Goal: Transaction & Acquisition: Purchase product/service

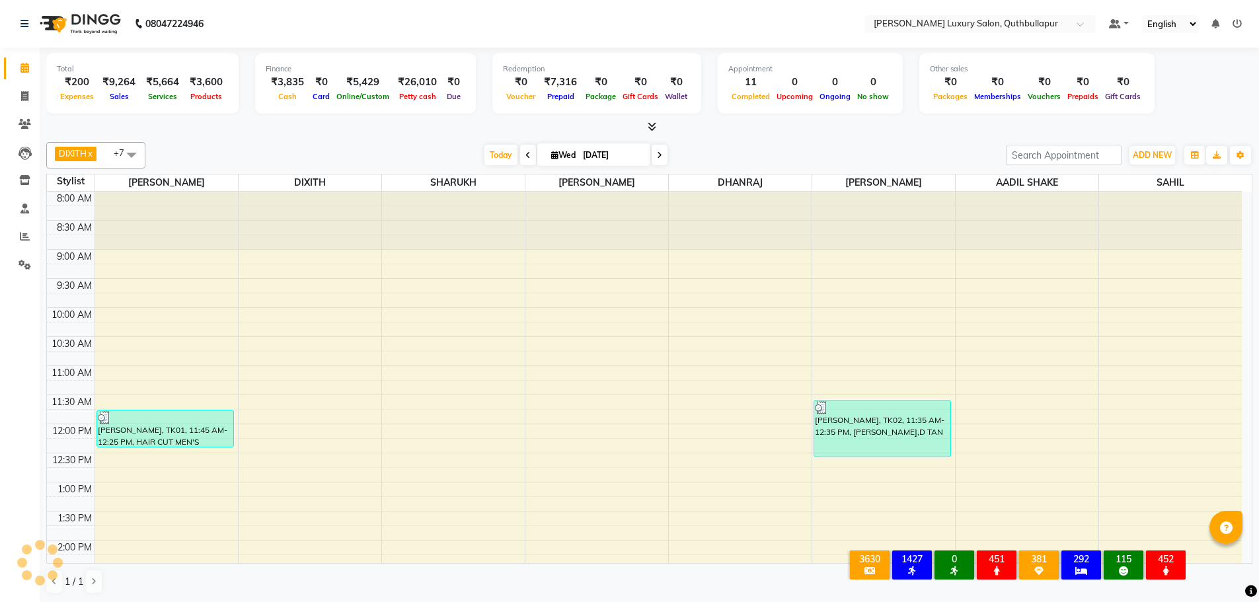
scroll to position [384, 0]
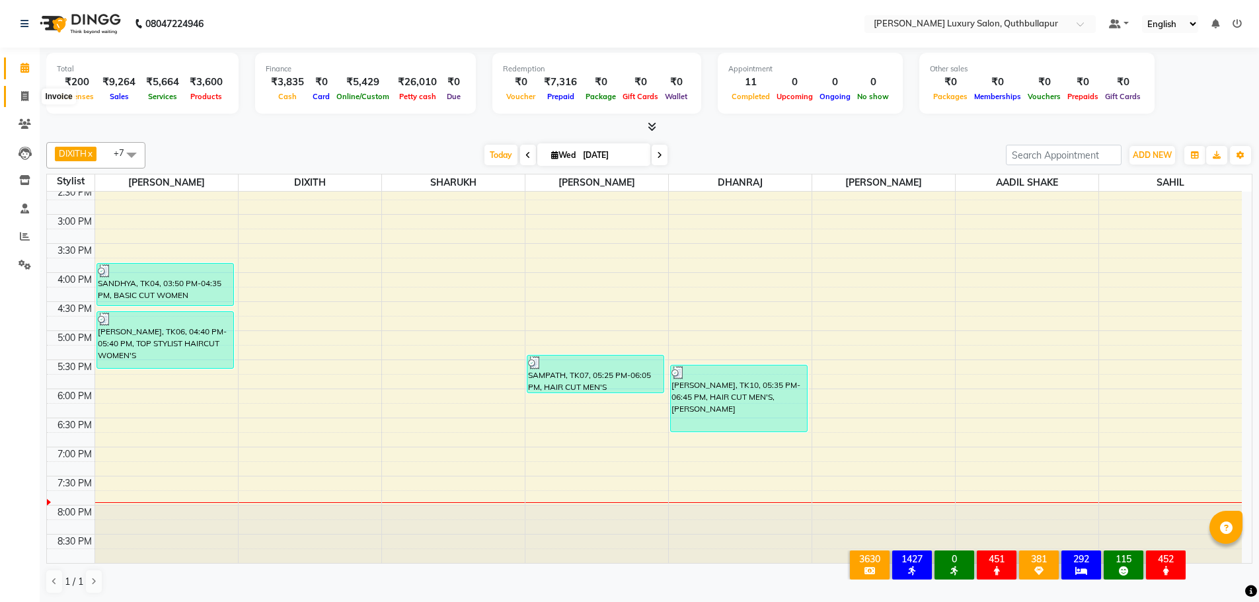
click at [22, 101] on span at bounding box center [24, 96] width 23 height 15
select select "5816"
select select "service"
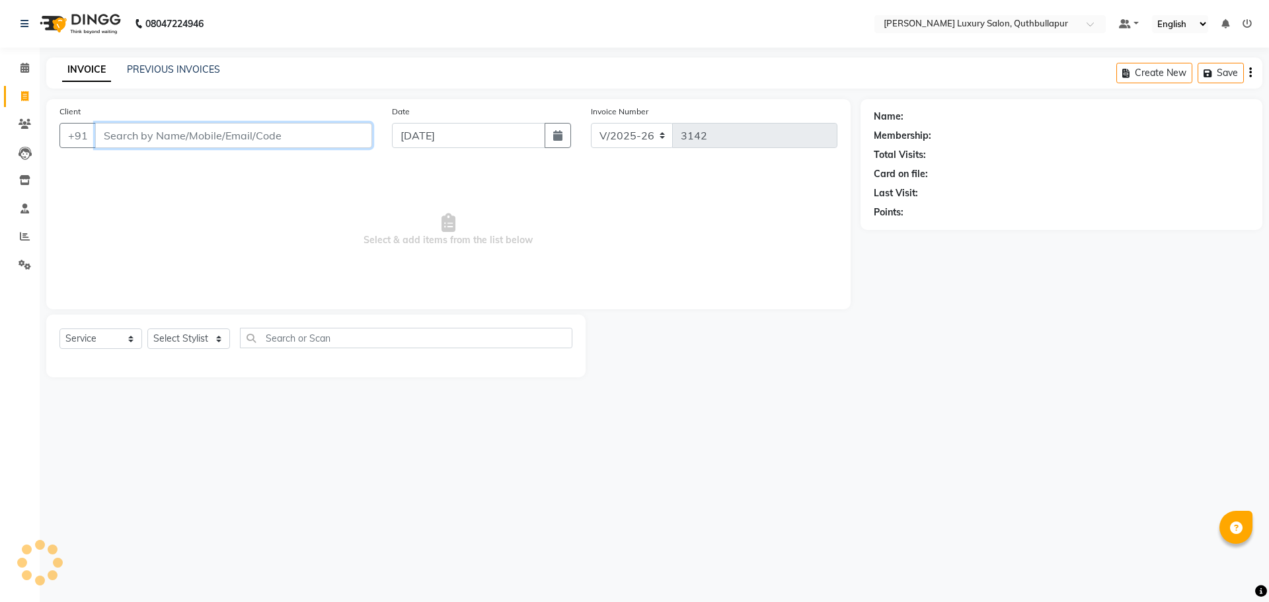
click at [192, 136] on input "Client" at bounding box center [233, 135] width 277 height 25
type input "8106397652"
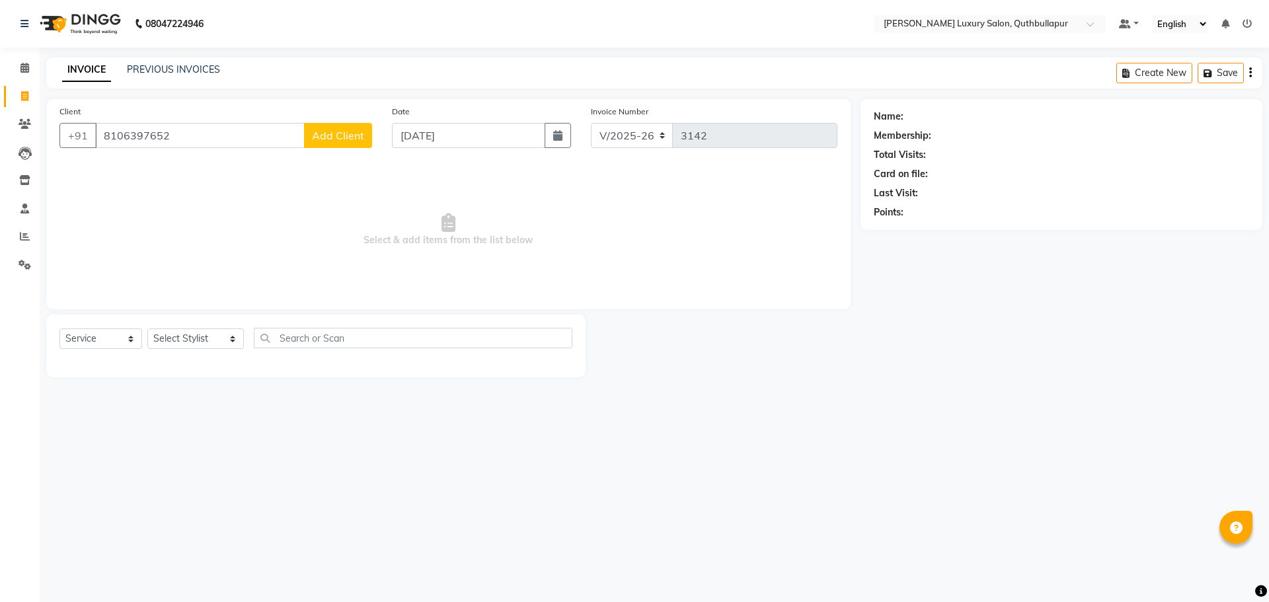
click at [360, 139] on span "Add Client" at bounding box center [338, 135] width 52 height 13
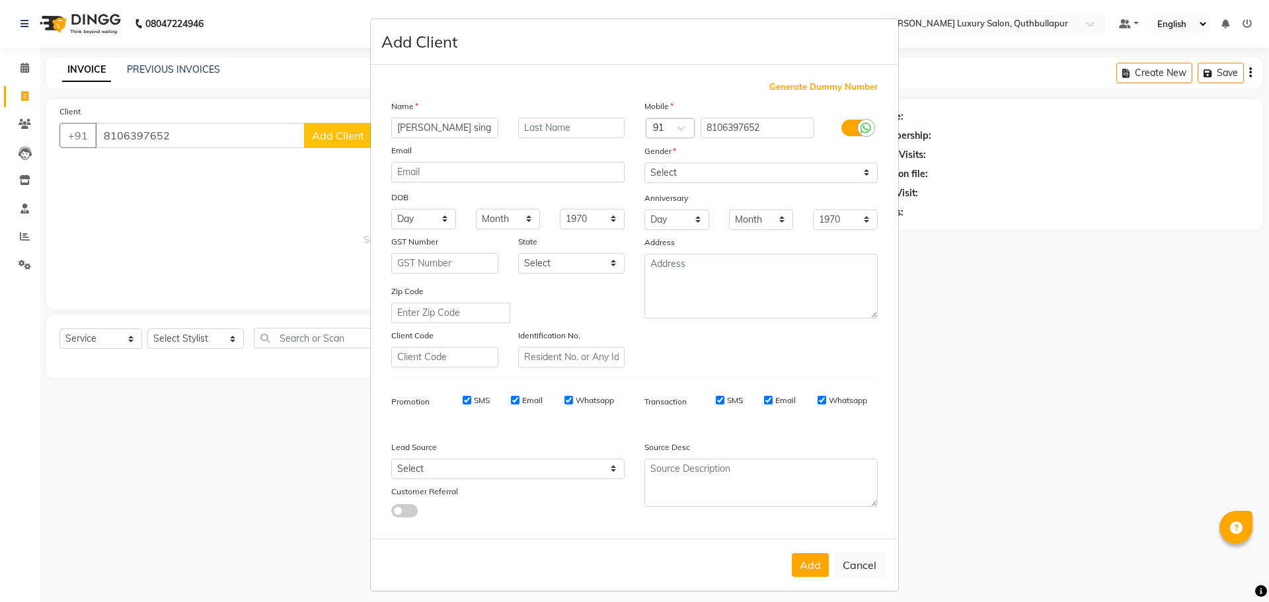
type input "[PERSON_NAME] sing"
click at [676, 173] on select "Select Male Female Other Prefer Not To Say" at bounding box center [761, 173] width 233 height 20
select select "male"
click at [645, 163] on select "Select Male Female Other Prefer Not To Say" at bounding box center [761, 173] width 233 height 20
click at [801, 565] on button "Add" at bounding box center [810, 565] width 37 height 24
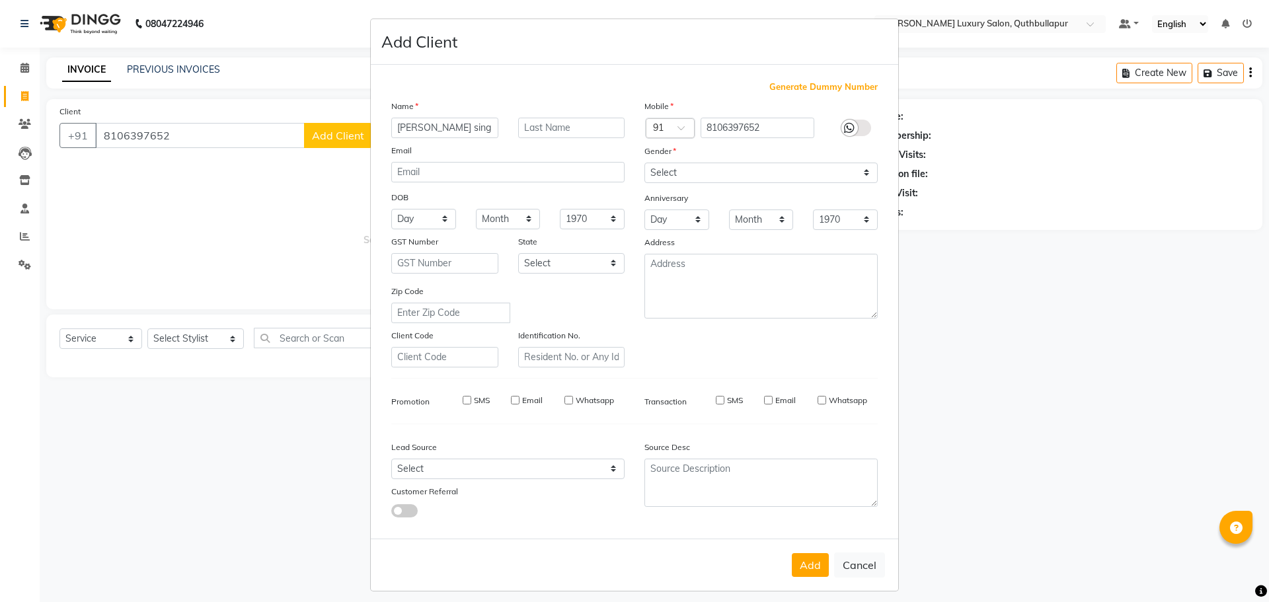
select select
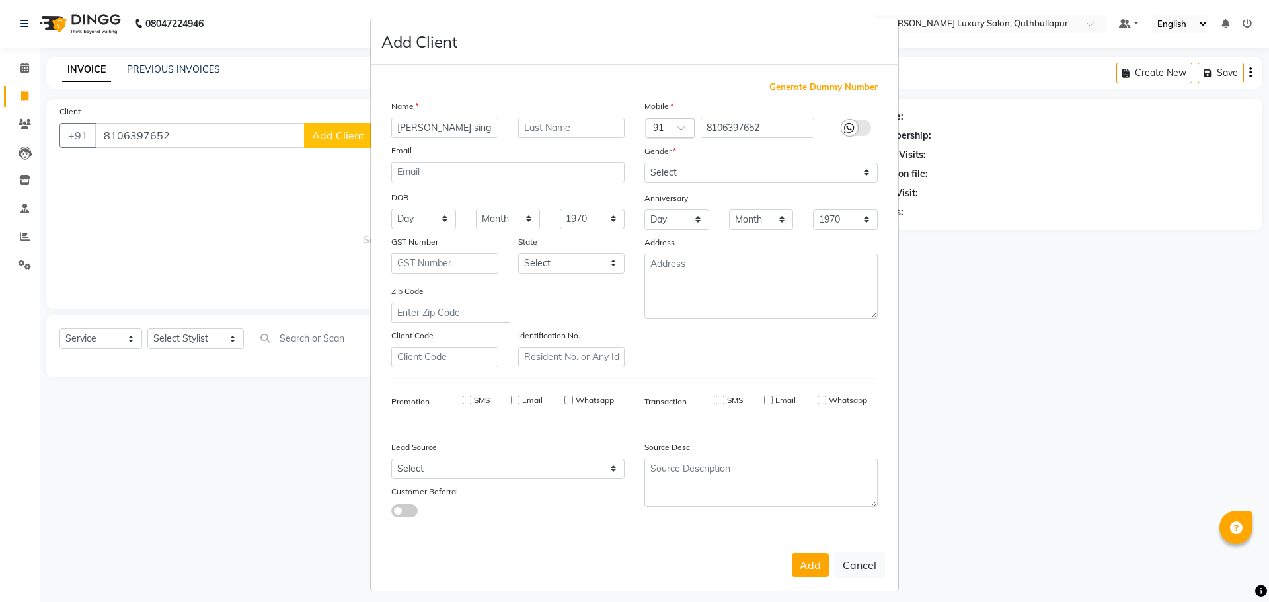
select select
checkbox input "false"
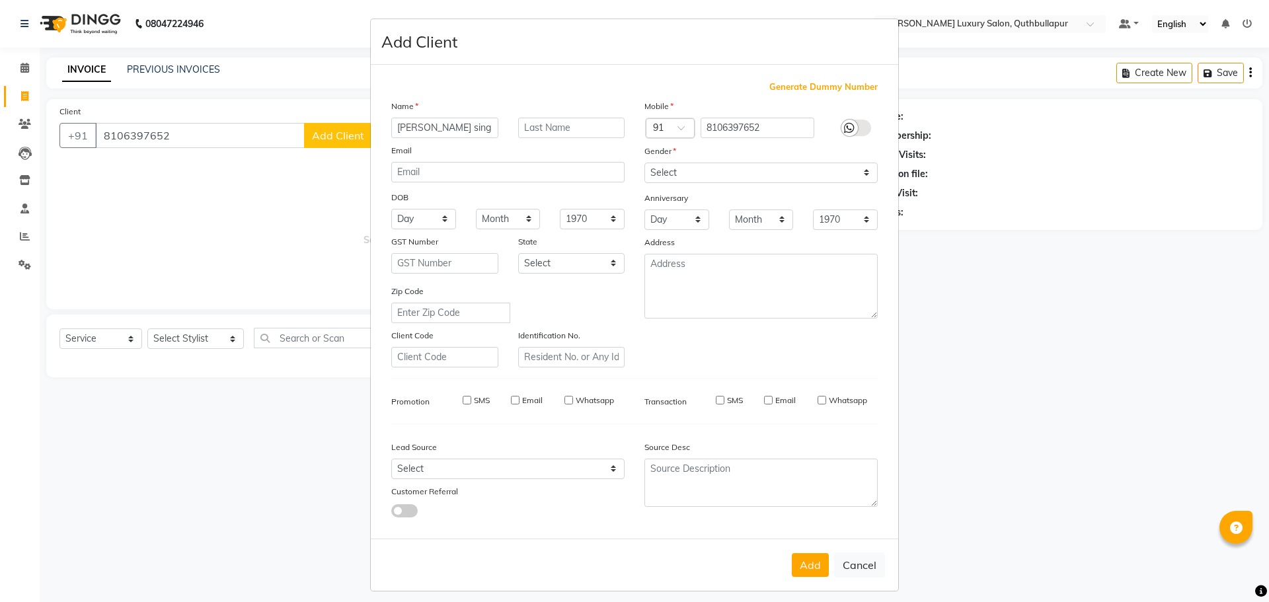
checkbox input "false"
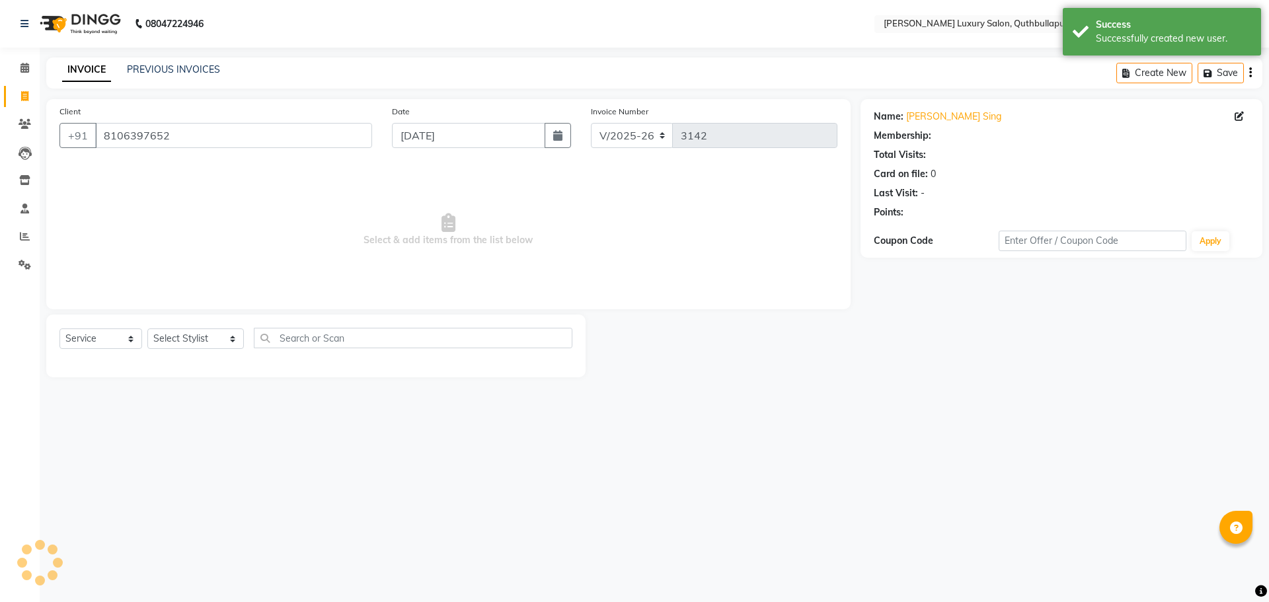
click at [177, 319] on div "Select Service Product Membership Package Voucher Prepaid Gift Card Select Styl…" at bounding box center [315, 346] width 539 height 63
click at [182, 328] on div "Select Service Product Membership Package Voucher Prepaid Gift Card Select Styl…" at bounding box center [315, 343] width 513 height 31
click at [186, 340] on select "Select Stylist AADIL SHAKE AHON ALI ARAVIND ARHAN ARHAN ARIF ARIF KPHB ARMAAN a…" at bounding box center [195, 339] width 97 height 20
select select "86316"
click at [147, 329] on select "Select Stylist AADIL SHAKE AHON ALI ARAVIND ARHAN ARHAN ARIF ARIF KPHB ARMAAN a…" at bounding box center [195, 339] width 97 height 20
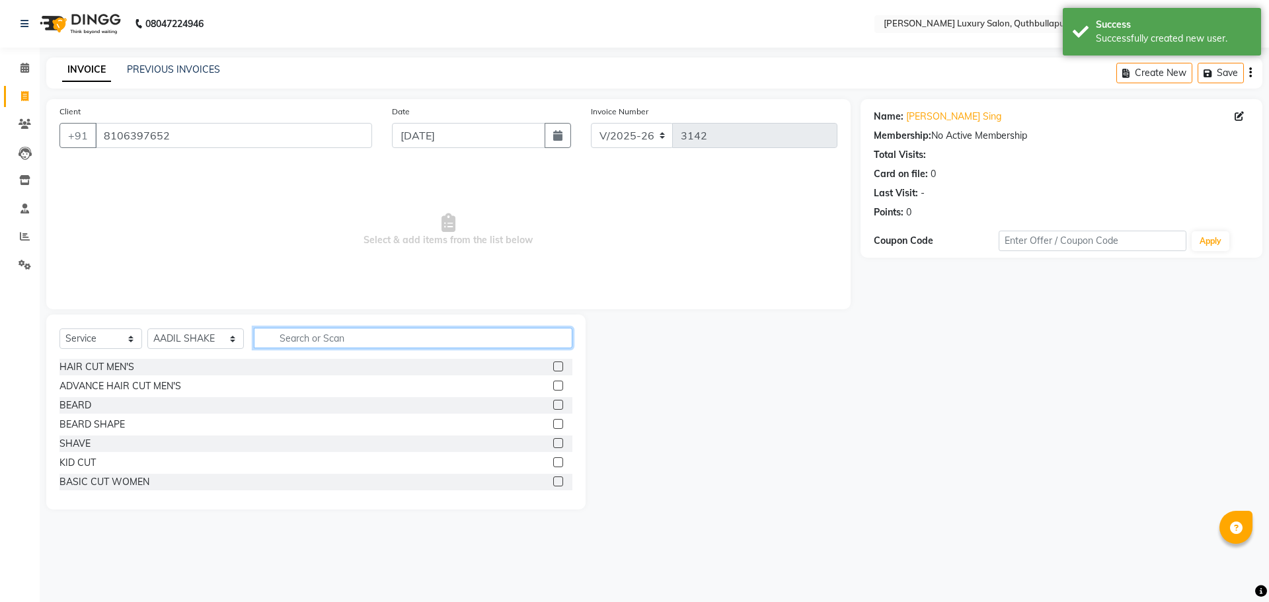
click at [291, 340] on input "text" at bounding box center [413, 338] width 319 height 20
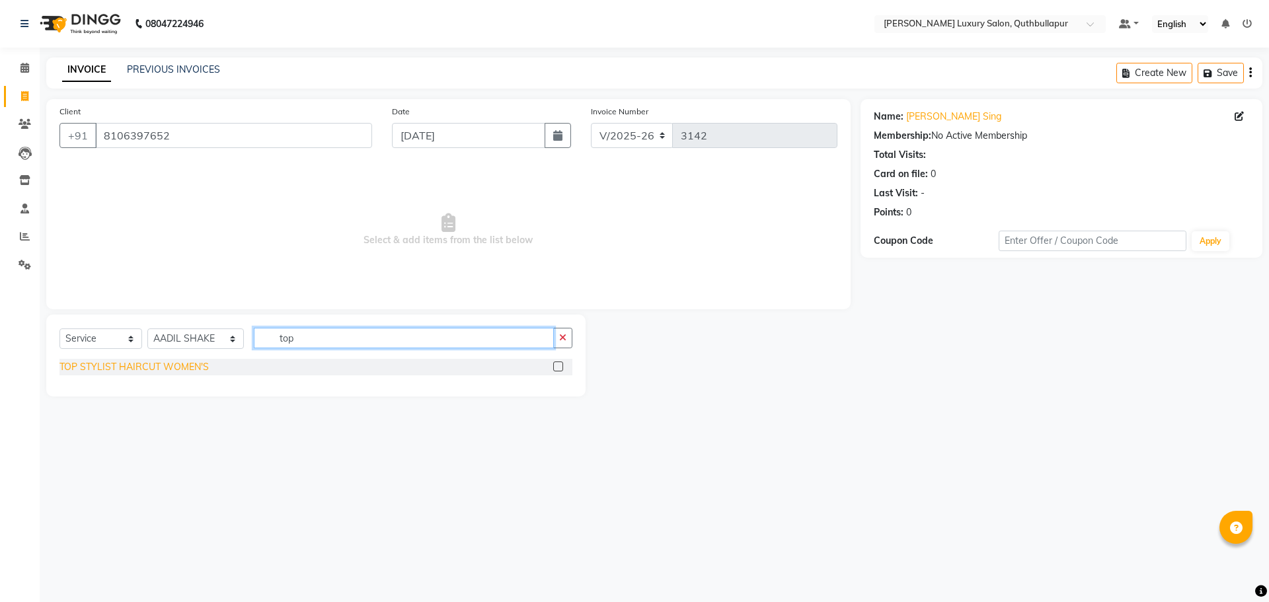
type input "top"
click at [174, 368] on div "TOP STYLIST HAIRCUT WOMEN'S" at bounding box center [133, 367] width 149 height 14
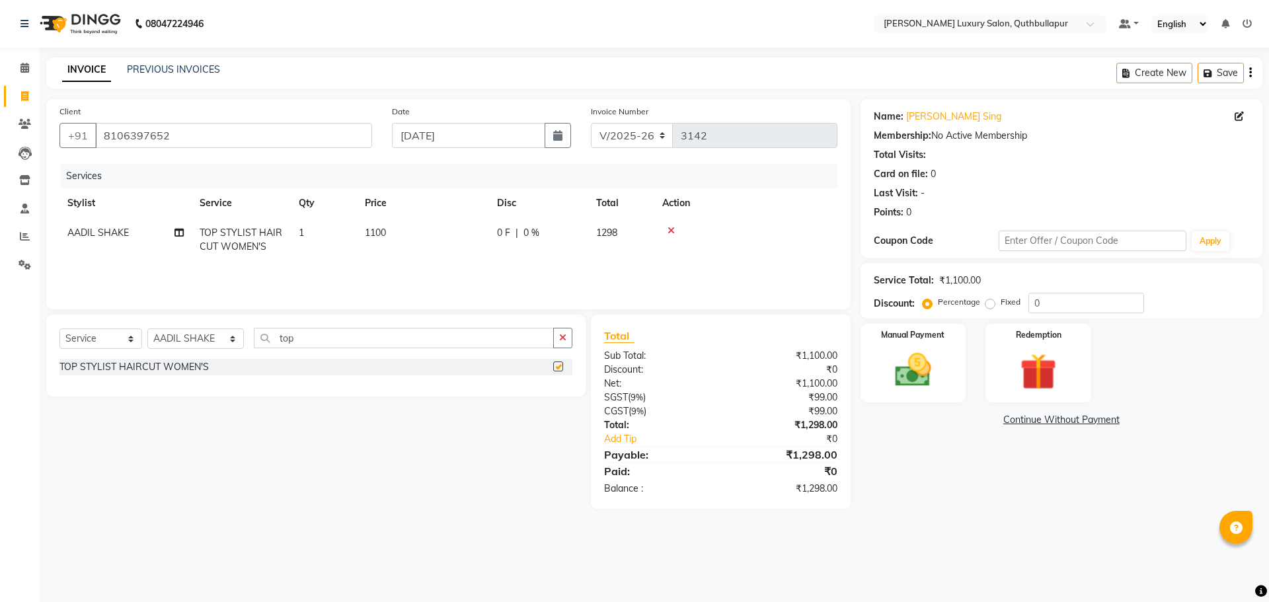
checkbox input "false"
drag, startPoint x: 309, startPoint y: 342, endPoint x: 209, endPoint y: 346, distance: 100.6
click at [209, 346] on div "Select Service Product Membership Package Voucher Prepaid Gift Card Select Styl…" at bounding box center [315, 343] width 513 height 31
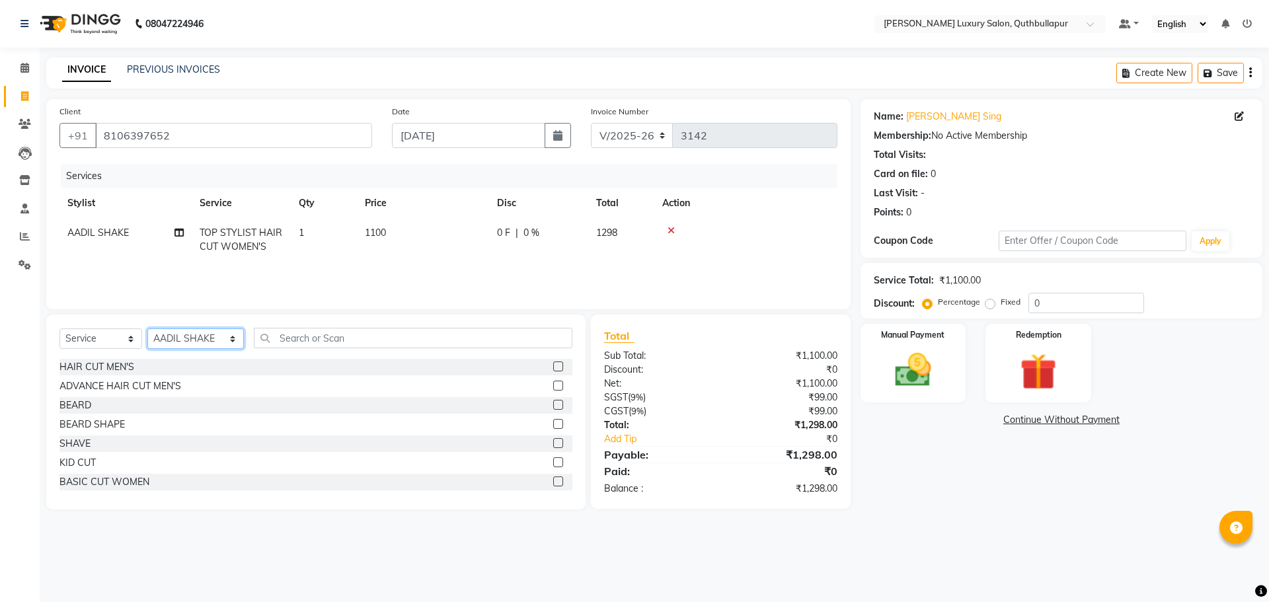
click at [161, 335] on select "Select Stylist AADIL SHAKE AHON ALI ARAVIND ARHAN ARHAN ARIF ARIF KPHB ARMAAN a…" at bounding box center [195, 339] width 97 height 20
select select "59116"
click at [147, 329] on select "Select Stylist AADIL SHAKE AHON ALI ARAVIND ARHAN ARHAN ARIF ARIF KPHB ARMAAN a…" at bounding box center [195, 339] width 97 height 20
click at [272, 344] on input "text" at bounding box center [413, 338] width 319 height 20
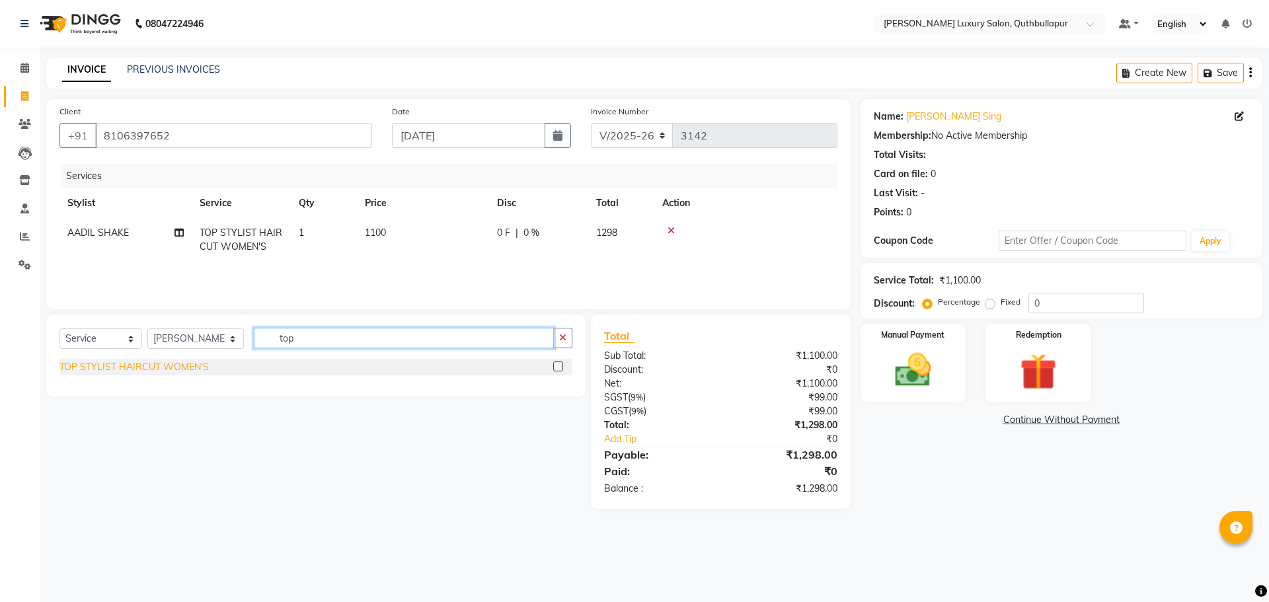
type input "top"
click at [156, 373] on div "TOP STYLIST HAIRCUT WOMEN'S" at bounding box center [133, 367] width 149 height 14
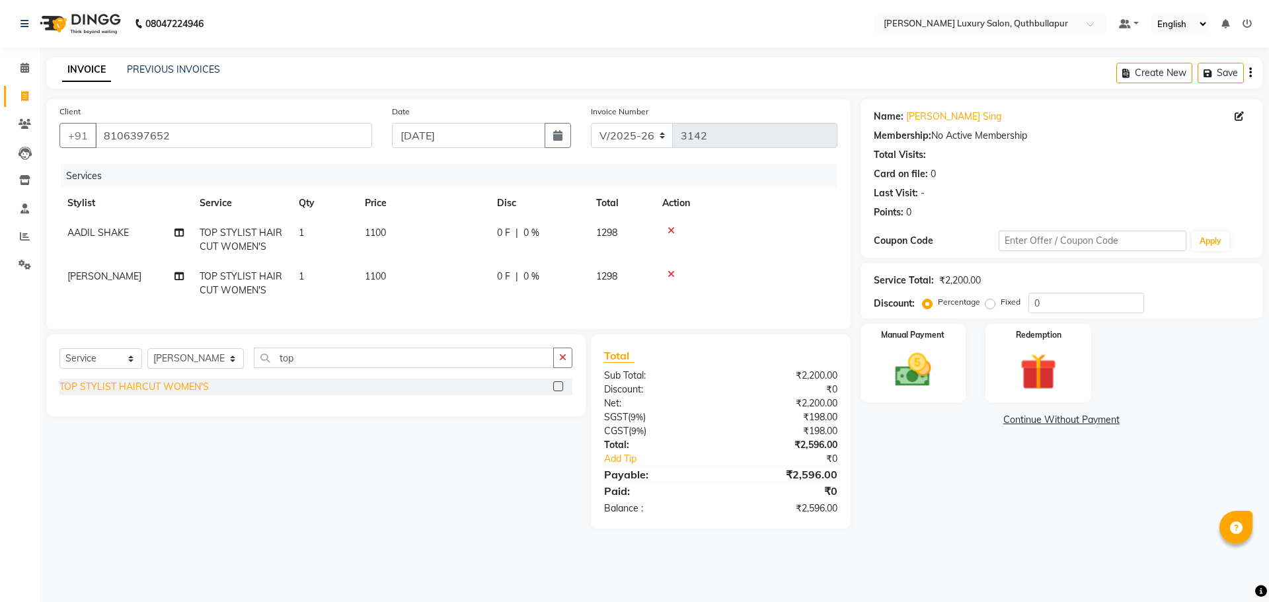
click at [188, 394] on div "TOP STYLIST HAIRCUT WOMEN'S" at bounding box center [133, 387] width 149 height 14
checkbox input "false"
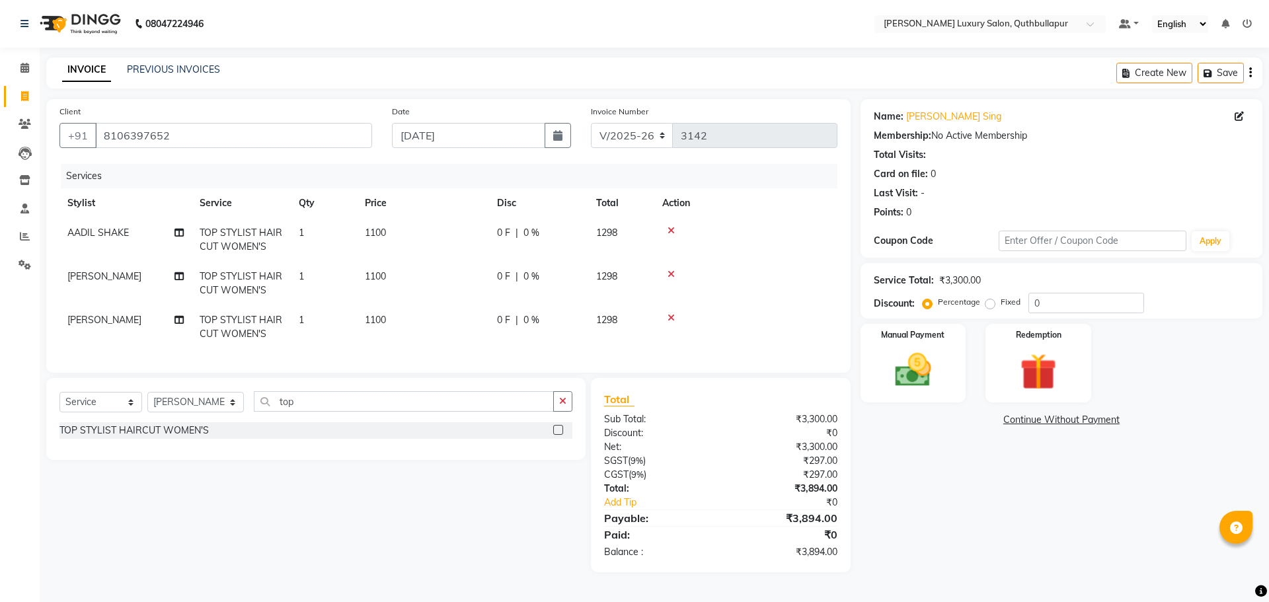
click at [116, 315] on span "[PERSON_NAME]" at bounding box center [104, 320] width 74 height 12
select select "59116"
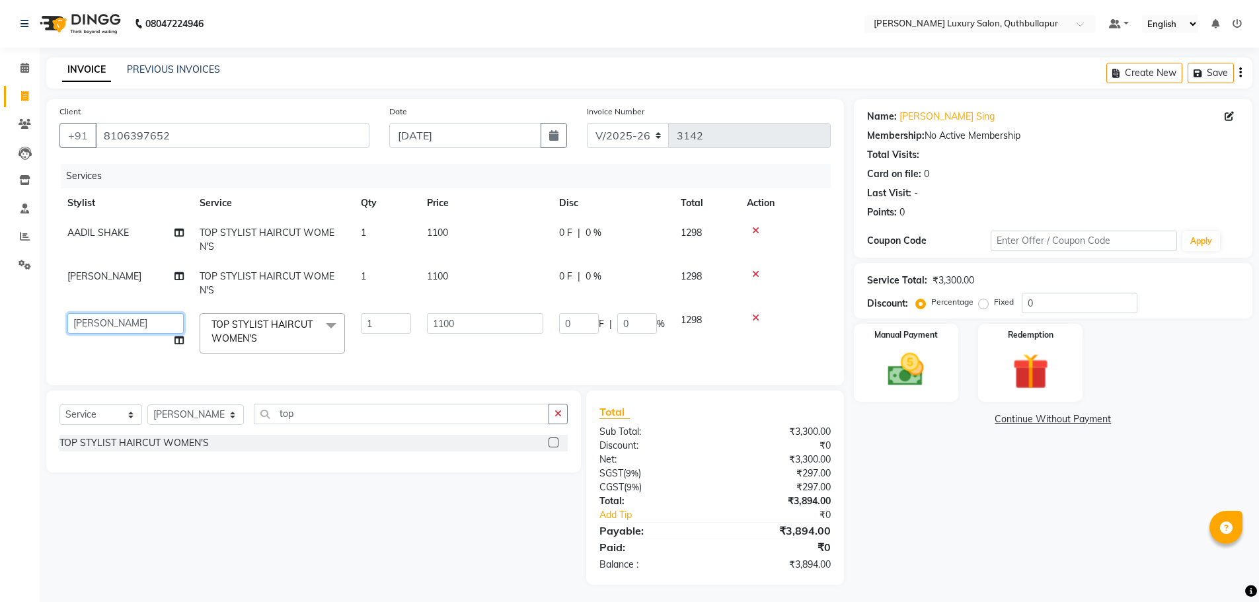
click at [116, 316] on select "AADIL SHAKE AHON ALI ARAVIND ARHAN ARHAN ARIF ARIF KPHB ARMAAN ashu AYAN DANISH…" at bounding box center [125, 323] width 116 height 20
select select "54513"
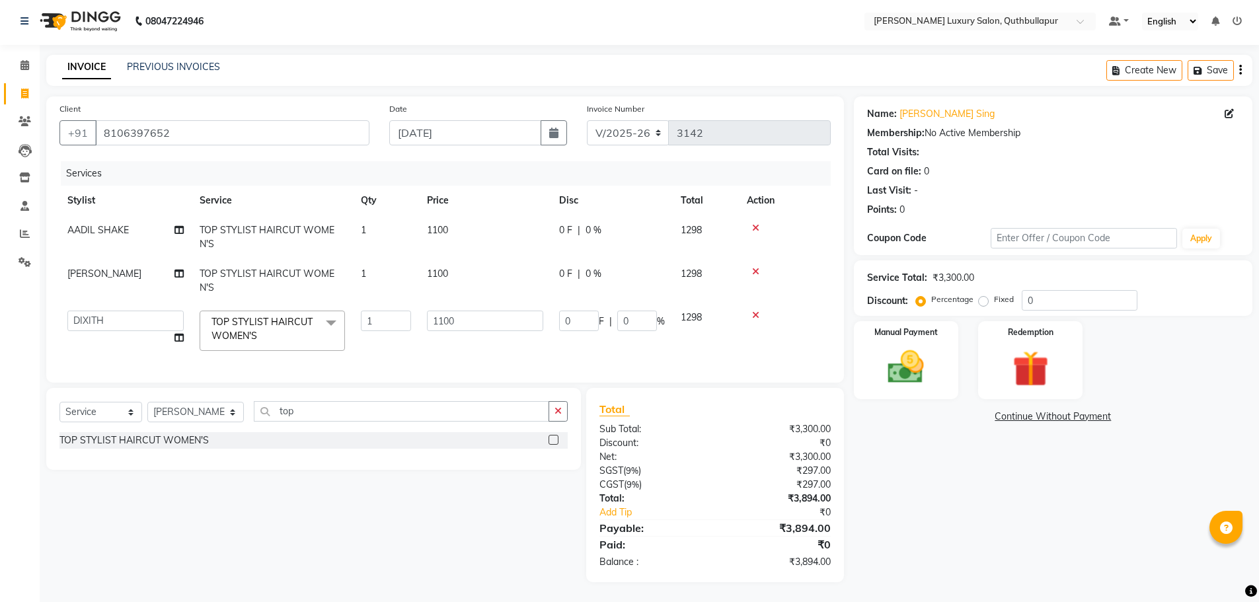
scroll to position [13, 0]
click at [923, 368] on img at bounding box center [906, 367] width 61 height 43
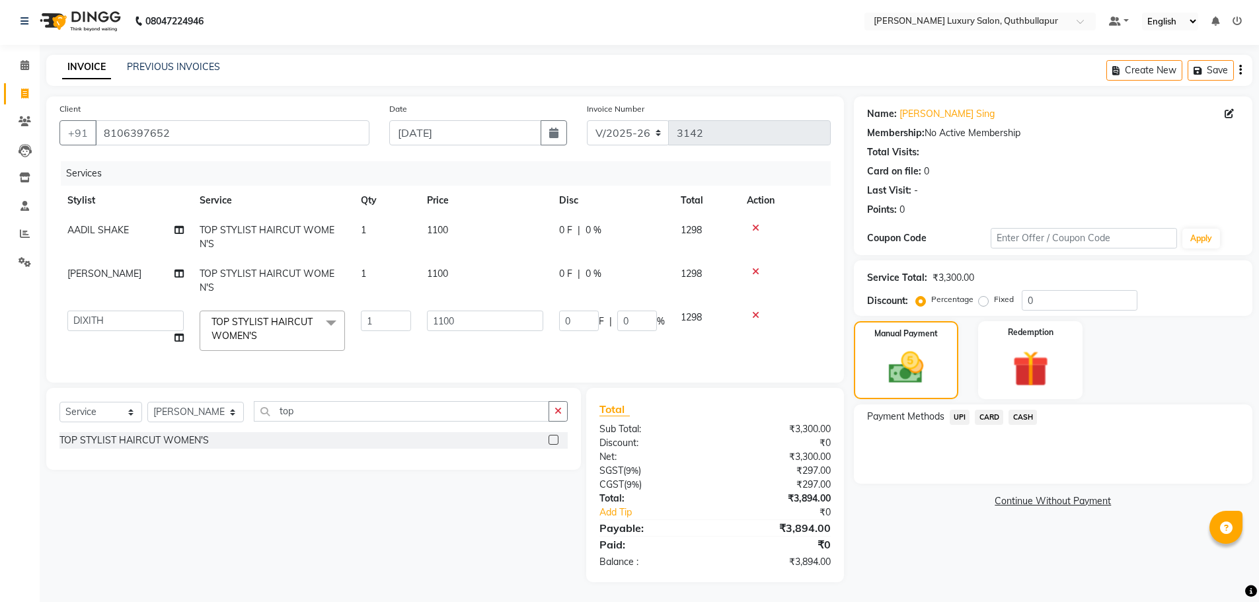
click at [961, 410] on span "UPI" at bounding box center [960, 417] width 20 height 15
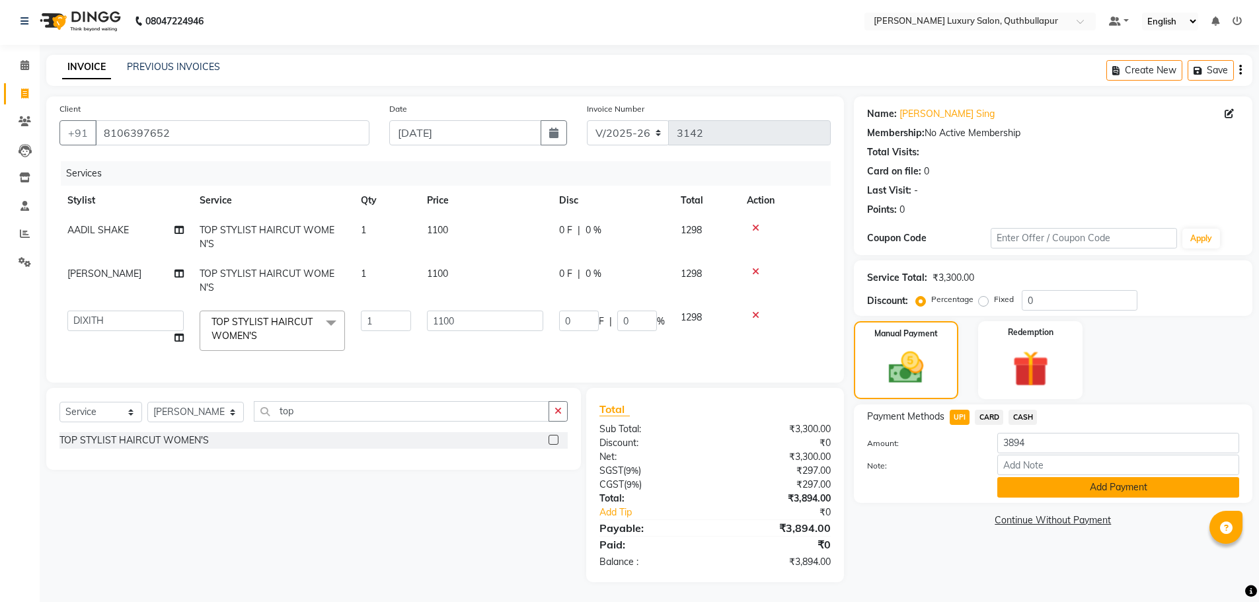
click at [1055, 477] on button "Add Payment" at bounding box center [1119, 487] width 242 height 20
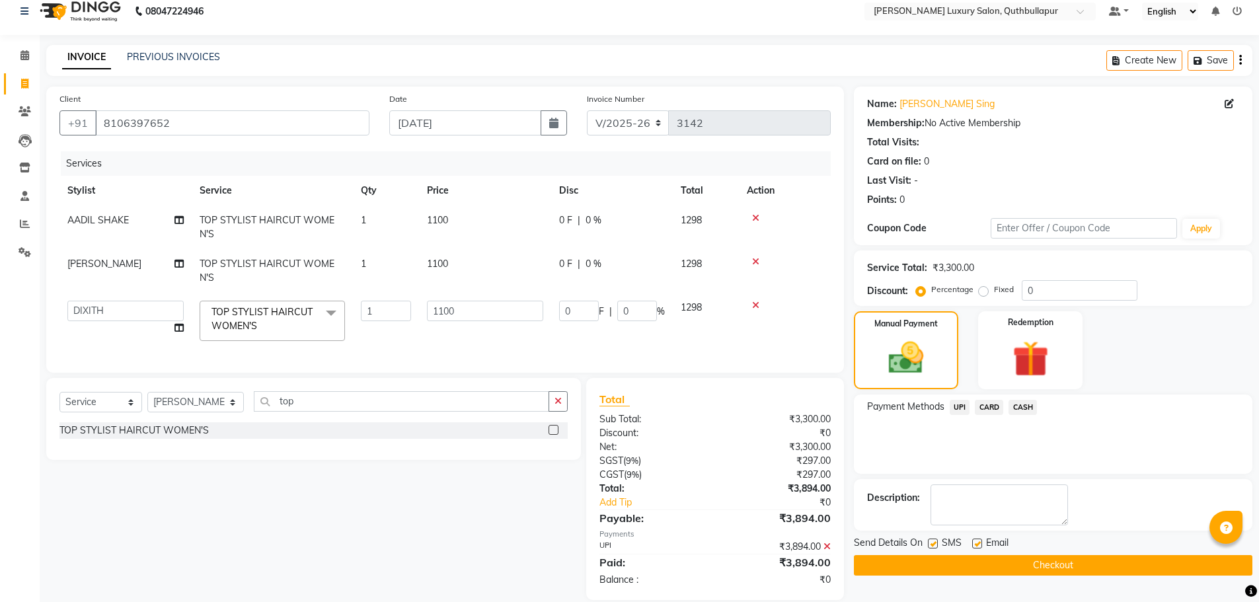
click at [1079, 563] on button "Checkout" at bounding box center [1053, 565] width 399 height 20
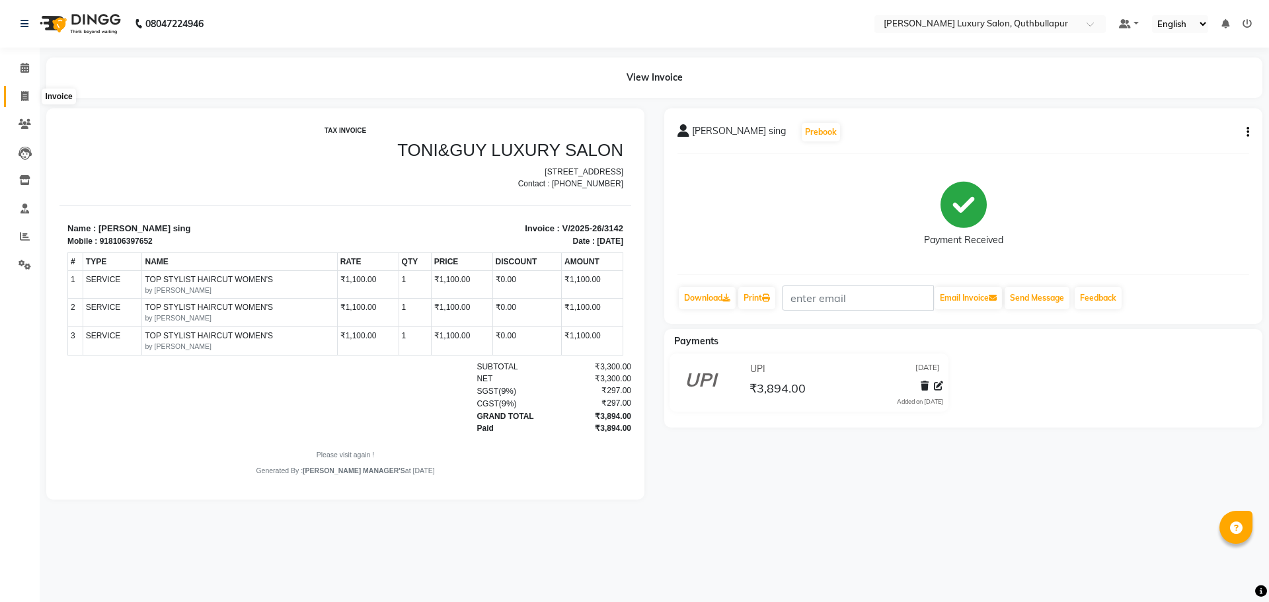
click at [22, 100] on icon at bounding box center [24, 96] width 7 height 10
select select "5816"
select select "service"
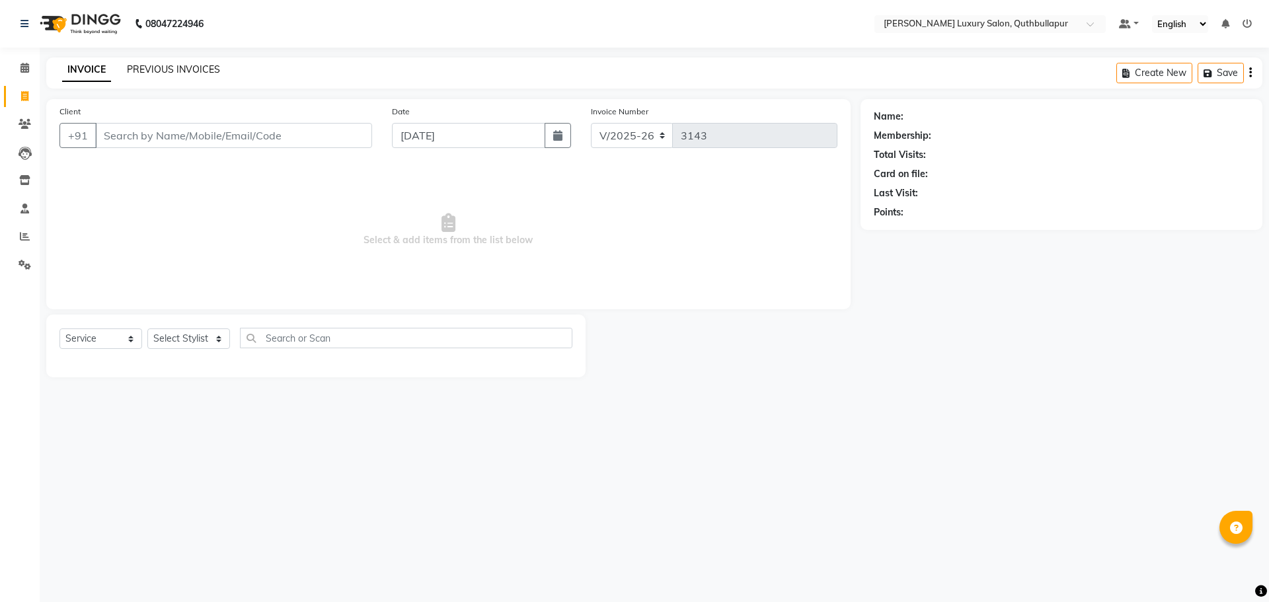
click at [199, 67] on link "PREVIOUS INVOICES" at bounding box center [173, 69] width 93 height 12
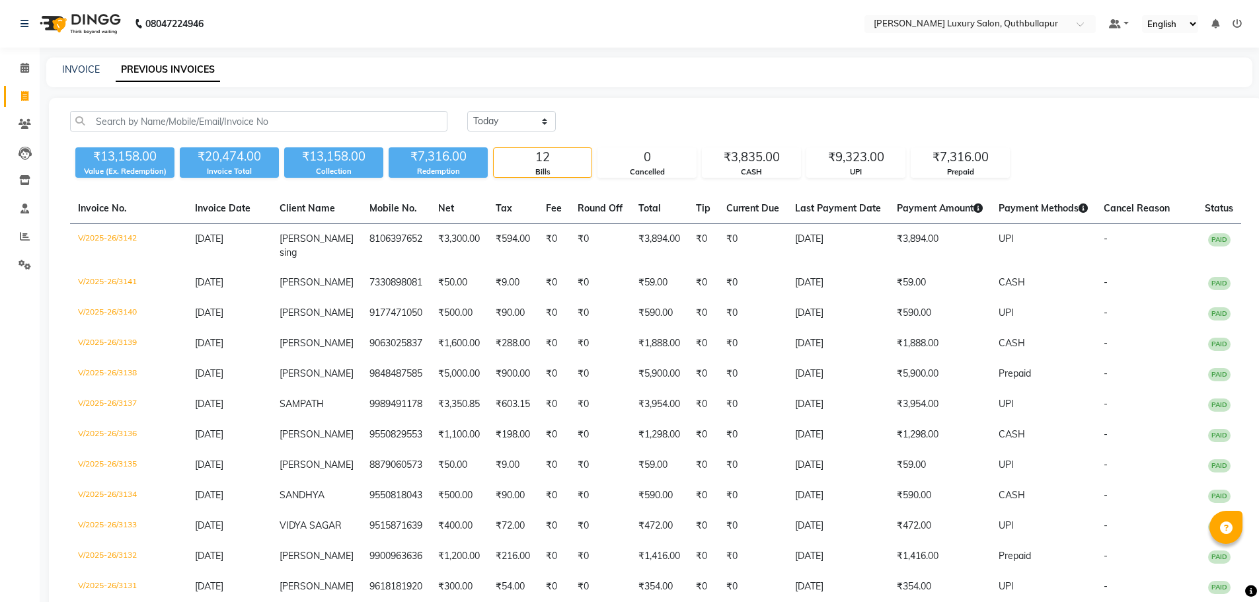
click at [102, 64] on div "INVOICE PREVIOUS INVOICES" at bounding box center [641, 70] width 1191 height 14
click at [28, 237] on icon at bounding box center [25, 236] width 10 height 10
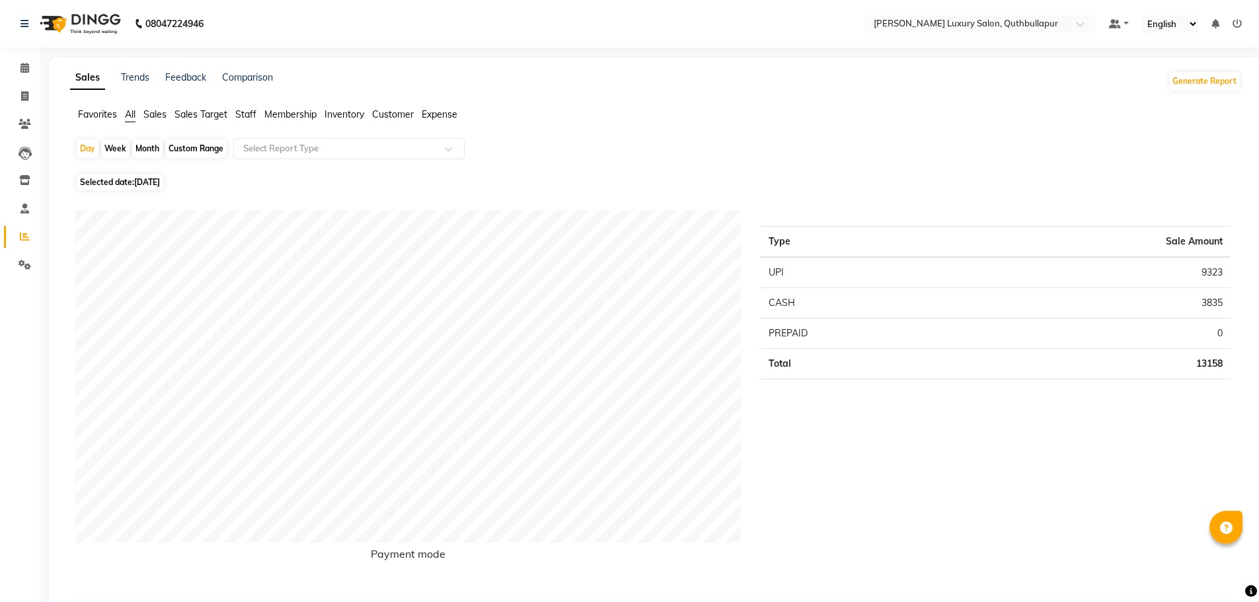
click at [222, 143] on div "Custom Range" at bounding box center [195, 148] width 61 height 19
select select "9"
select select "2025"
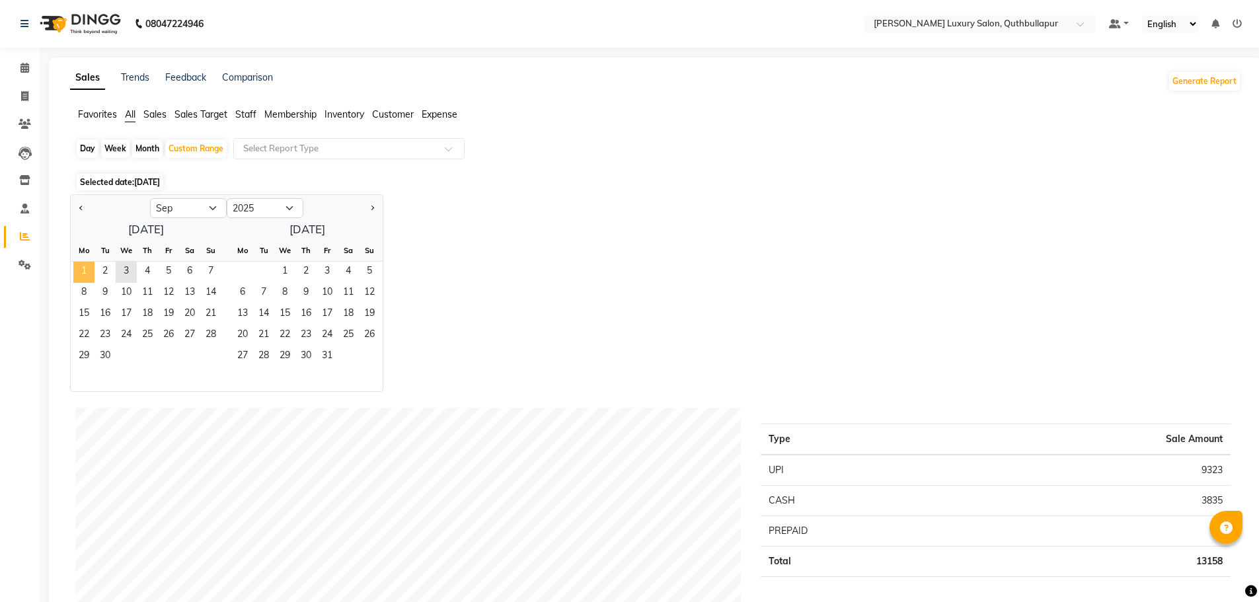
click at [78, 276] on span "1" at bounding box center [83, 272] width 21 height 21
click at [124, 268] on span "3" at bounding box center [126, 272] width 21 height 21
click at [323, 147] on input "text" at bounding box center [336, 148] width 190 height 13
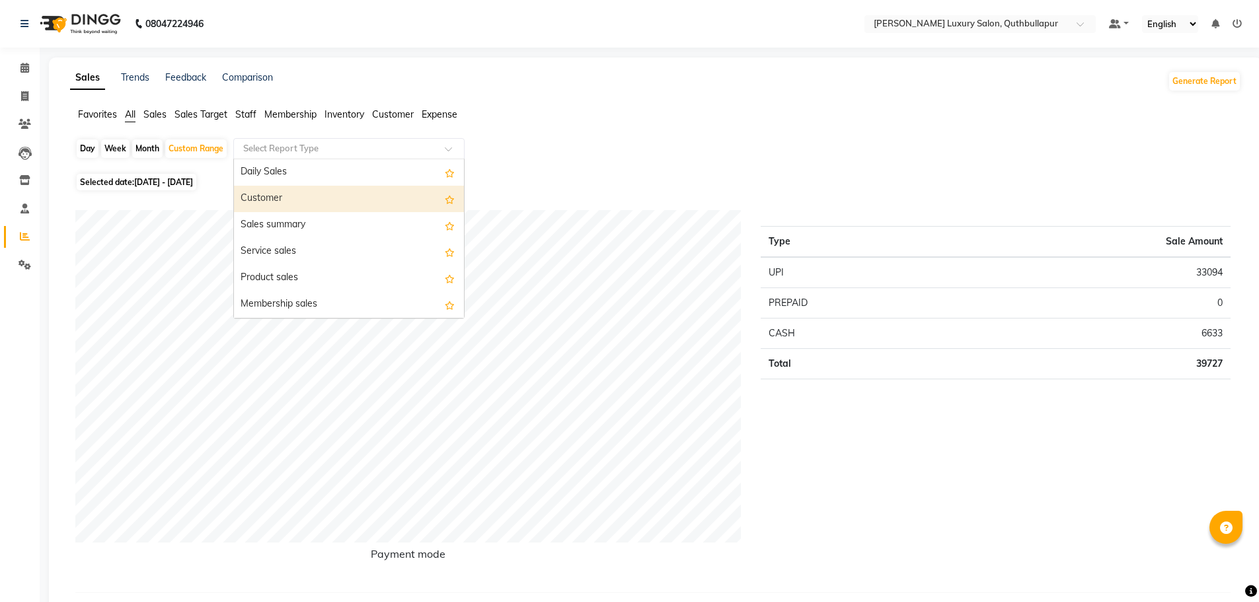
click at [241, 118] on span "Staff" at bounding box center [245, 114] width 21 height 12
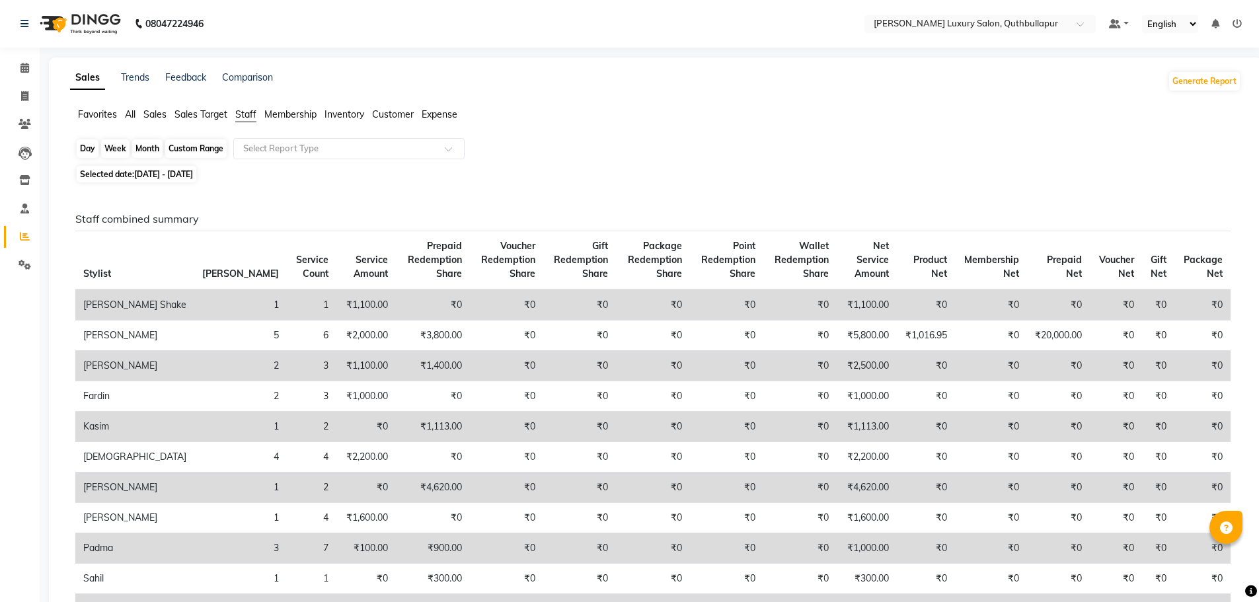
click at [218, 146] on div "Custom Range" at bounding box center [195, 148] width 61 height 19
select select "9"
select select "2025"
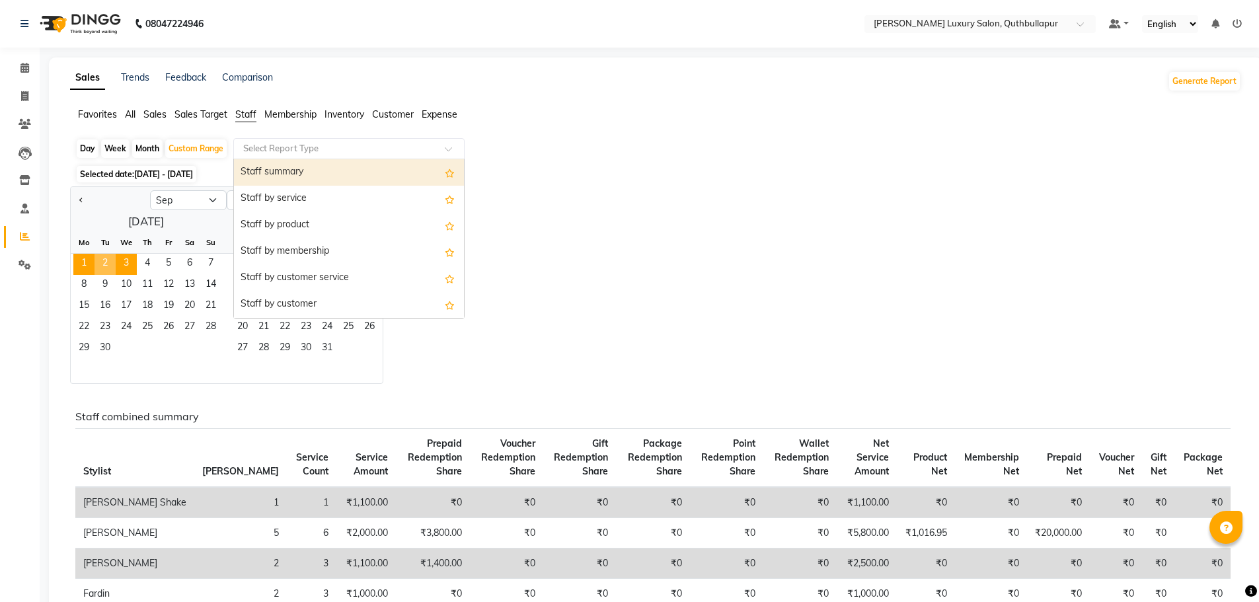
click at [324, 142] on input "text" at bounding box center [336, 148] width 190 height 13
click at [321, 167] on div "Staff summary" at bounding box center [349, 172] width 230 height 26
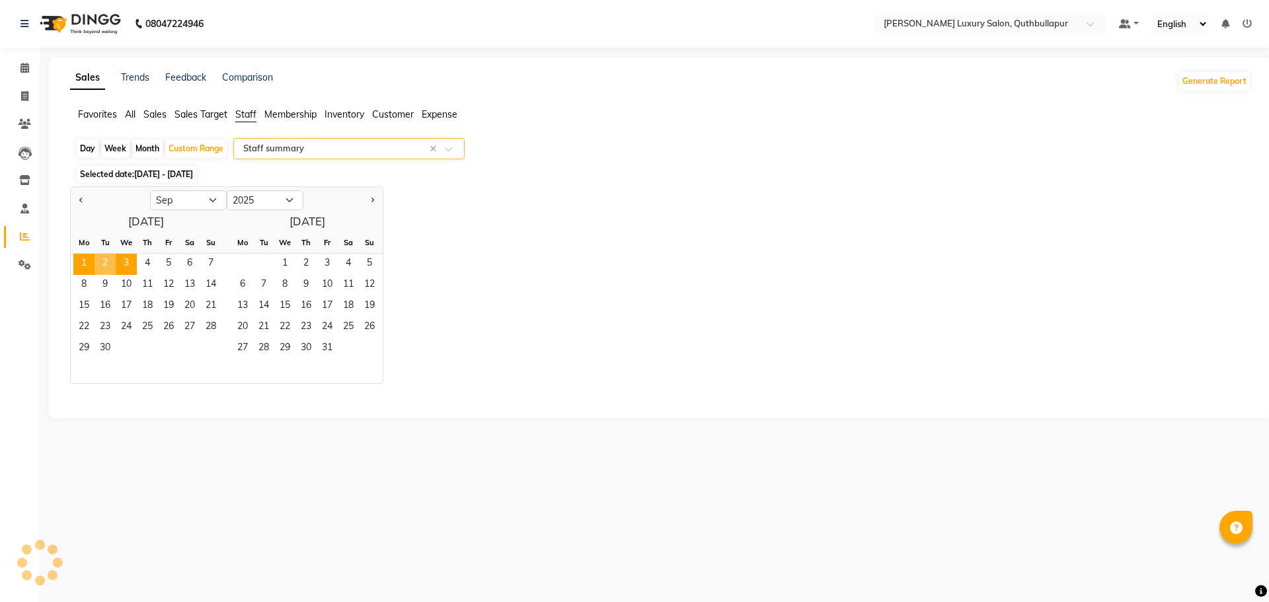
select select "csv"
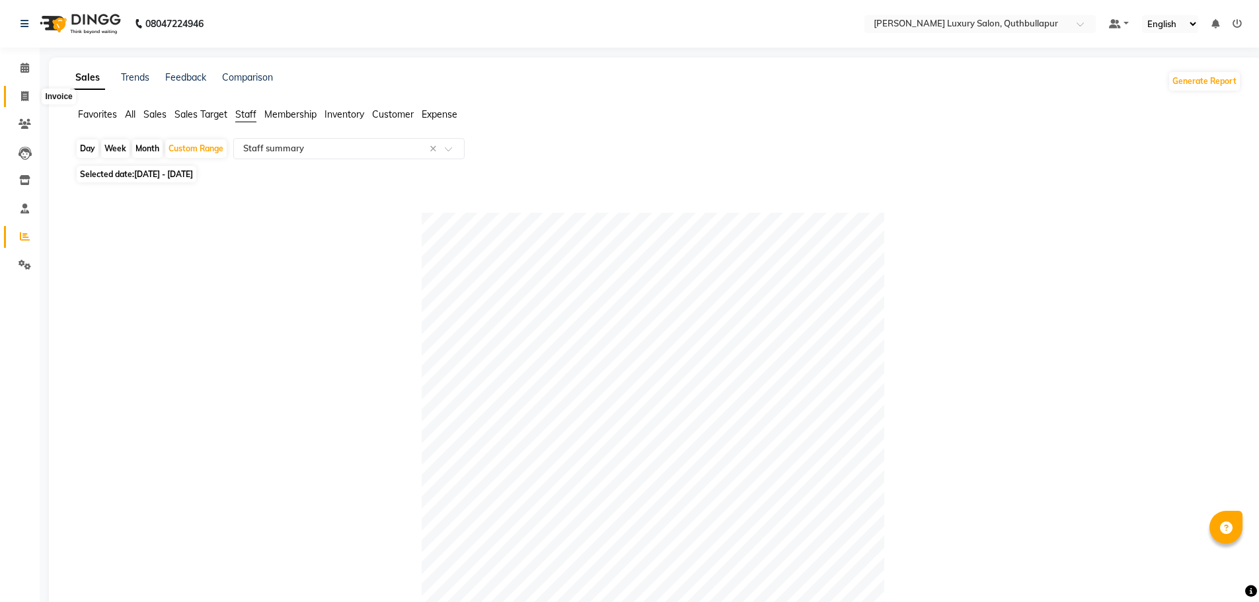
click at [18, 96] on span at bounding box center [24, 96] width 23 height 15
select select "service"
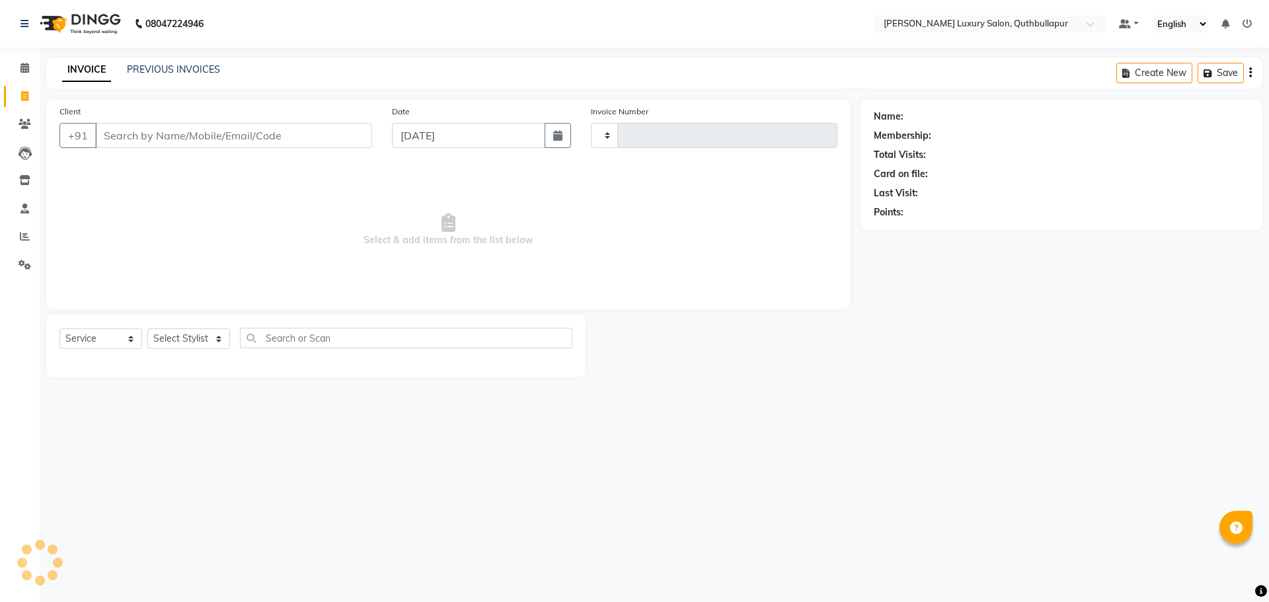
type input "3143"
select select "5816"
click at [198, 131] on input "Client" at bounding box center [233, 135] width 277 height 25
type input "8886014771"
click at [188, 328] on div "Select Service Product Membership Package Voucher Prepaid Gift Card Select Styl…" at bounding box center [315, 343] width 513 height 31
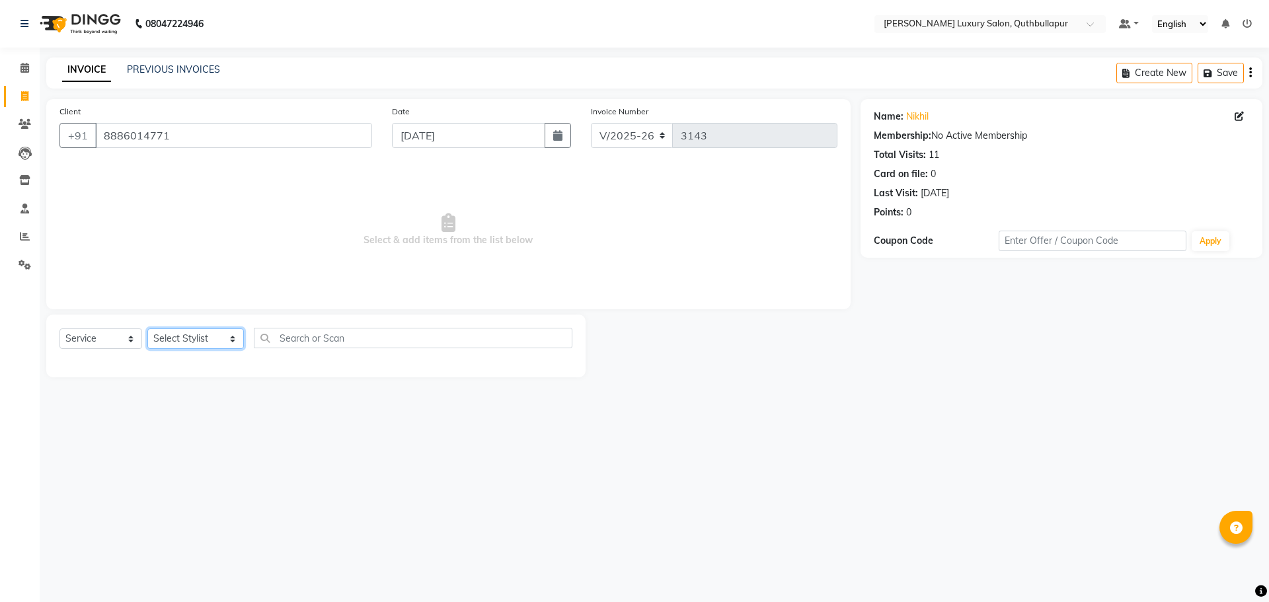
click at [188, 337] on select "Select Stylist AADIL SHAKE AHON ALI ARAVIND ARHAN ARHAN ARIF ARIF KPHB ARMAAN a…" at bounding box center [195, 339] width 97 height 20
select select "59115"
click at [147, 329] on select "Select Stylist AADIL SHAKE AHON ALI ARAVIND ARHAN ARHAN ARIF ARIF KPHB ARMAAN a…" at bounding box center [195, 339] width 97 height 20
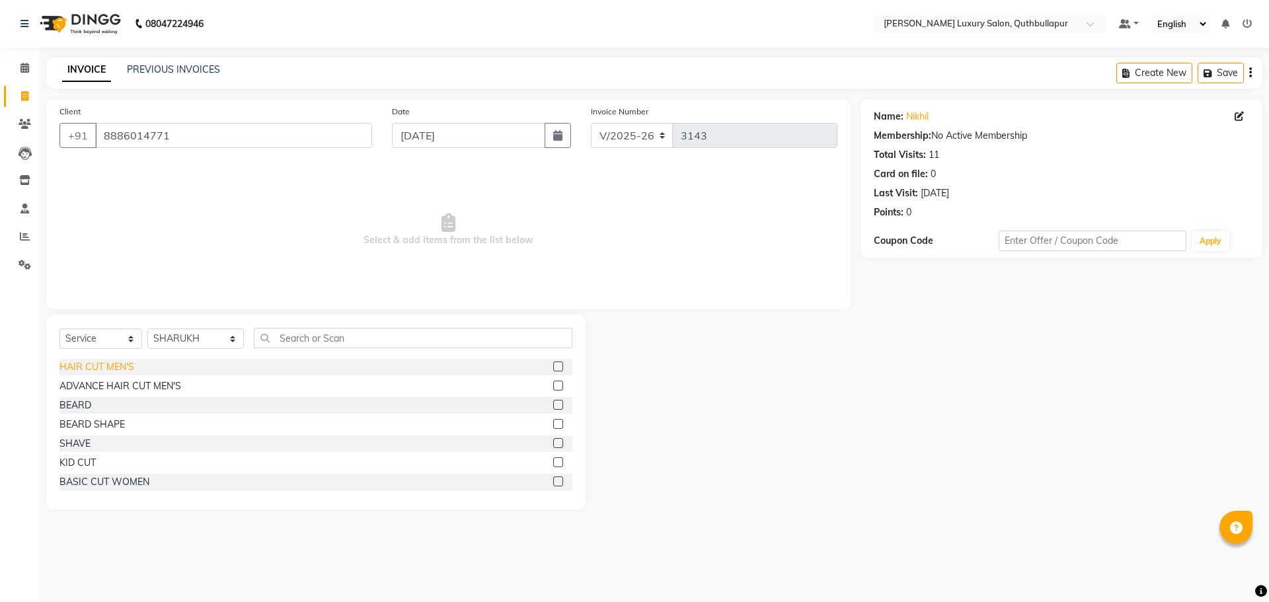
click at [128, 370] on div "HAIR CUT MEN'S" at bounding box center [96, 367] width 75 height 14
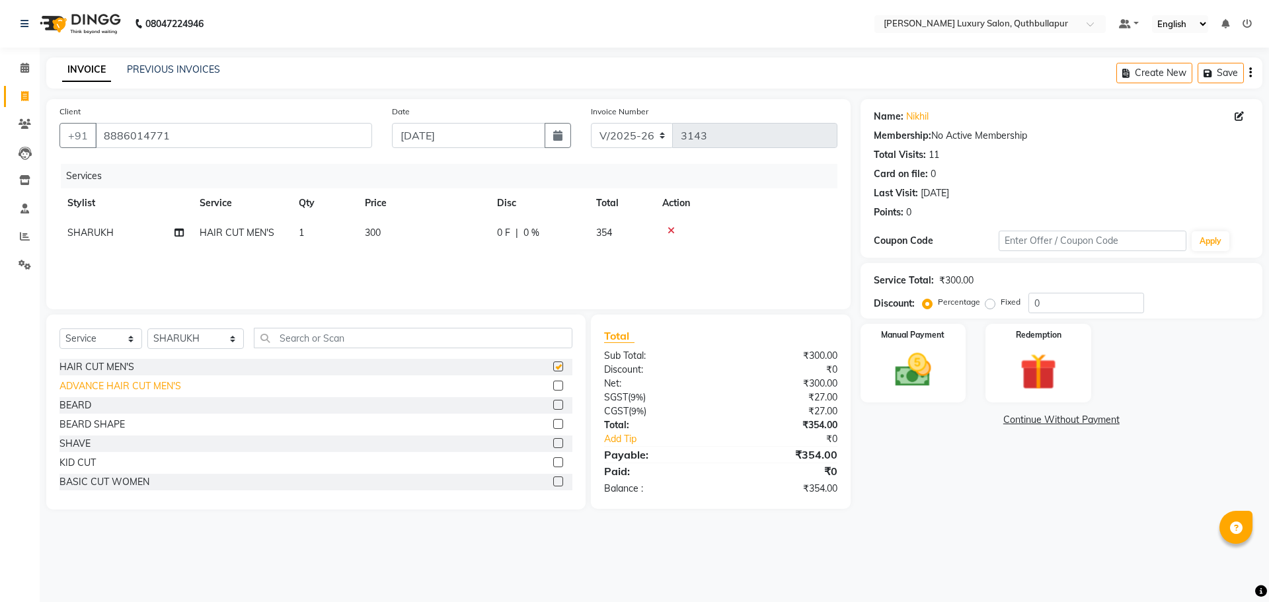
checkbox input "false"
click at [87, 399] on div "BEARD" at bounding box center [75, 406] width 32 height 14
checkbox input "false"
click at [916, 376] on img at bounding box center [913, 370] width 61 height 44
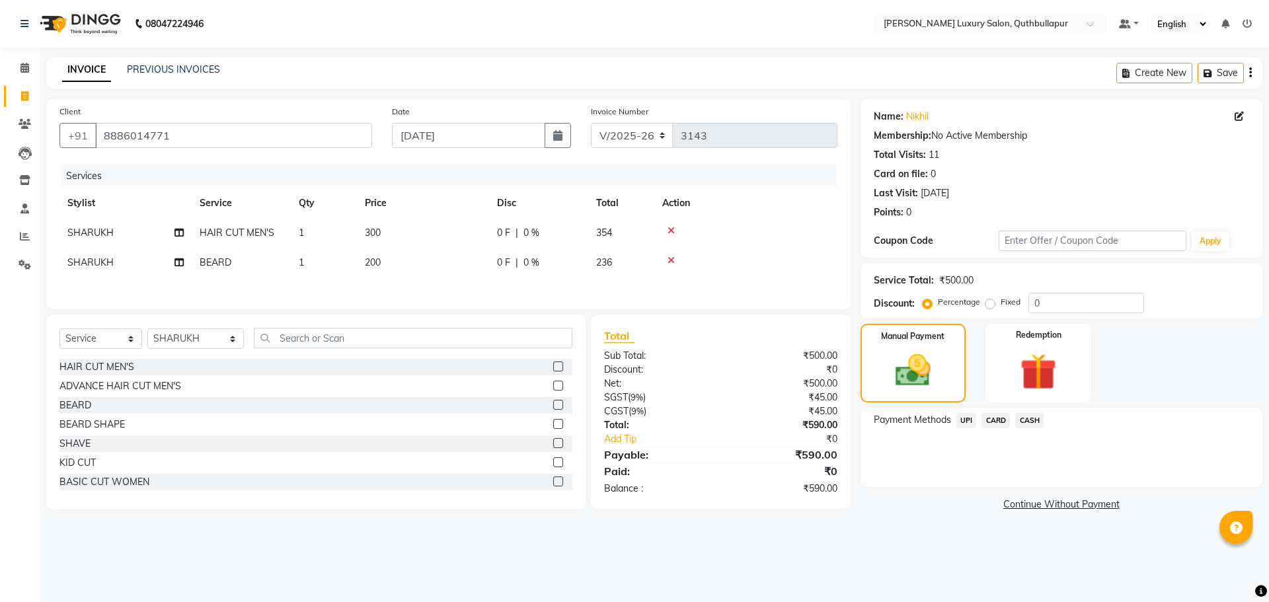
drag, startPoint x: 965, startPoint y: 419, endPoint x: 971, endPoint y: 422, distance: 6.8
click at [965, 419] on span "UPI" at bounding box center [967, 420] width 20 height 15
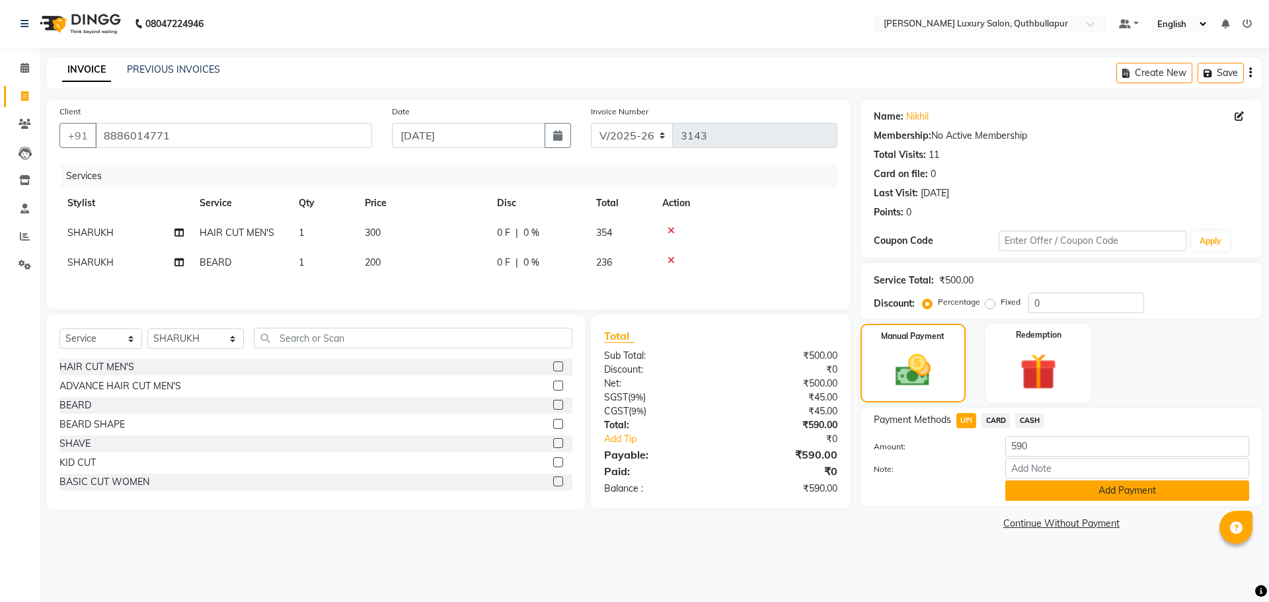
click at [1042, 491] on button "Add Payment" at bounding box center [1128, 491] width 244 height 20
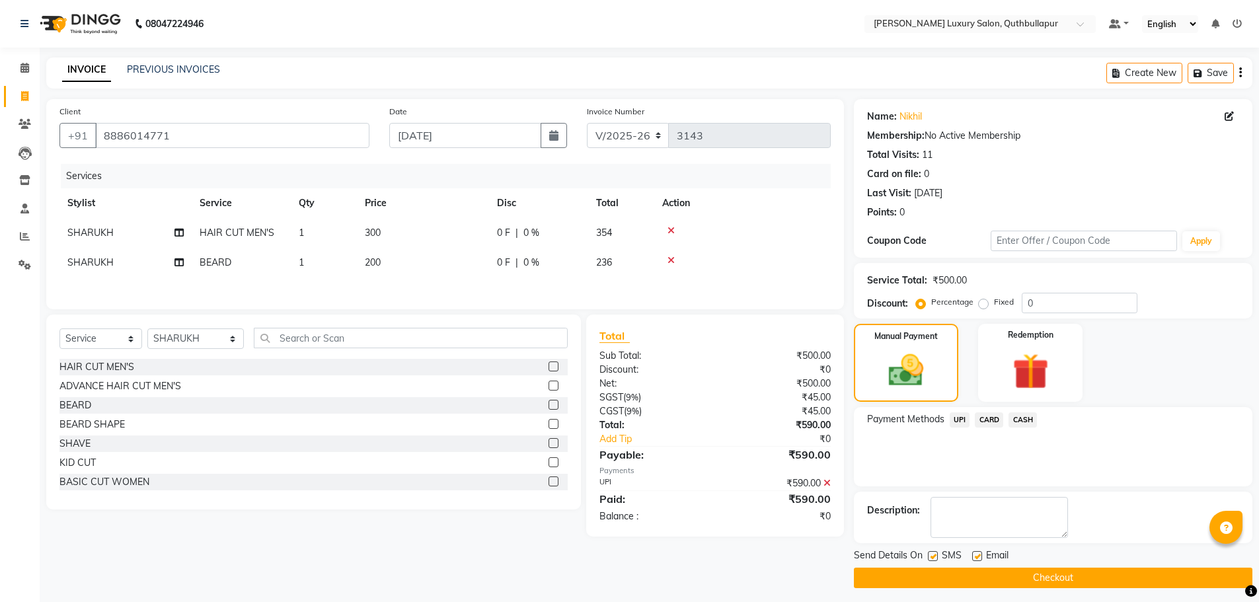
click at [1054, 578] on button "Checkout" at bounding box center [1053, 578] width 399 height 20
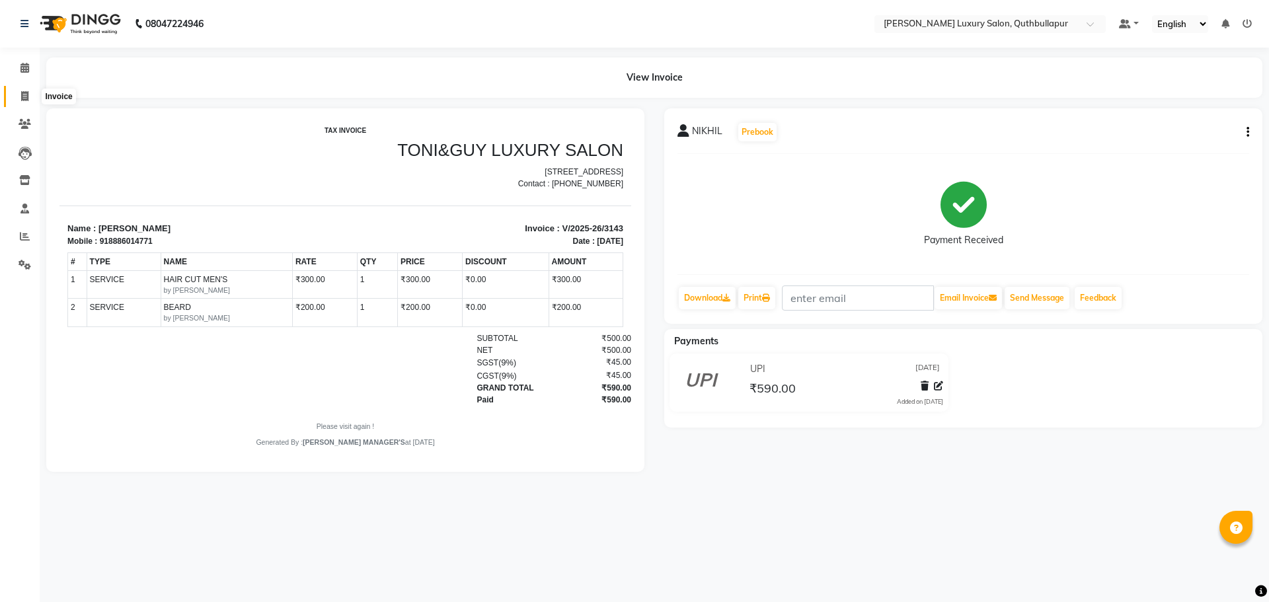
click at [25, 99] on icon at bounding box center [24, 96] width 7 height 10
select select "5816"
select select "service"
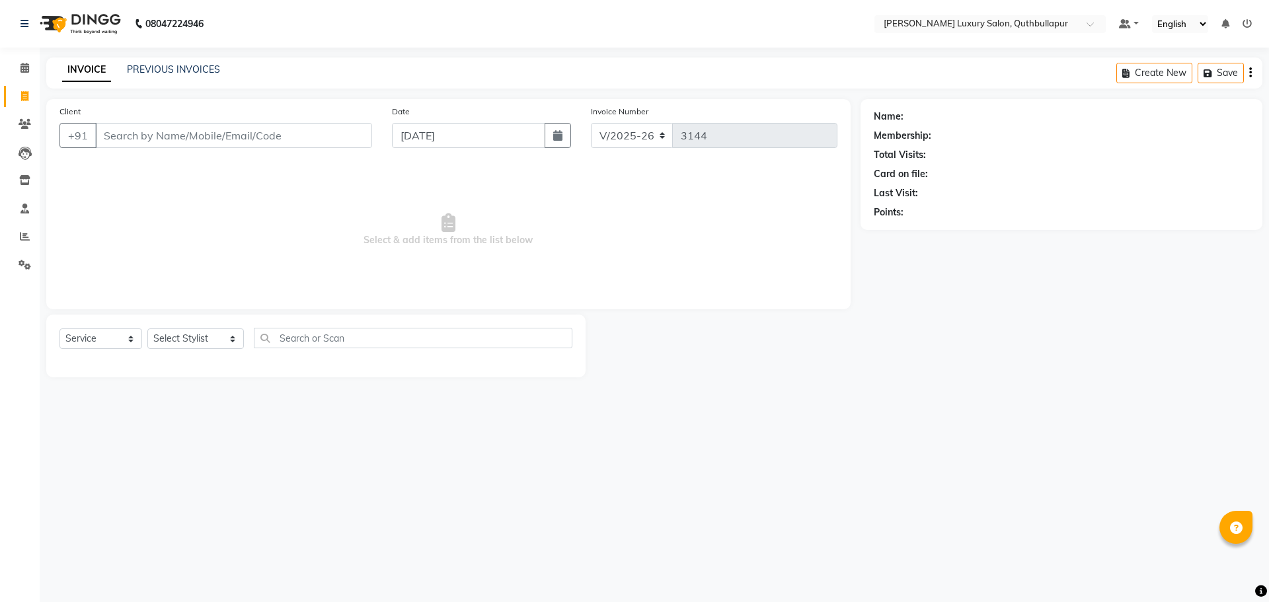
click at [166, 57] on div "08047224946 Select Location × Toni&guy Luxury Salon, Quthbullapur Default Panel…" at bounding box center [634, 301] width 1269 height 602
click at [151, 67] on link "PREVIOUS INVOICES" at bounding box center [173, 69] width 93 height 12
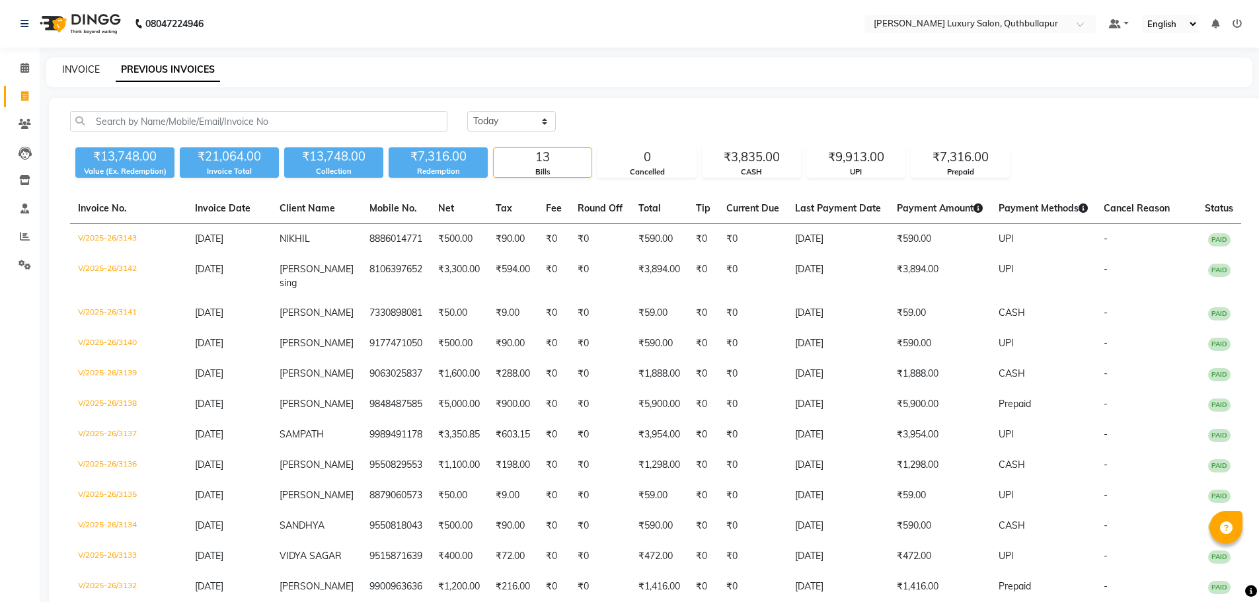
drag, startPoint x: 61, startPoint y: 73, endPoint x: 68, endPoint y: 71, distance: 7.4
click at [61, 73] on div "INVOICE PREVIOUS INVOICES" at bounding box center [641, 70] width 1191 height 14
click at [79, 72] on link "INVOICE" at bounding box center [81, 69] width 38 height 12
select select "service"
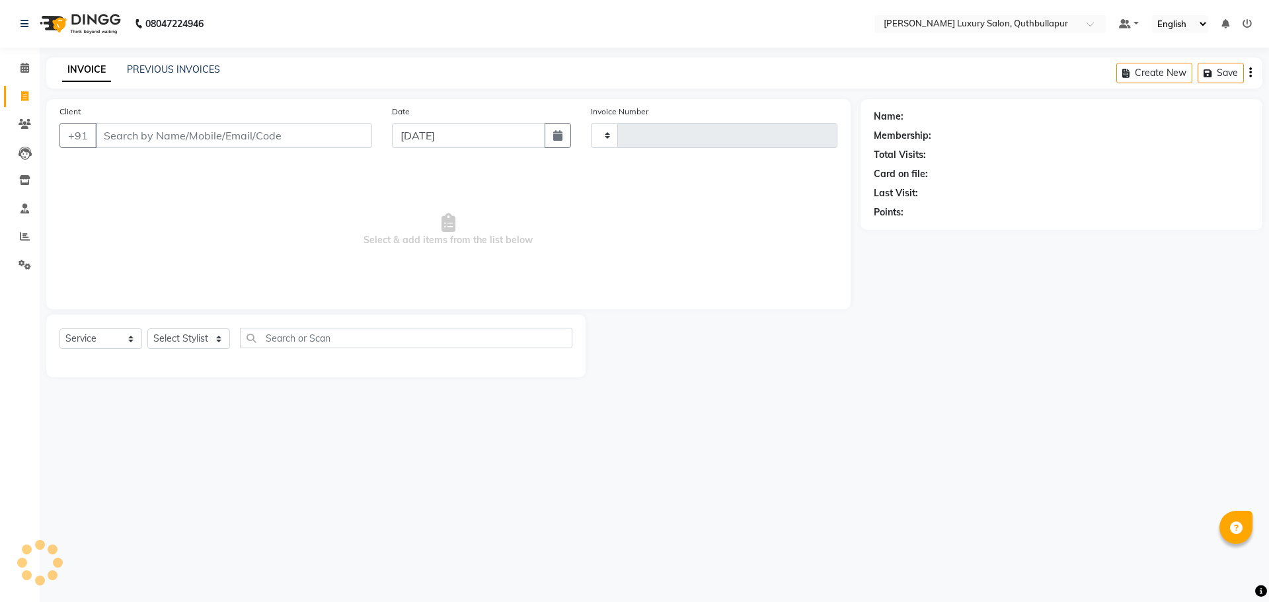
type input "3144"
select select "5816"
type input "9666765552"
click at [338, 131] on span "Add Client" at bounding box center [338, 135] width 52 height 13
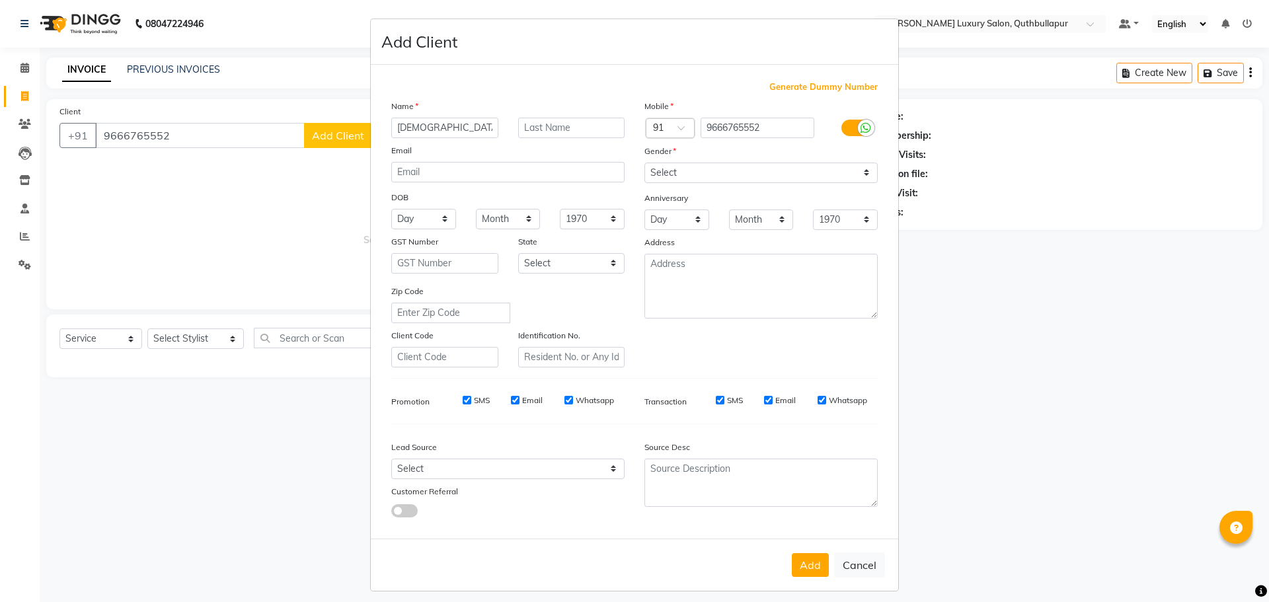
type input "[DEMOGRAPHIC_DATA][PERSON_NAME]"
click at [718, 178] on select "Select Male Female Other Prefer Not To Say" at bounding box center [761, 173] width 233 height 20
select select "male"
click at [645, 163] on select "Select Male Female Other Prefer Not To Say" at bounding box center [761, 173] width 233 height 20
click at [795, 563] on button "Add" at bounding box center [810, 565] width 37 height 24
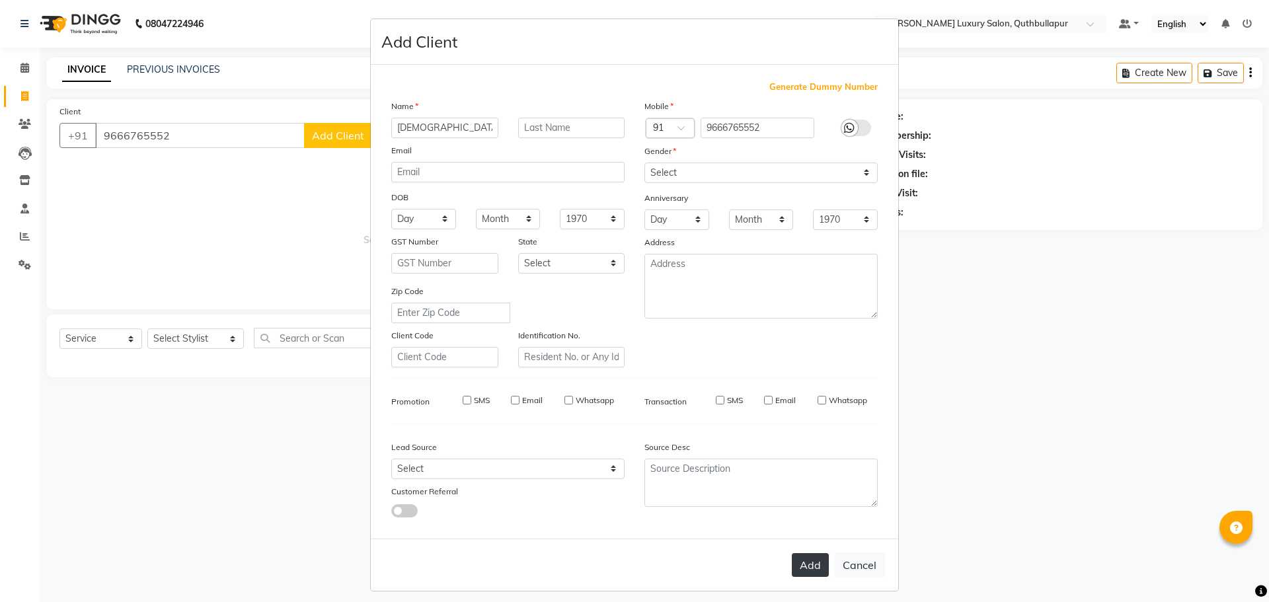
select select
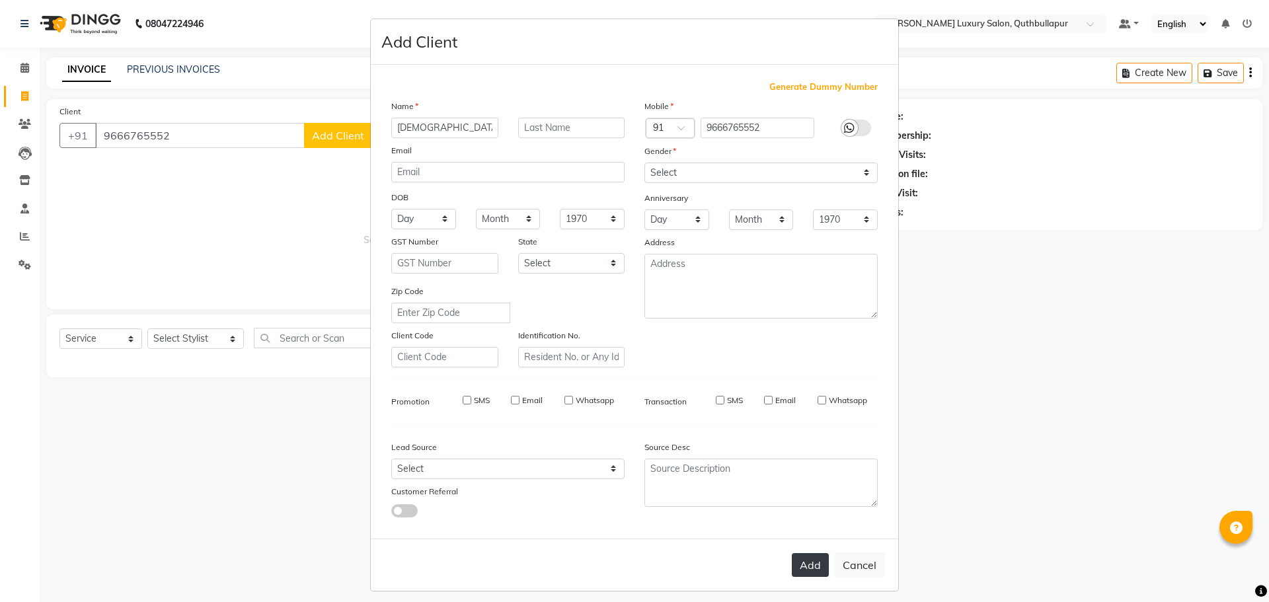
select select
checkbox input "false"
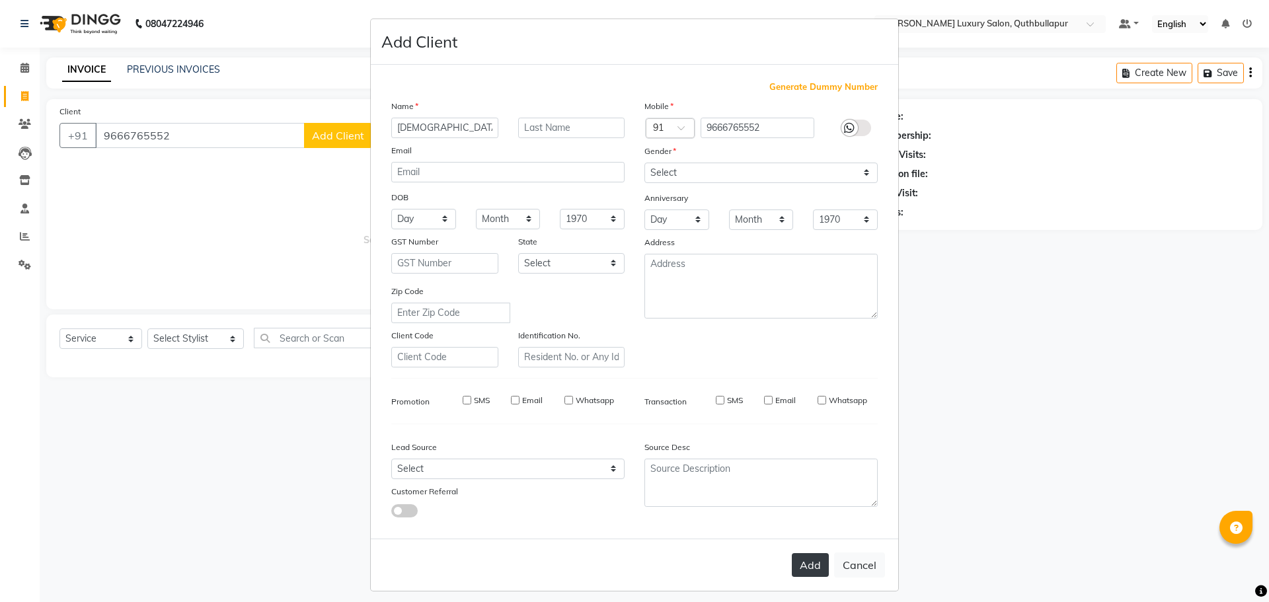
checkbox input "false"
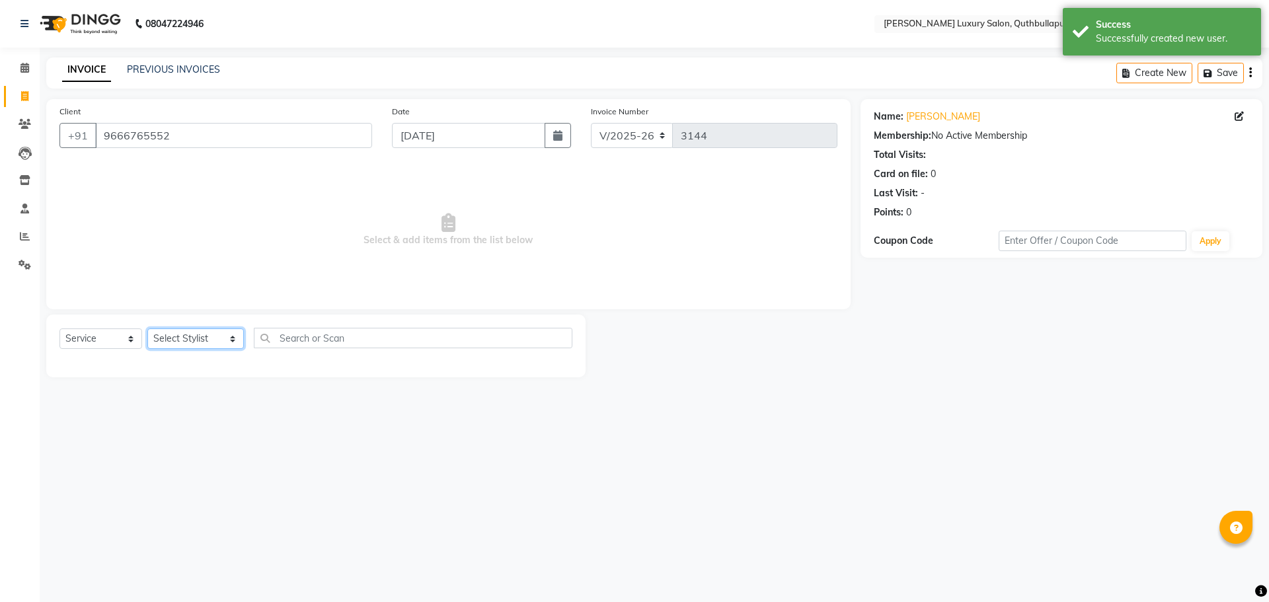
click at [200, 347] on select "Select Stylist AADIL SHAKE AHON ALI ARAVIND ARHAN ARHAN ARIF ARIF KPHB ARMAAN a…" at bounding box center [195, 339] width 97 height 20
select select "59116"
click at [147, 329] on select "Select Stylist AADIL SHAKE AHON ALI ARAVIND ARHAN ARHAN ARIF ARIF KPHB ARMAAN a…" at bounding box center [195, 339] width 97 height 20
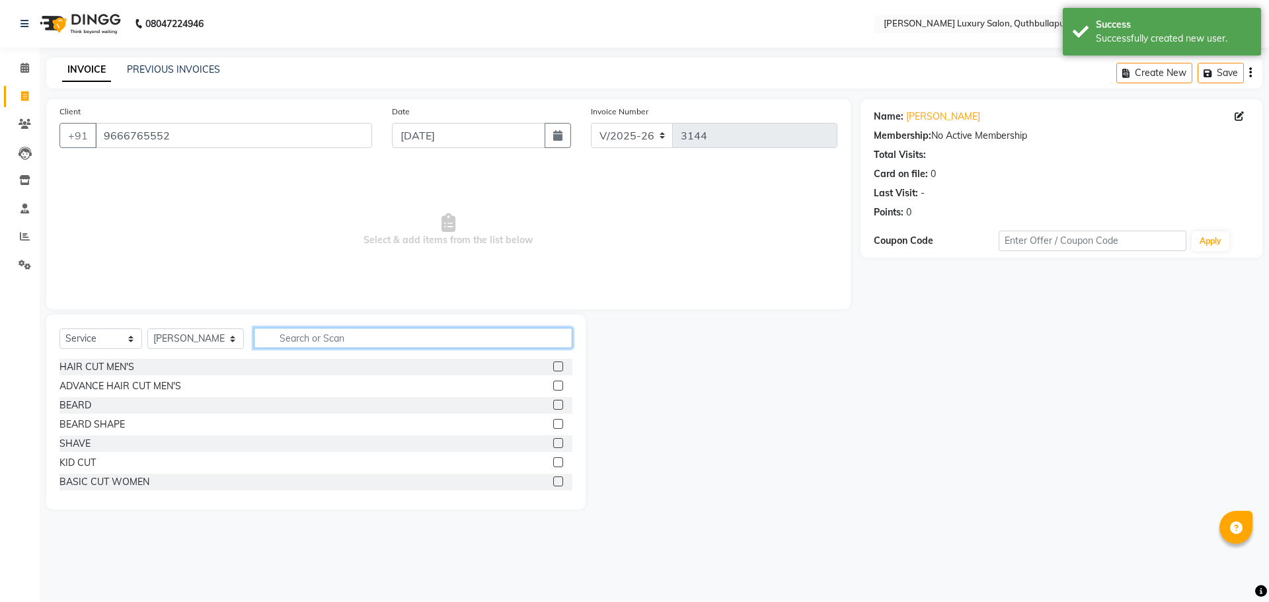
click at [360, 334] on input "text" at bounding box center [413, 338] width 319 height 20
type input "v"
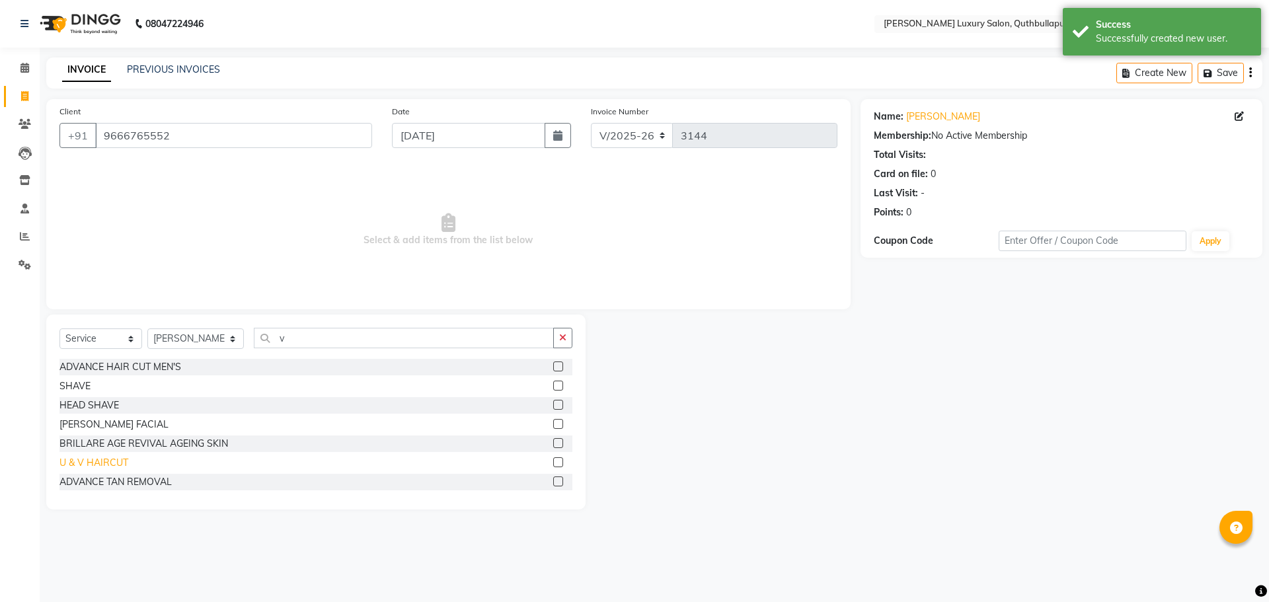
click at [109, 461] on div "U & V HAIRCUT" at bounding box center [93, 463] width 69 height 14
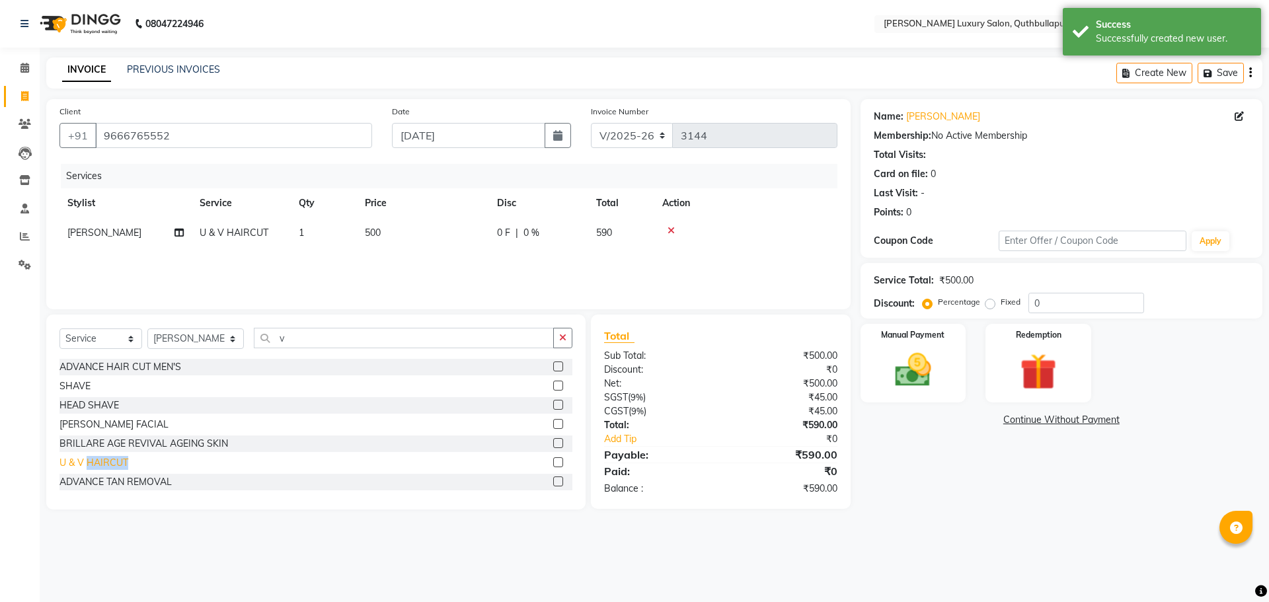
click at [109, 461] on div "U & V HAIRCUT" at bounding box center [93, 463] width 69 height 14
checkbox input "false"
click at [125, 262] on span "[PERSON_NAME]" at bounding box center [104, 263] width 74 height 12
select select "59116"
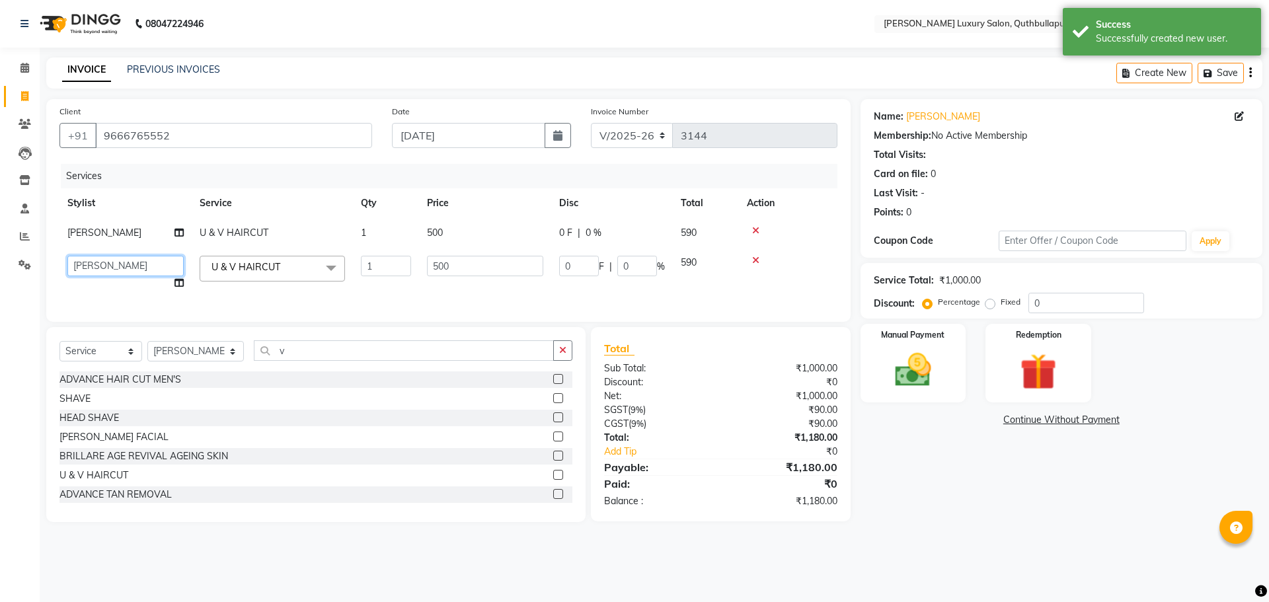
click at [125, 262] on select "AADIL SHAKE AHON ALI ARAVIND ARHAN ARHAN ARIF ARIF KPHB ARMAAN ashu AYAN DANISH…" at bounding box center [125, 266] width 116 height 20
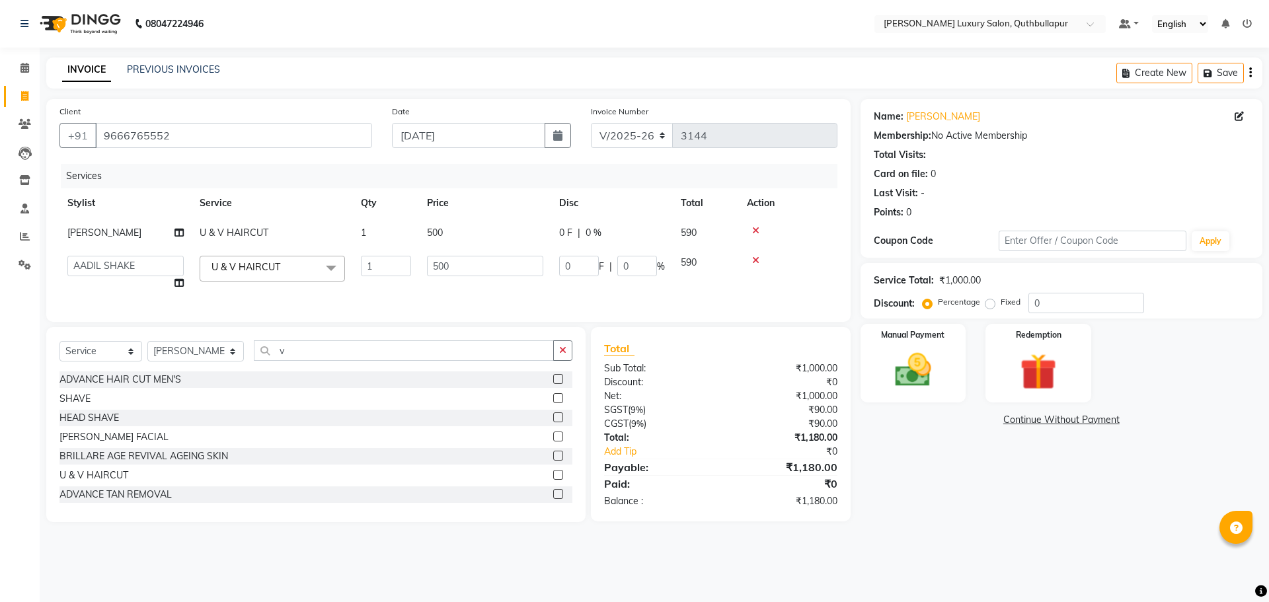
click at [746, 224] on td at bounding box center [788, 233] width 99 height 30
click at [750, 232] on div at bounding box center [788, 230] width 83 height 9
click at [756, 231] on icon at bounding box center [755, 230] width 7 height 9
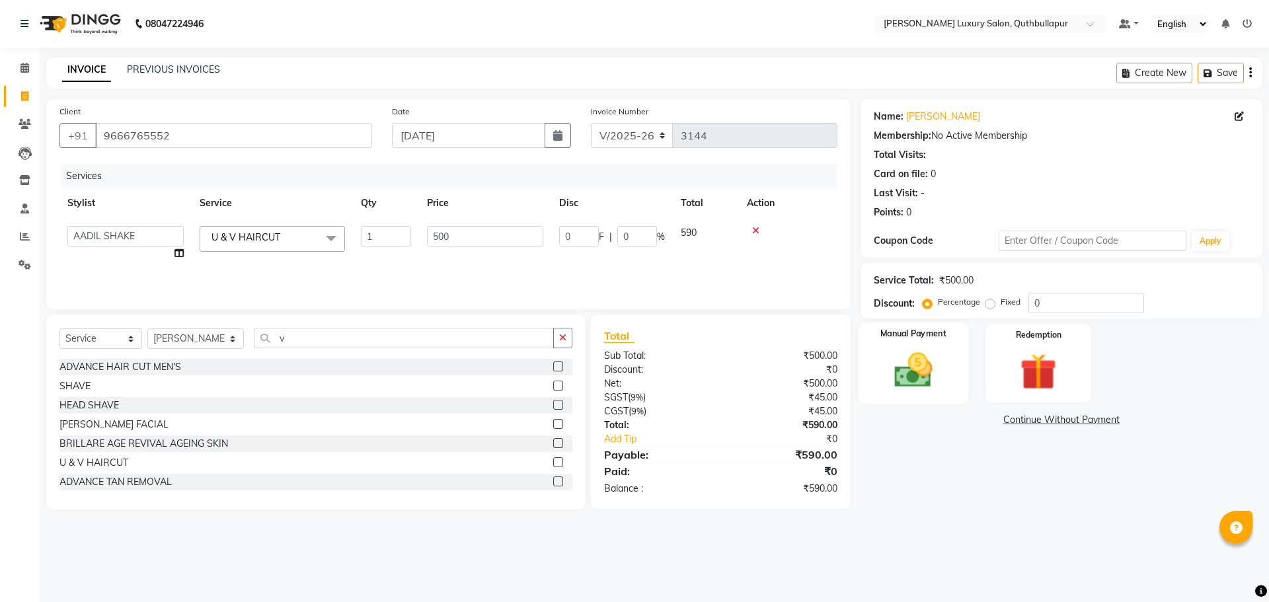
click at [918, 367] on img at bounding box center [913, 370] width 61 height 44
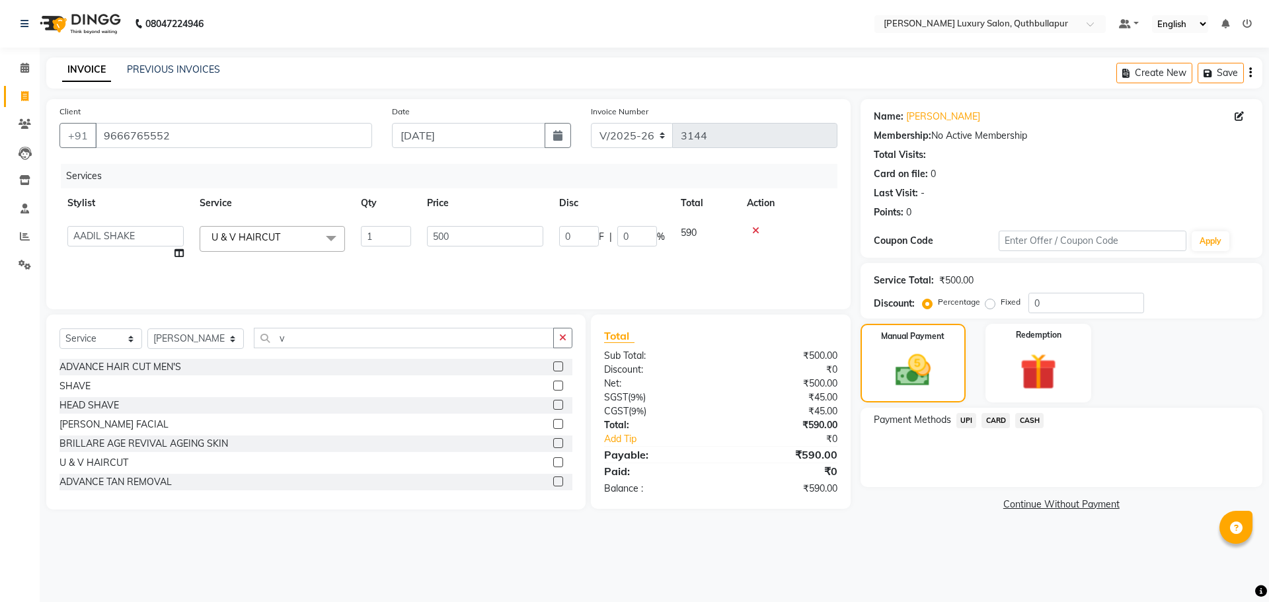
click at [963, 416] on span "UPI" at bounding box center [967, 420] width 20 height 15
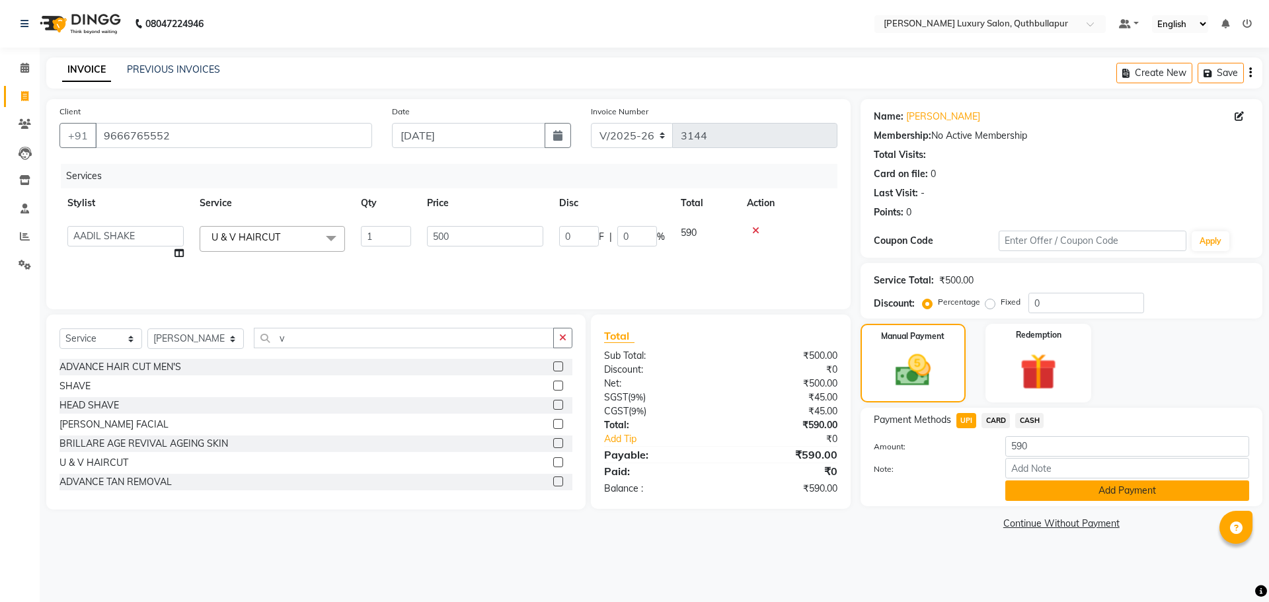
click at [1174, 496] on button "Add Payment" at bounding box center [1128, 491] width 244 height 20
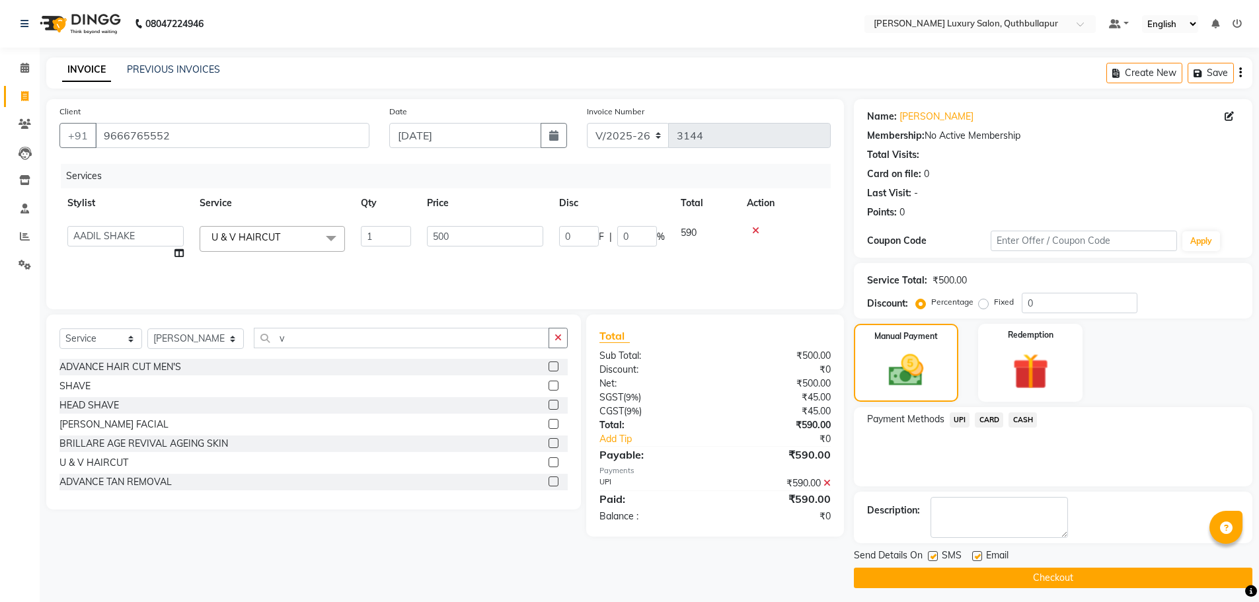
click at [1175, 581] on button "Checkout" at bounding box center [1053, 578] width 399 height 20
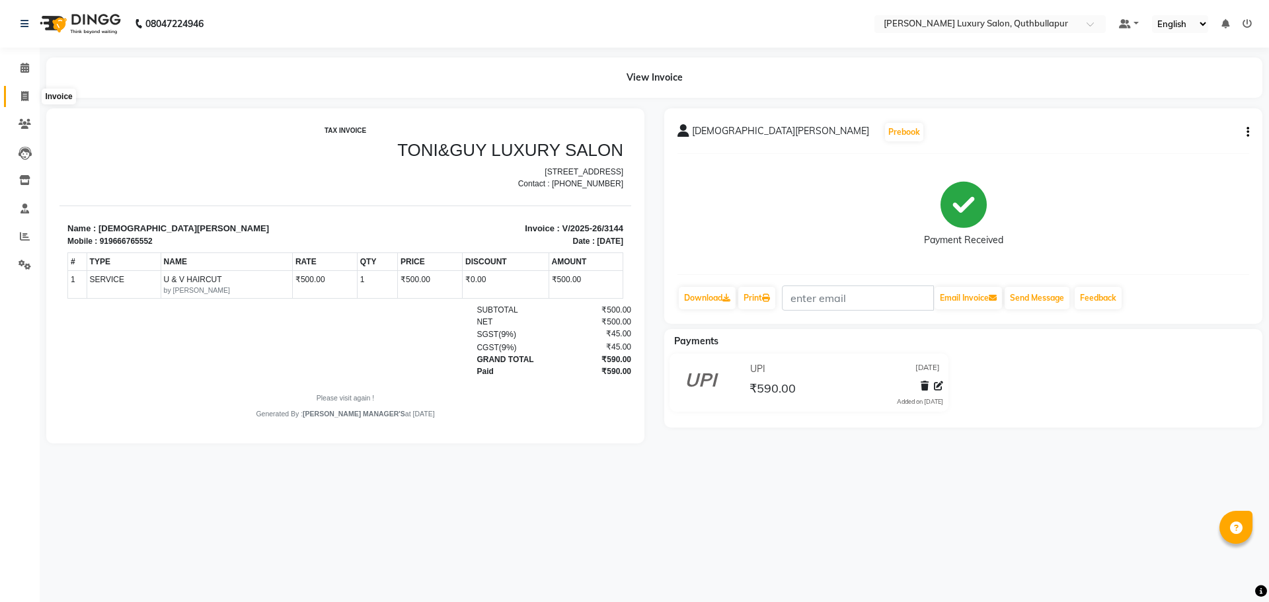
click at [30, 94] on span at bounding box center [24, 96] width 23 height 15
select select "service"
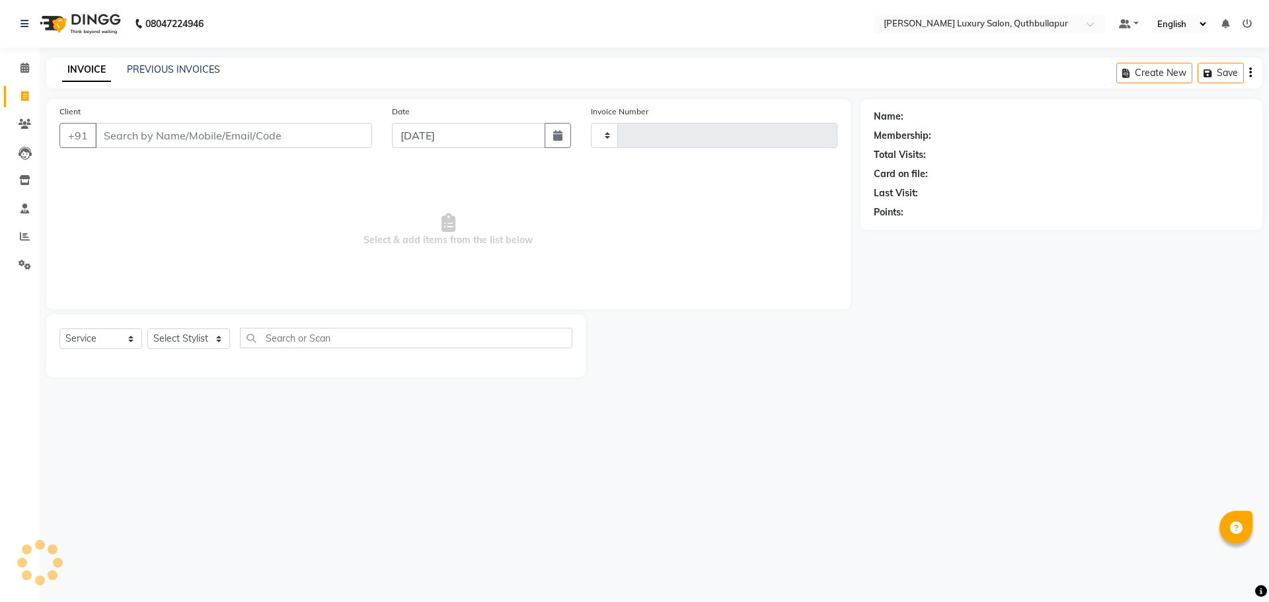
type input "3145"
select select "5816"
click at [178, 333] on select "Select Stylist AADIL SHAKE AHON ALI ARAVIND ARHAN ARHAN ARIF ARIF KPHB ARMAAN a…" at bounding box center [195, 339] width 97 height 20
select select "75082"
click at [147, 329] on select "Select Stylist AADIL SHAKE AHON ALI ARAVIND ARHAN ARHAN ARIF ARIF KPHB ARMAAN a…" at bounding box center [195, 339] width 97 height 20
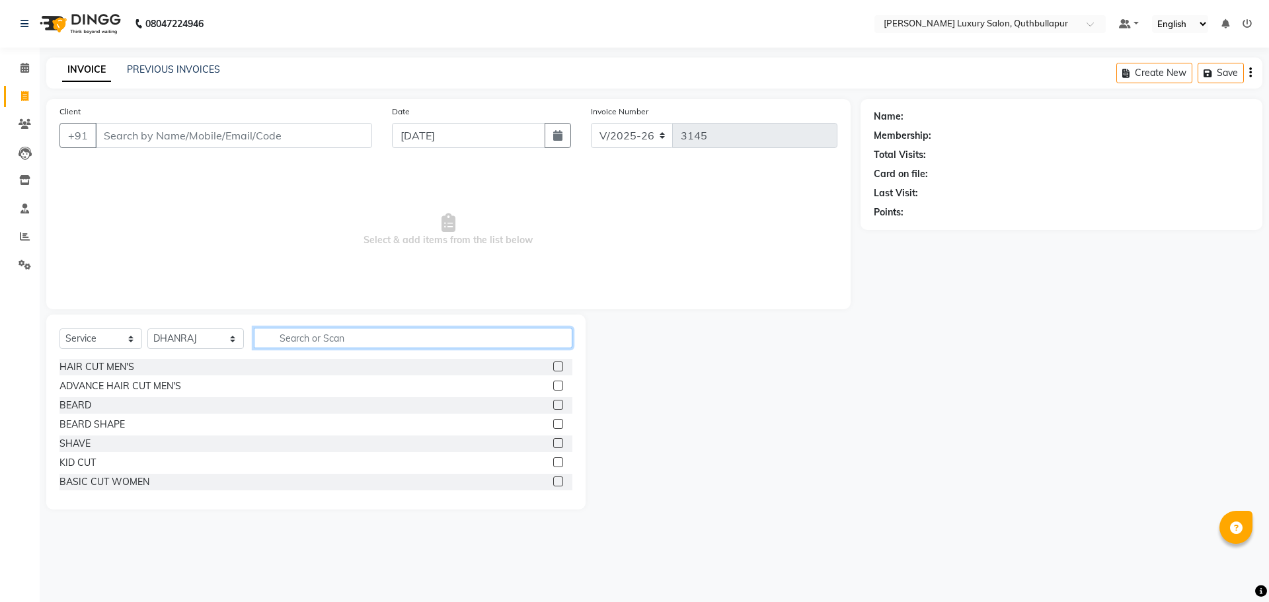
click at [281, 346] on input "text" at bounding box center [413, 338] width 319 height 20
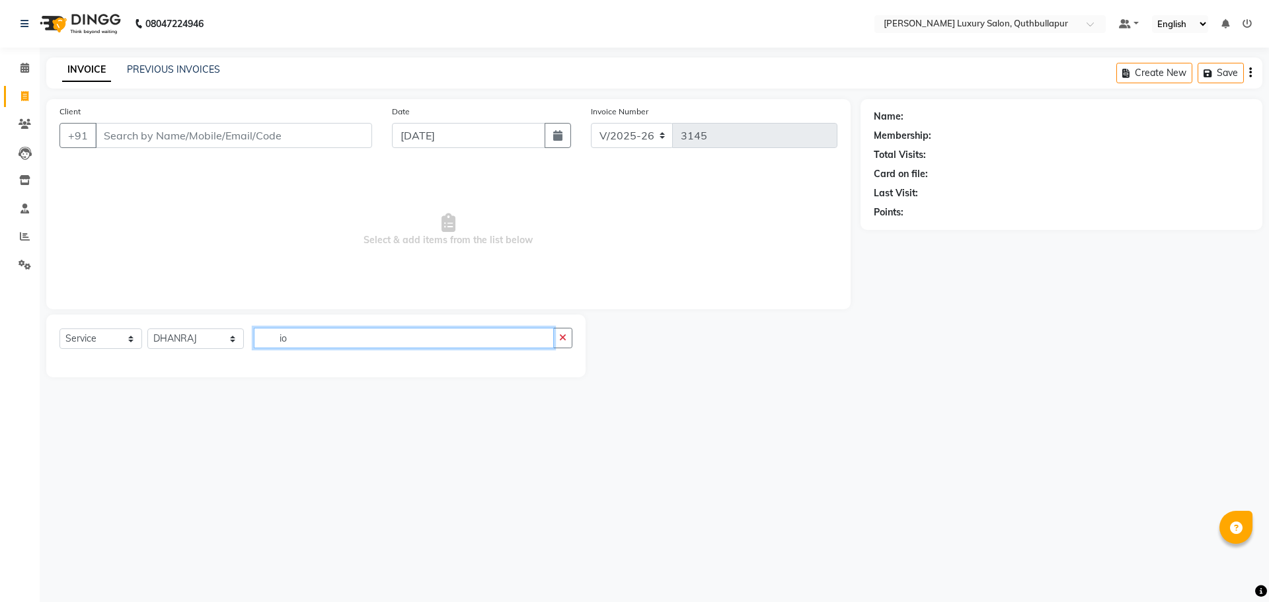
type input "i"
type input "root"
click at [100, 364] on div "ROOT TOUCH UP" at bounding box center [97, 367] width 76 height 14
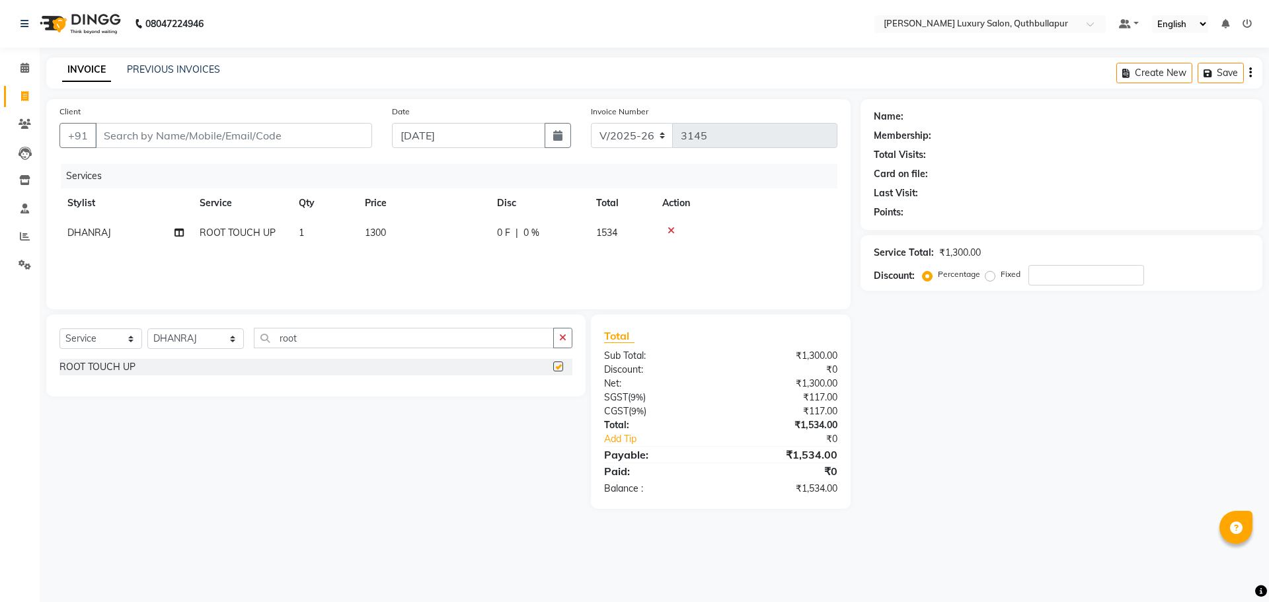
checkbox input "false"
click at [274, 148] on div "Client +91" at bounding box center [216, 131] width 333 height 54
click at [276, 140] on input "Client" at bounding box center [233, 135] width 277 height 25
type input "8"
type input "0"
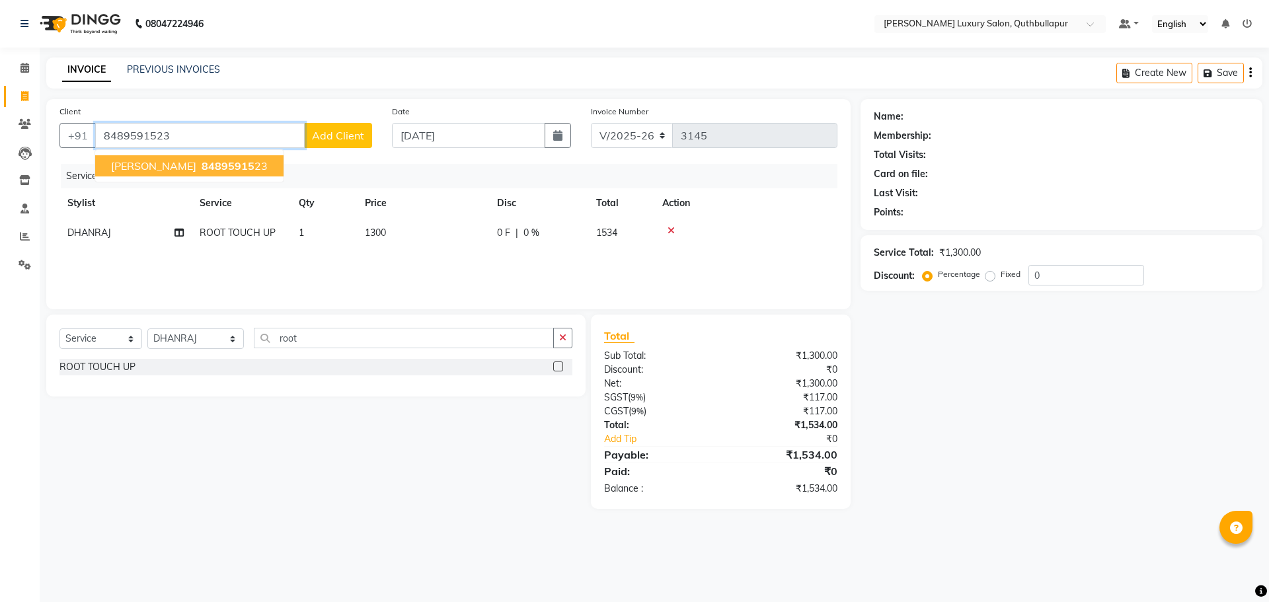
type input "8489591523"
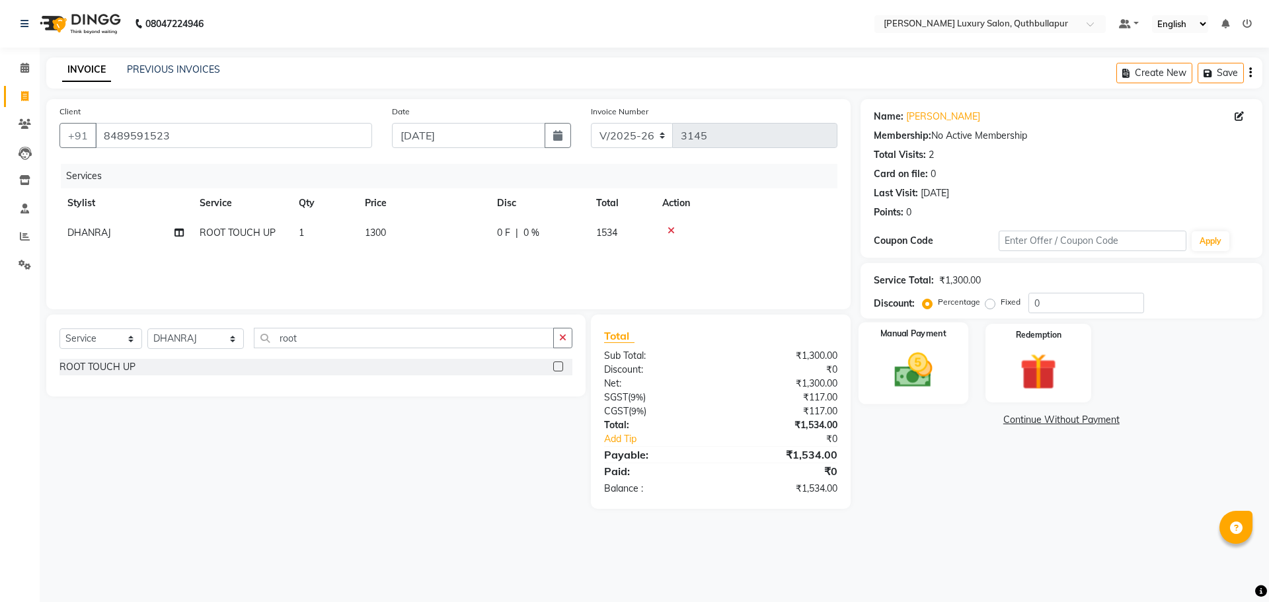
click at [898, 360] on img at bounding box center [913, 370] width 61 height 44
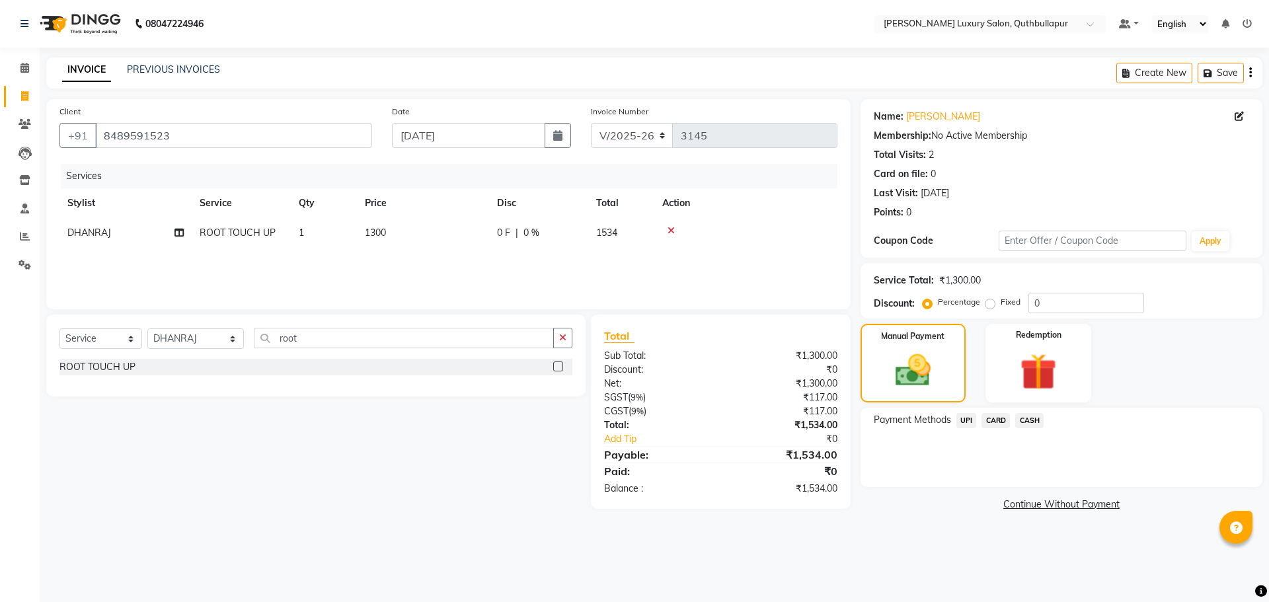
click at [971, 418] on span "UPI" at bounding box center [967, 420] width 20 height 15
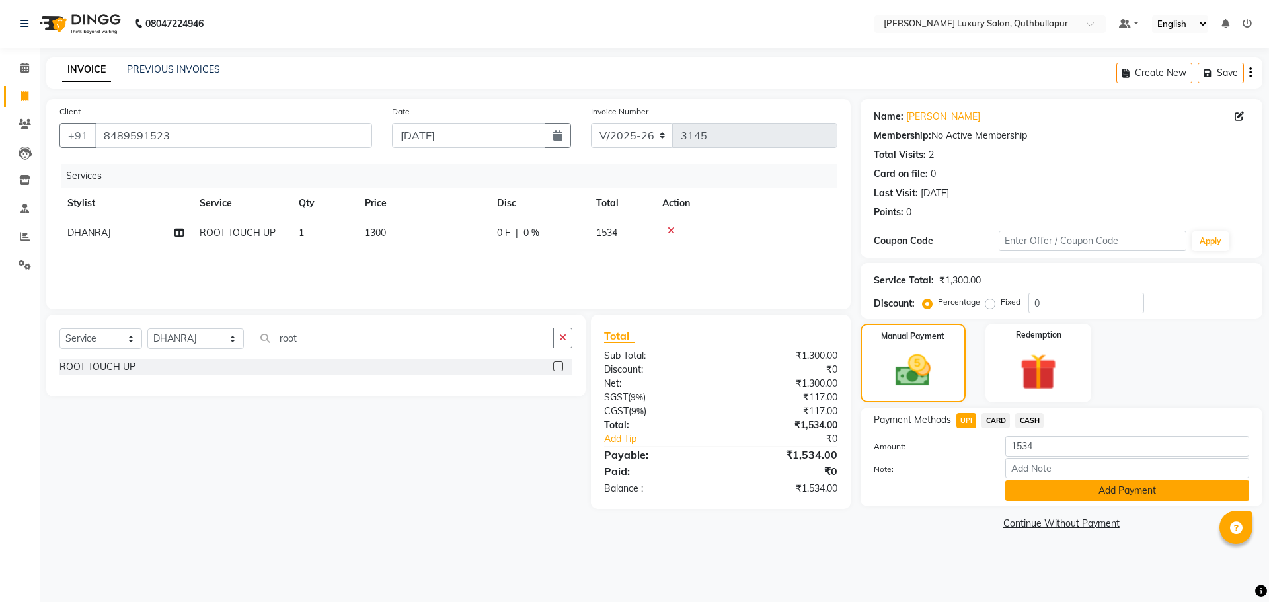
click at [1044, 495] on button "Add Payment" at bounding box center [1128, 491] width 244 height 20
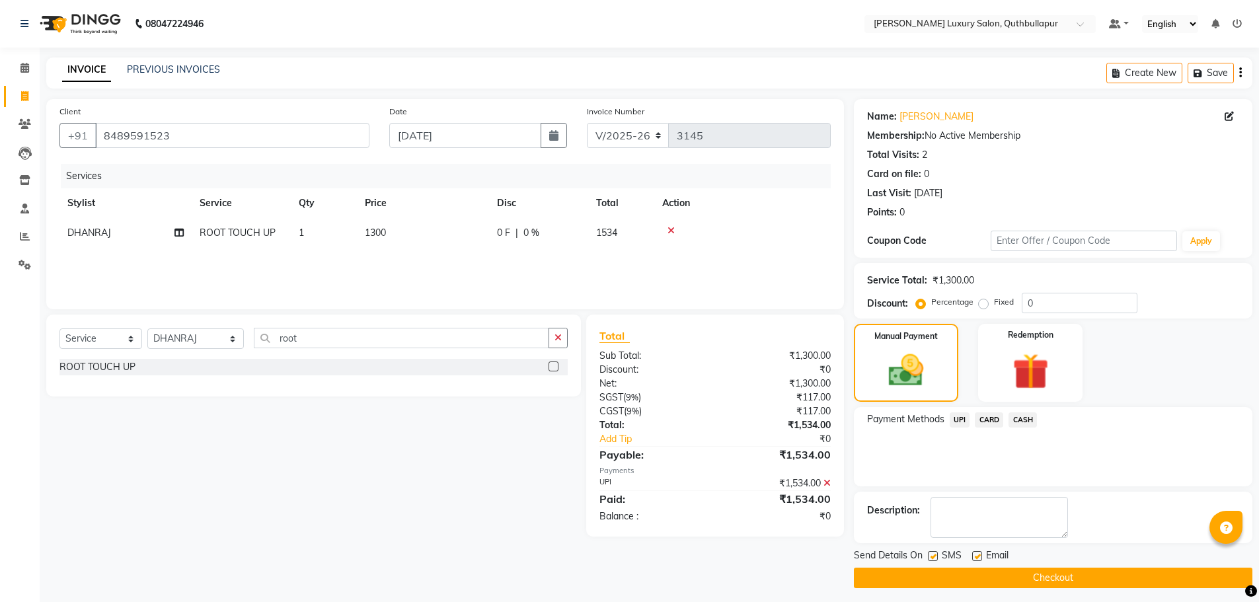
click at [1049, 590] on main "INVOICE PREVIOUS INVOICES Create New Save Client +91 8489591523 Date 03-09-2025…" at bounding box center [650, 333] width 1220 height 551
click at [1050, 590] on main "INVOICE PREVIOUS INVOICES Create New Save Client +91 8489591523 Date 03-09-2025…" at bounding box center [650, 333] width 1220 height 551
click at [1058, 580] on button "Checkout" at bounding box center [1053, 578] width 399 height 20
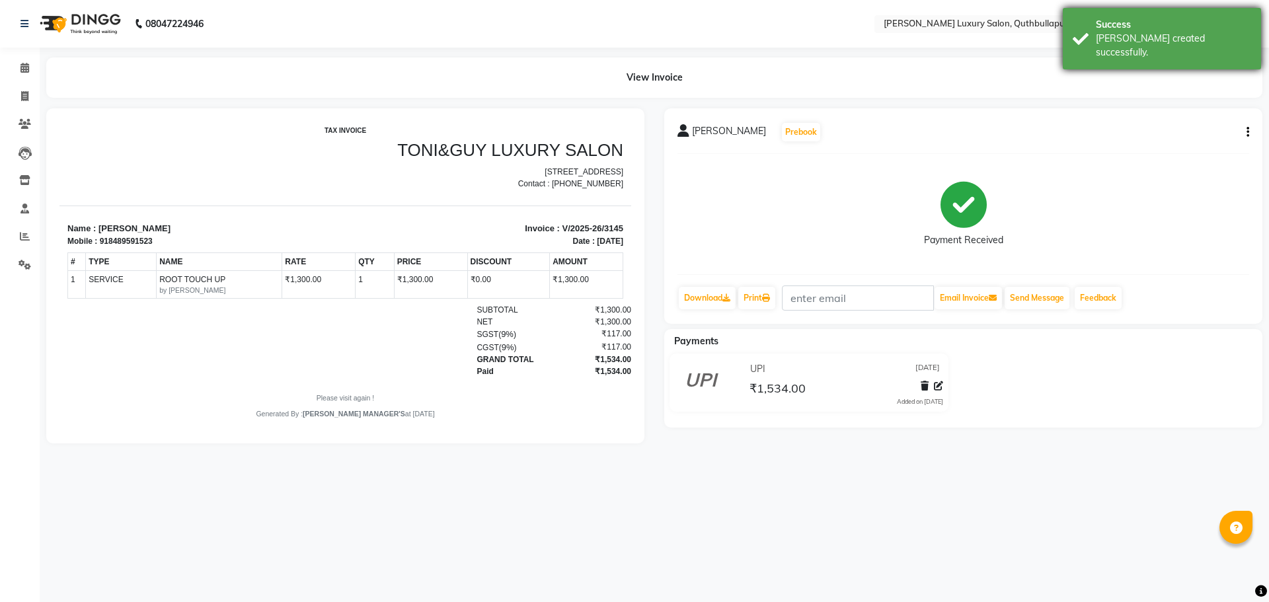
click at [1123, 33] on div "Bill created successfully." at bounding box center [1173, 46] width 155 height 28
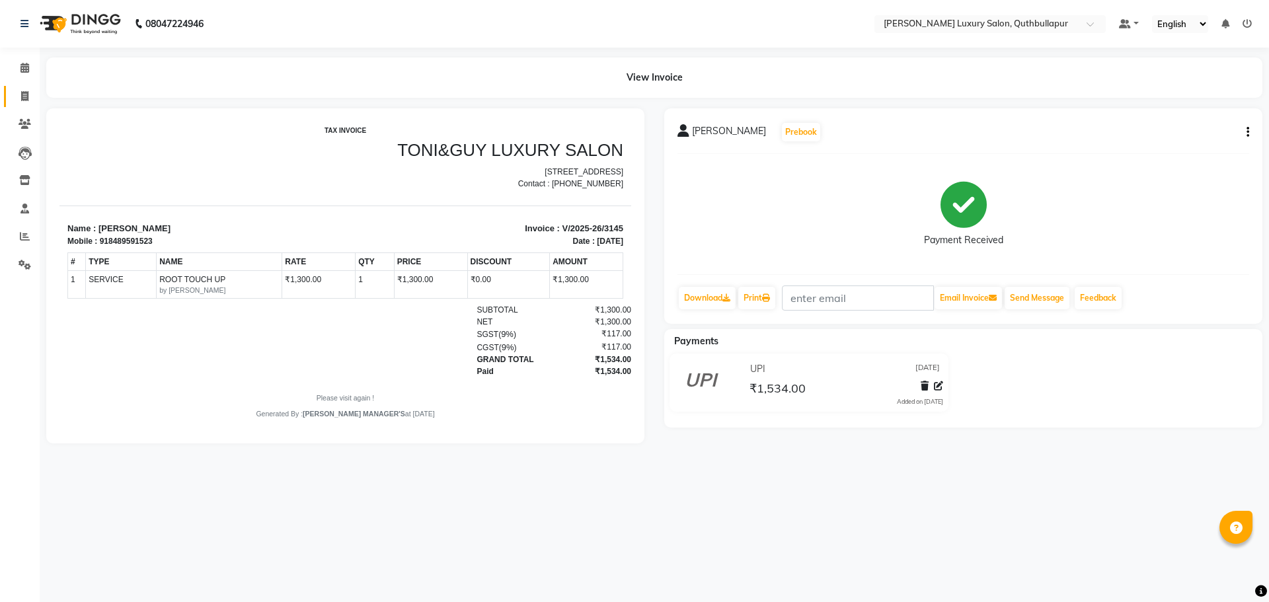
click at [28, 93] on icon at bounding box center [24, 96] width 7 height 10
select select "service"
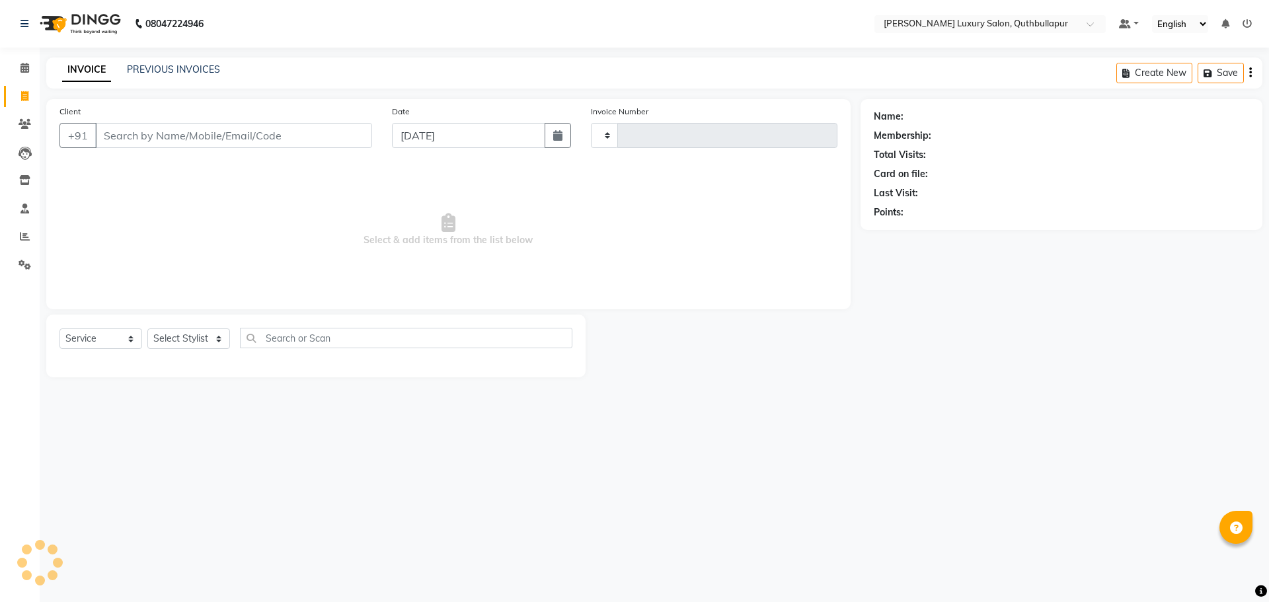
type input "3146"
select select "5816"
click at [171, 75] on link "PREVIOUS INVOICES" at bounding box center [173, 69] width 93 height 12
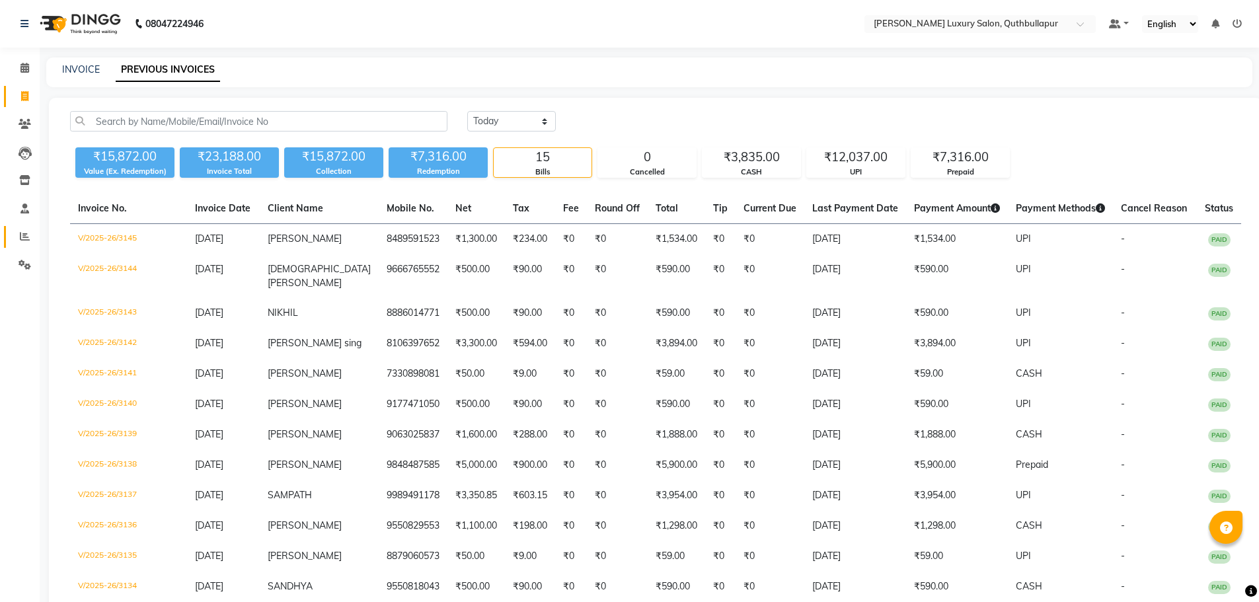
click at [23, 228] on link "Reports" at bounding box center [20, 237] width 32 height 22
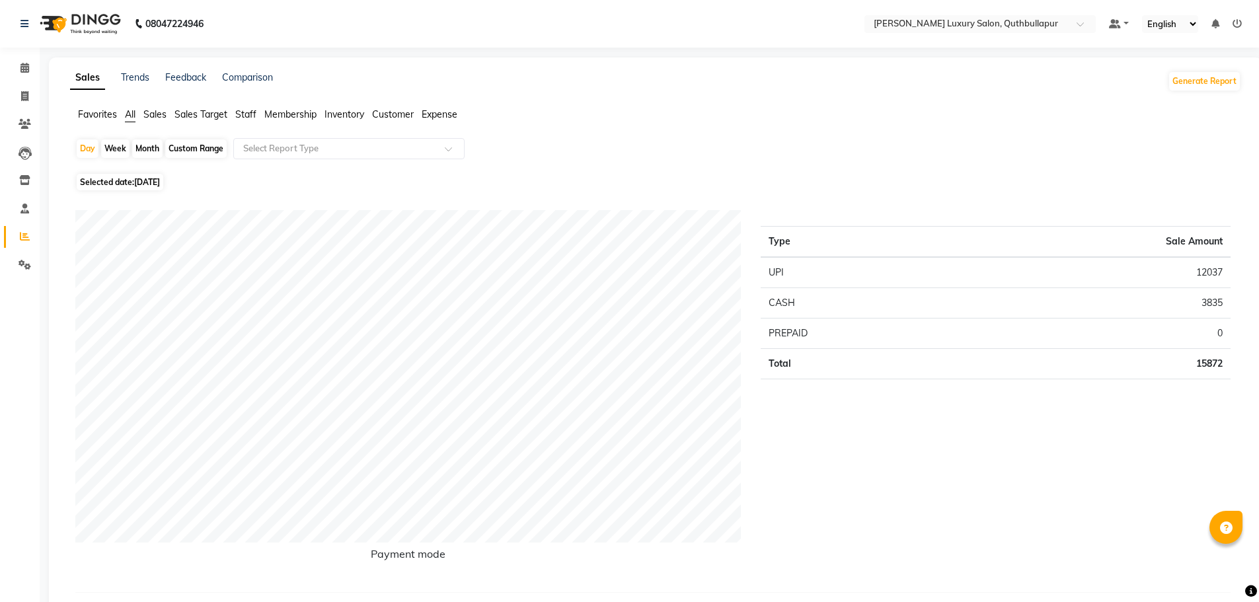
click at [246, 114] on span "Staff" at bounding box center [245, 114] width 21 height 12
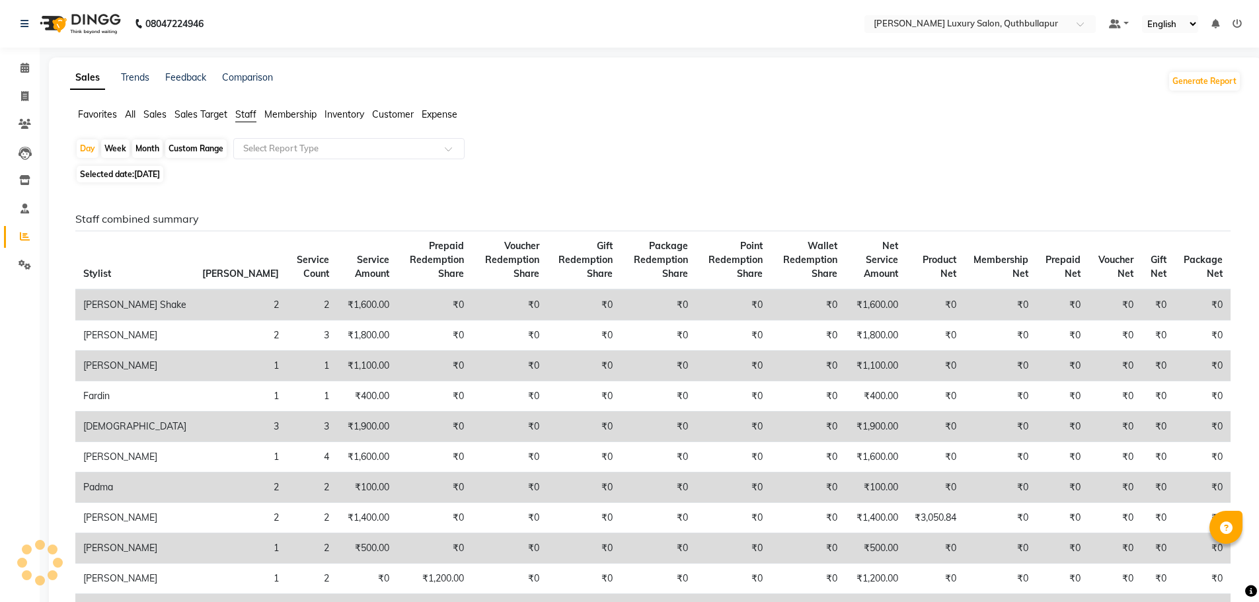
click at [199, 153] on div "Custom Range" at bounding box center [195, 148] width 61 height 19
select select "9"
select select "2025"
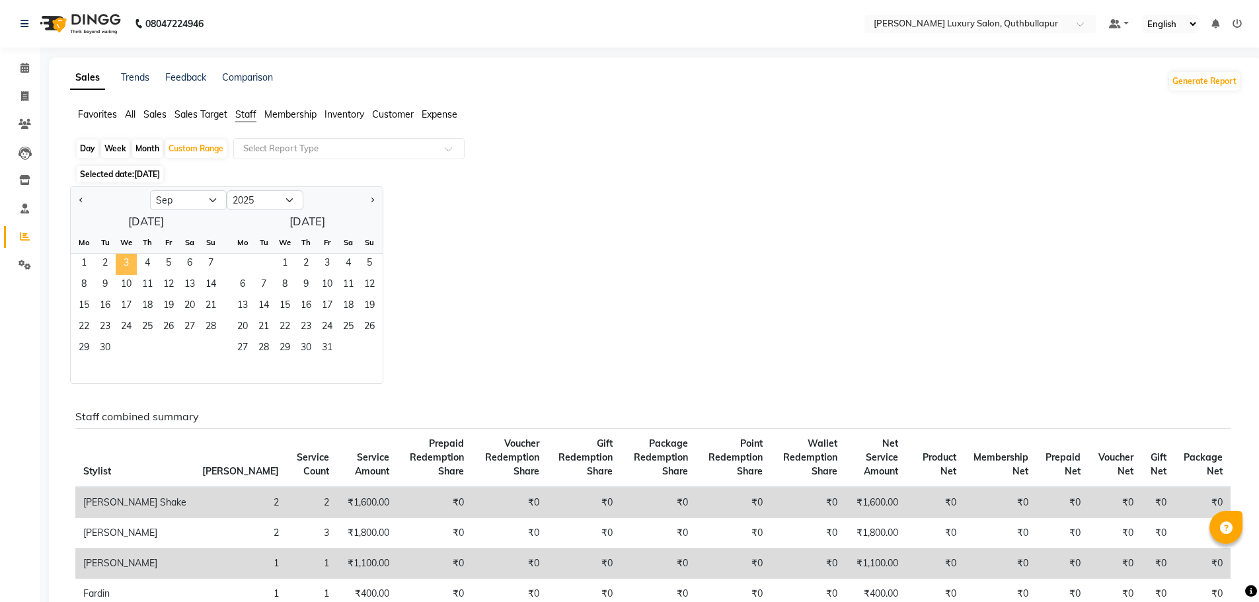
click at [127, 263] on span "3" at bounding box center [126, 264] width 21 height 21
click at [315, 157] on div "Select Report Type" at bounding box center [348, 148] width 231 height 21
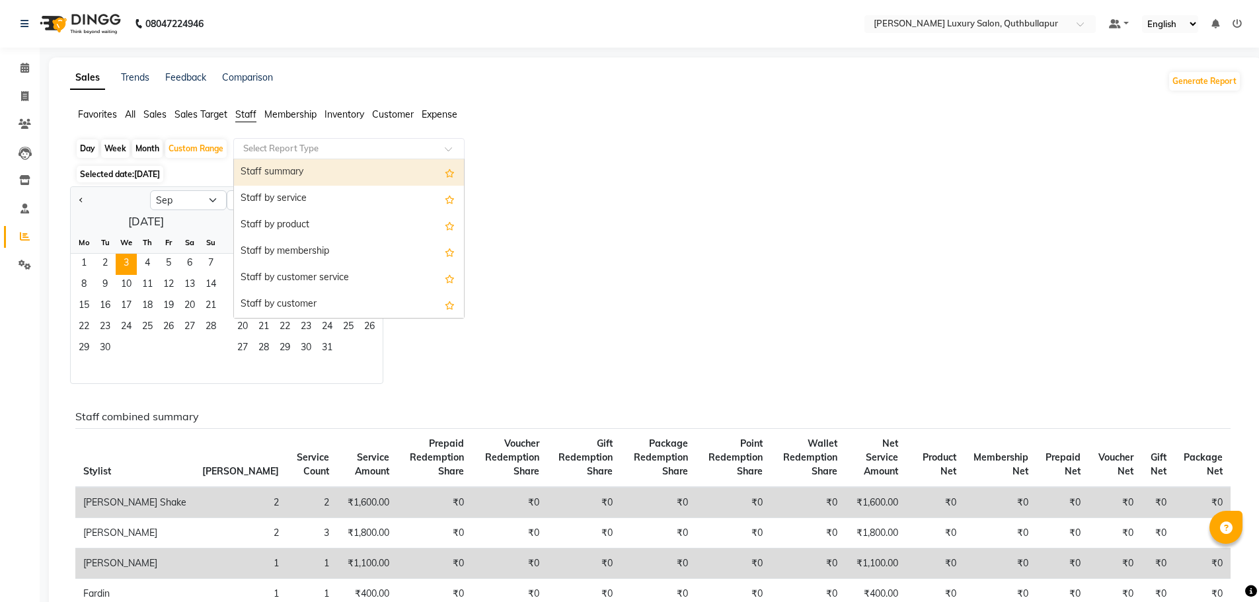
click at [315, 171] on div "Staff summary" at bounding box center [349, 172] width 230 height 26
select select "csv"
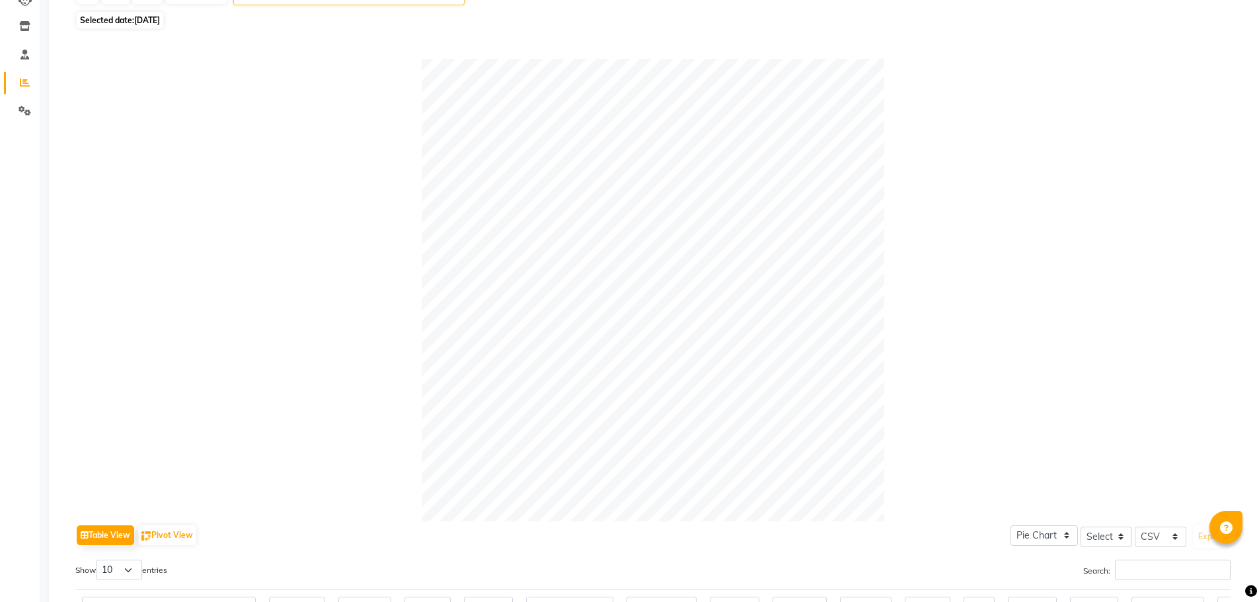
scroll to position [40, 0]
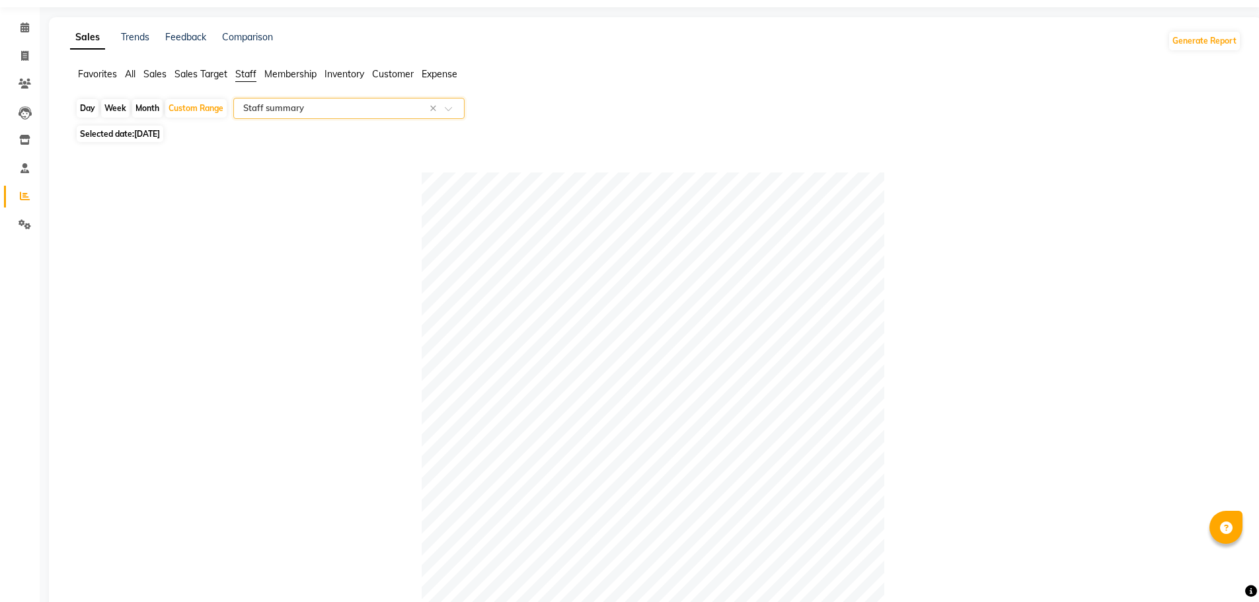
click at [348, 111] on input "text" at bounding box center [336, 108] width 190 height 13
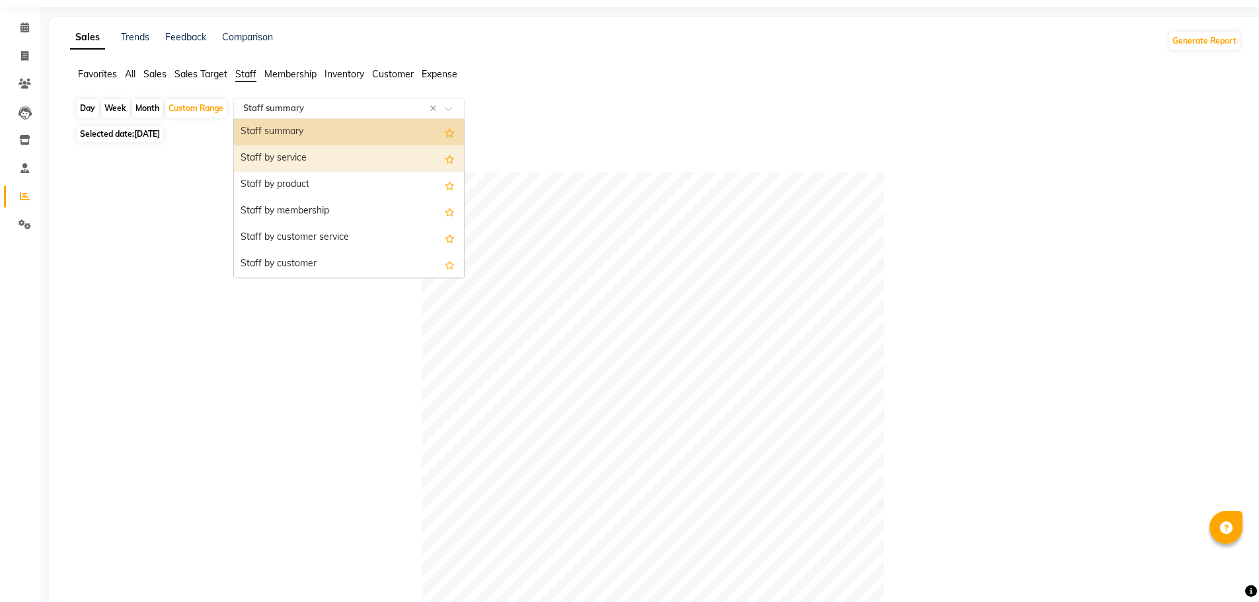
click at [340, 157] on div "Staff by service" at bounding box center [349, 158] width 230 height 26
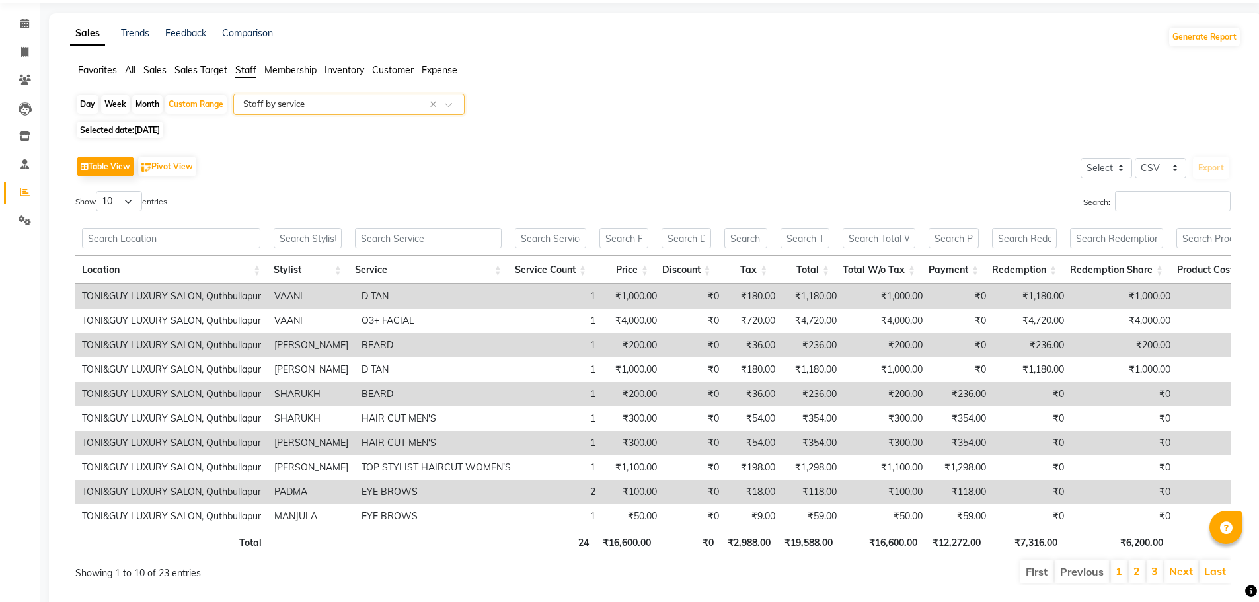
scroll to position [91, 0]
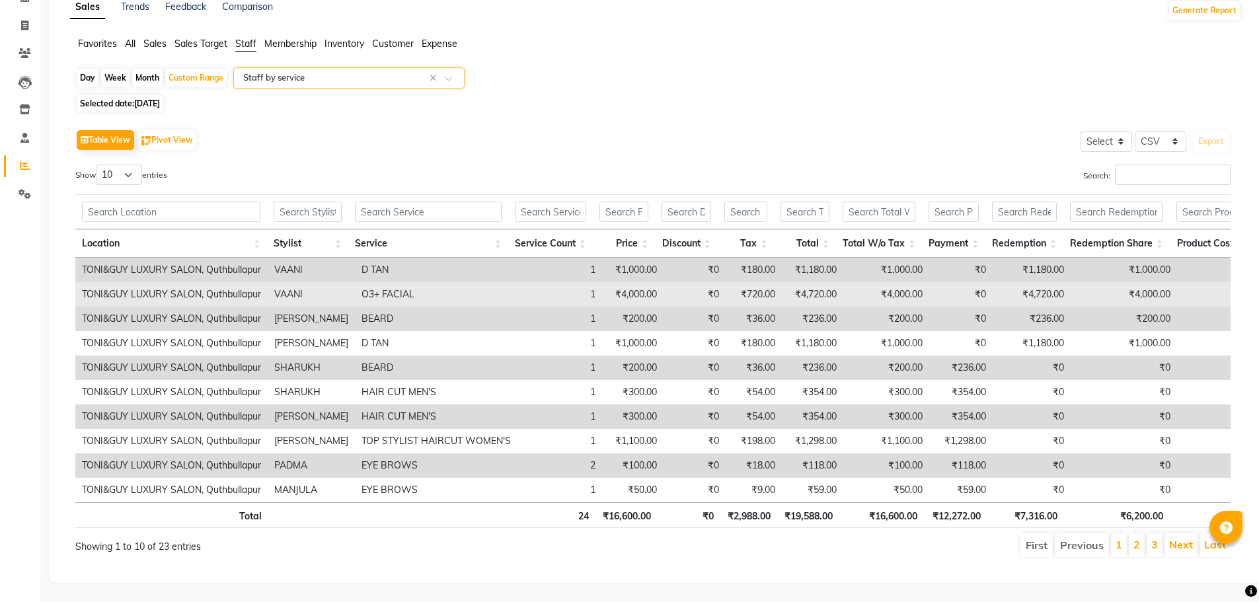
click at [532, 282] on td "1" at bounding box center [560, 294] width 85 height 24
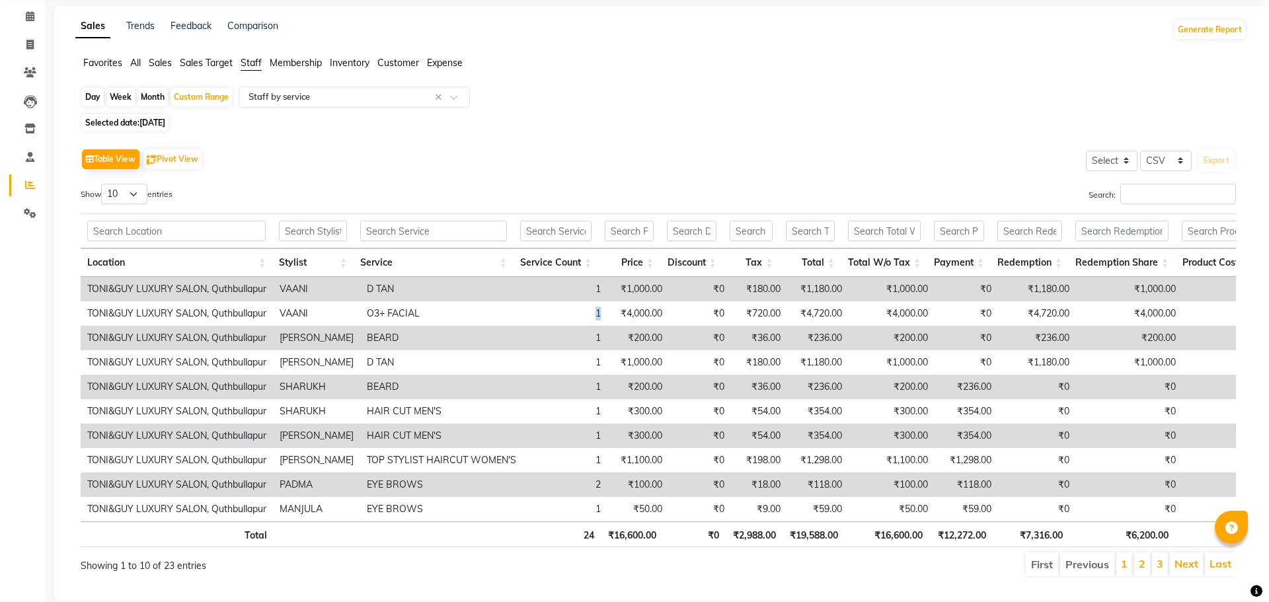
scroll to position [0, 0]
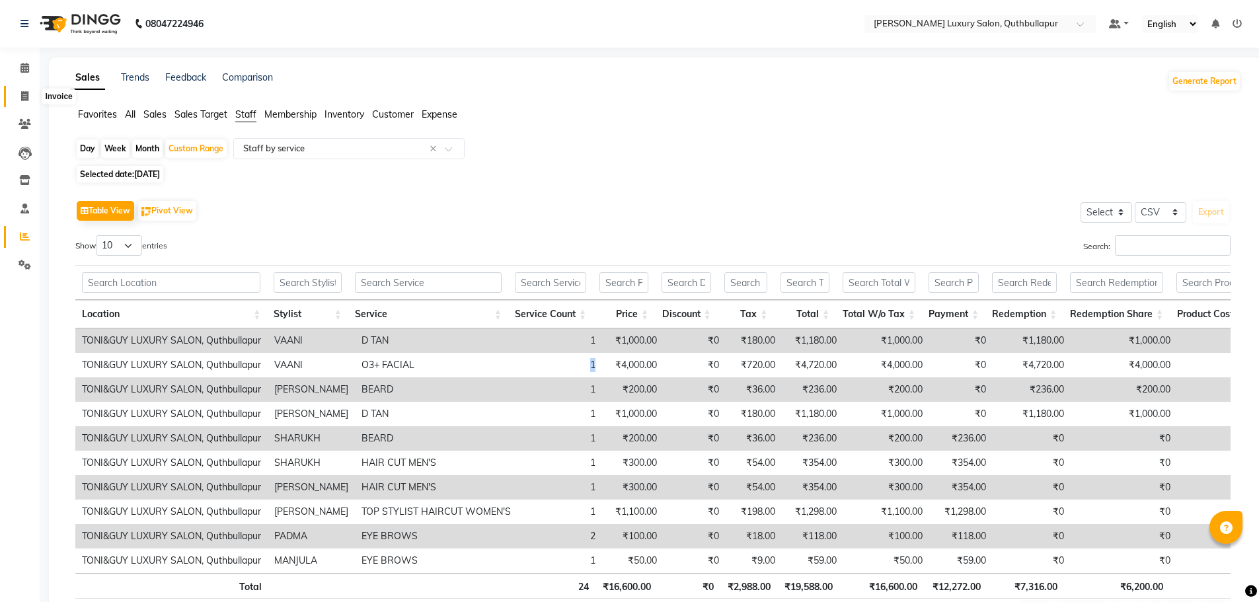
click at [18, 93] on span at bounding box center [24, 96] width 23 height 15
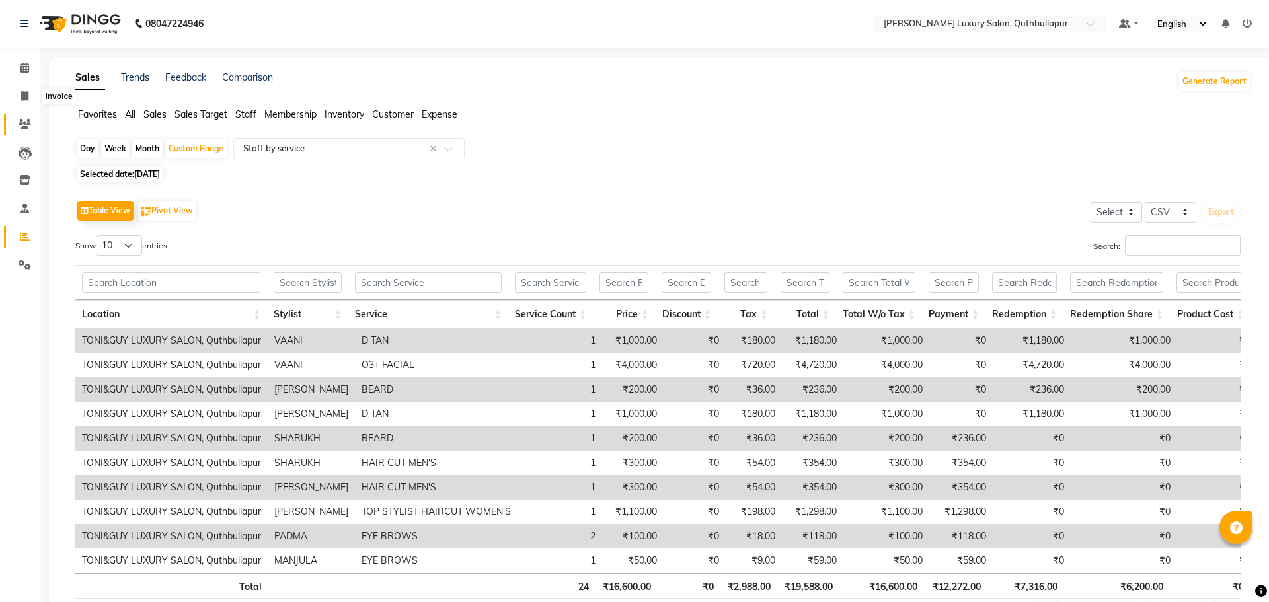
select select "5816"
select select "service"
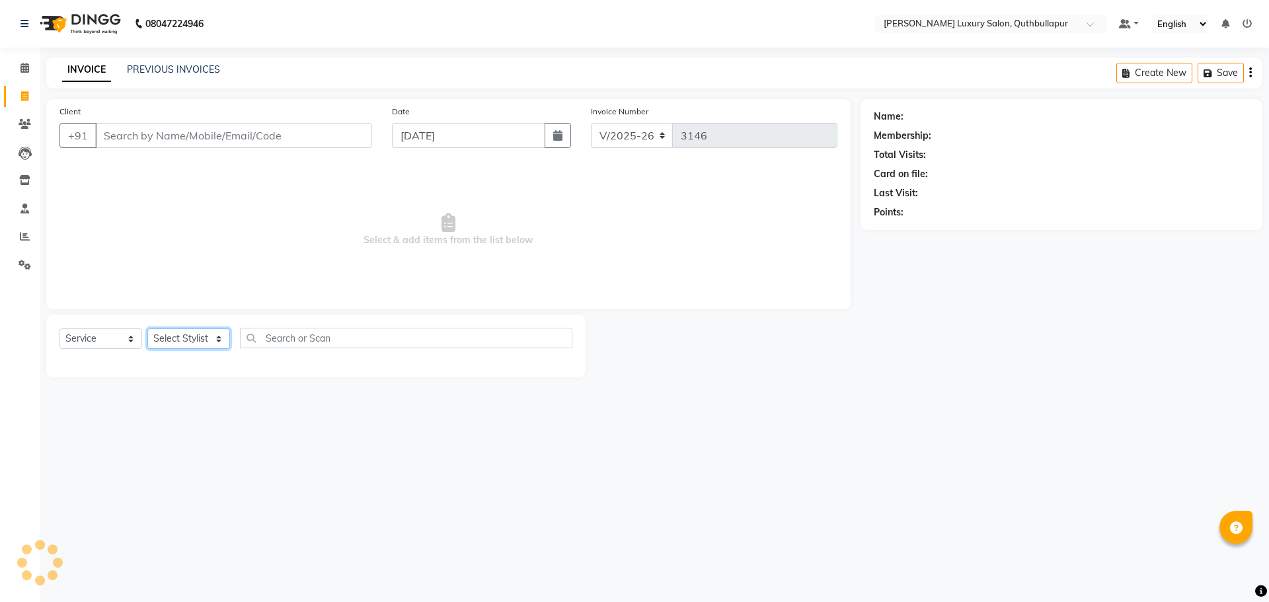
click at [204, 342] on select "Select Stylist" at bounding box center [188, 339] width 83 height 20
select select "68526"
click at [147, 329] on select "Select Stylist AADIL SHAKE AHON ALI ARAVIND ARHAN ARHAN ARIF ARIF KPHB ARMAAN a…" at bounding box center [195, 339] width 97 height 20
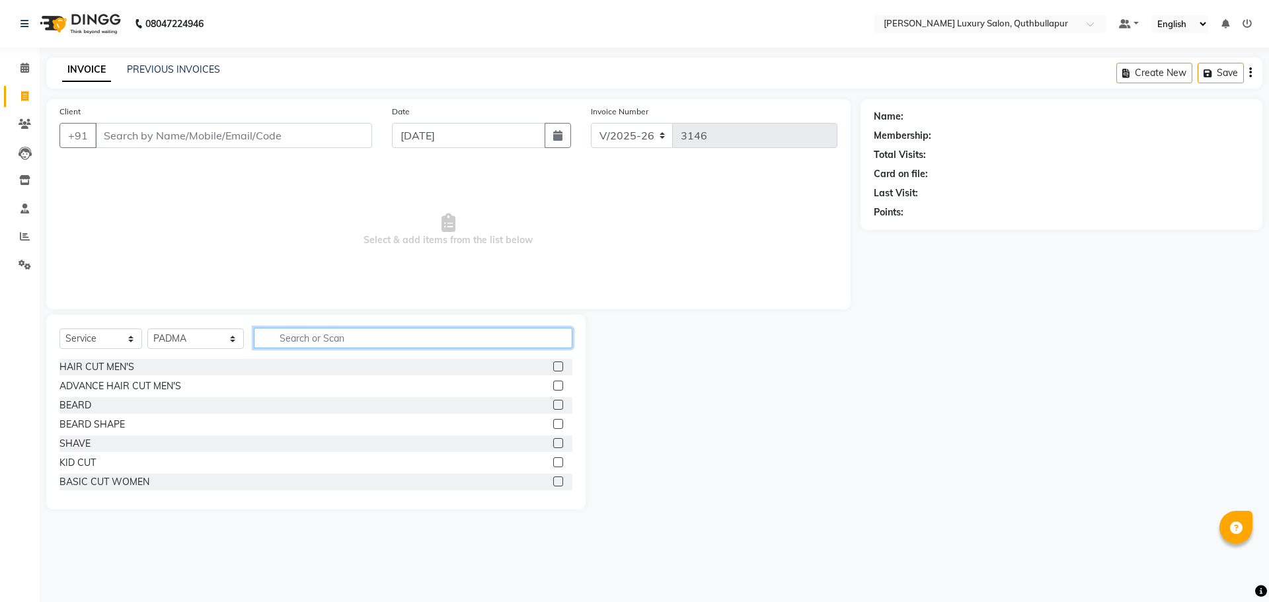
click at [371, 334] on input "text" at bounding box center [413, 338] width 319 height 20
type input "FAC"
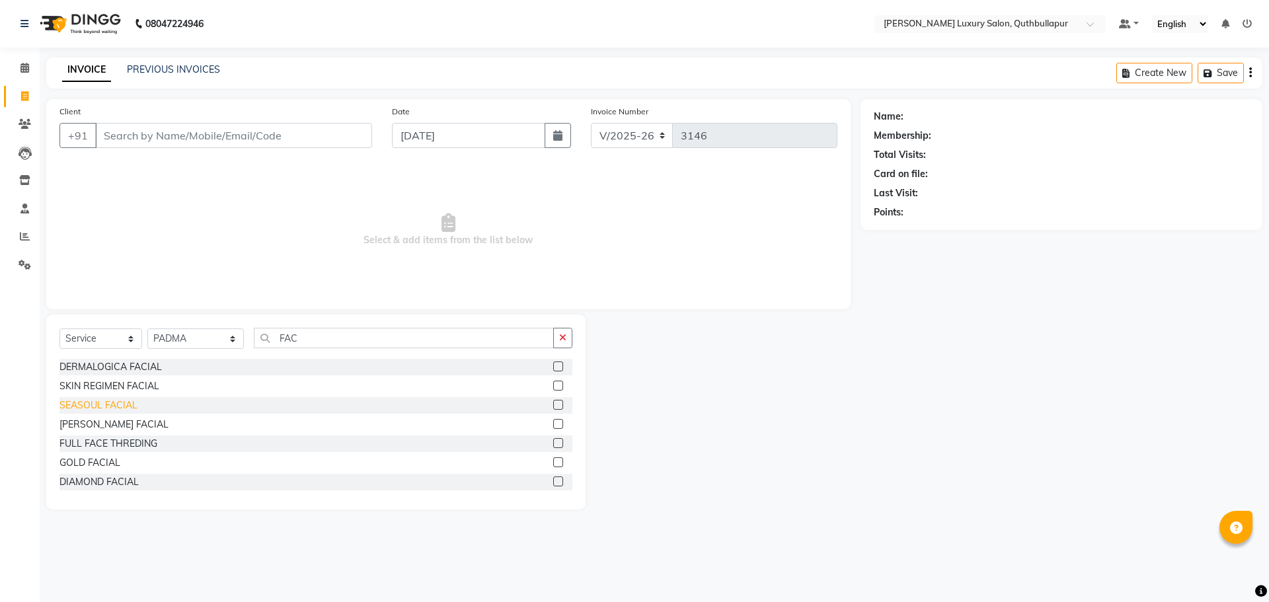
click at [92, 409] on div "SEASOUL FACIAL" at bounding box center [98, 406] width 78 height 14
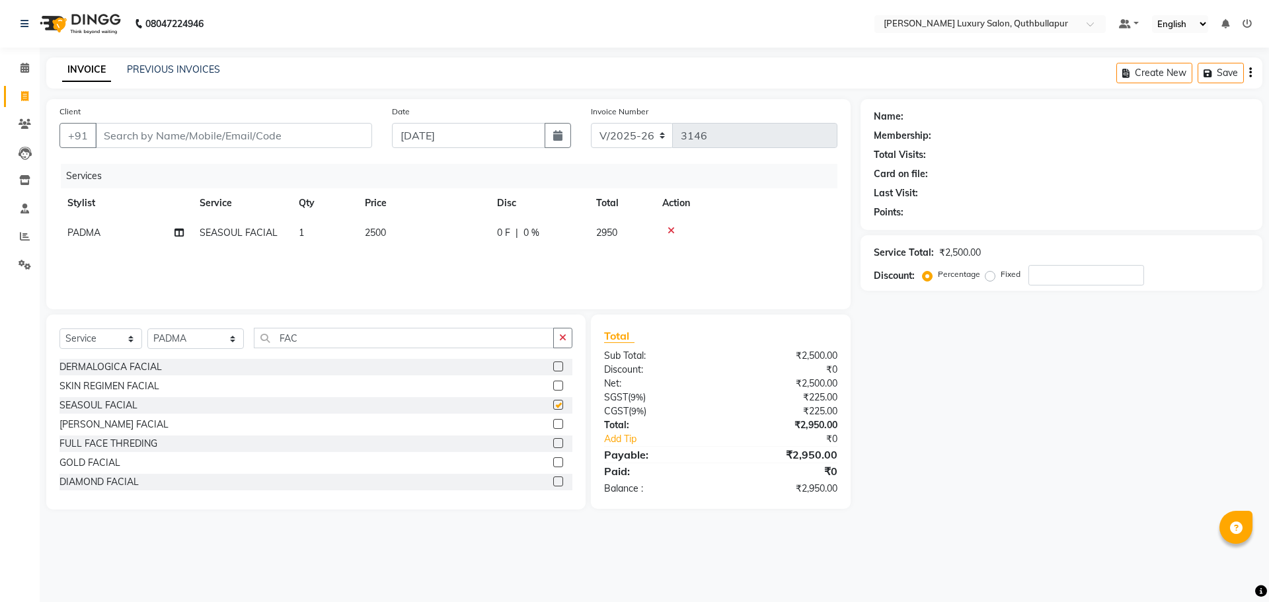
checkbox input "false"
click at [425, 228] on td "2500" at bounding box center [423, 233] width 132 height 30
select select "68526"
drag, startPoint x: 448, startPoint y: 231, endPoint x: 442, endPoint y: 238, distance: 9.4
click at [475, 238] on input "2500" at bounding box center [485, 236] width 116 height 20
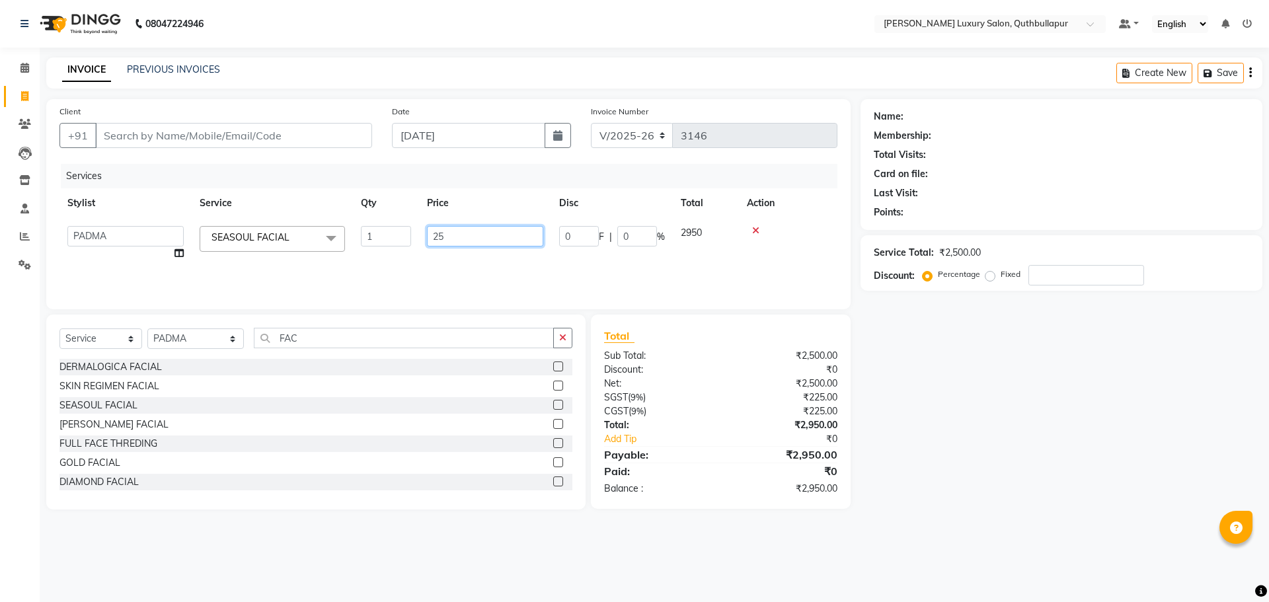
type input "2"
type input "2200"
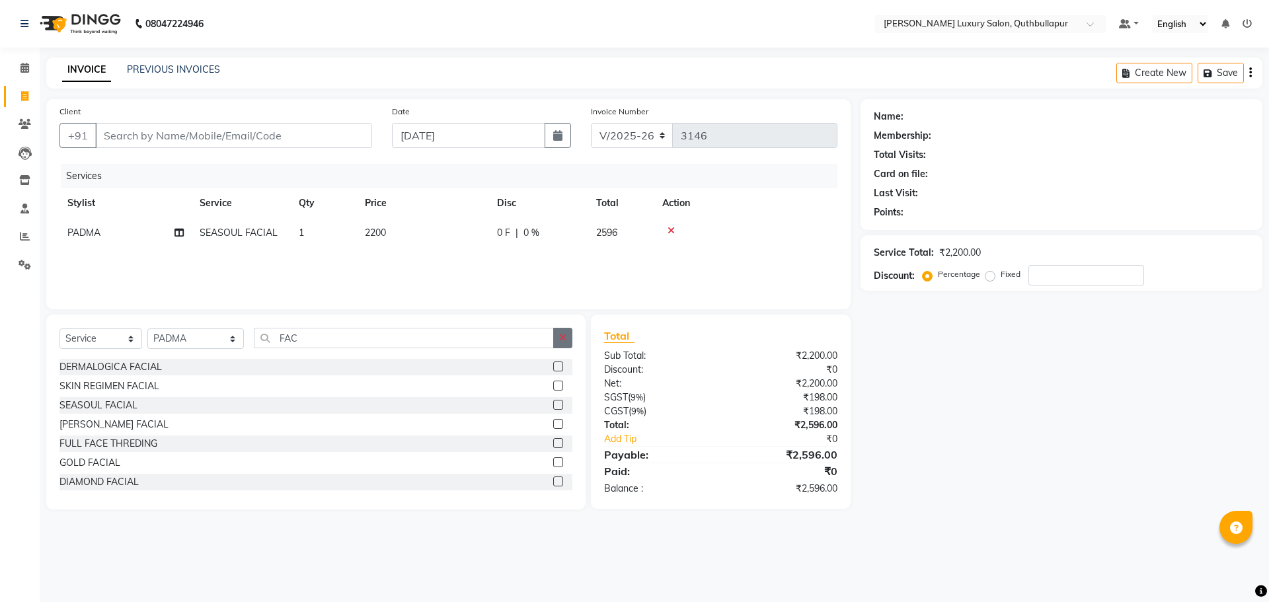
click at [564, 345] on button "button" at bounding box center [562, 338] width 19 height 20
click at [489, 334] on input "text" at bounding box center [413, 338] width 319 height 20
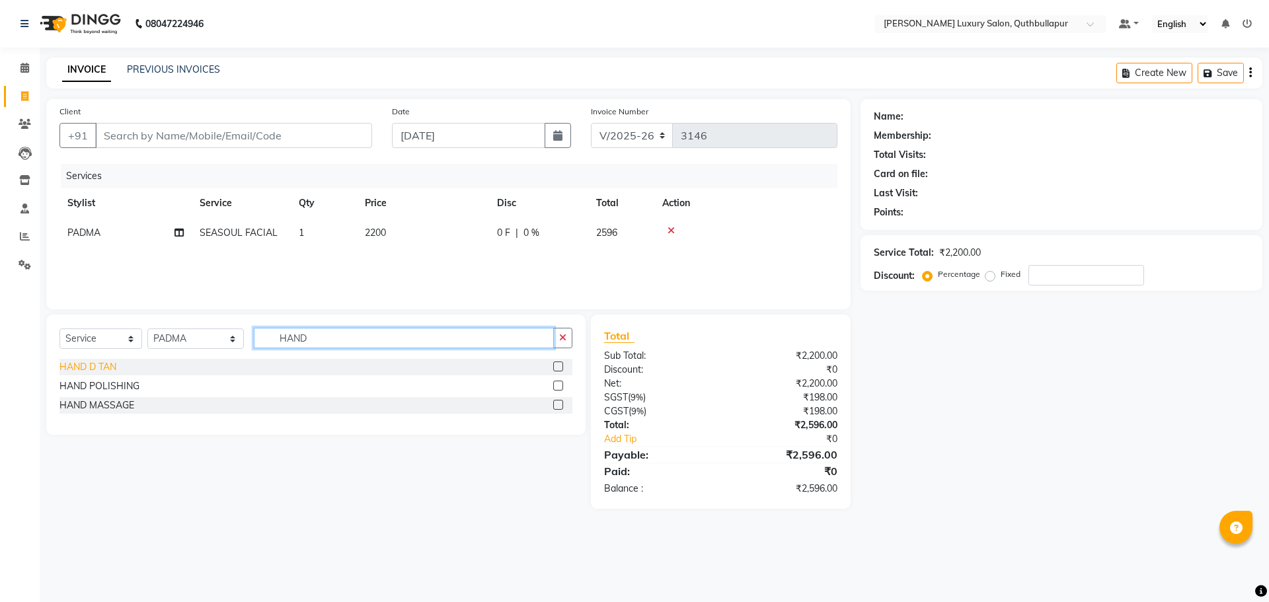
type input "HAND"
click at [85, 365] on div "HAND D TAN" at bounding box center [87, 367] width 57 height 14
checkbox input "false"
click at [675, 231] on div at bounding box center [745, 230] width 167 height 9
click at [672, 231] on icon at bounding box center [671, 230] width 7 height 9
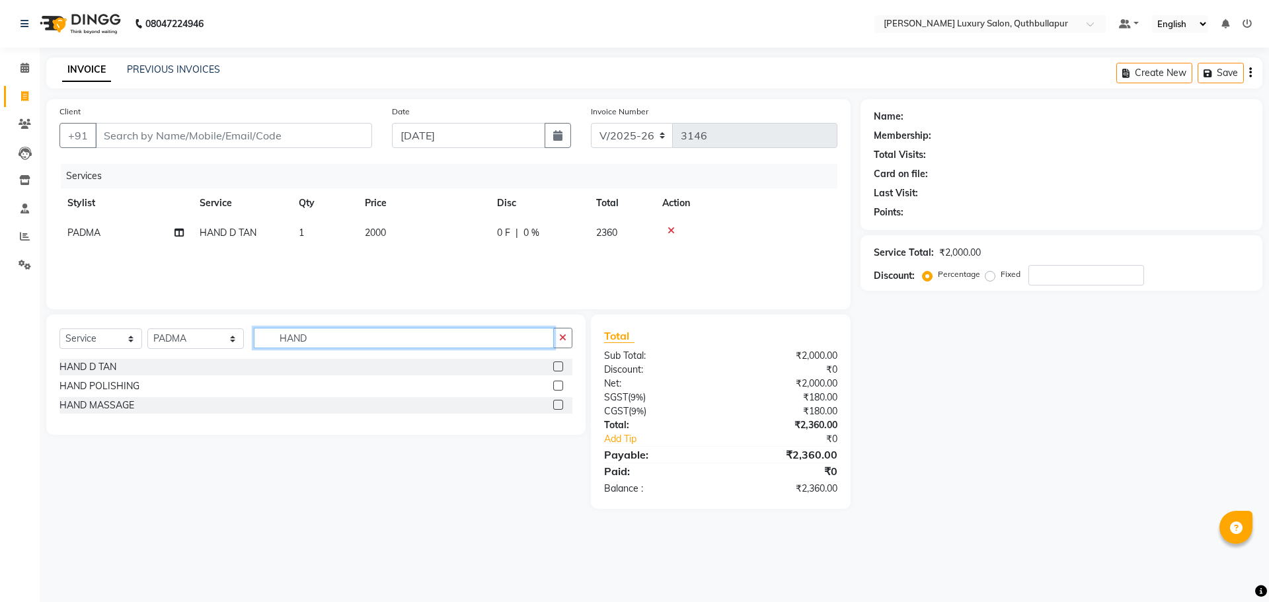
drag, startPoint x: 328, startPoint y: 338, endPoint x: 214, endPoint y: 324, distance: 114.6
click at [215, 324] on div "Select Service Product Membership Package Voucher Prepaid Gift Card Select Styl…" at bounding box center [315, 375] width 539 height 120
type input "HYD"
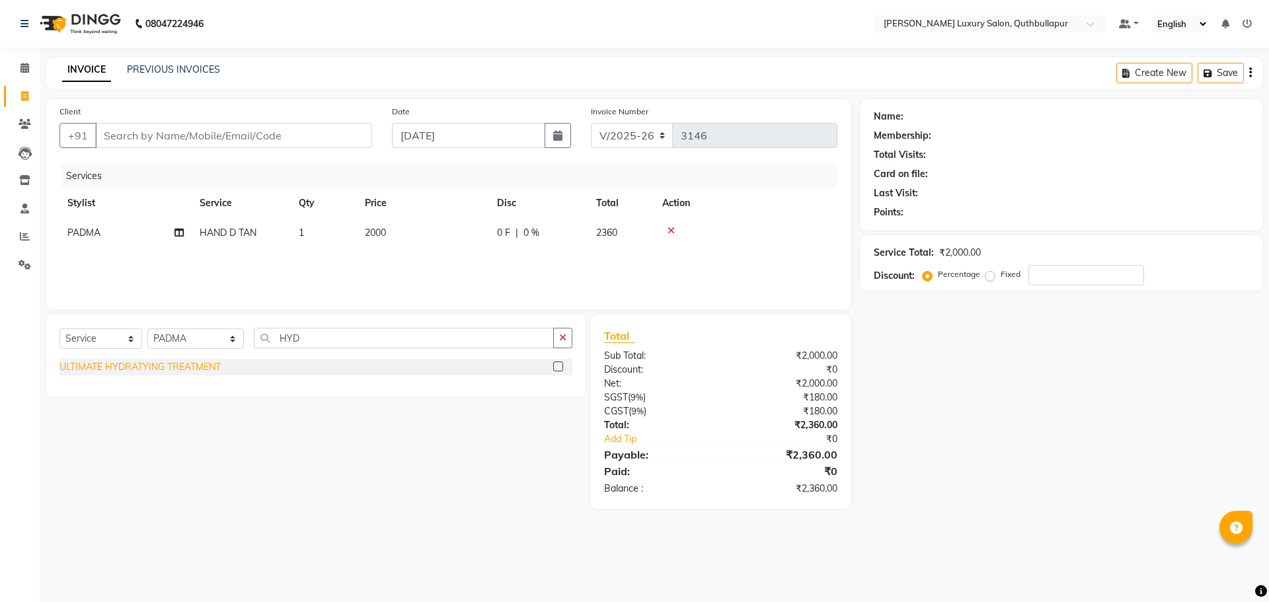
click at [190, 371] on div "ULTIMATE HYDRATYING TREATMENT" at bounding box center [139, 367] width 161 height 14
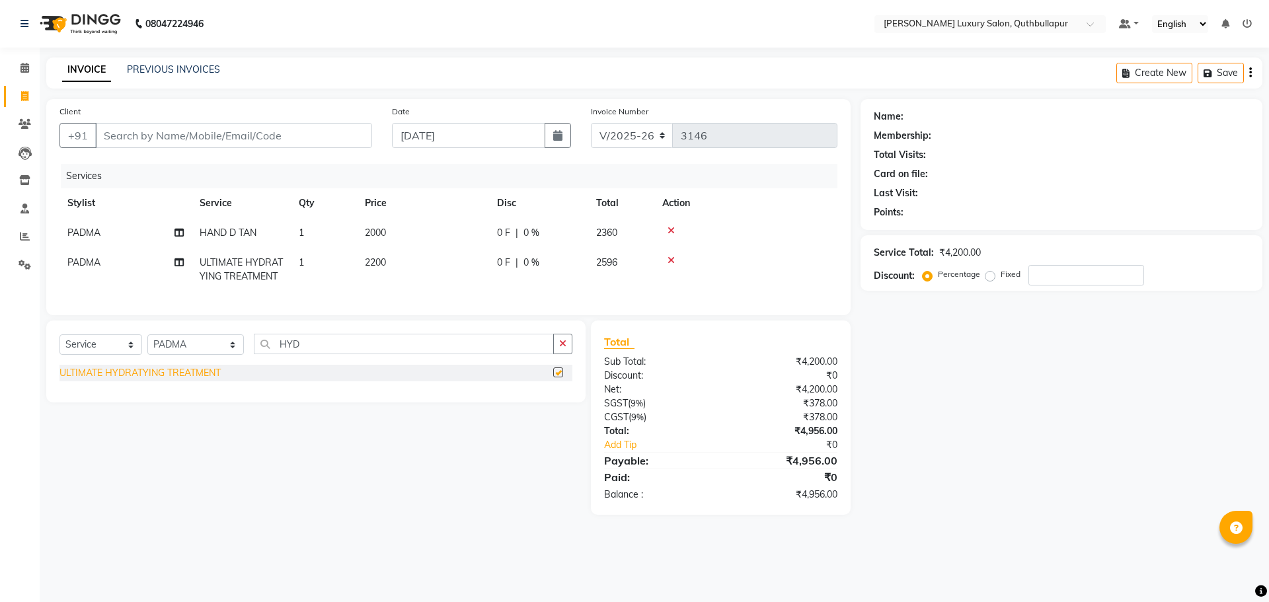
checkbox input "false"
click at [247, 134] on input "Client" at bounding box center [233, 135] width 277 height 25
type input "7"
type input "0"
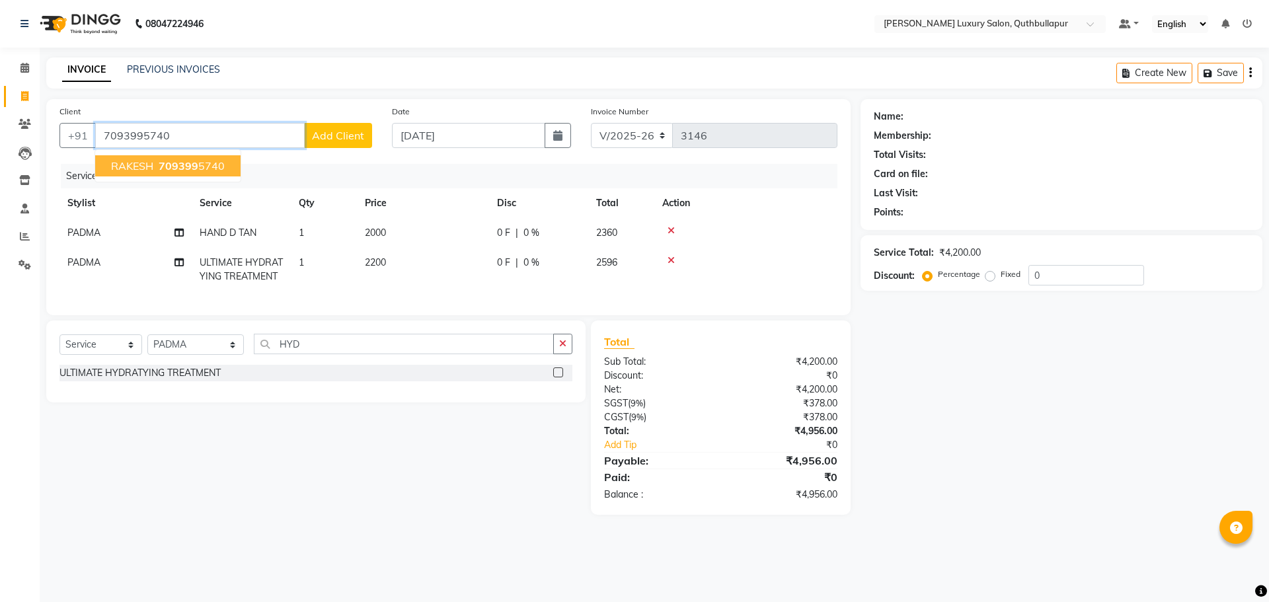
type input "7093995740"
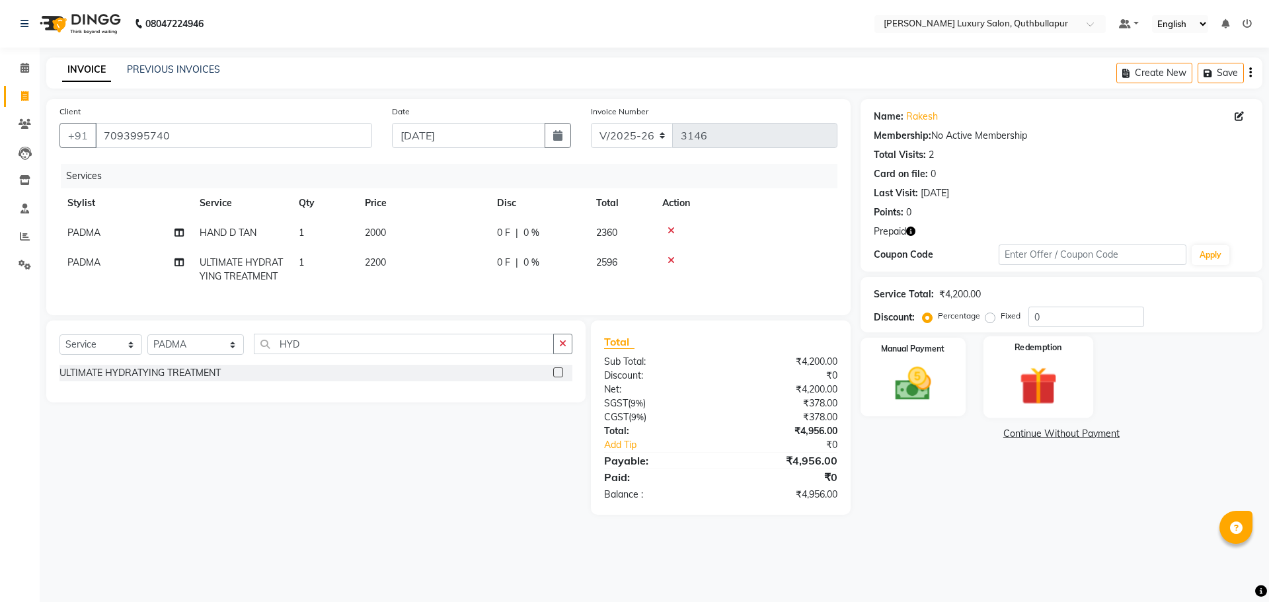
click at [1078, 388] on div "Redemption" at bounding box center [1039, 377] width 110 height 81
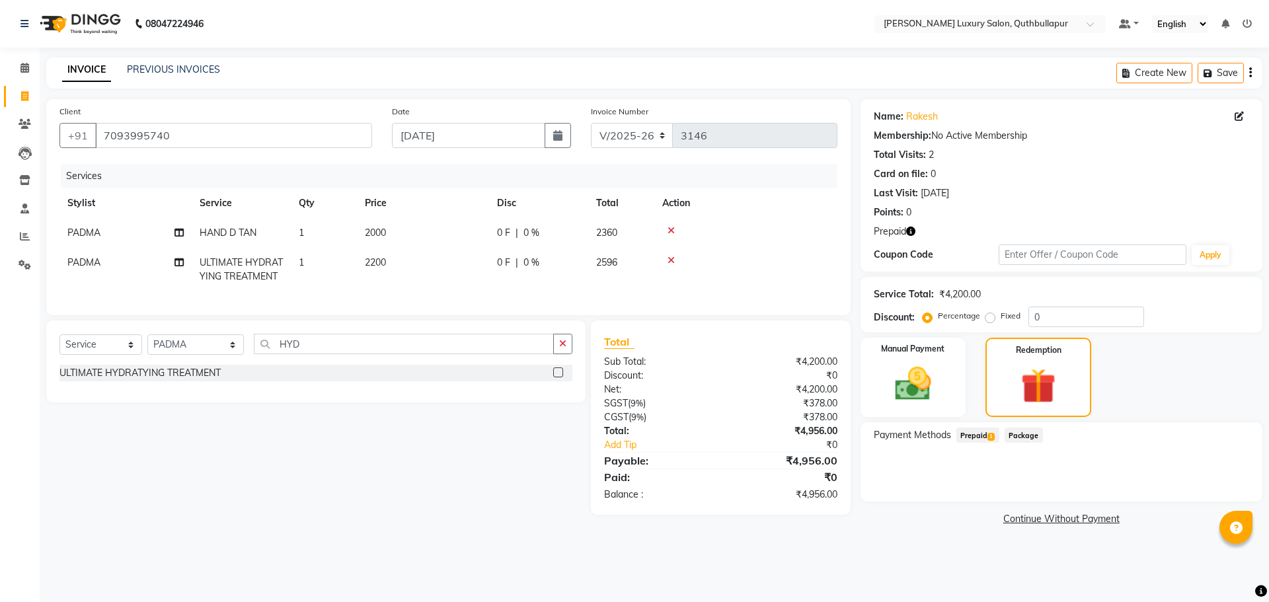
click at [971, 438] on span "Prepaid 1" at bounding box center [978, 435] width 43 height 15
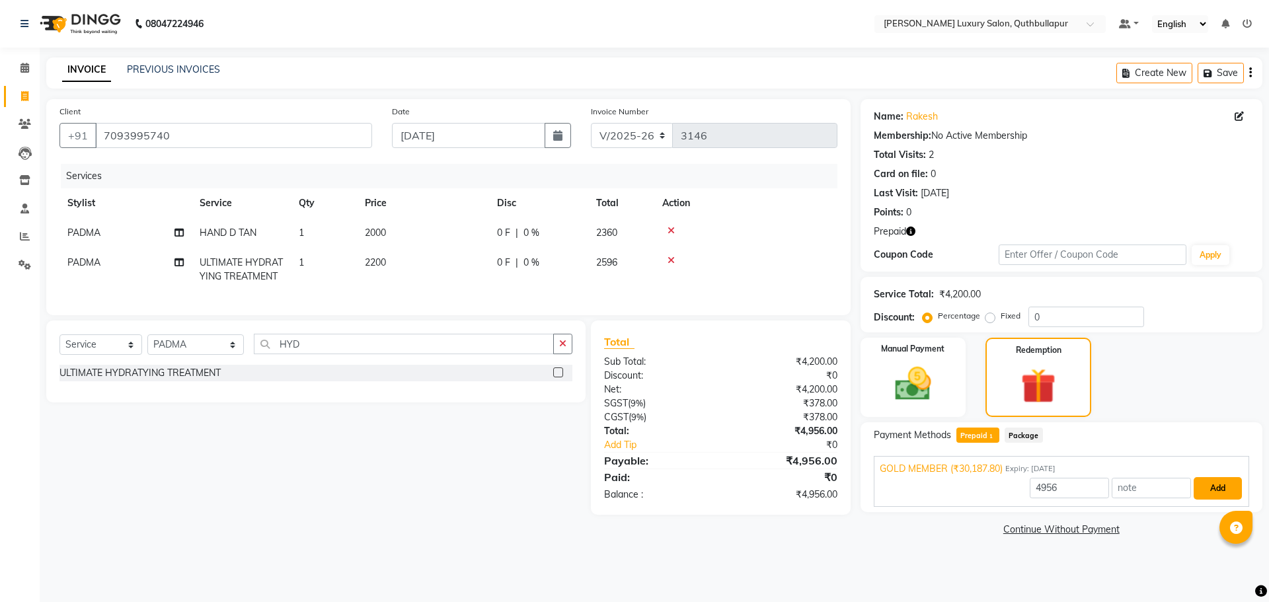
click at [1214, 491] on button "Add" at bounding box center [1218, 488] width 48 height 22
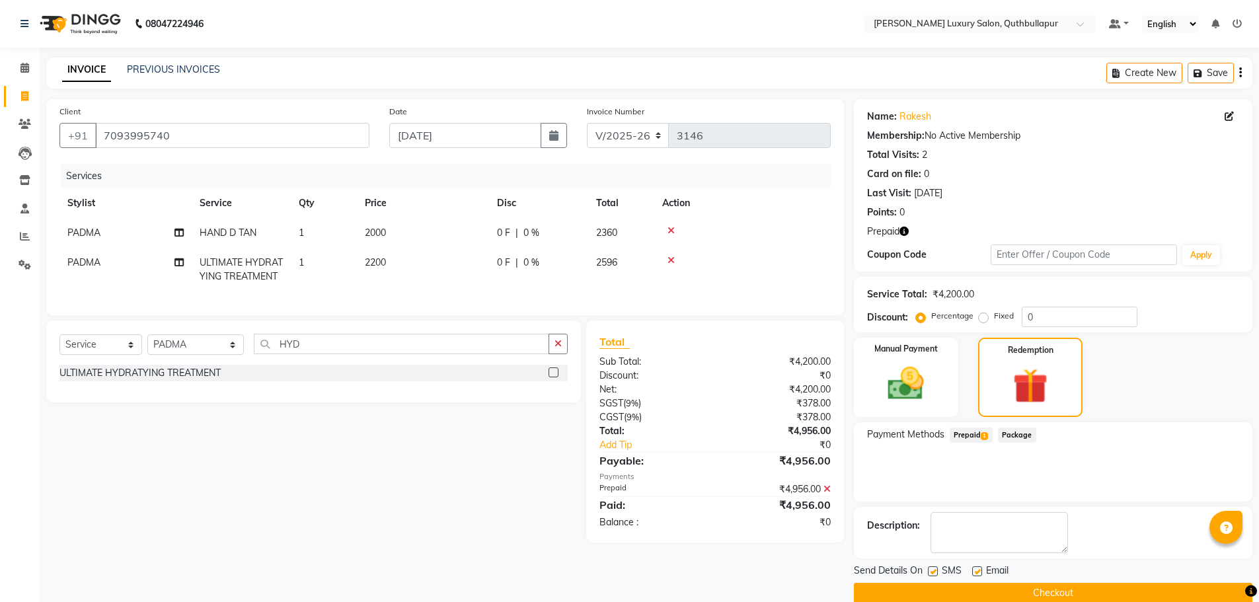
click at [1152, 590] on button "Checkout" at bounding box center [1053, 593] width 399 height 20
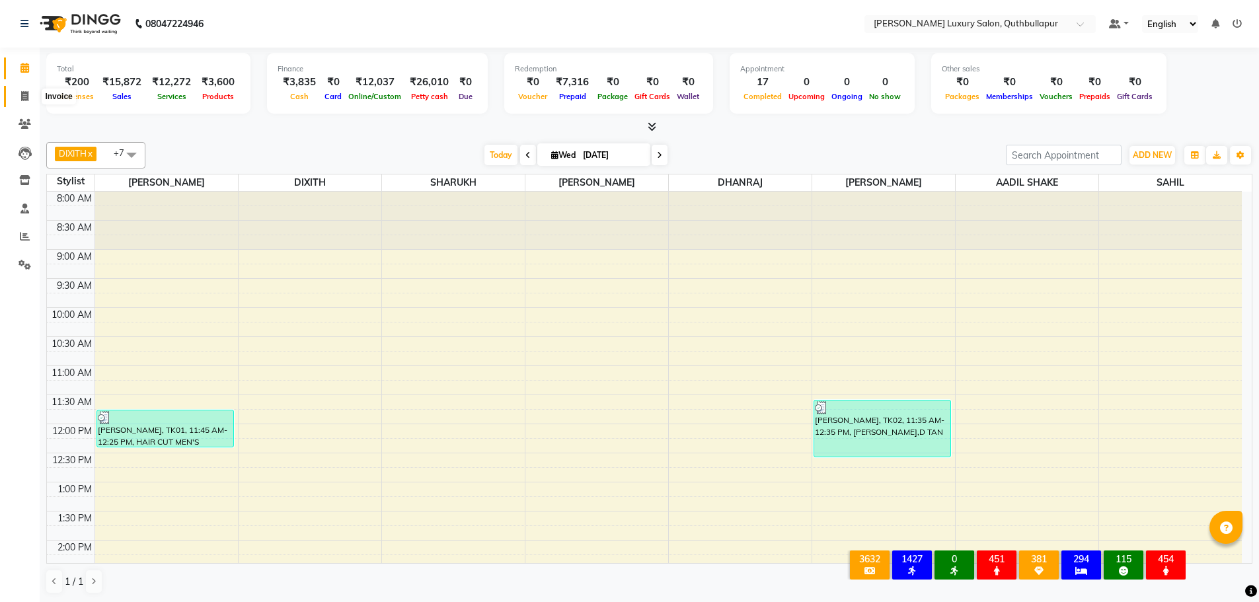
click at [25, 97] on icon at bounding box center [24, 96] width 7 height 10
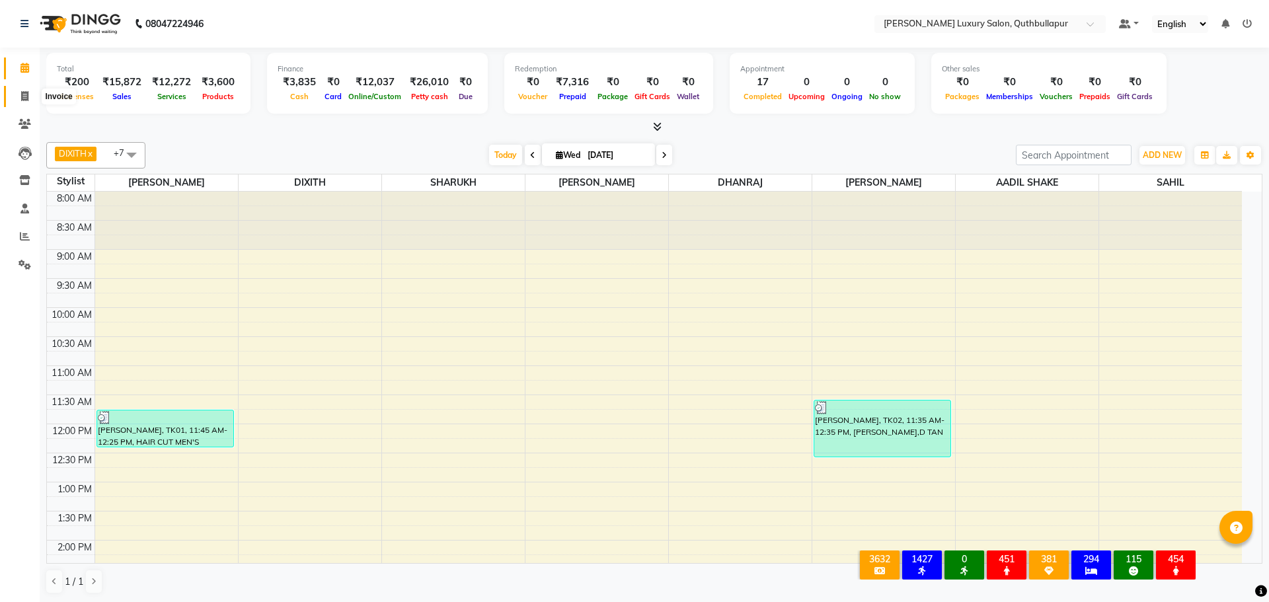
select select "5816"
select select "service"
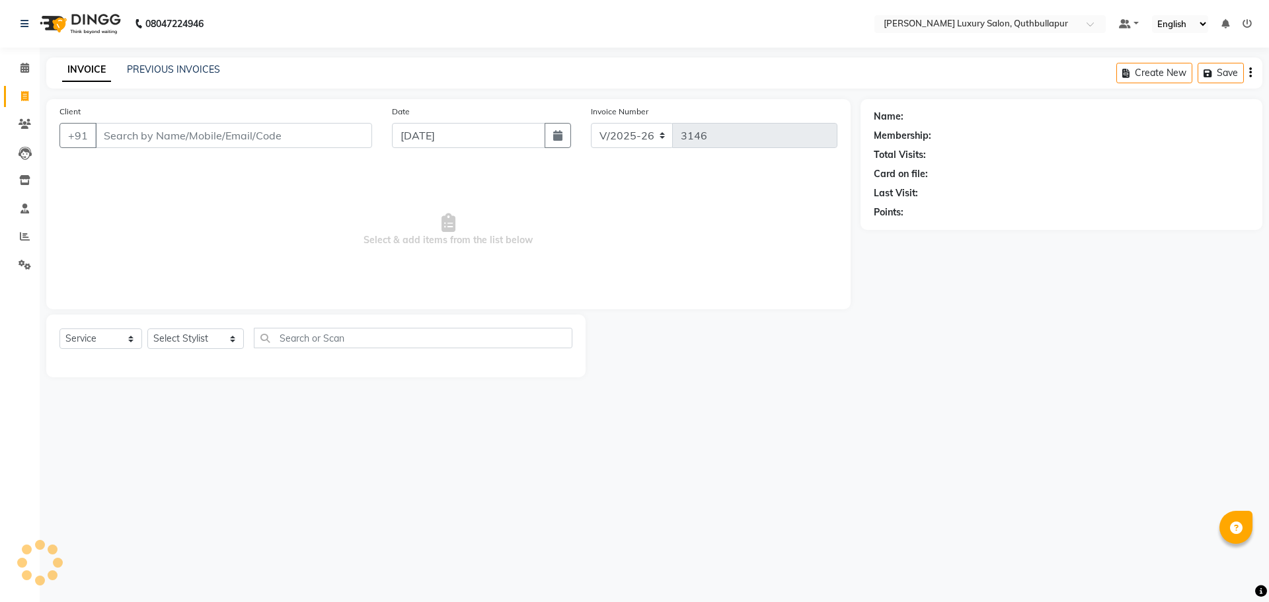
click at [161, 135] on input "Client" at bounding box center [233, 135] width 277 height 25
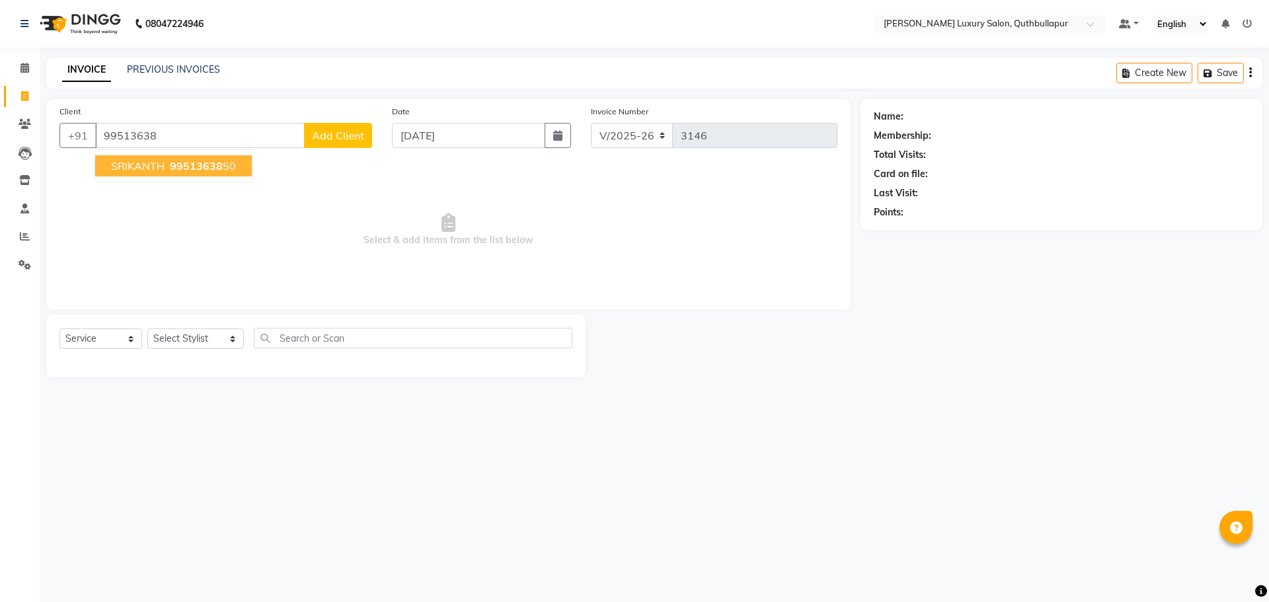
click at [161, 167] on span "SRIKANTH" at bounding box center [138, 165] width 54 height 13
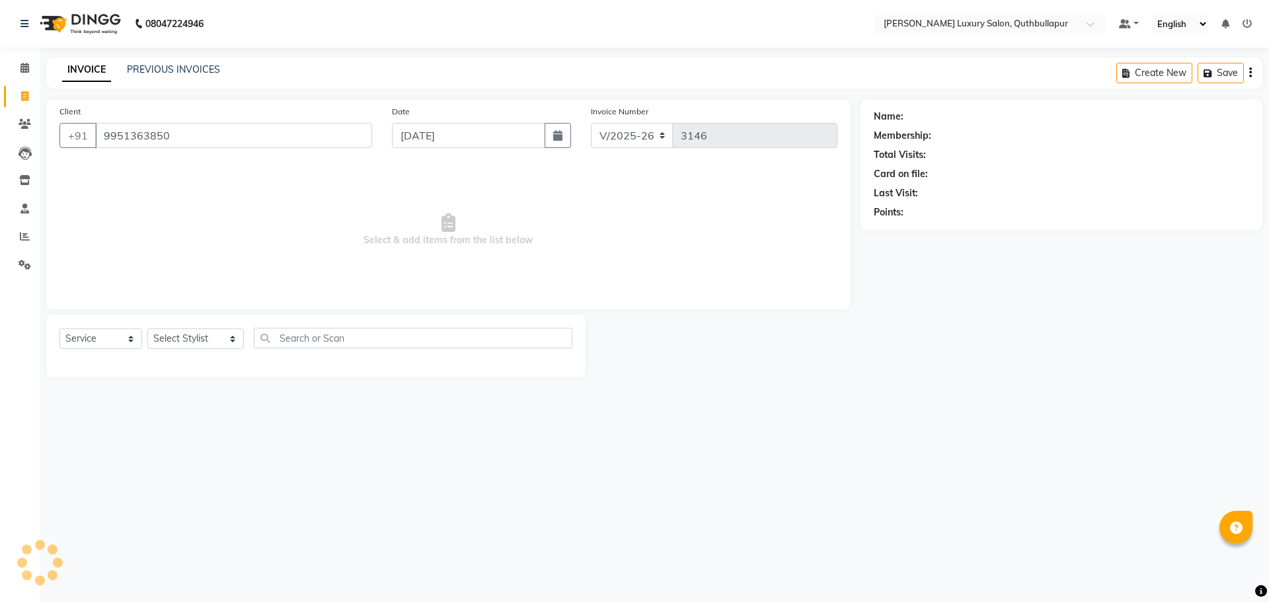
type input "9951363850"
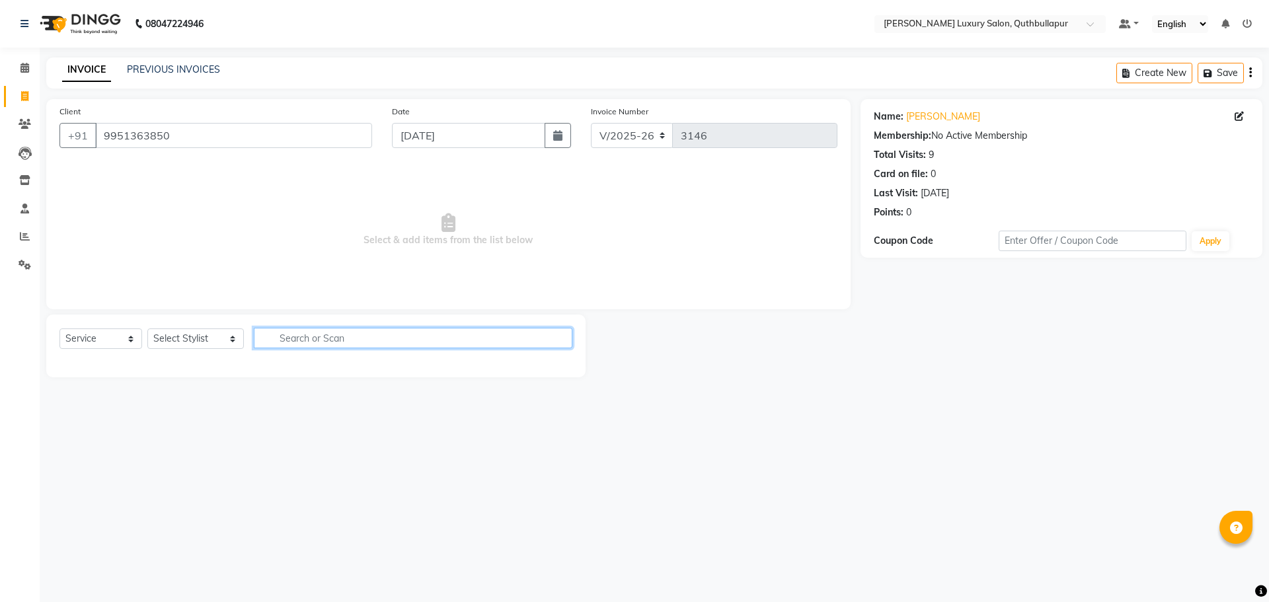
click at [331, 346] on input "text" at bounding box center [413, 338] width 319 height 20
click at [330, 338] on input "text" at bounding box center [413, 338] width 319 height 20
click at [209, 340] on select "Select Stylist AADIL SHAKE AHON ALI ARAVIND ARHAN ARHAN ARIF ARIF KPHB ARMAAN a…" at bounding box center [195, 339] width 97 height 20
select select "54513"
click at [147, 329] on select "Select Stylist AADIL SHAKE AHON ALI ARAVIND ARHAN ARHAN ARIF ARIF KPHB ARMAAN a…" at bounding box center [195, 339] width 97 height 20
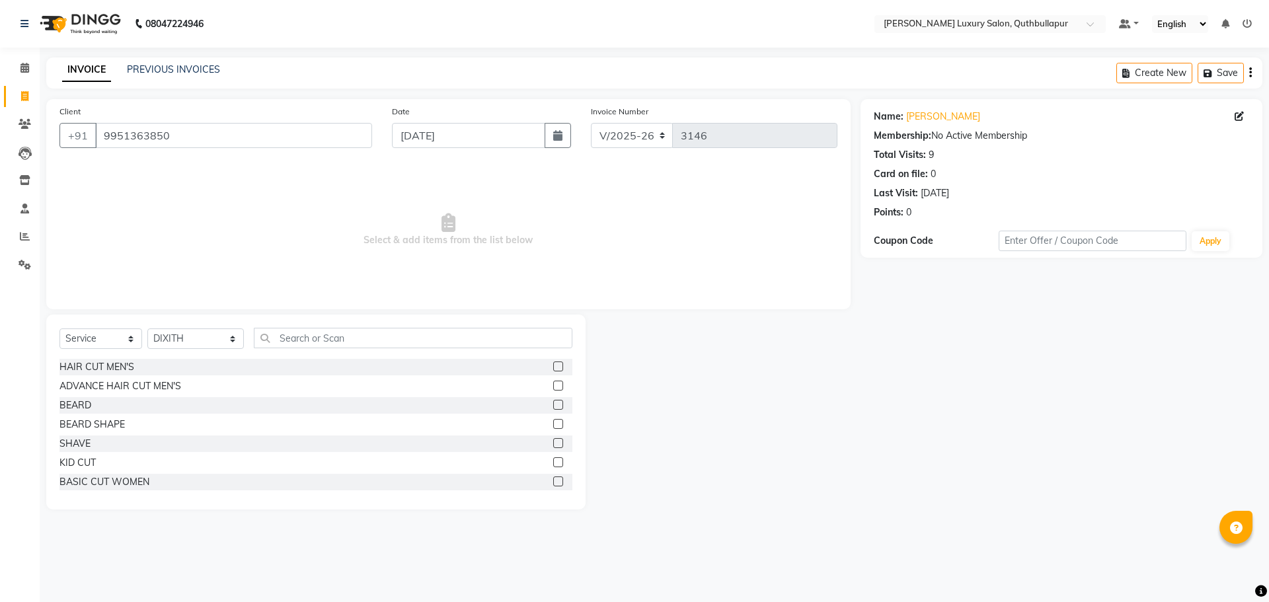
click at [553, 362] on label at bounding box center [558, 367] width 10 height 10
click at [553, 363] on input "checkbox" at bounding box center [557, 367] width 9 height 9
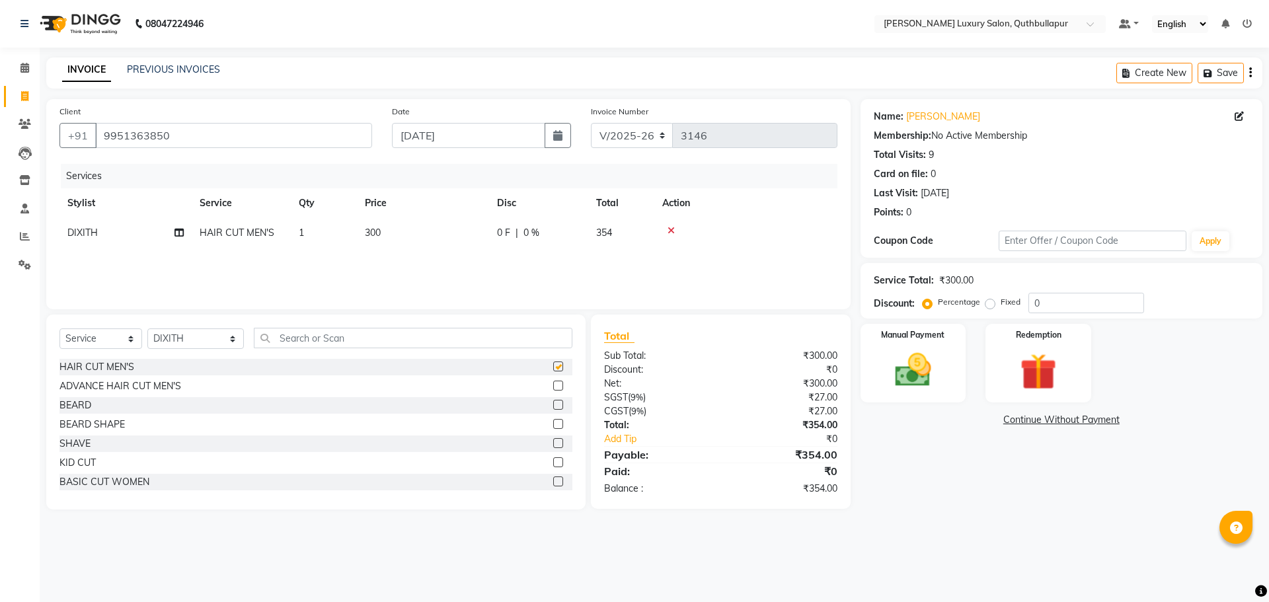
checkbox input "false"
click at [553, 405] on label at bounding box center [558, 405] width 10 height 10
click at [553, 405] on input "checkbox" at bounding box center [557, 405] width 9 height 9
checkbox input "false"
click at [926, 352] on img at bounding box center [913, 370] width 61 height 44
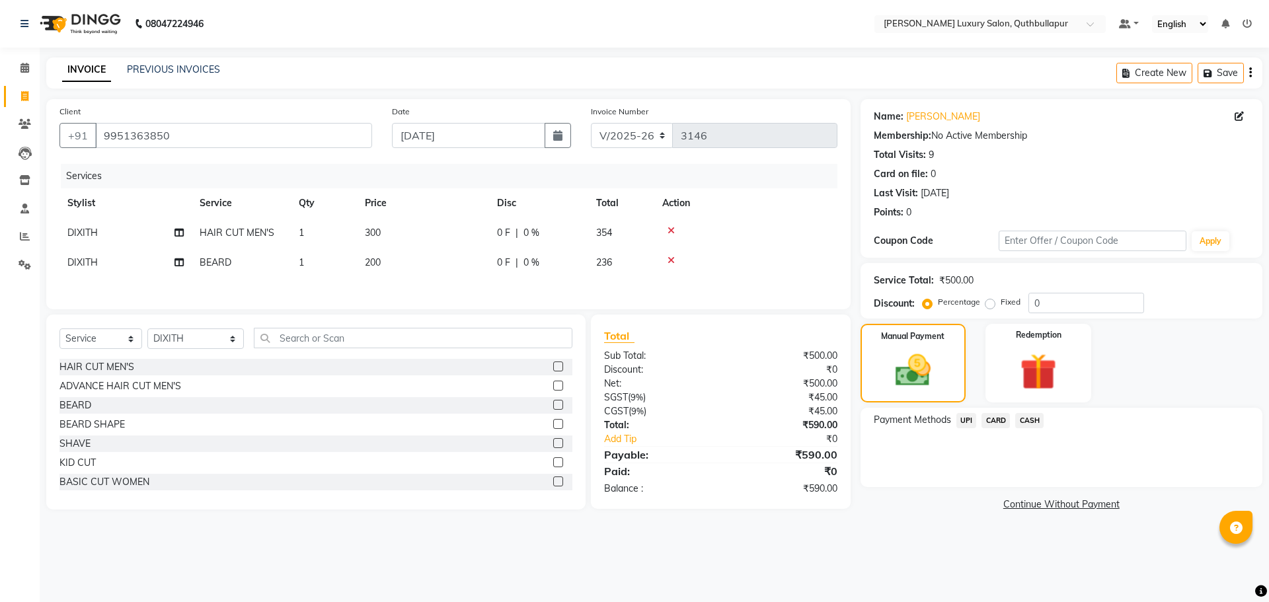
click at [969, 416] on span "UPI" at bounding box center [967, 420] width 20 height 15
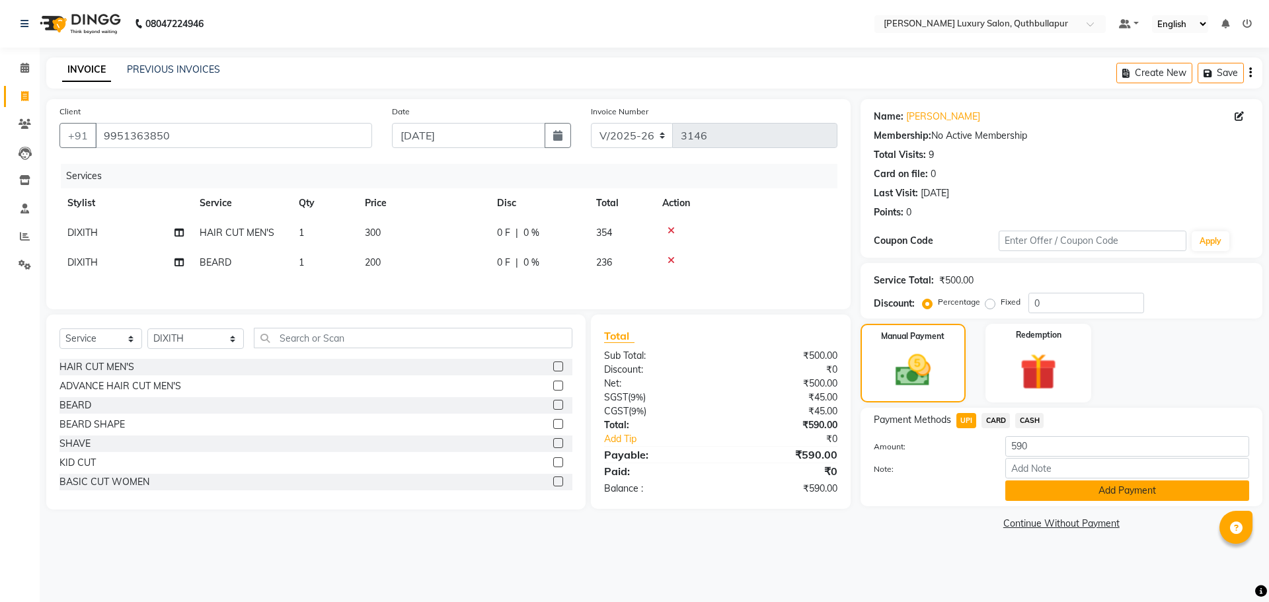
click at [1150, 493] on button "Add Payment" at bounding box center [1128, 491] width 244 height 20
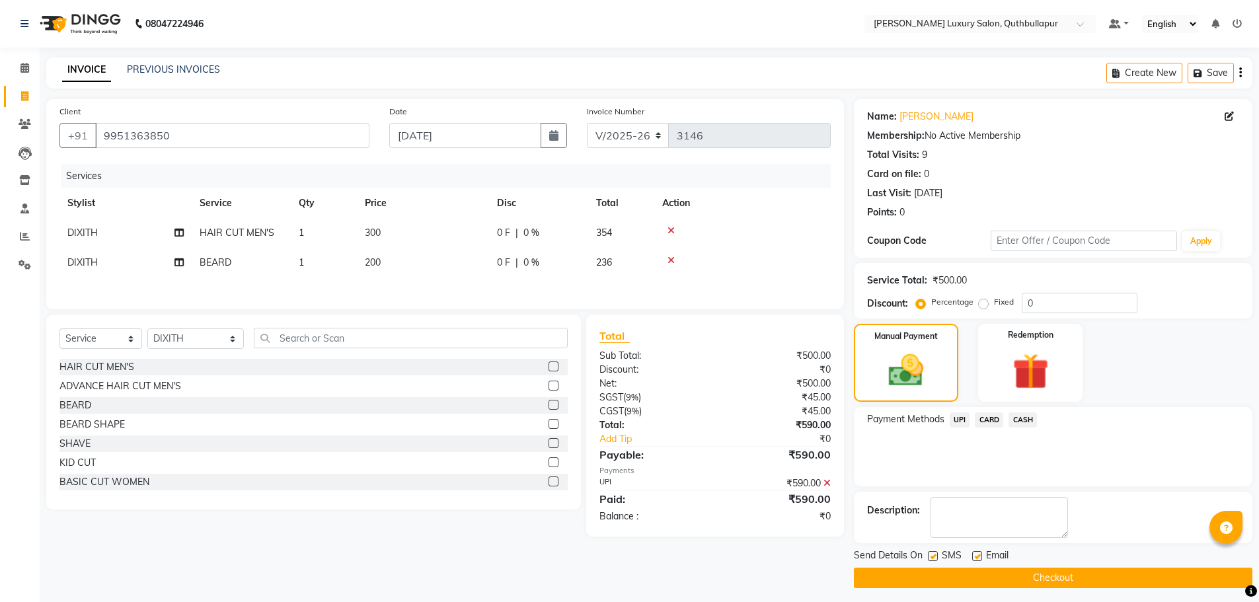
click at [1101, 573] on button "Checkout" at bounding box center [1053, 578] width 399 height 20
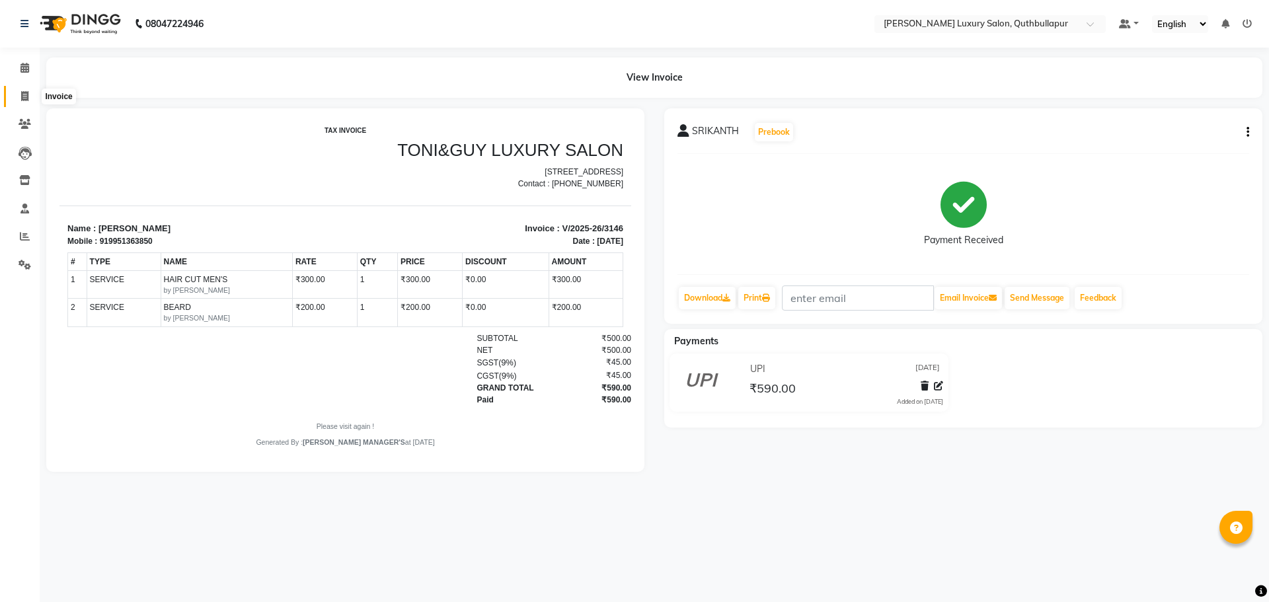
click at [21, 94] on icon at bounding box center [24, 96] width 7 height 10
select select "service"
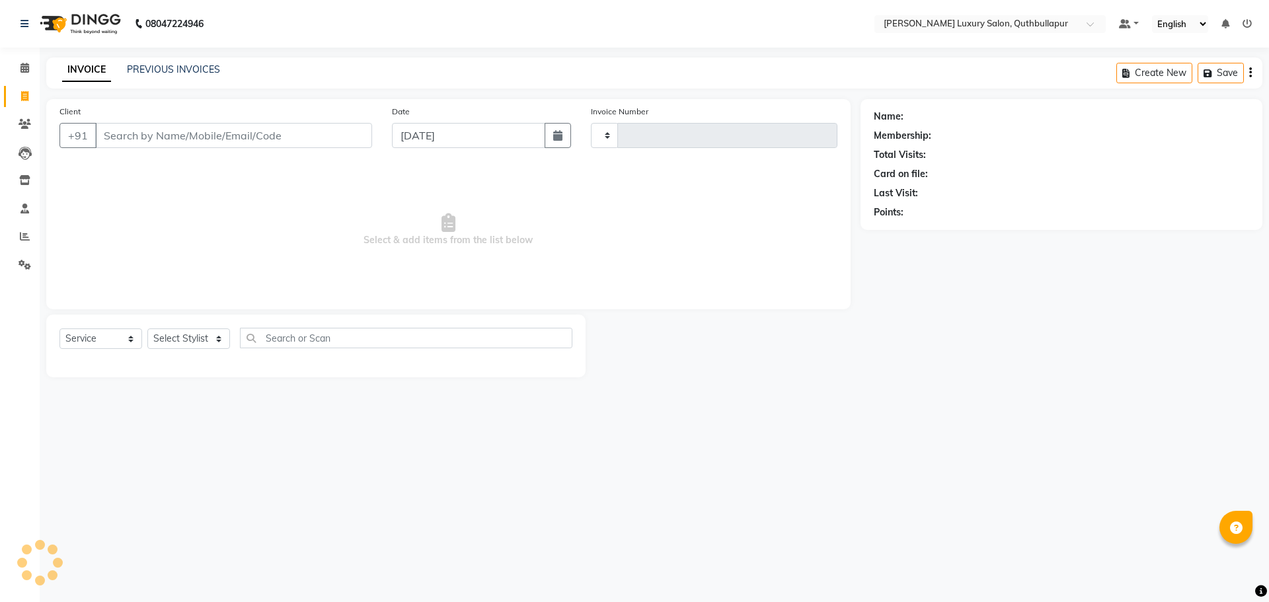
type input "3148"
select select "5816"
click at [276, 132] on input "Client" at bounding box center [233, 135] width 277 height 25
type input "8790364995"
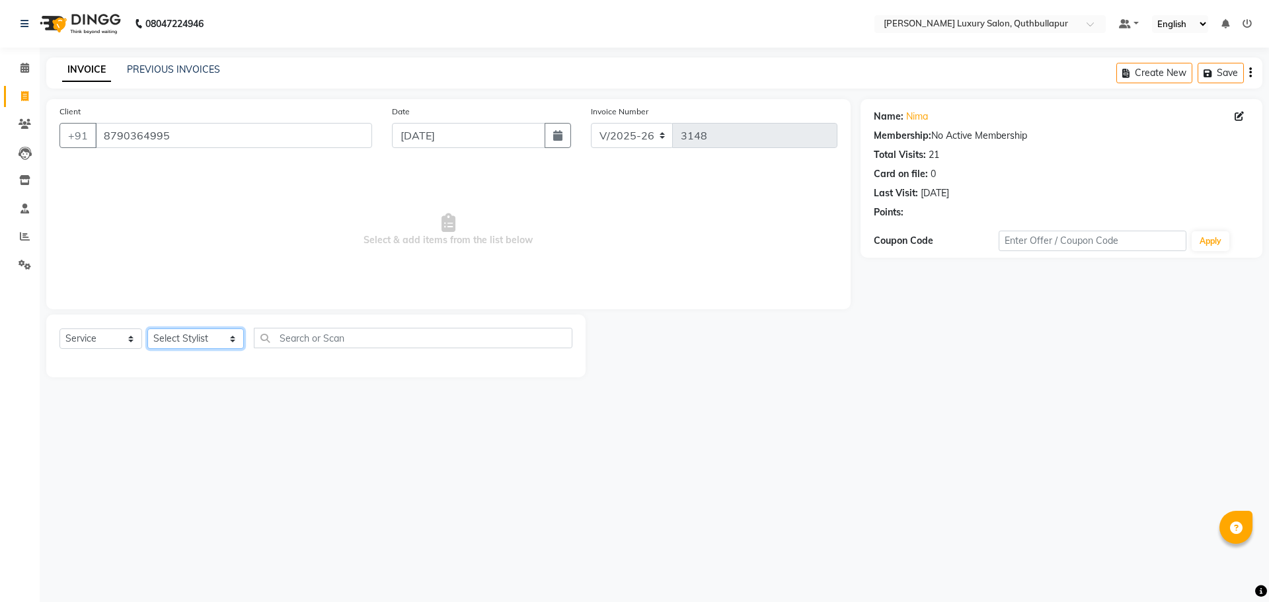
click at [182, 335] on select "Select Stylist AADIL SHAKE AHON ALI ARAVIND ARHAN ARHAN ARIF ARIF KPHB ARMAAN a…" at bounding box center [195, 339] width 97 height 20
select select "67055"
click at [147, 329] on select "Select Stylist AADIL SHAKE AHON ALI ARAVIND ARHAN ARHAN ARIF ARIF KPHB ARMAAN a…" at bounding box center [195, 339] width 97 height 20
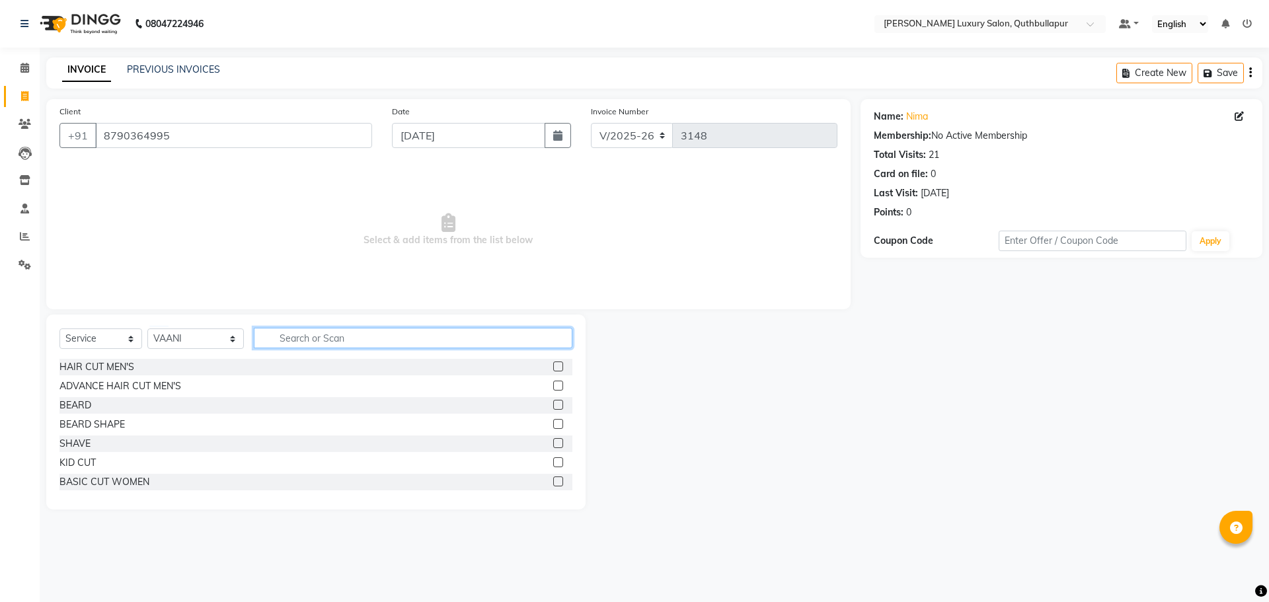
click at [331, 340] on input "text" at bounding box center [413, 338] width 319 height 20
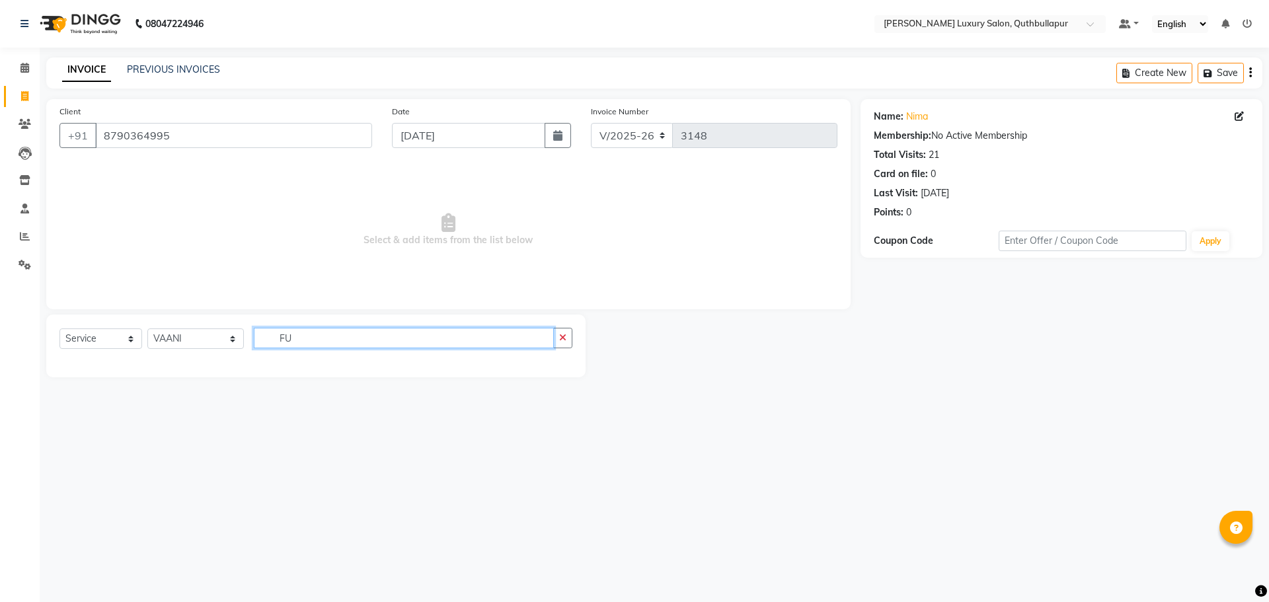
type input "F"
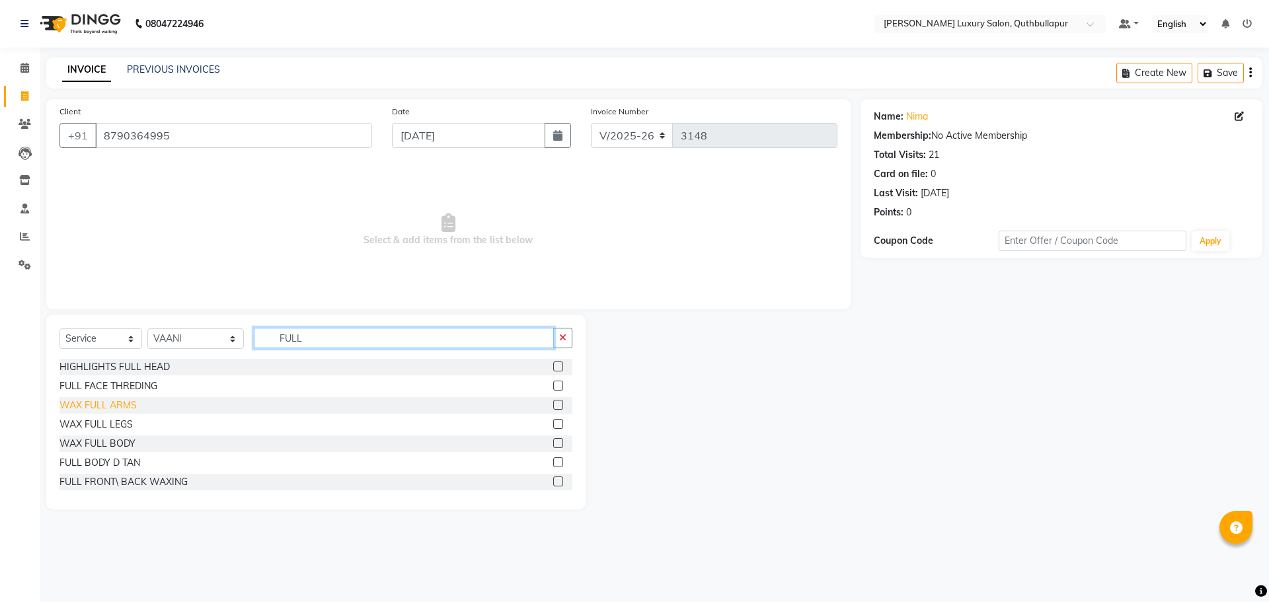
type input "FULL"
click at [116, 404] on div "WAX FULL ARMS" at bounding box center [97, 406] width 77 height 14
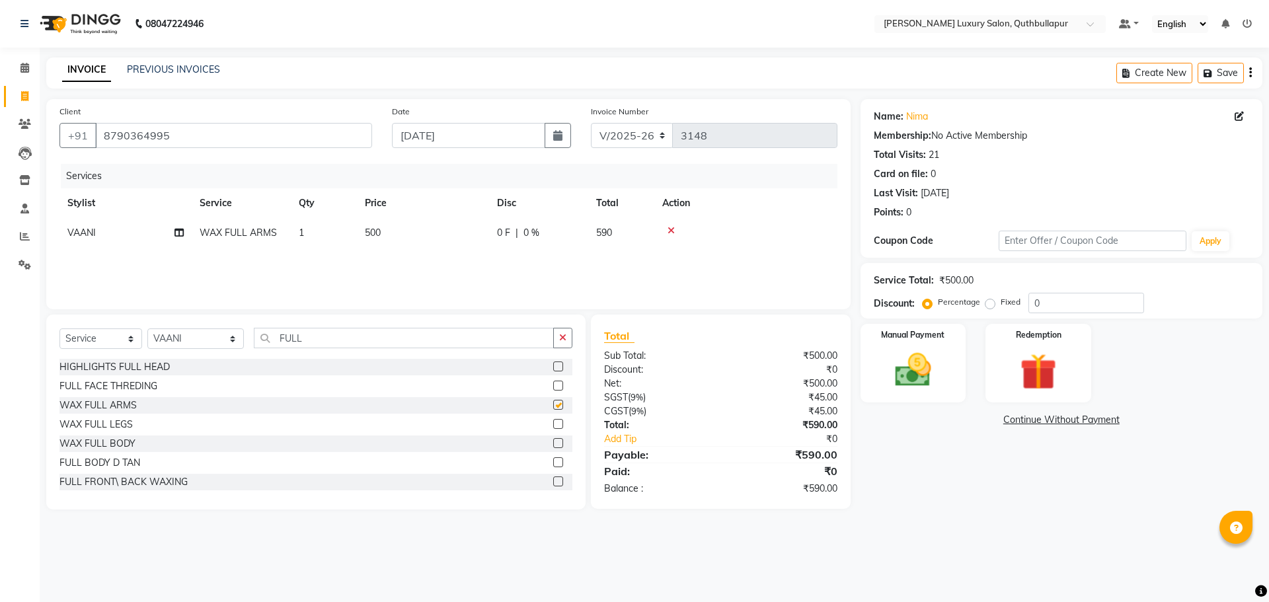
checkbox input "false"
click at [335, 340] on input "FULL" at bounding box center [404, 338] width 300 height 20
type input "F"
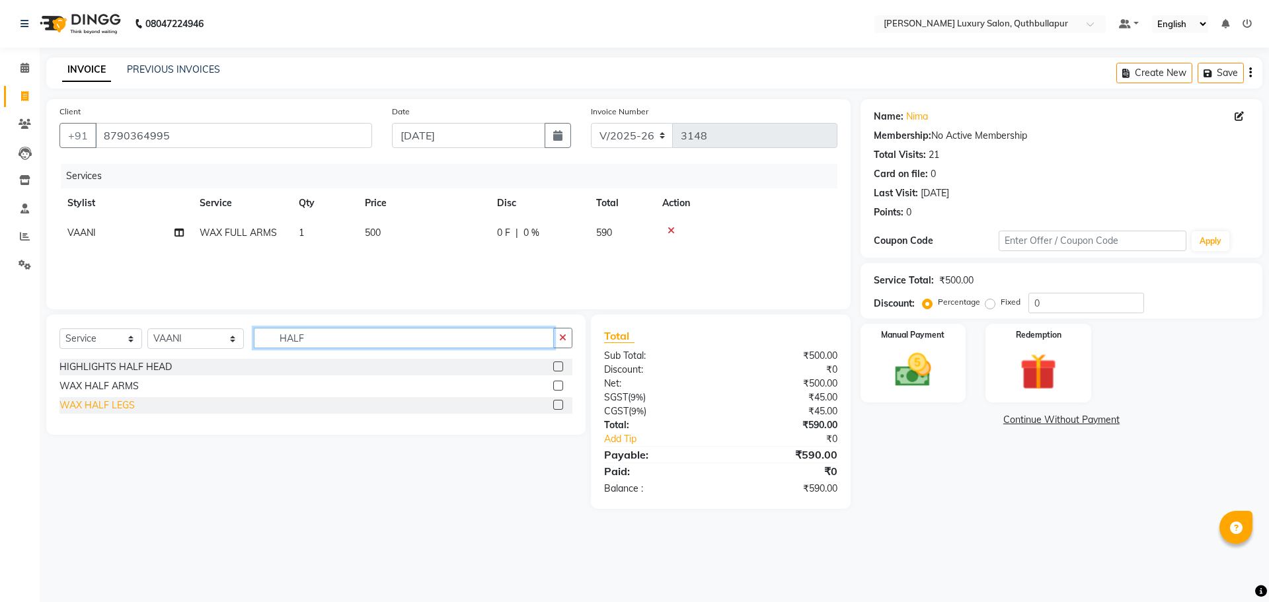
type input "HALF"
click at [114, 401] on div "WAX HALF LEGS" at bounding box center [96, 406] width 75 height 14
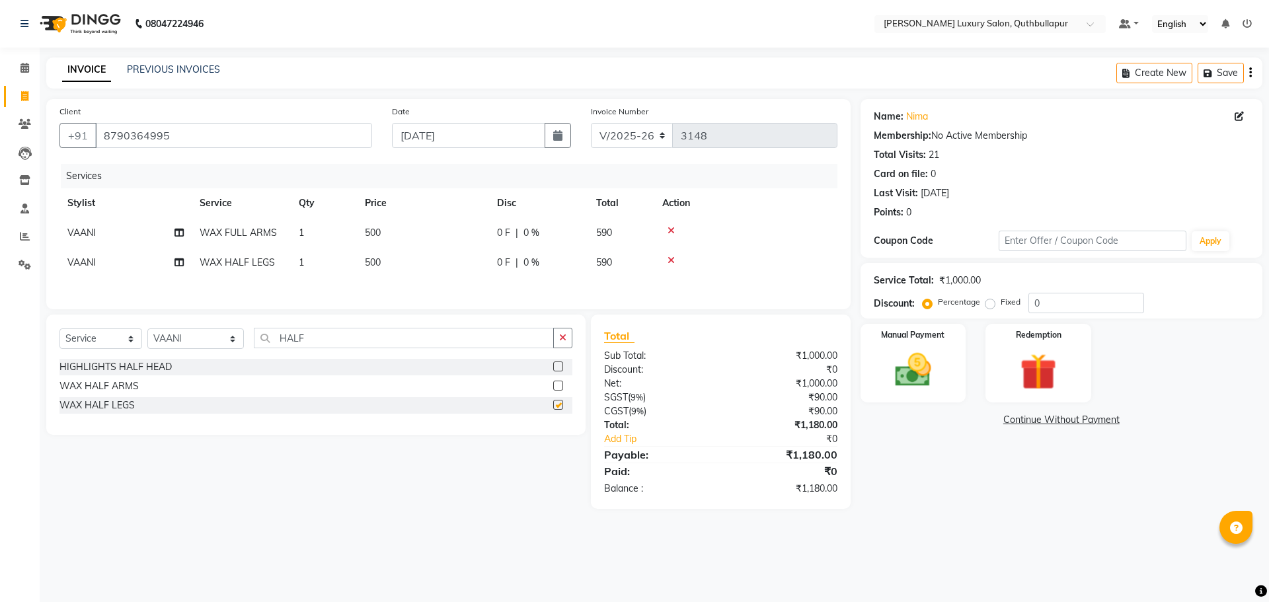
checkbox input "false"
drag, startPoint x: 327, startPoint y: 344, endPoint x: 252, endPoint y: 326, distance: 77.5
click at [260, 329] on div "Select Service Product Membership Package Voucher Prepaid Gift Card Select Styl…" at bounding box center [315, 375] width 539 height 120
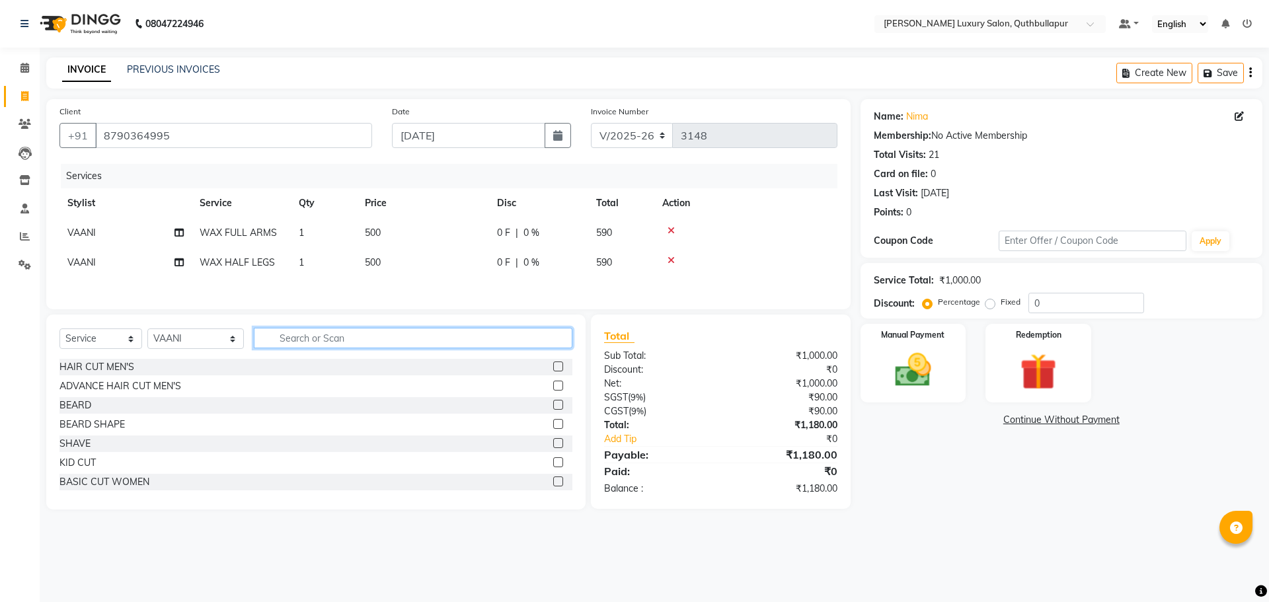
type input "I"
type input "UNDE"
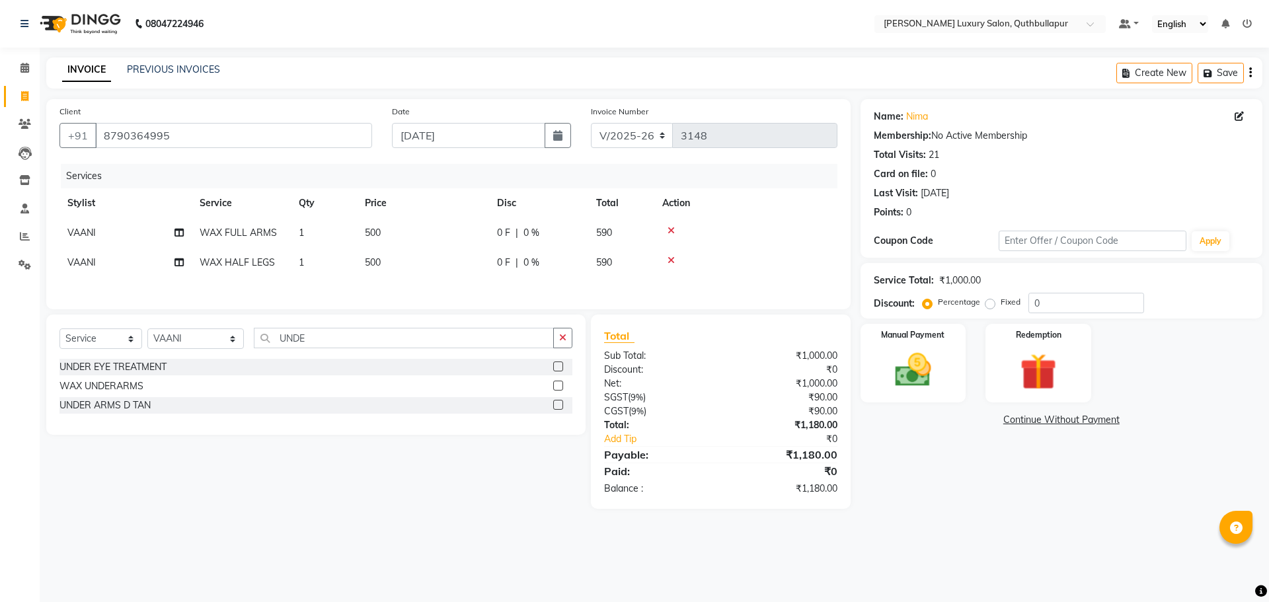
click at [119, 379] on div "UNDER EYE TREATMENT WAX UNDERARMS UNDER ARMS D TAN" at bounding box center [315, 388] width 513 height 58
click at [120, 387] on div "WAX UNDERARMS" at bounding box center [101, 386] width 84 height 14
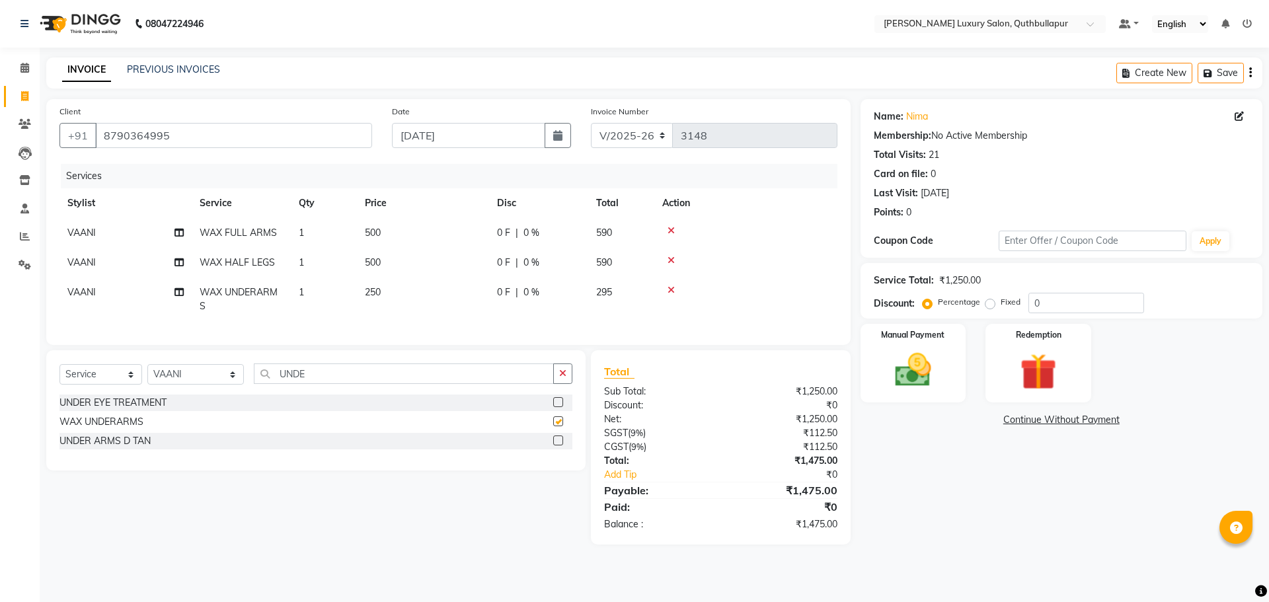
checkbox input "false"
click at [939, 353] on img at bounding box center [913, 370] width 61 height 44
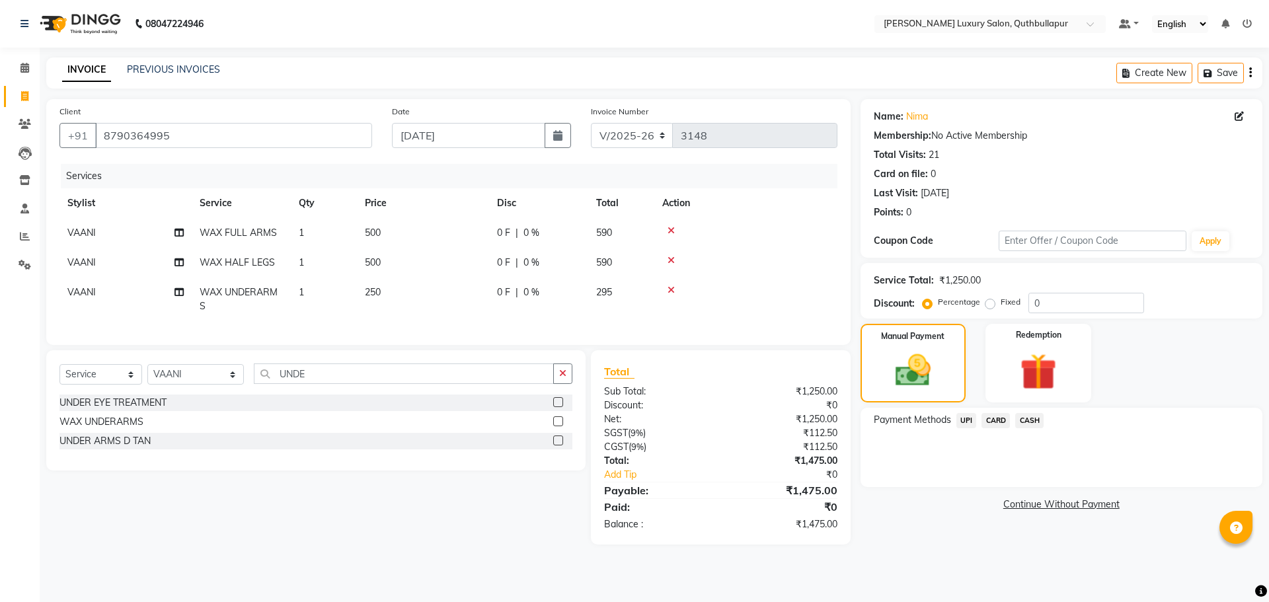
click at [1025, 415] on span "CASH" at bounding box center [1029, 420] width 28 height 15
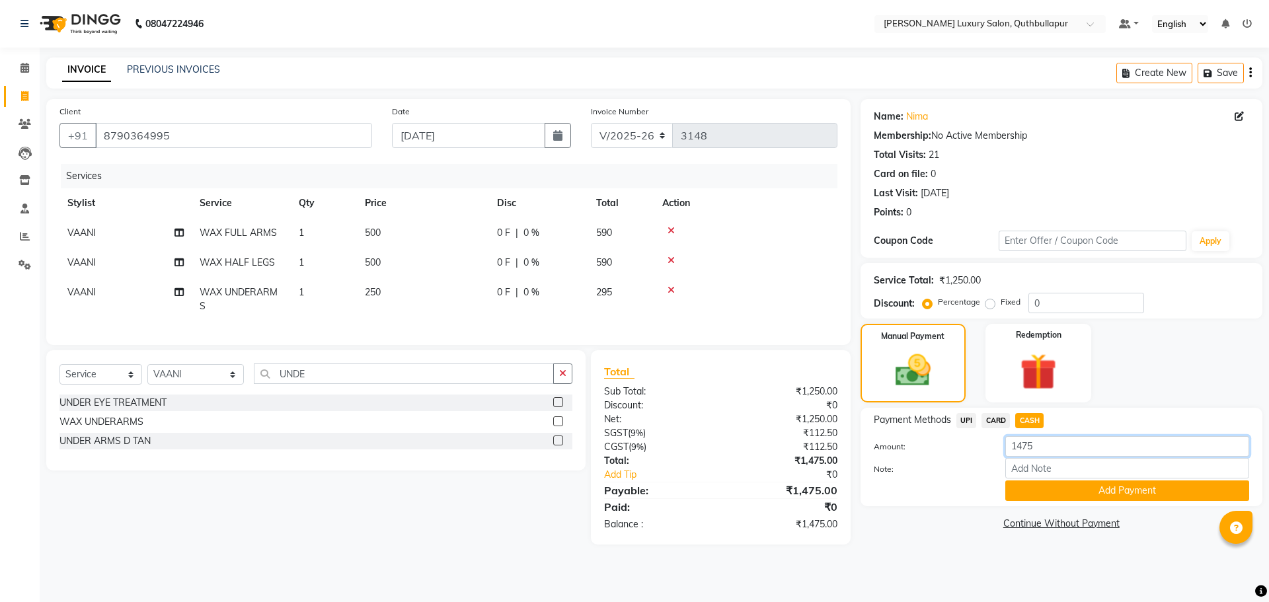
drag, startPoint x: 1043, startPoint y: 440, endPoint x: 858, endPoint y: 428, distance: 184.8
click at [858, 428] on div "Client +91 8790364995 Date 03-09-2025 Invoice Number V/2025 V/2025-26 3148 Serv…" at bounding box center [654, 322] width 1236 height 446
type input "1000"
click at [1074, 495] on button "Add Payment" at bounding box center [1128, 491] width 244 height 20
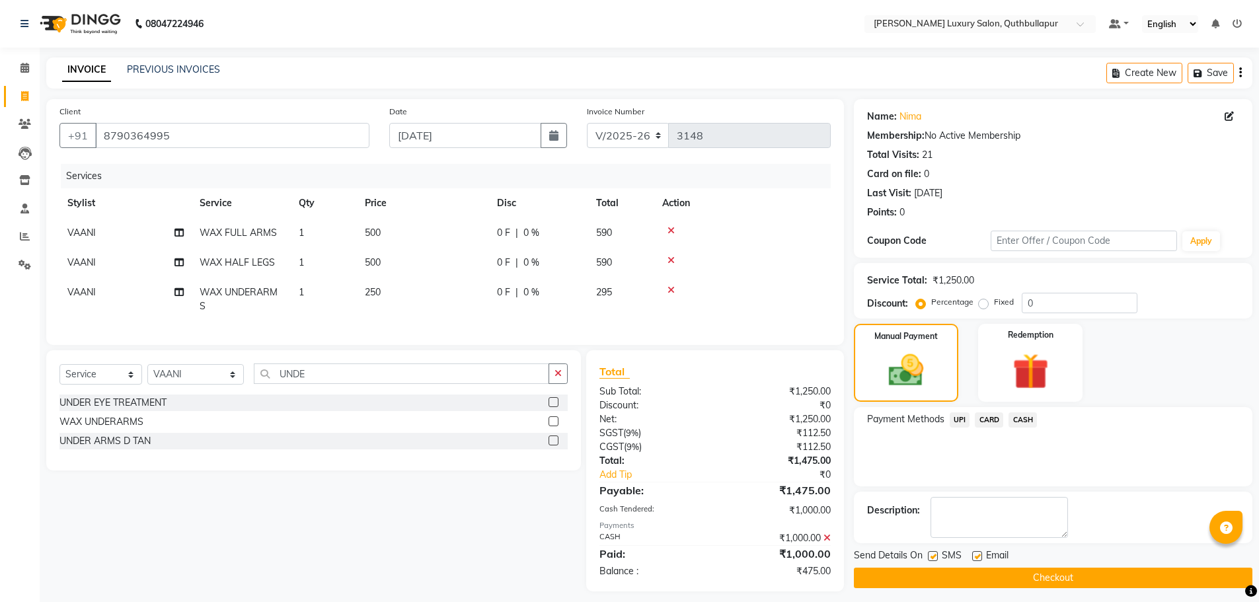
click at [961, 415] on span "UPI" at bounding box center [960, 420] width 20 height 15
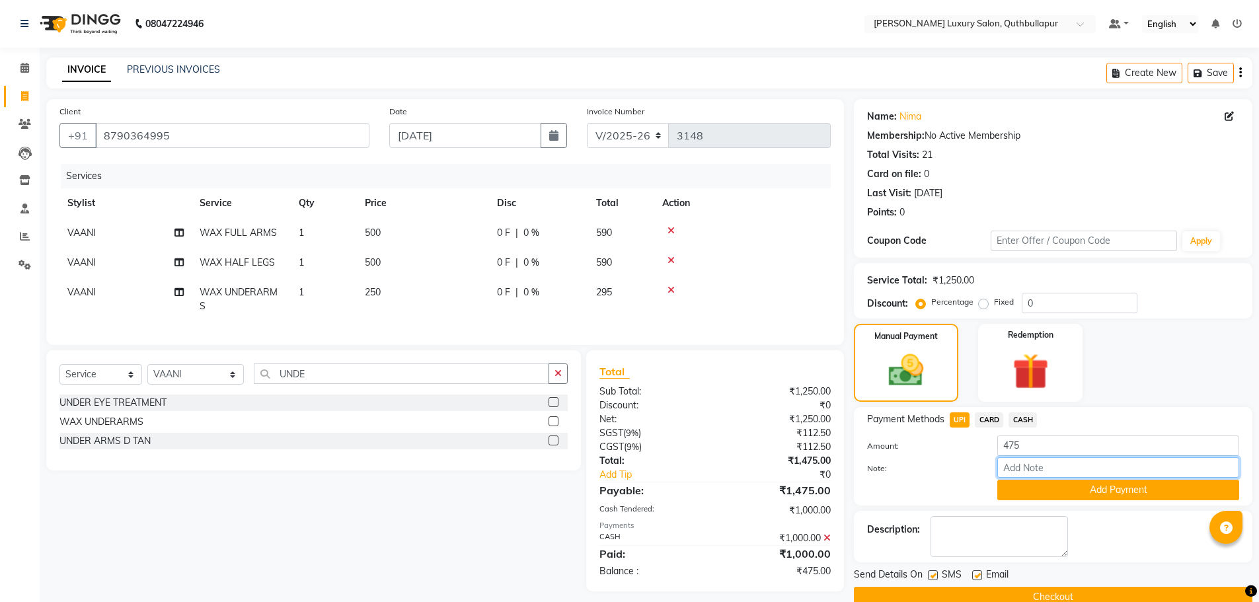
drag, startPoint x: 1054, startPoint y: 473, endPoint x: 1046, endPoint y: 523, distance: 51.0
click at [1052, 484] on div "Amount: 475 Note: Add Payment" at bounding box center [1053, 468] width 372 height 65
click at [1066, 493] on button "Add Payment" at bounding box center [1119, 490] width 242 height 20
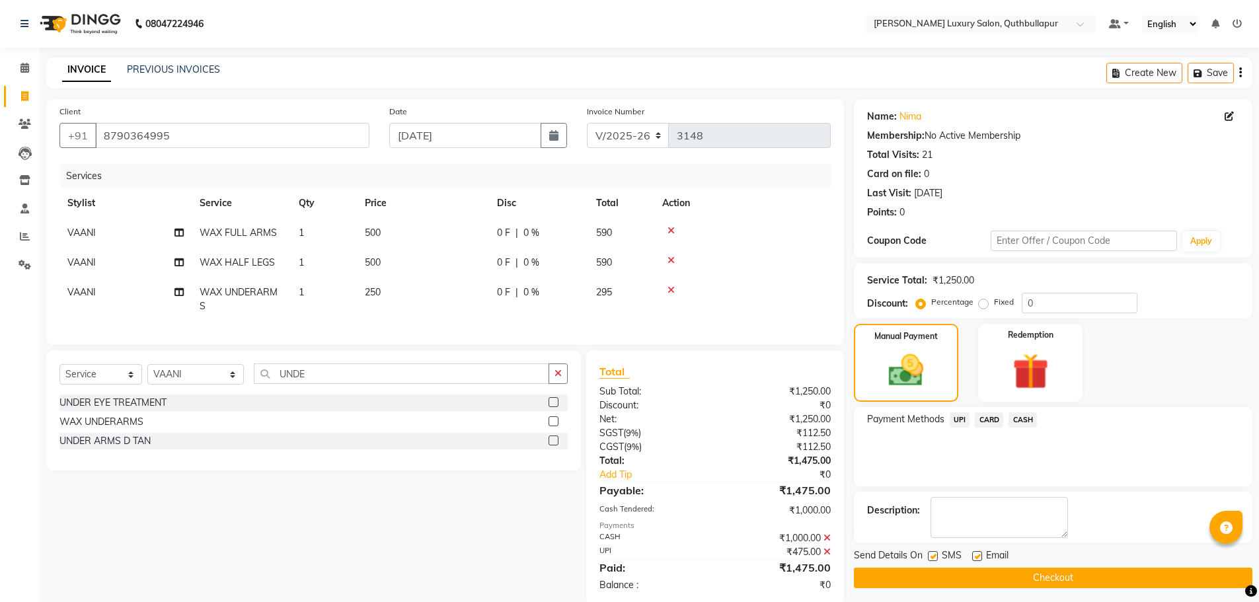
click at [1086, 572] on button "Checkout" at bounding box center [1053, 578] width 399 height 20
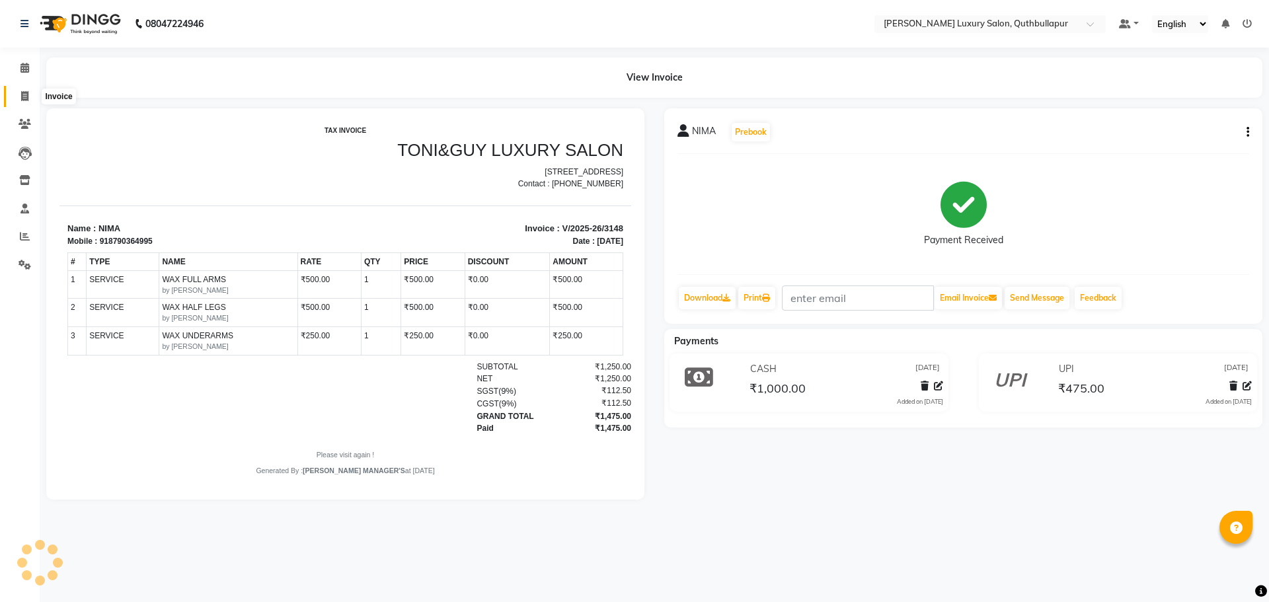
click at [24, 95] on icon at bounding box center [24, 96] width 7 height 10
select select "5816"
select select "service"
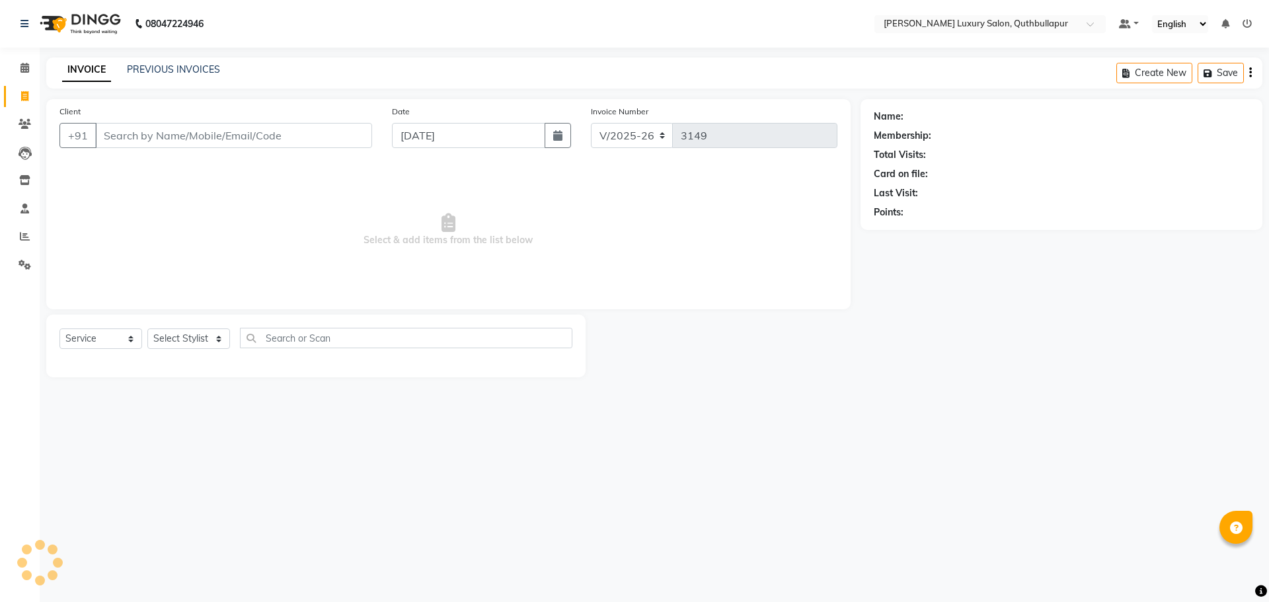
click at [167, 124] on input "Client" at bounding box center [233, 135] width 277 height 25
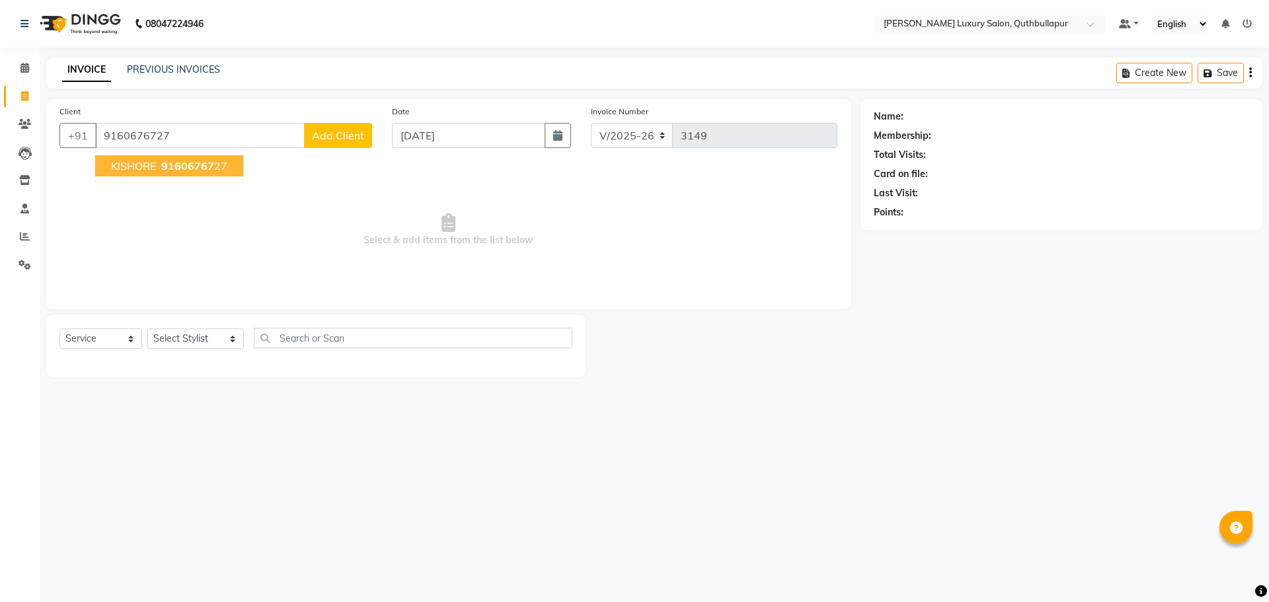
type input "9160676727"
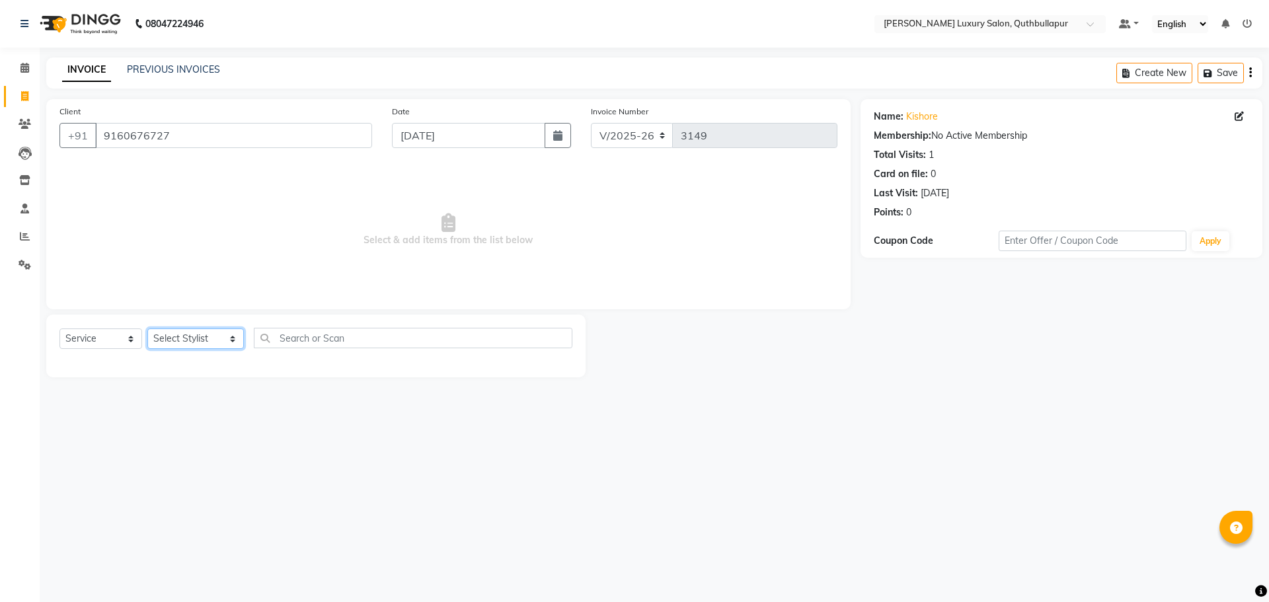
click at [184, 344] on select "Select Stylist AADIL SHAKE AHON ALI ARAVIND ARHAN ARHAN ARIF ARIF KPHB ARMAAN a…" at bounding box center [195, 339] width 97 height 20
select select "59116"
click at [147, 329] on select "Select Stylist AADIL SHAKE AHON ALI ARAVIND ARHAN ARHAN ARIF ARIF KPHB ARMAAN a…" at bounding box center [195, 339] width 97 height 20
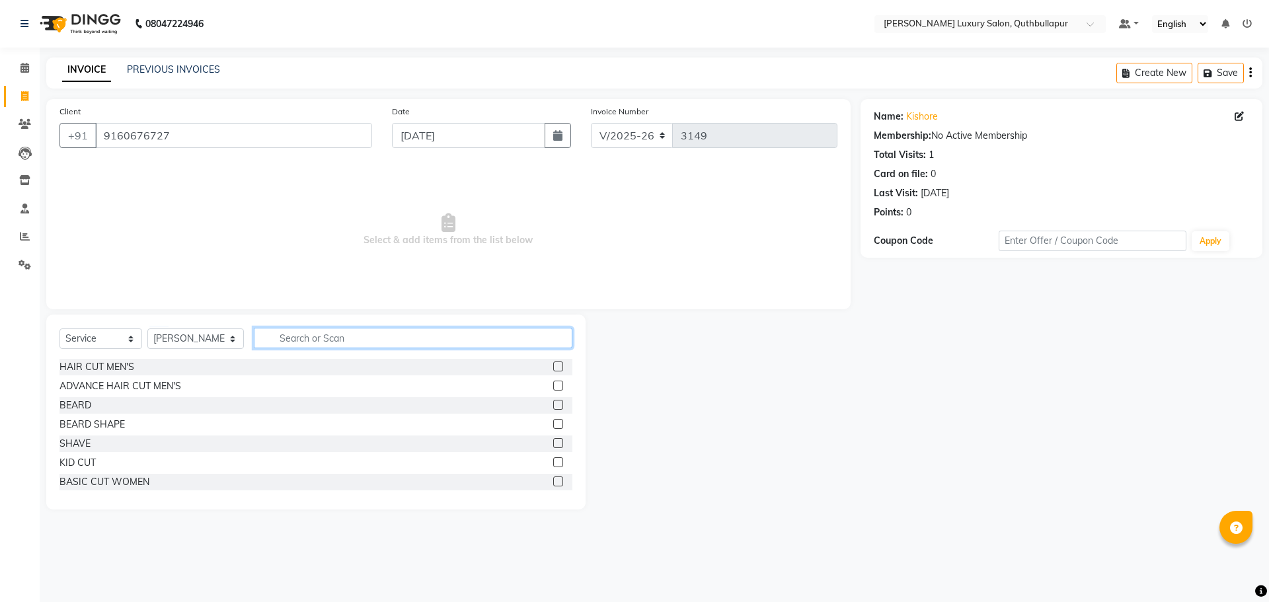
click at [290, 343] on input "text" at bounding box center [413, 338] width 319 height 20
type input "V"
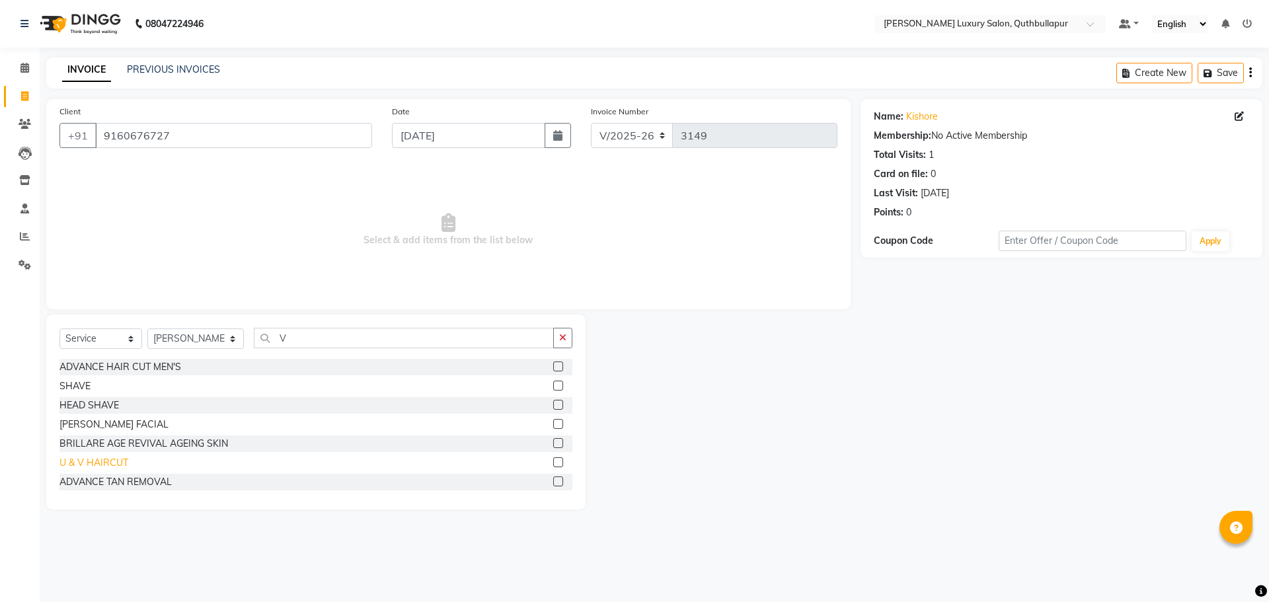
click at [102, 468] on div "U & V HAIRCUT" at bounding box center [93, 463] width 69 height 14
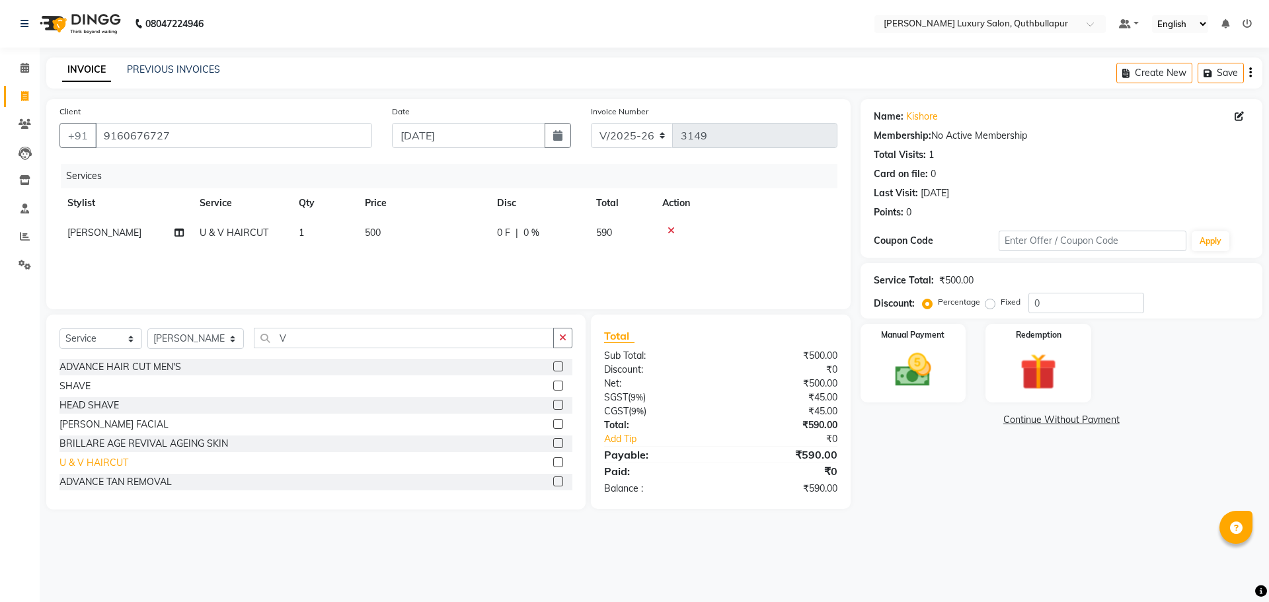
click at [102, 468] on div "U & V HAIRCUT" at bounding box center [93, 463] width 69 height 14
checkbox input "false"
click at [670, 236] on td at bounding box center [745, 233] width 183 height 30
click at [671, 227] on icon at bounding box center [671, 230] width 7 height 9
click at [928, 358] on img at bounding box center [913, 370] width 61 height 44
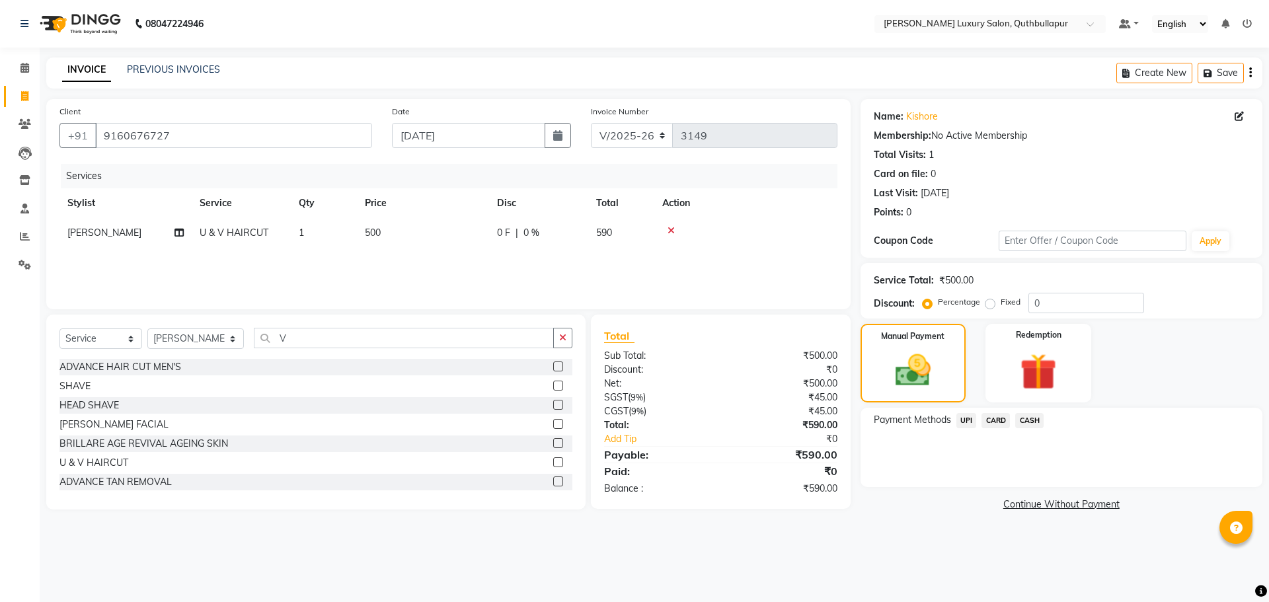
drag, startPoint x: 992, startPoint y: 417, endPoint x: 996, endPoint y: 434, distance: 17.6
click at [991, 417] on span "CARD" at bounding box center [996, 420] width 28 height 15
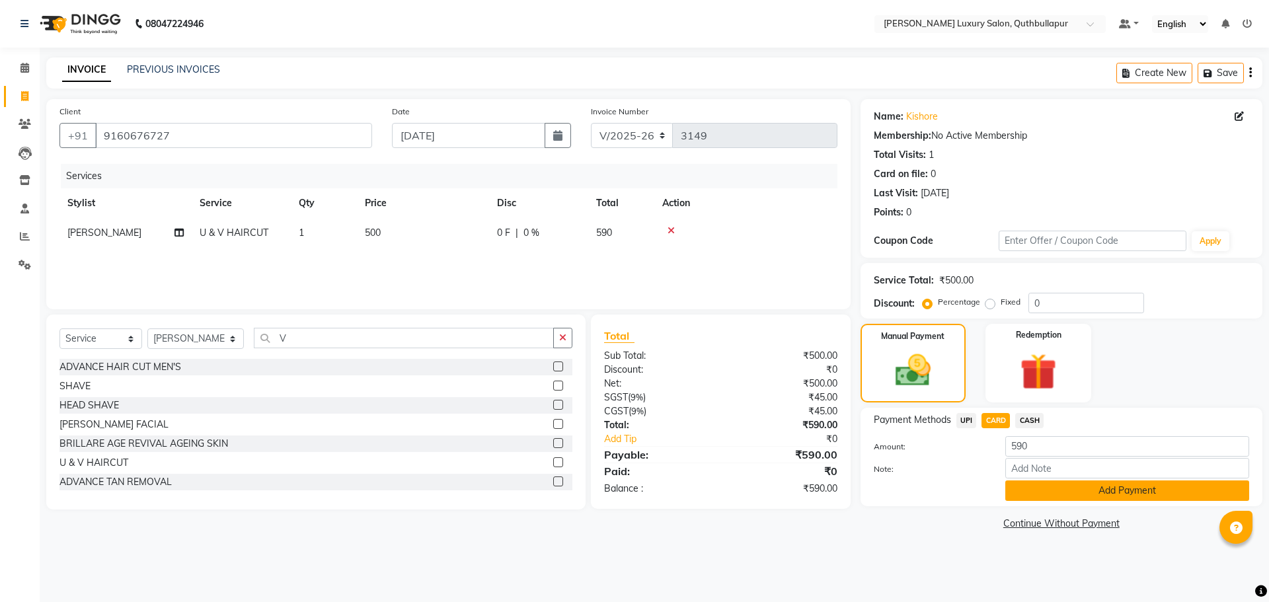
click at [1054, 493] on button "Add Payment" at bounding box center [1128, 491] width 244 height 20
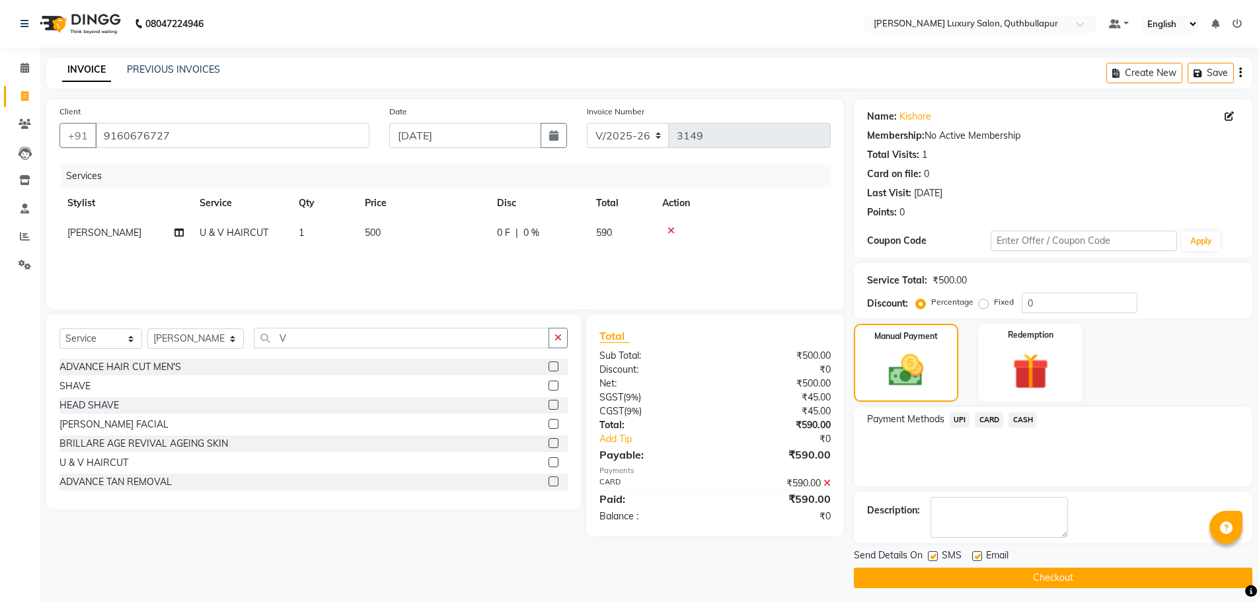
click at [1154, 579] on button "Checkout" at bounding box center [1053, 578] width 399 height 20
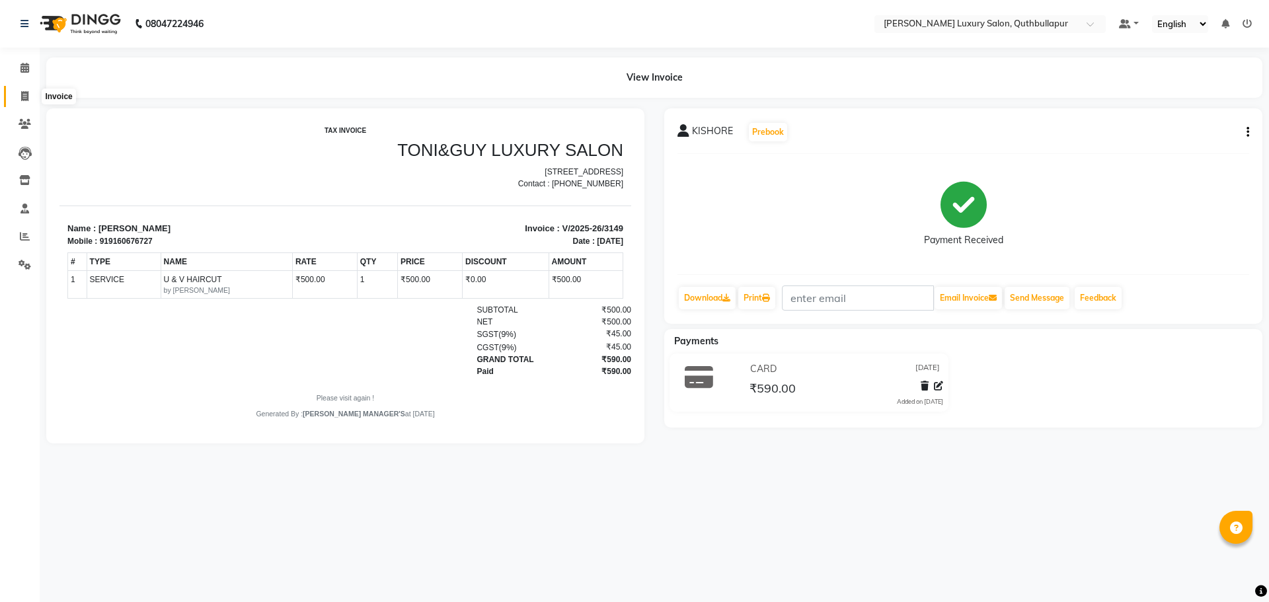
click at [32, 97] on span at bounding box center [24, 96] width 23 height 15
select select "5816"
select select "service"
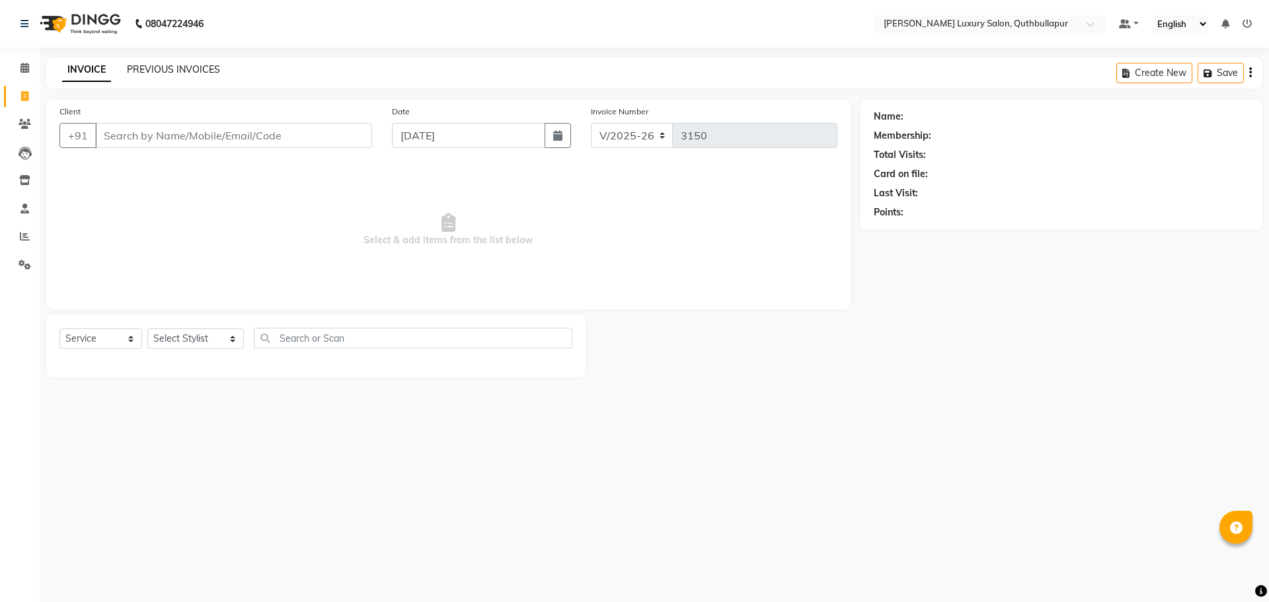
click at [151, 67] on link "PREVIOUS INVOICES" at bounding box center [173, 69] width 93 height 12
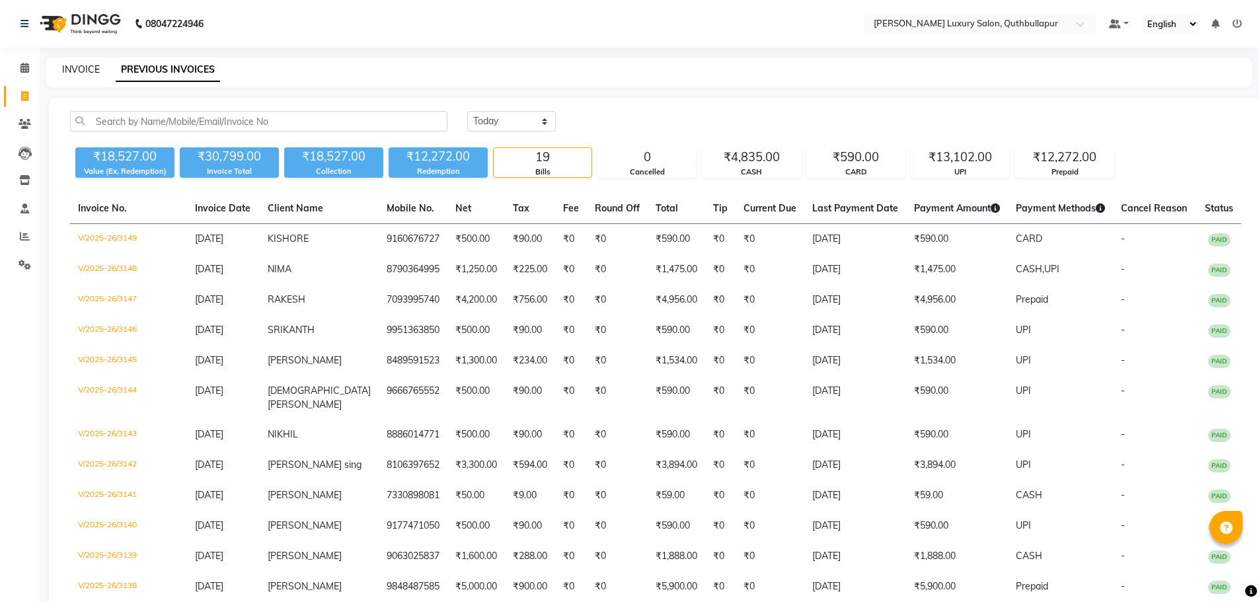
click at [83, 64] on link "INVOICE" at bounding box center [81, 69] width 38 height 12
select select "5816"
select select "service"
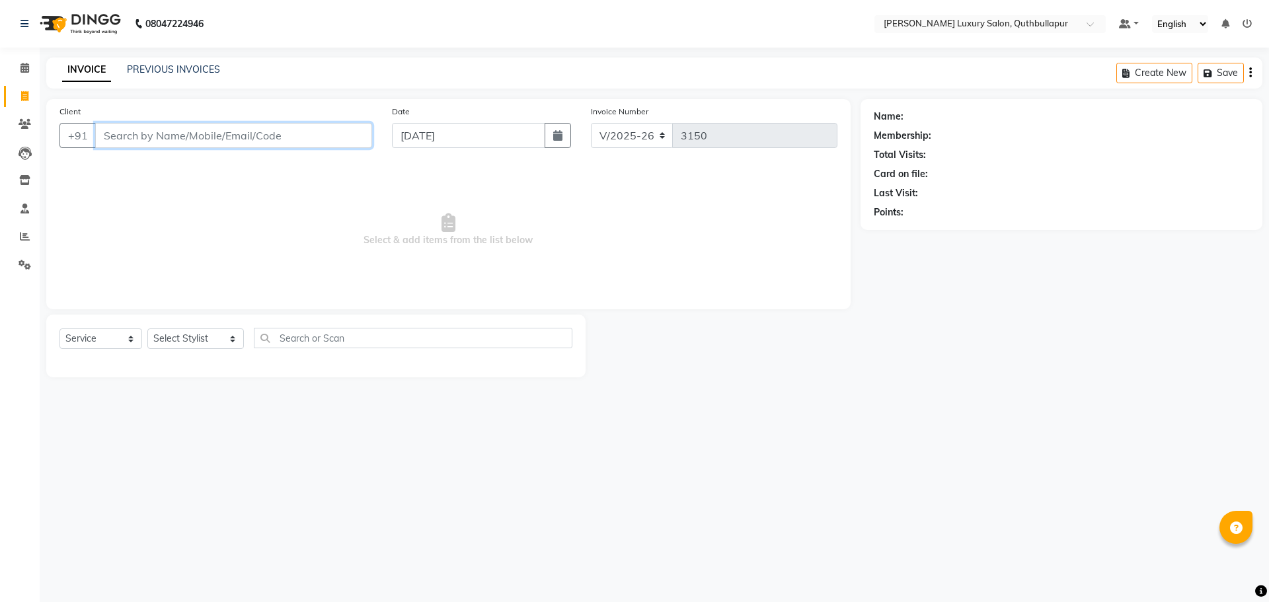
click at [290, 129] on input "Client" at bounding box center [233, 135] width 277 height 25
click at [182, 342] on select "Select Stylist AADIL SHAKE AHON ALI ARAVIND ARHAN ARHAN ARIF ARIF KPHB ARMAAN a…" at bounding box center [195, 339] width 97 height 20
click at [147, 329] on select "Select Stylist AADIL SHAKE AHON ALI ARAVIND ARHAN ARHAN ARIF ARIF KPHB ARMAAN a…" at bounding box center [195, 339] width 97 height 20
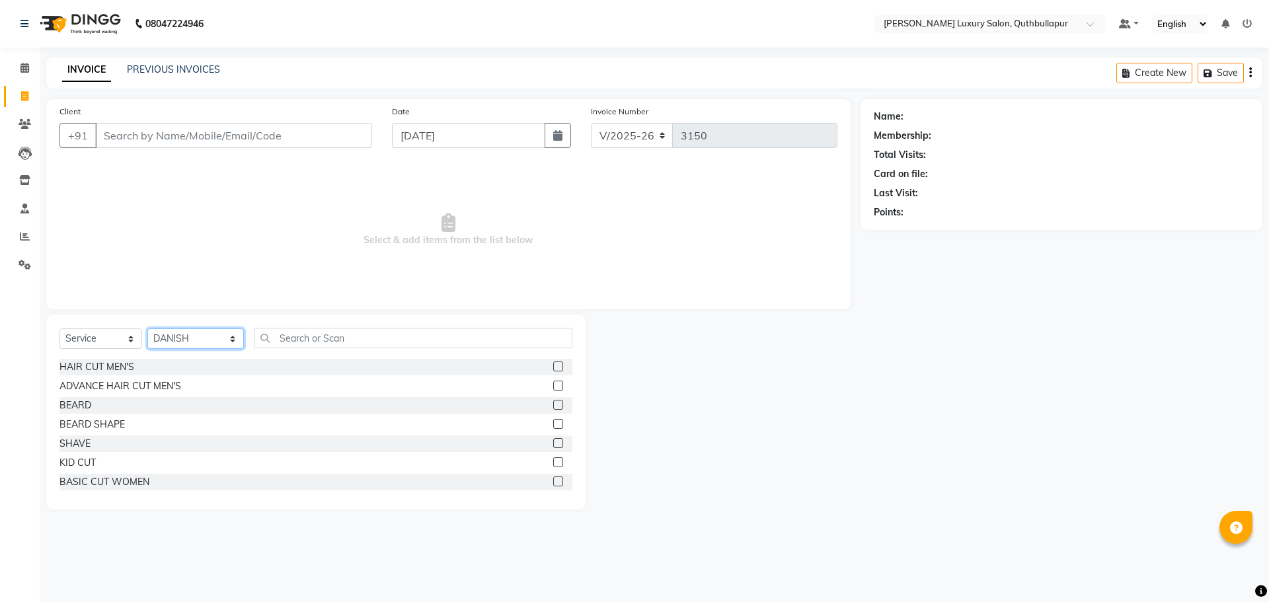
click at [183, 342] on select "Select Stylist AADIL SHAKE AHON ALI ARAVIND ARHAN ARHAN ARIF ARIF KPHB ARMAAN a…" at bounding box center [195, 339] width 97 height 20
select select "86316"
click at [147, 329] on select "Select Stylist AADIL SHAKE AHON ALI ARAVIND ARHAN ARHAN ARIF ARIF KPHB ARMAAN a…" at bounding box center [195, 339] width 97 height 20
click at [99, 371] on div "HAIR CUT MEN'S" at bounding box center [96, 367] width 75 height 14
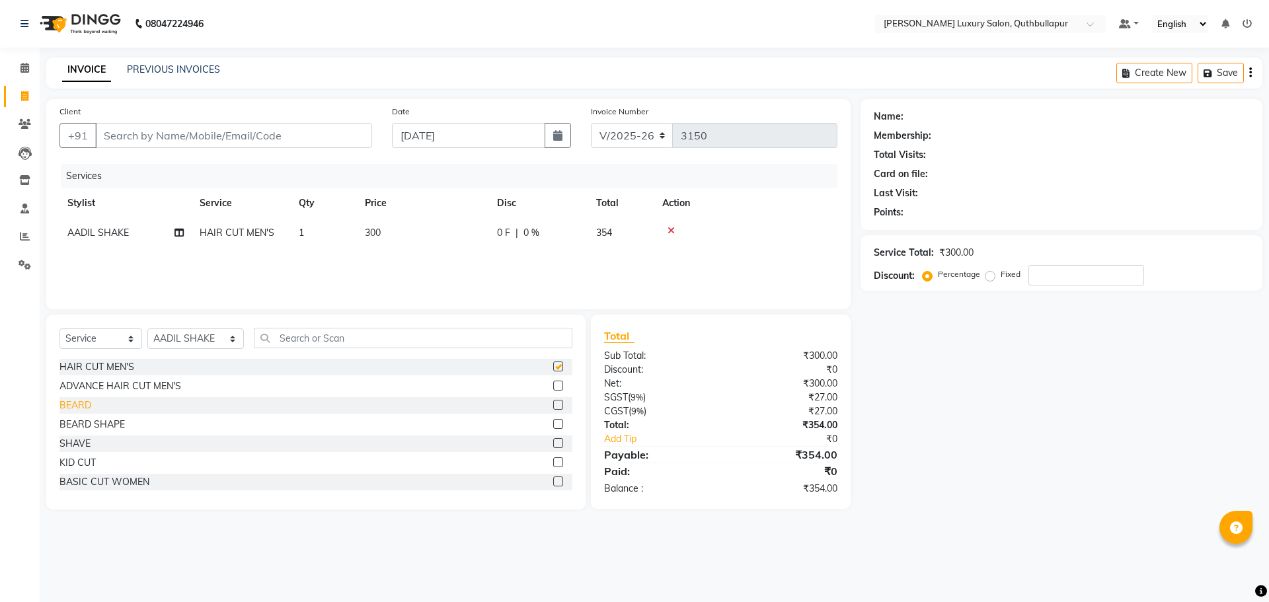
checkbox input "false"
click at [87, 409] on div "BEARD" at bounding box center [75, 406] width 32 height 14
checkbox input "false"
click at [674, 227] on icon at bounding box center [671, 230] width 7 height 9
click at [160, 393] on div "ADVANCE HAIR CUT MEN'S" at bounding box center [315, 386] width 513 height 17
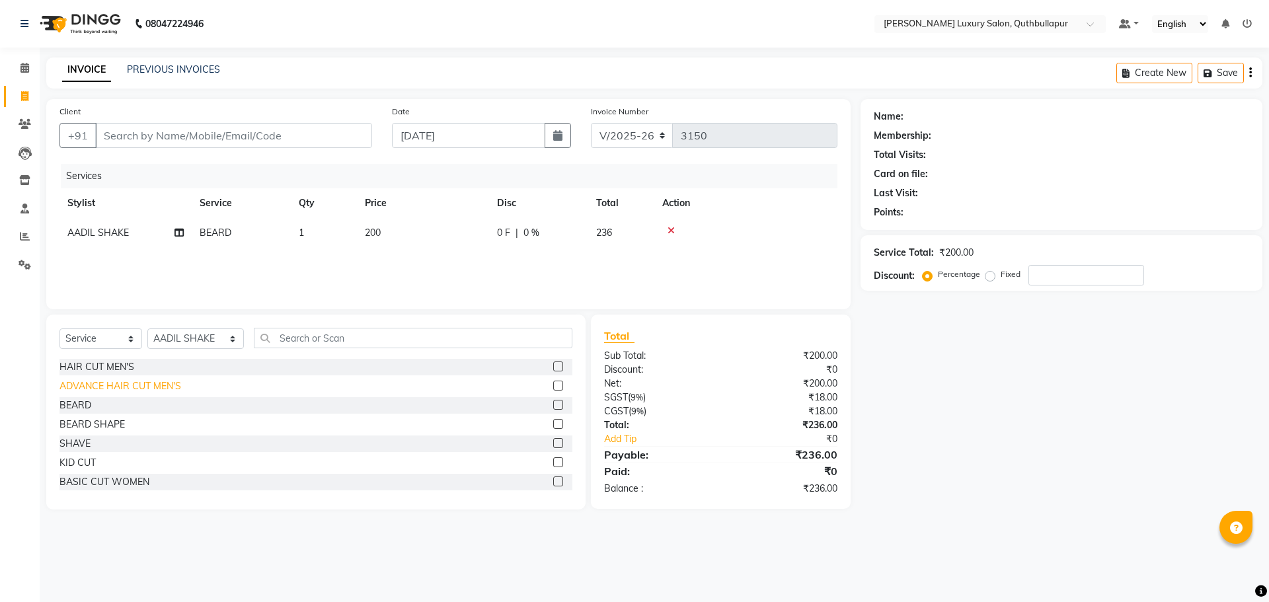
click at [161, 388] on div "ADVANCE HAIR CUT MEN'S" at bounding box center [120, 386] width 122 height 14
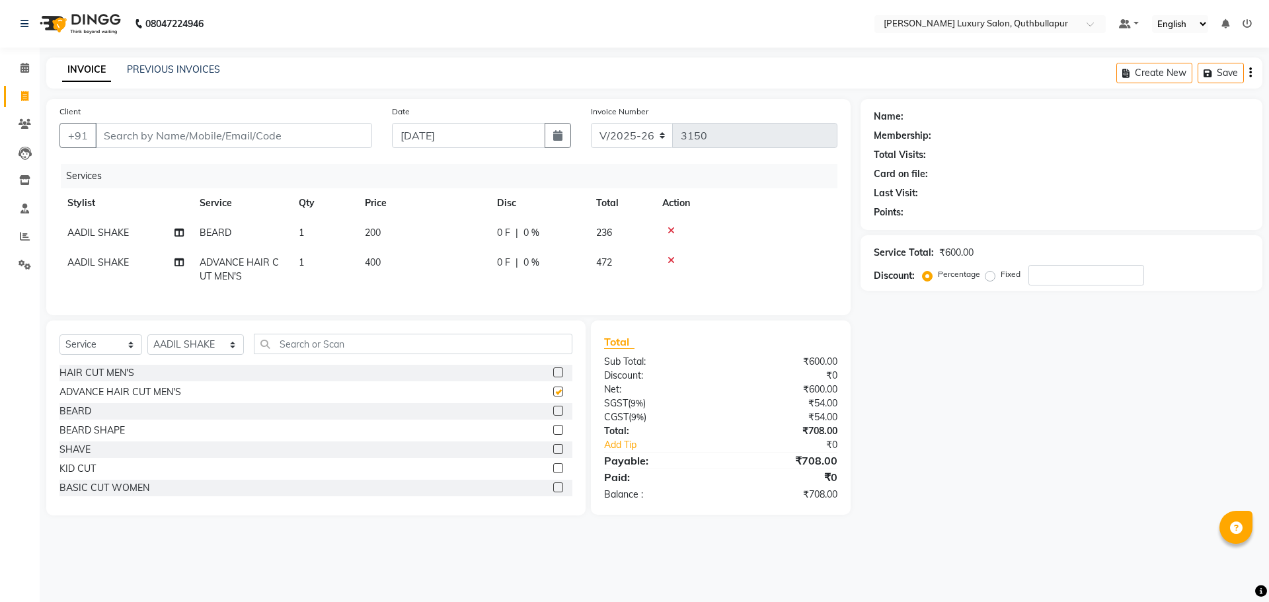
checkbox input "false"
click at [182, 346] on select "Select Stylist AADIL SHAKE AHON ALI ARAVIND ARHAN ARHAN ARIF ARIF KPHB ARMAAN a…" at bounding box center [195, 345] width 97 height 20
select select "67055"
click at [147, 344] on select "Select Stylist AADIL SHAKE AHON ALI ARAVIND ARHAN ARHAN ARIF ARIF KPHB ARMAAN a…" at bounding box center [195, 345] width 97 height 20
click at [320, 350] on input "text" at bounding box center [413, 344] width 319 height 20
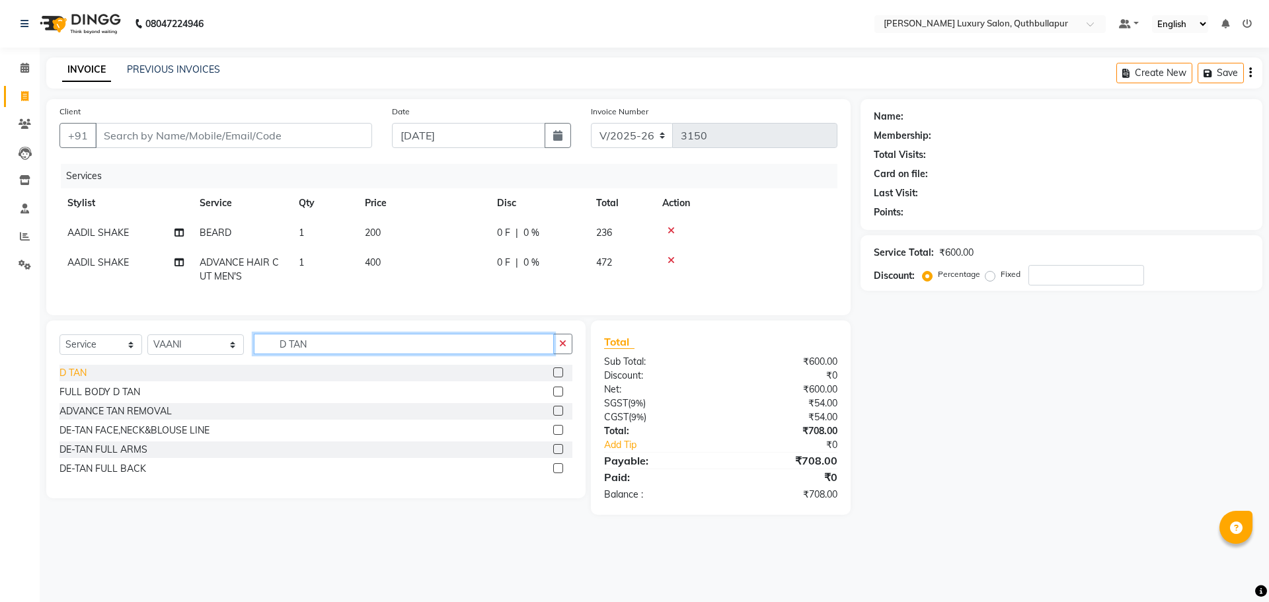
type input "D TAN"
click at [70, 379] on div "D TAN" at bounding box center [72, 373] width 27 height 14
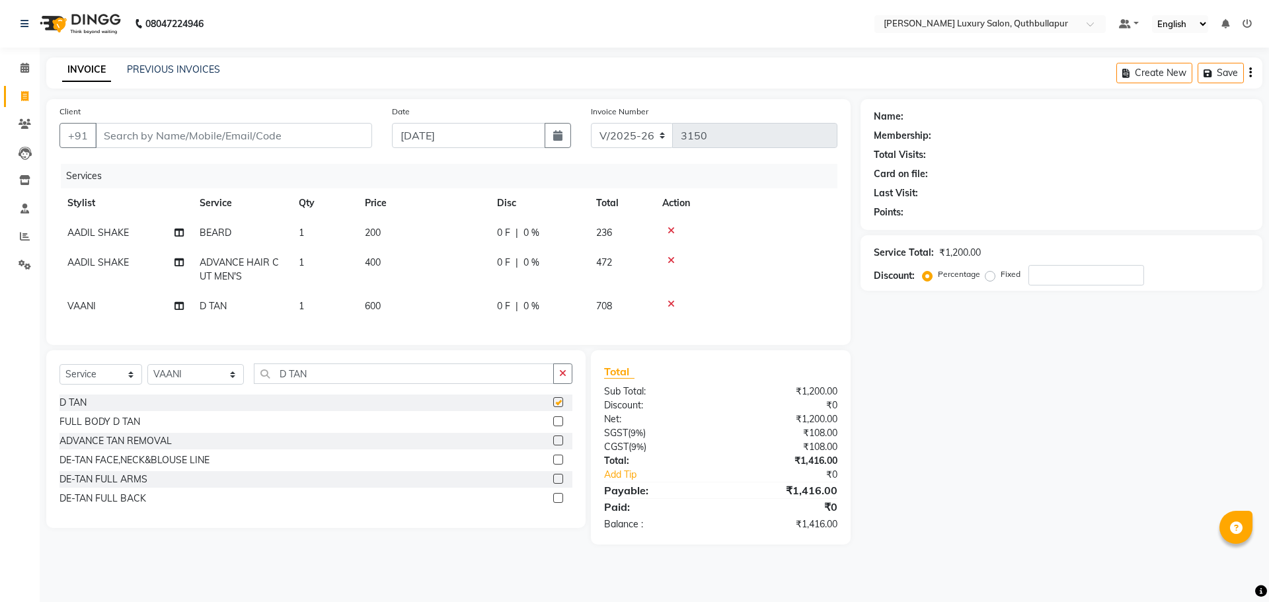
checkbox input "false"
drag, startPoint x: 398, startPoint y: 307, endPoint x: 488, endPoint y: 325, distance: 91.7
click at [403, 309] on td "600" at bounding box center [423, 307] width 132 height 30
select select "67055"
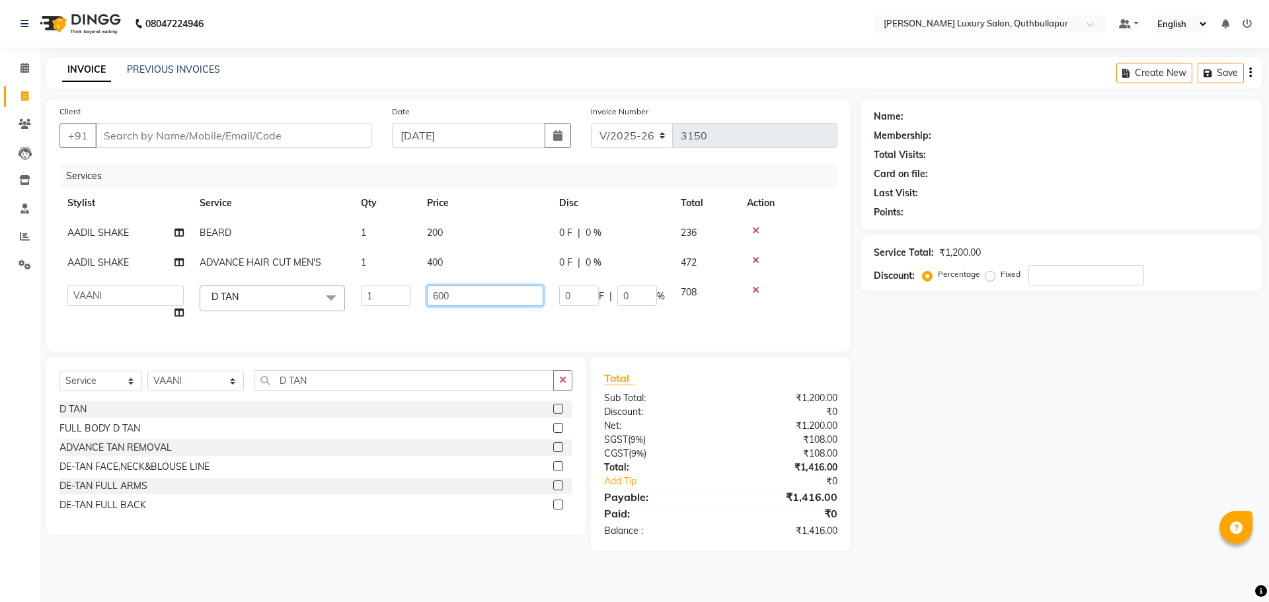
drag, startPoint x: 514, startPoint y: 303, endPoint x: 422, endPoint y: 305, distance: 92.6
click at [423, 305] on td "600" at bounding box center [485, 303] width 132 height 50
type input "1000"
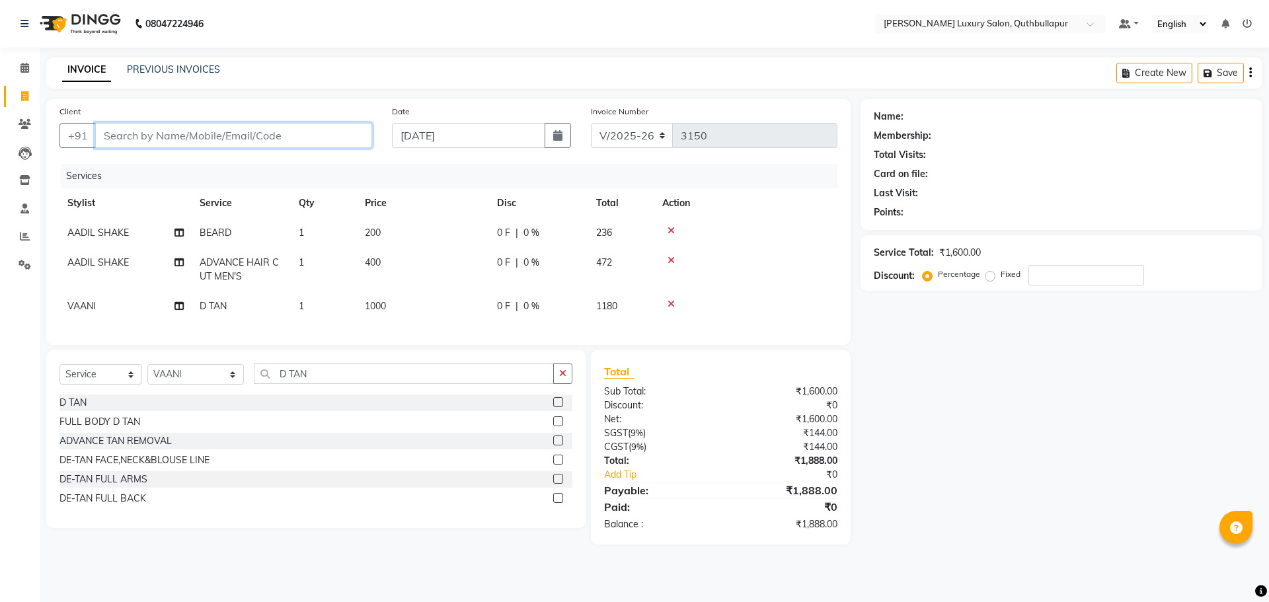
click at [253, 124] on input "Client" at bounding box center [233, 135] width 277 height 25
type input "8"
type input "0"
type input "8096420040"
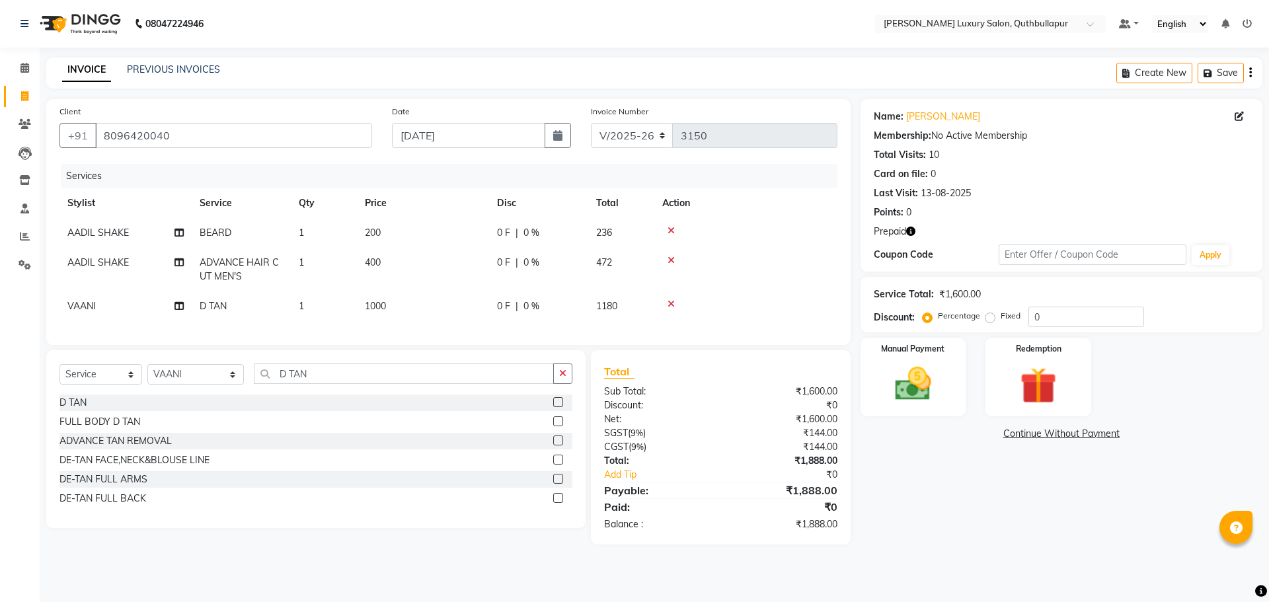
click at [914, 227] on icon "button" at bounding box center [910, 231] width 9 height 9
drag, startPoint x: 1076, startPoint y: 391, endPoint x: 1070, endPoint y: 394, distance: 7.4
click at [1072, 391] on div "Redemption" at bounding box center [1039, 377] width 110 height 81
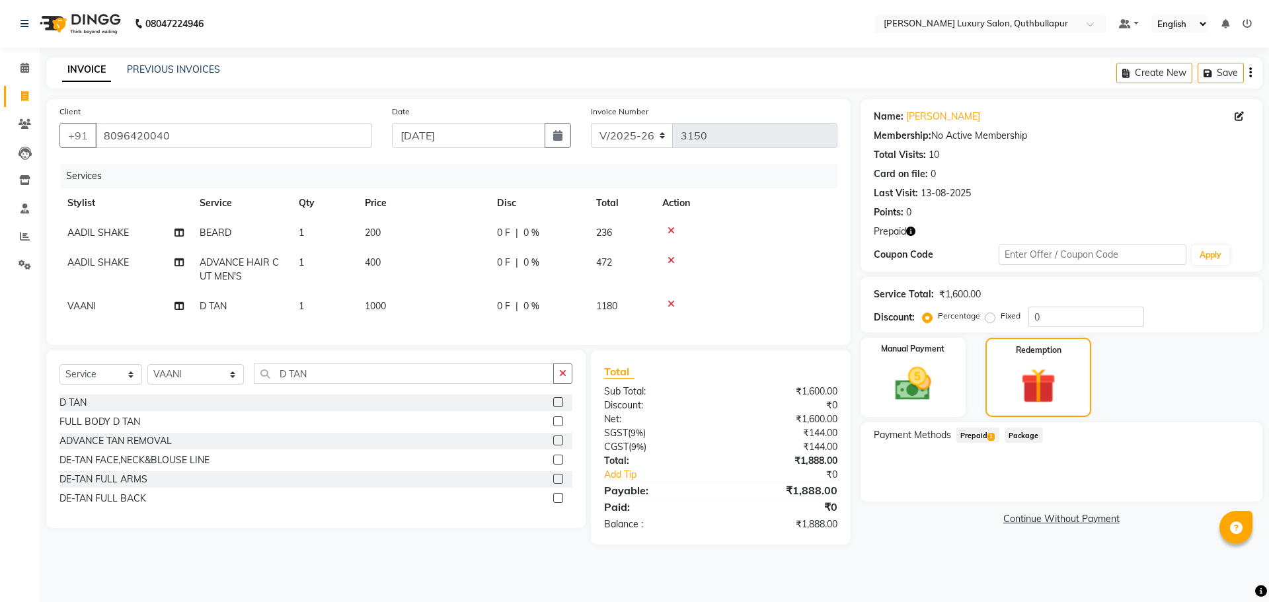
click at [990, 432] on span "Prepaid 1" at bounding box center [978, 435] width 43 height 15
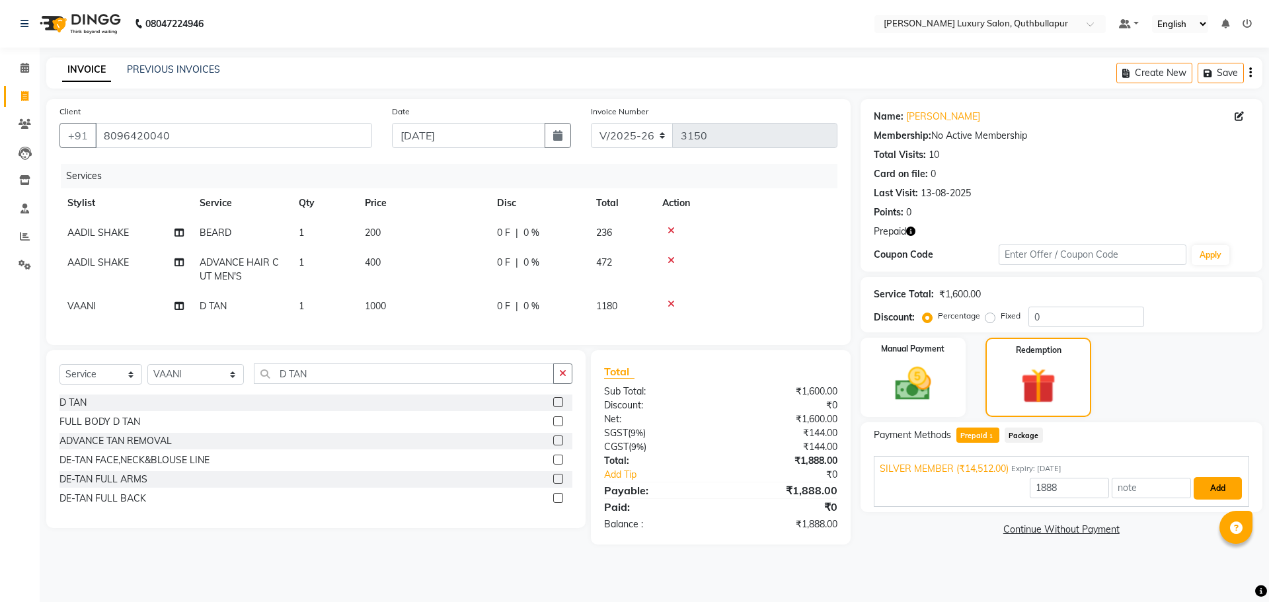
drag, startPoint x: 1240, startPoint y: 483, endPoint x: 1225, endPoint y: 488, distance: 16.1
click at [1236, 484] on button "Add" at bounding box center [1218, 488] width 48 height 22
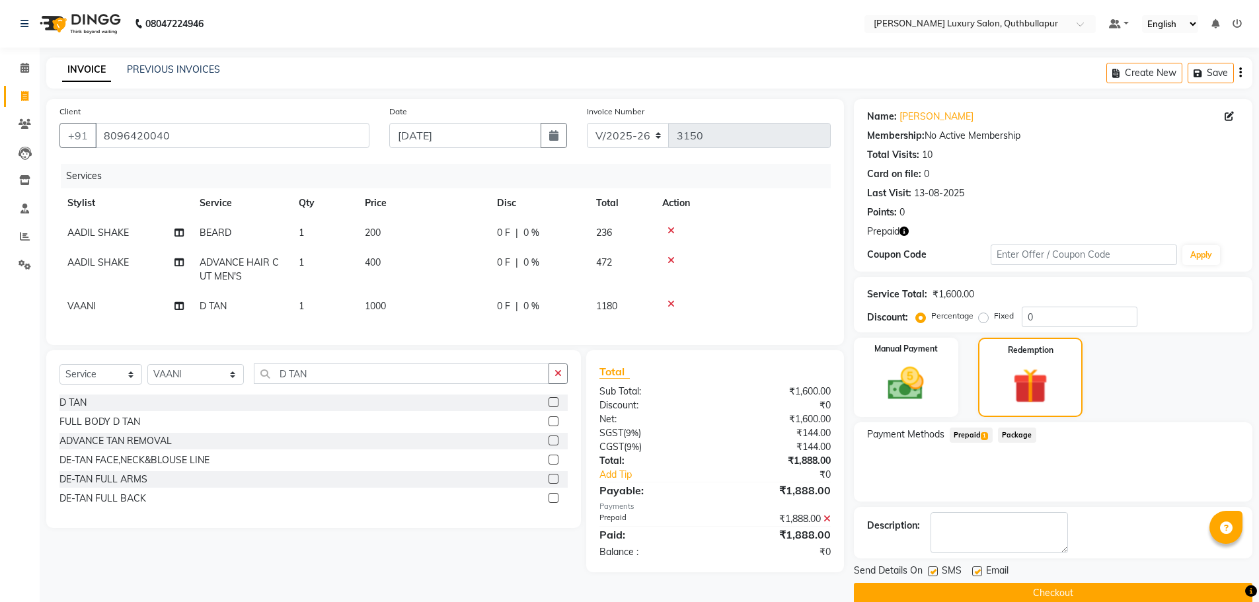
click at [1167, 586] on button "Checkout" at bounding box center [1053, 593] width 399 height 20
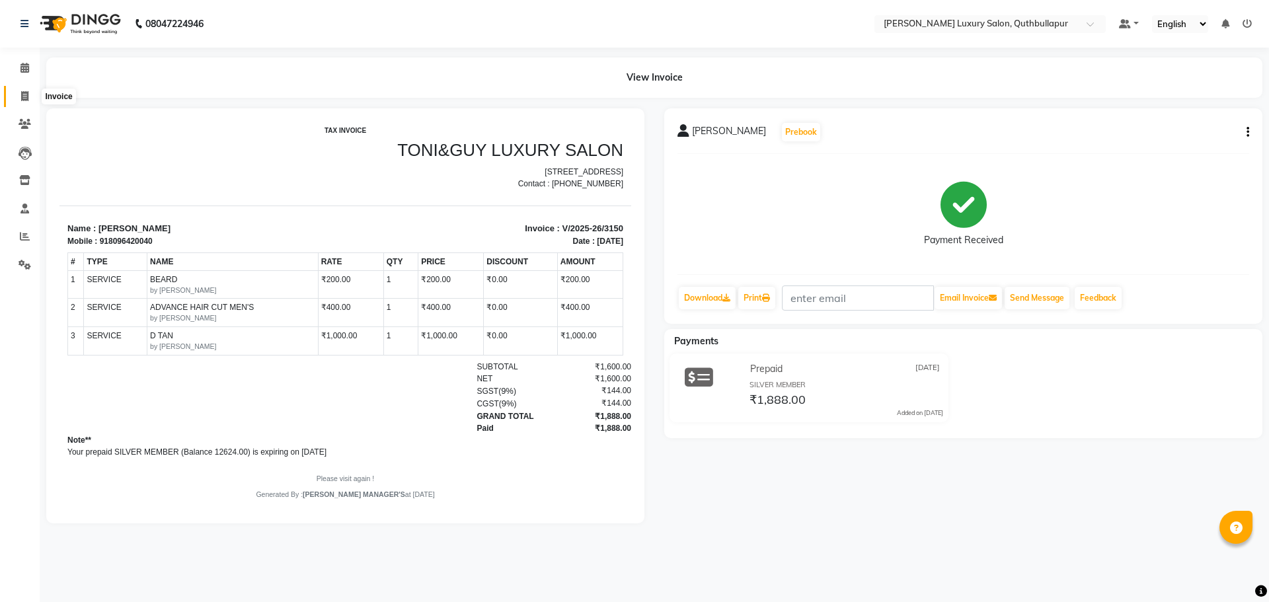
click at [27, 94] on icon at bounding box center [24, 96] width 7 height 10
select select "5816"
select select "service"
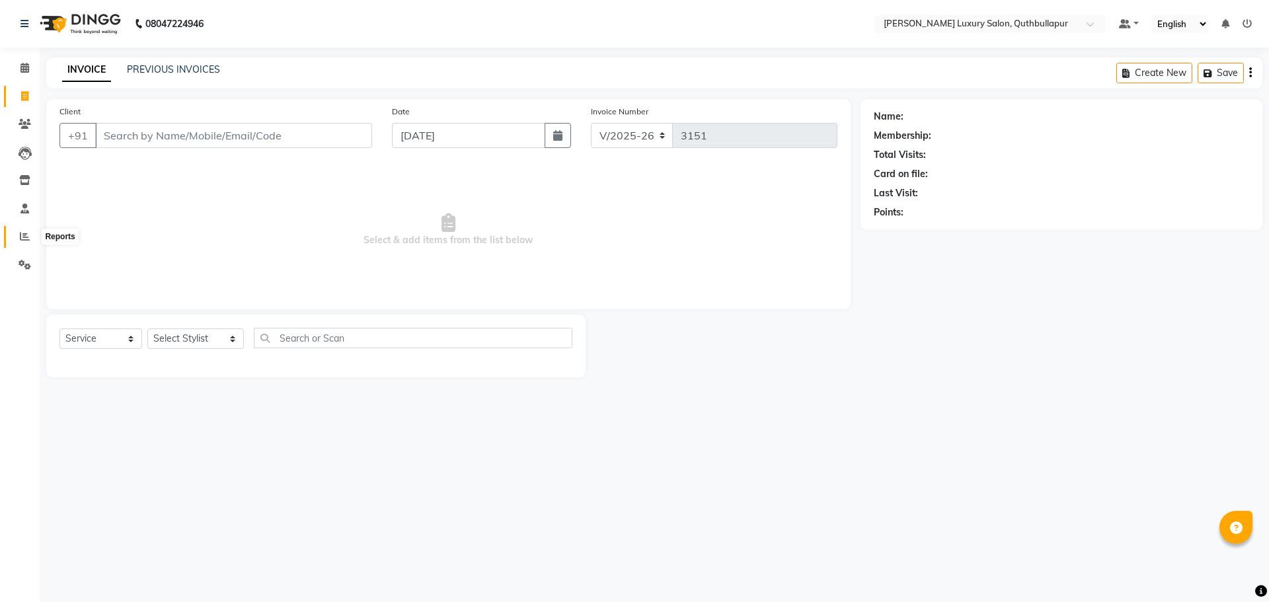
click at [20, 233] on icon at bounding box center [25, 236] width 10 height 10
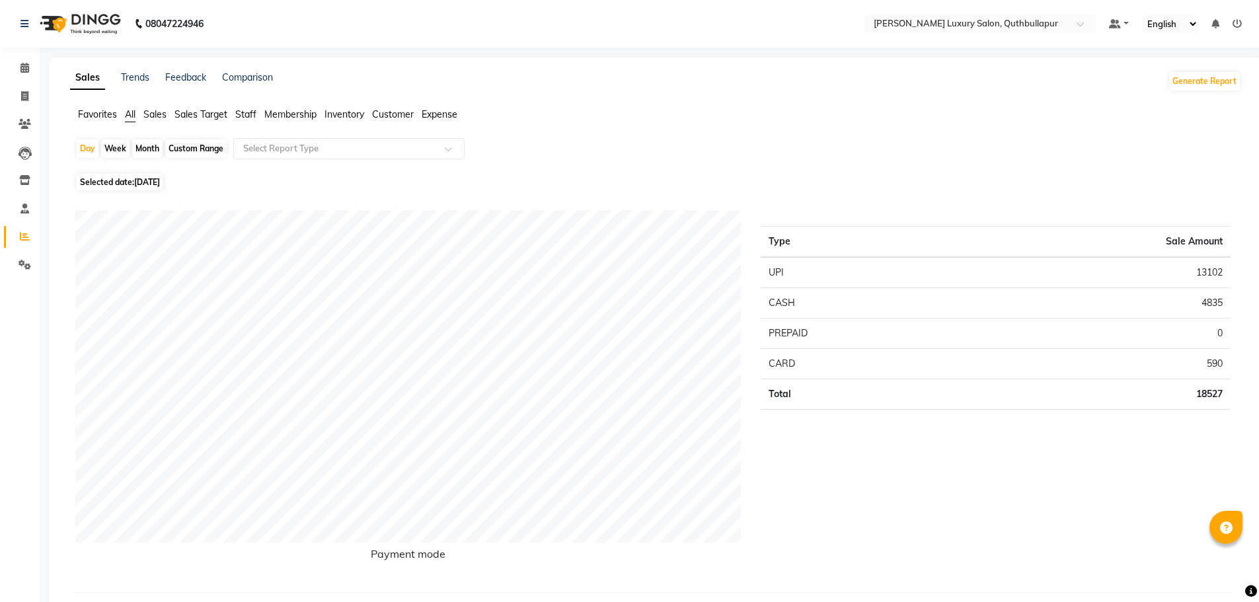
click at [141, 145] on div "Month" at bounding box center [147, 148] width 30 height 19
select select "9"
select select "2025"
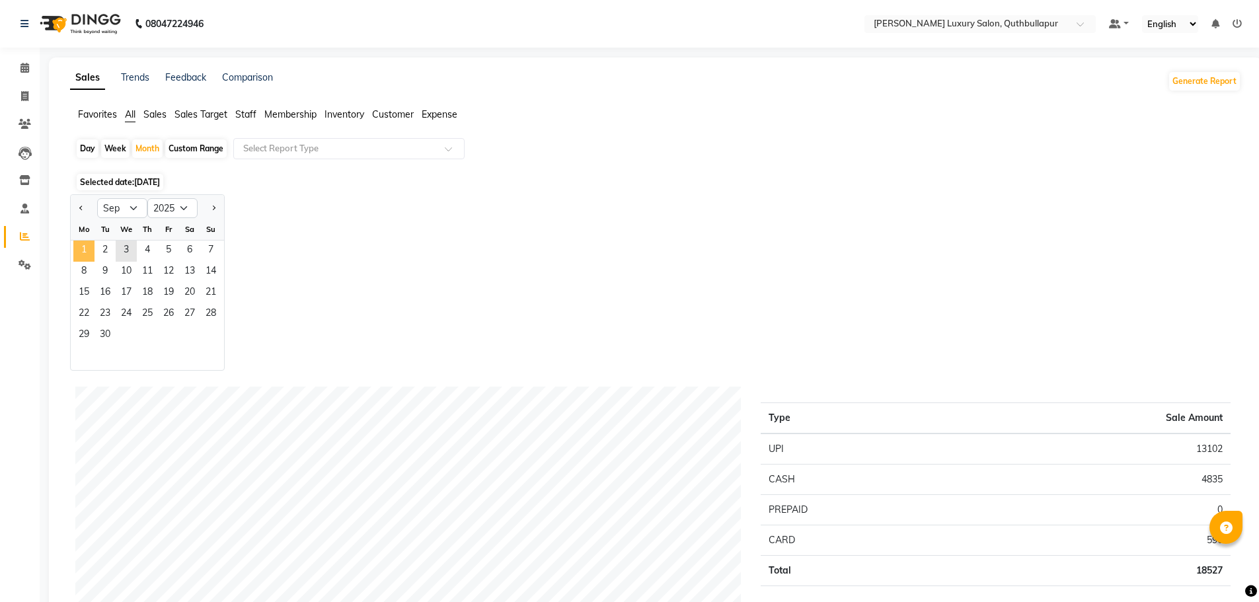
click at [83, 247] on span "1" at bounding box center [83, 251] width 21 height 21
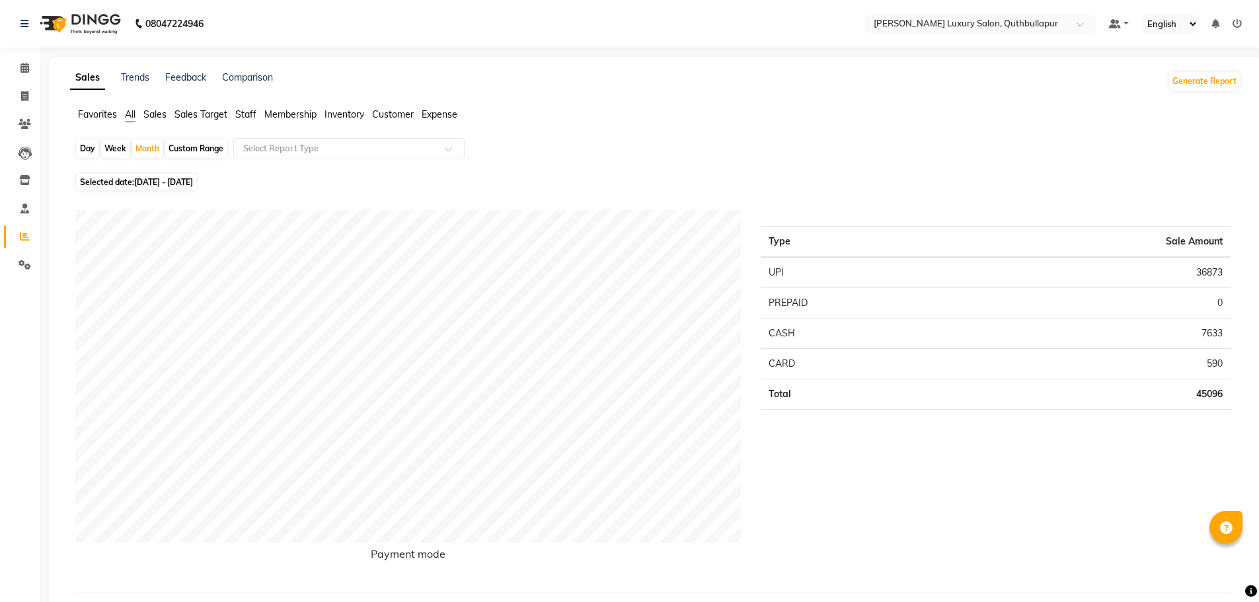
click at [249, 112] on span "Staff" at bounding box center [245, 114] width 21 height 12
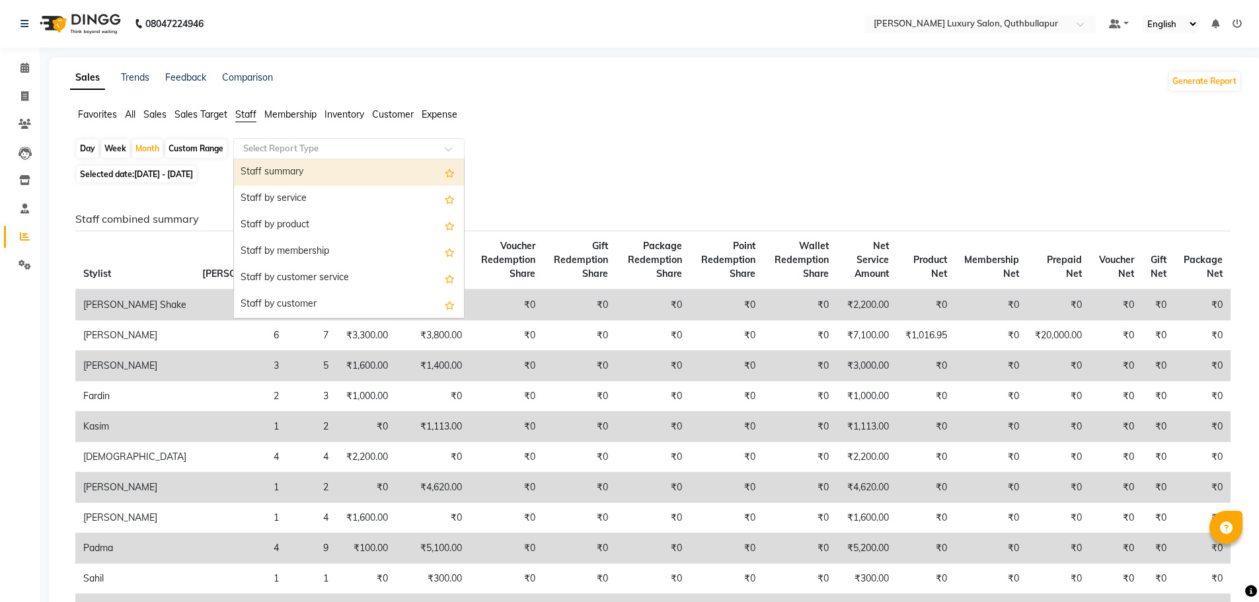
click at [273, 148] on input "text" at bounding box center [336, 148] width 190 height 13
click at [276, 177] on div "Staff summary" at bounding box center [349, 172] width 230 height 26
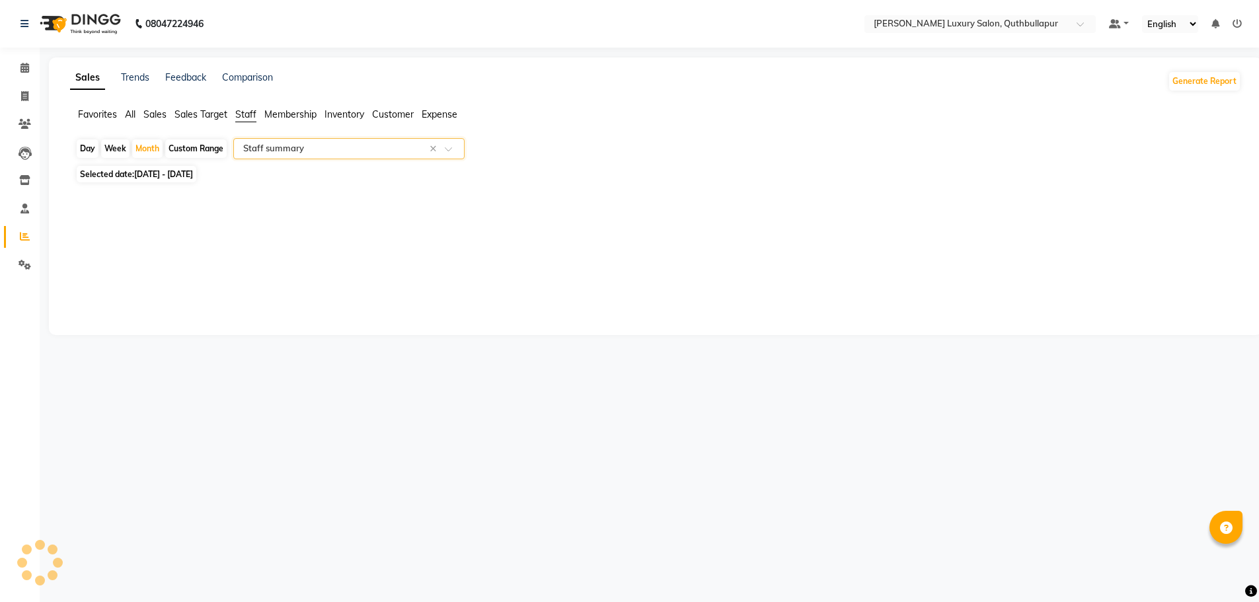
select select "csv"
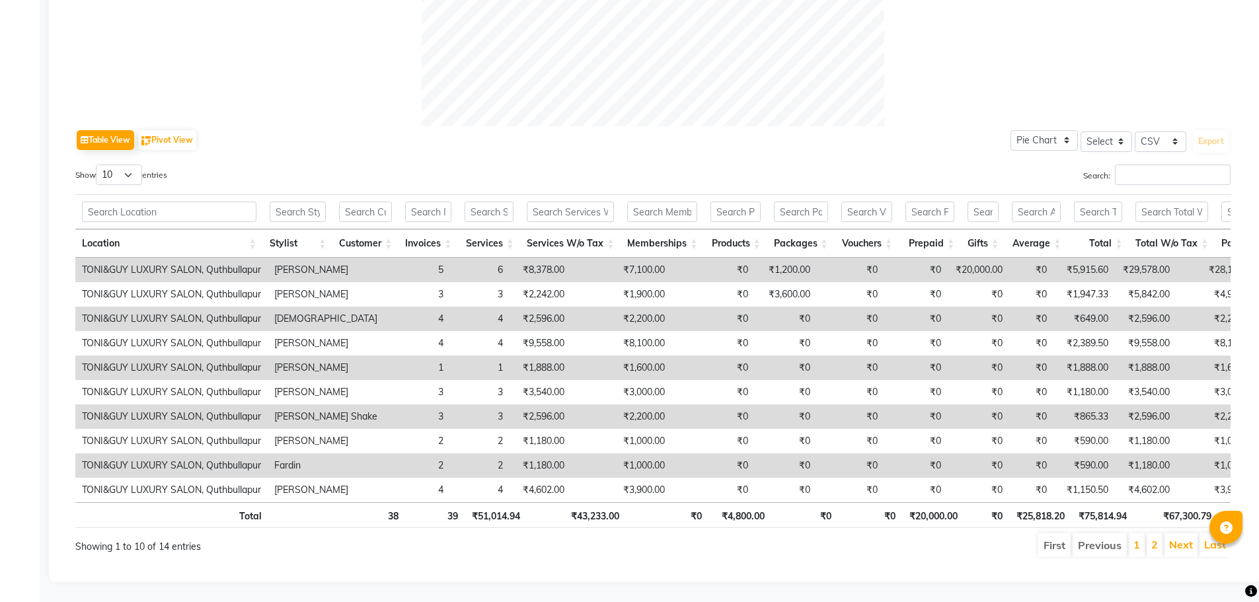
scroll to position [569, 0]
click at [135, 165] on select "10 25 50 100" at bounding box center [119, 175] width 46 height 20
click at [98, 165] on select "10 25 50 100" at bounding box center [119, 175] width 46 height 20
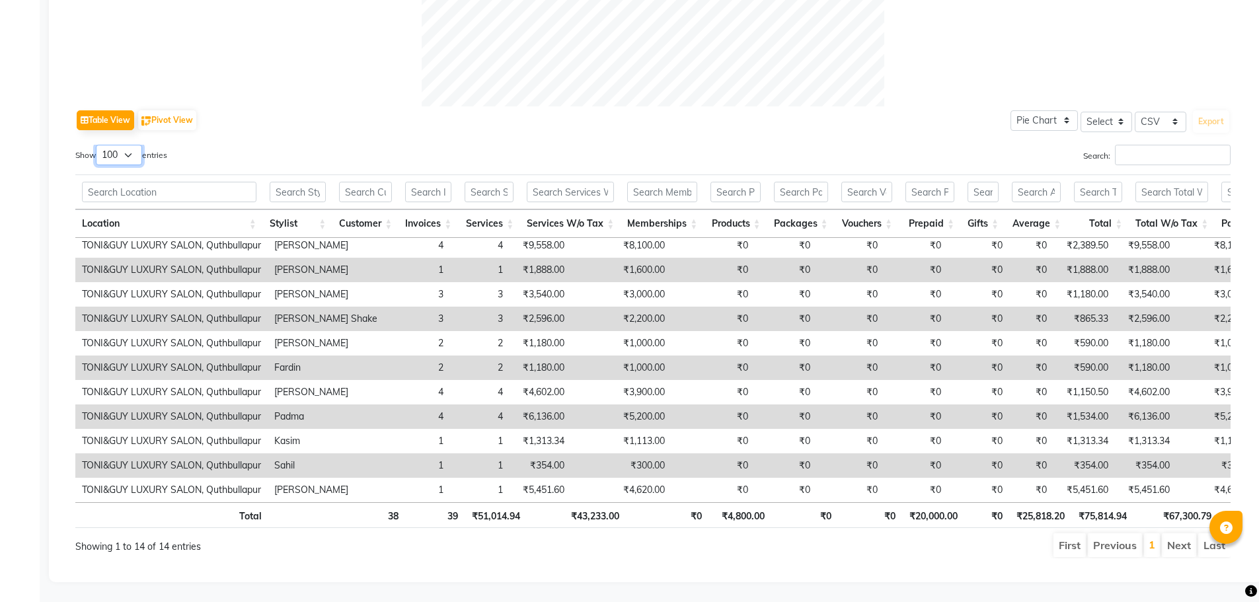
scroll to position [0, 0]
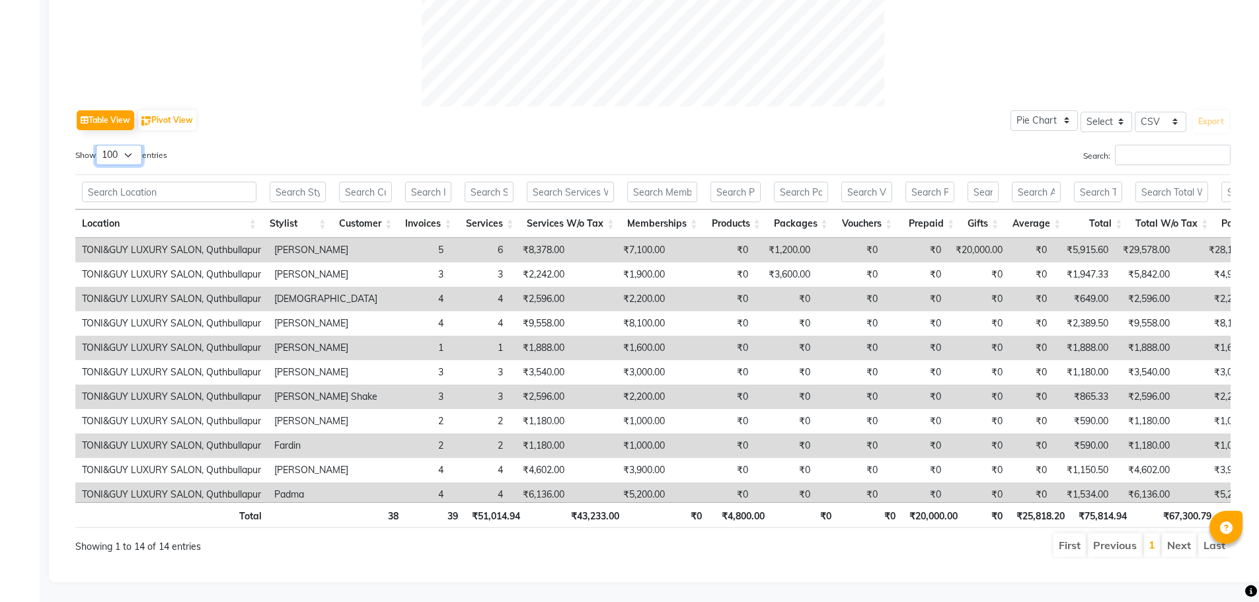
click at [136, 145] on select "10 25 50 100" at bounding box center [119, 155] width 46 height 20
select select "10"
click at [98, 145] on select "10 25 50 100" at bounding box center [119, 155] width 46 height 20
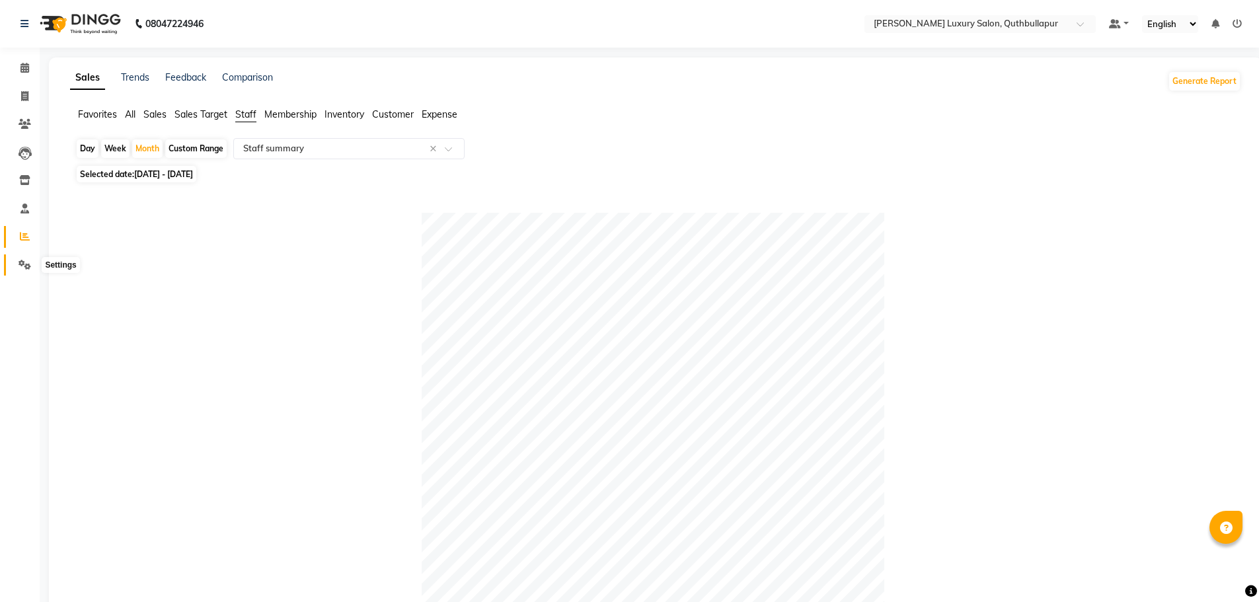
click at [30, 270] on span at bounding box center [24, 265] width 23 height 15
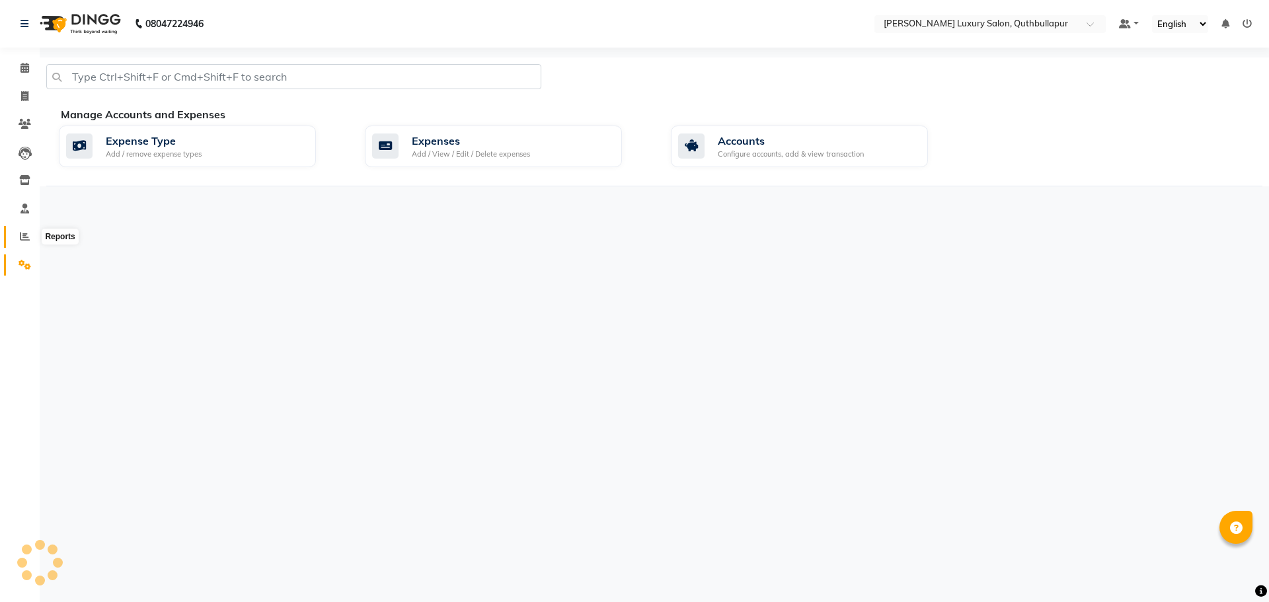
click at [20, 231] on span at bounding box center [24, 236] width 23 height 15
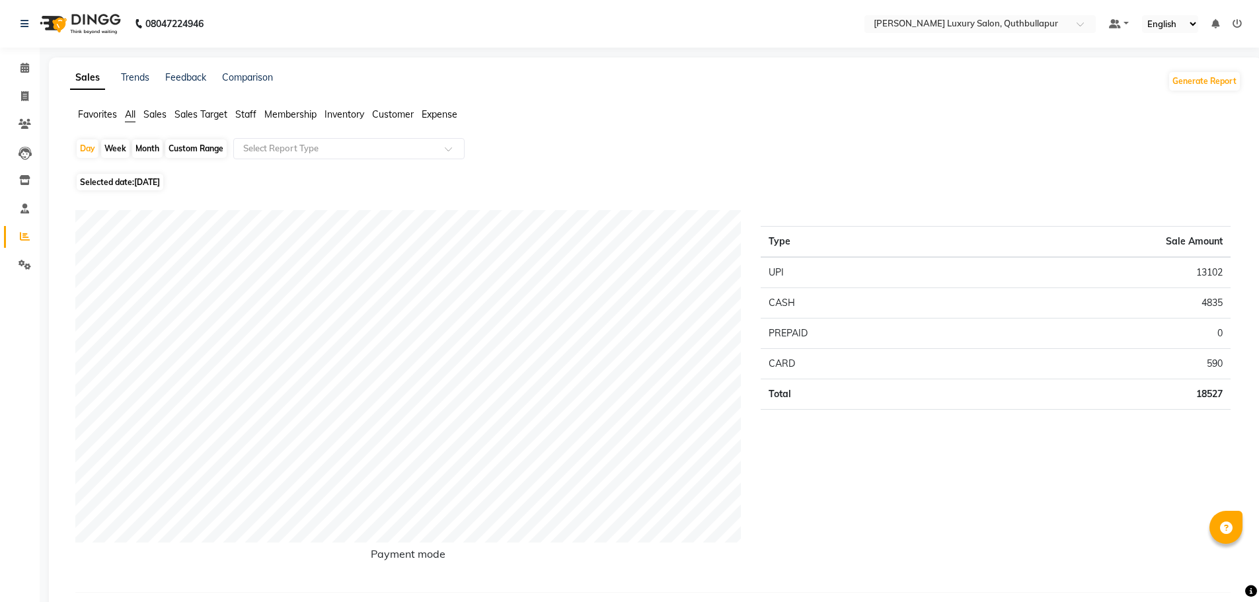
click at [251, 112] on span "Staff" at bounding box center [245, 114] width 21 height 12
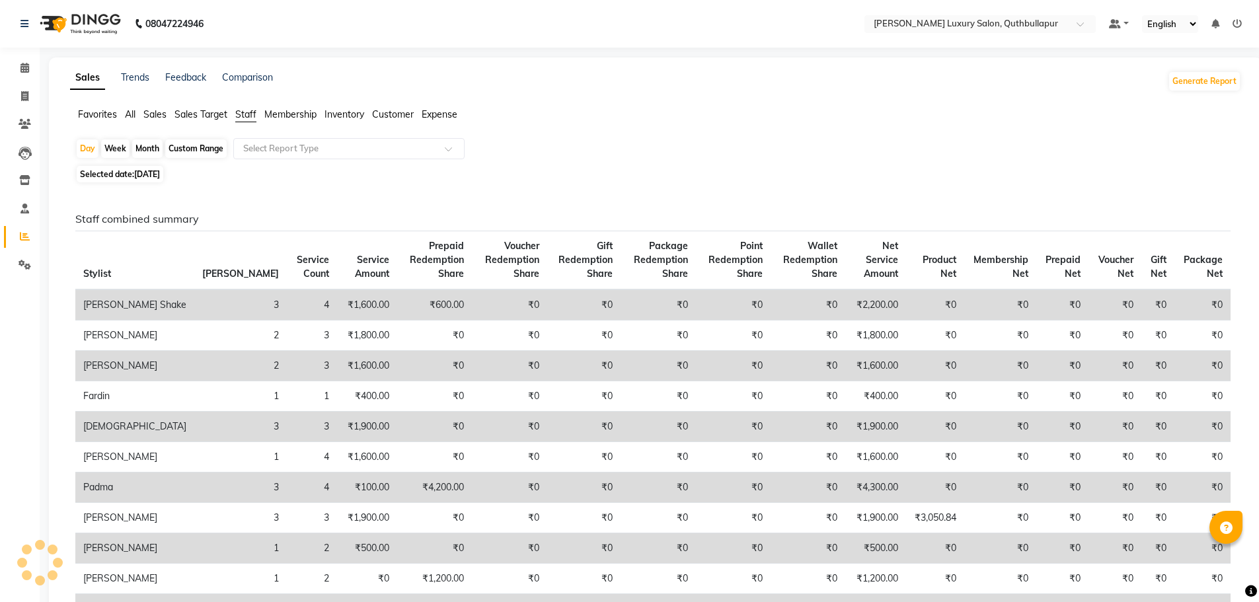
click at [212, 147] on div "Custom Range" at bounding box center [195, 148] width 61 height 19
select select "9"
select select "2025"
click at [208, 140] on div "Custom Range" at bounding box center [195, 148] width 61 height 19
select select "9"
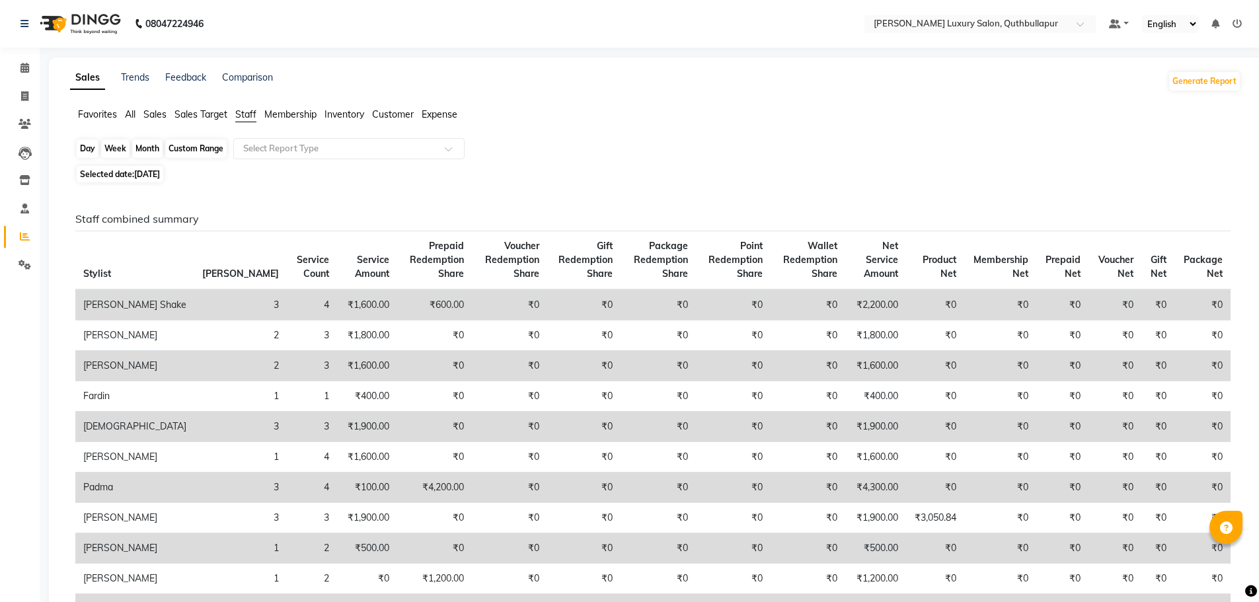
select select "2025"
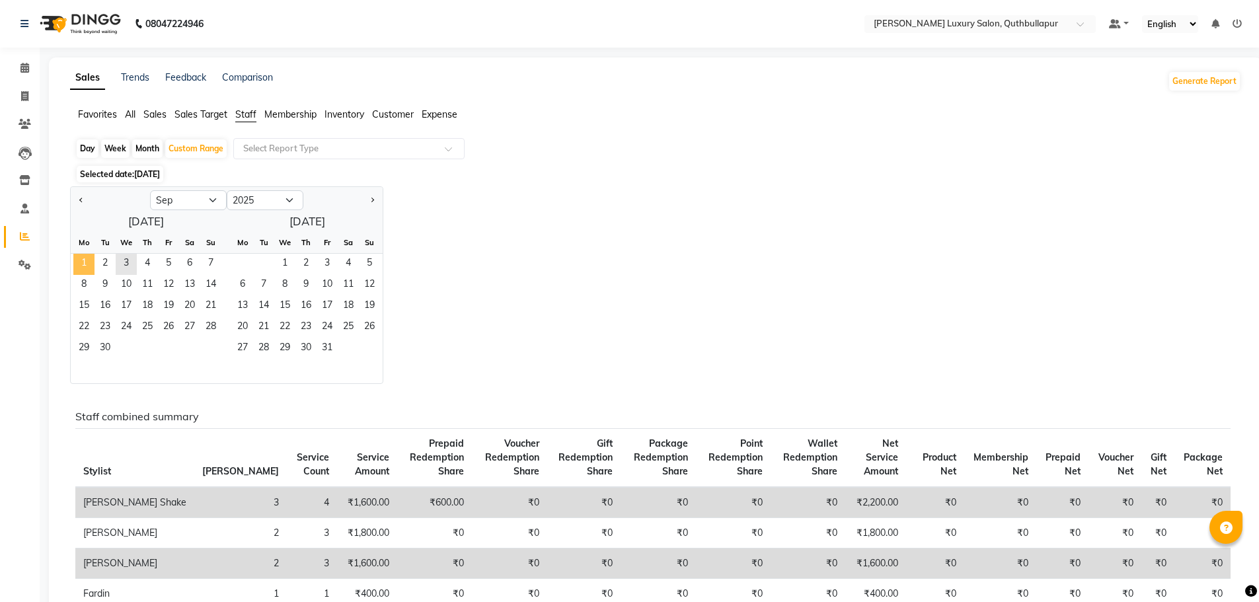
click at [87, 263] on span "1" at bounding box center [83, 264] width 21 height 21
click at [124, 263] on span "3" at bounding box center [126, 264] width 21 height 21
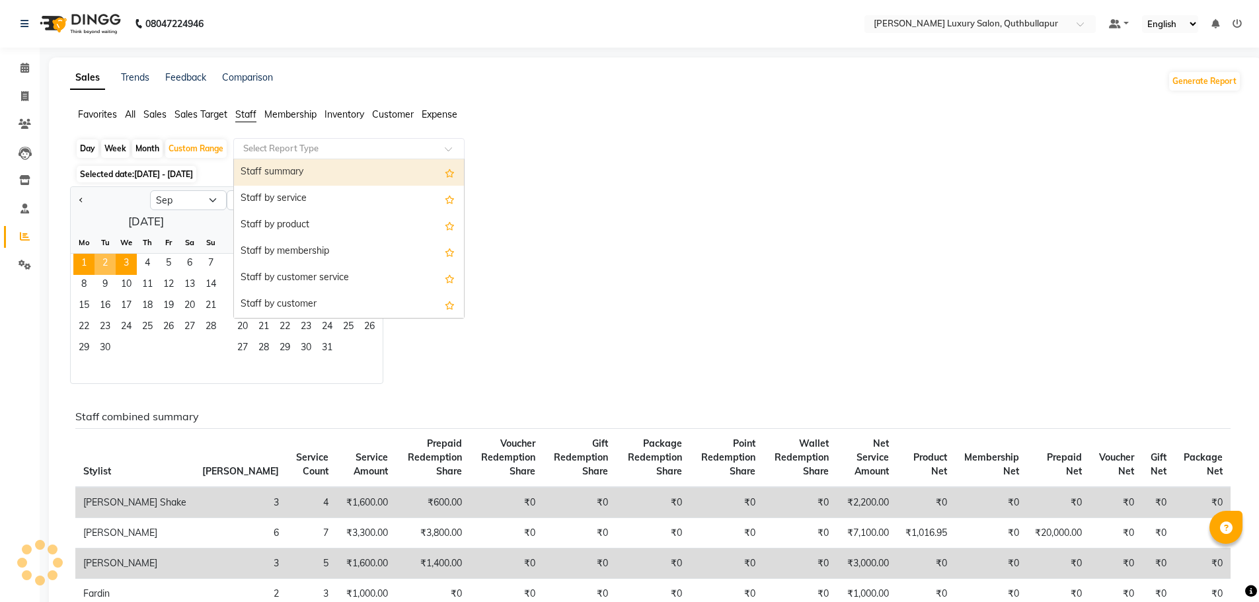
click at [303, 149] on input "text" at bounding box center [336, 148] width 190 height 13
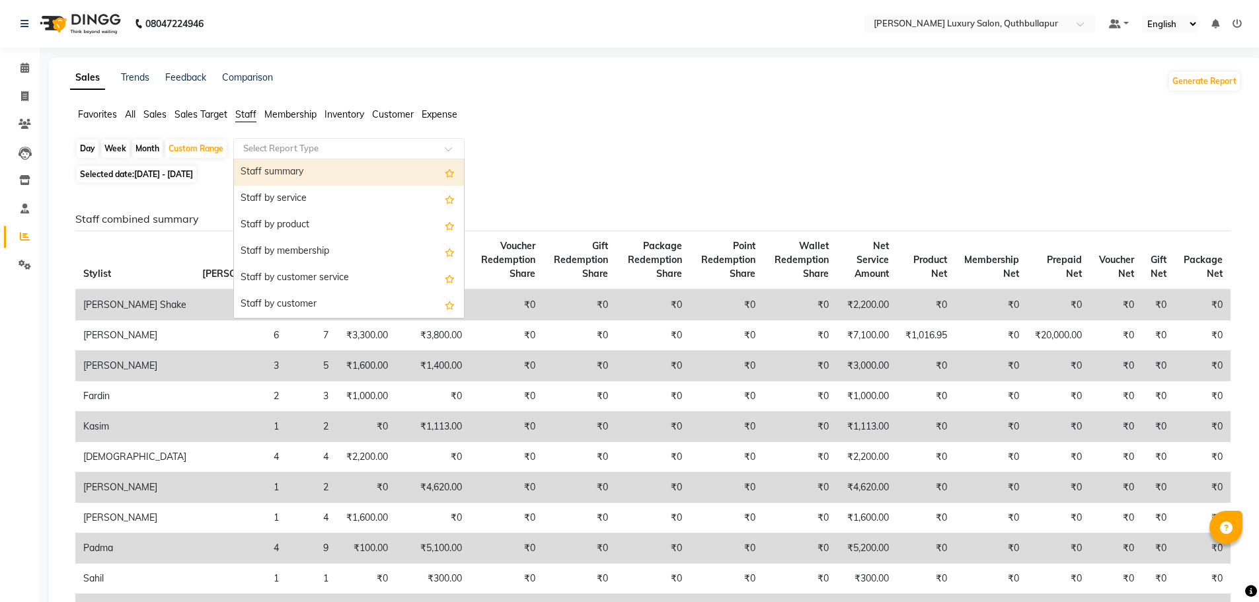
click at [305, 177] on div "Staff summary" at bounding box center [349, 172] width 230 height 26
select select "csv"
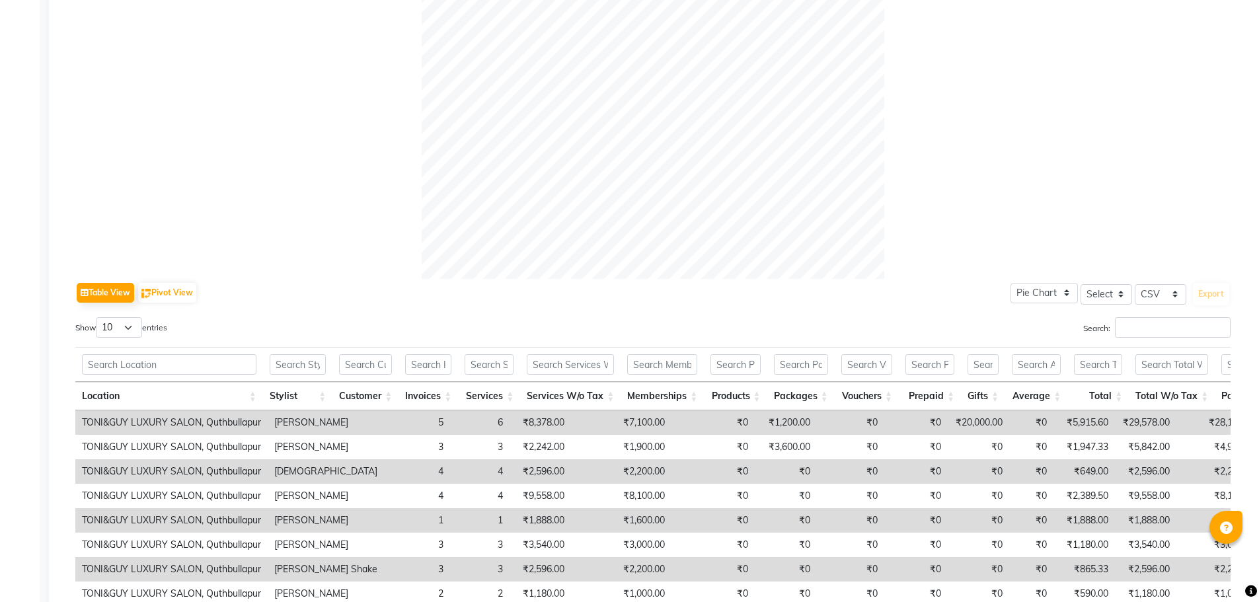
scroll to position [569, 0]
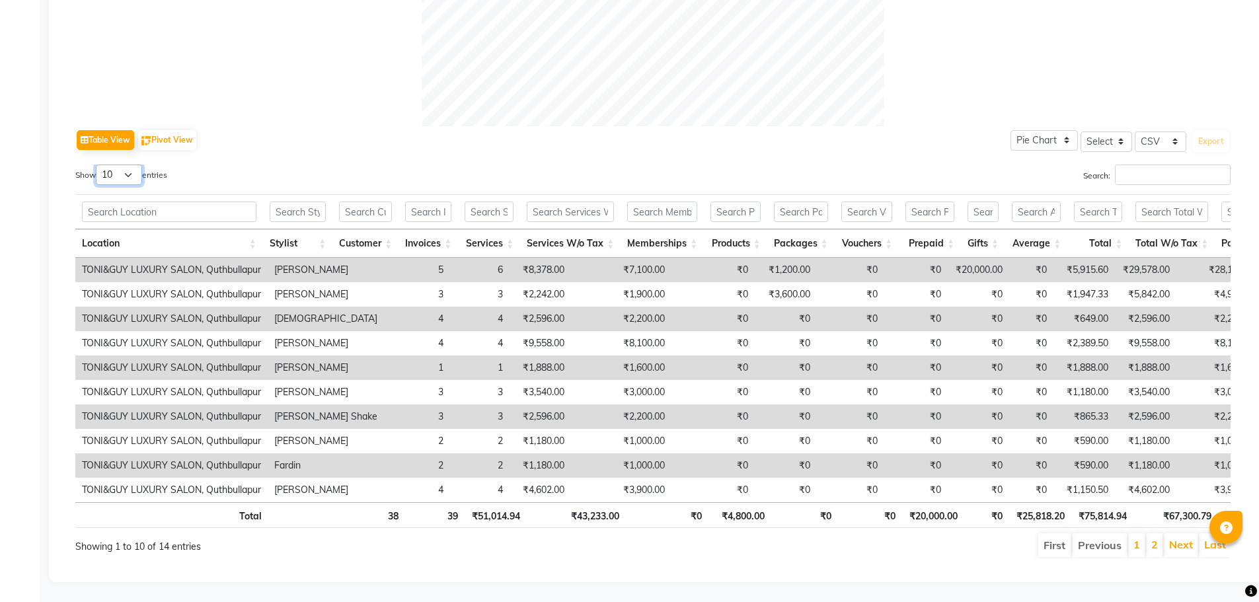
drag, startPoint x: 138, startPoint y: 155, endPoint x: 135, endPoint y: 162, distance: 8.0
click at [138, 165] on select "10 25 50 100" at bounding box center [119, 175] width 46 height 20
select select "100"
click at [98, 165] on select "10 25 50 100" at bounding box center [119, 175] width 46 height 20
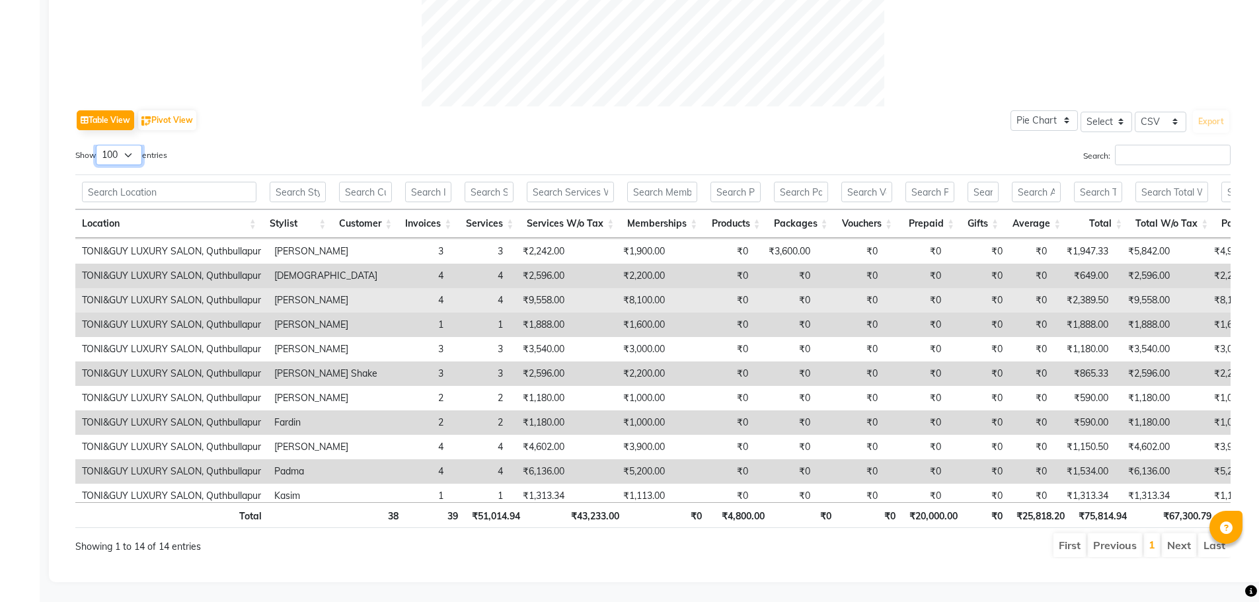
scroll to position [0, 0]
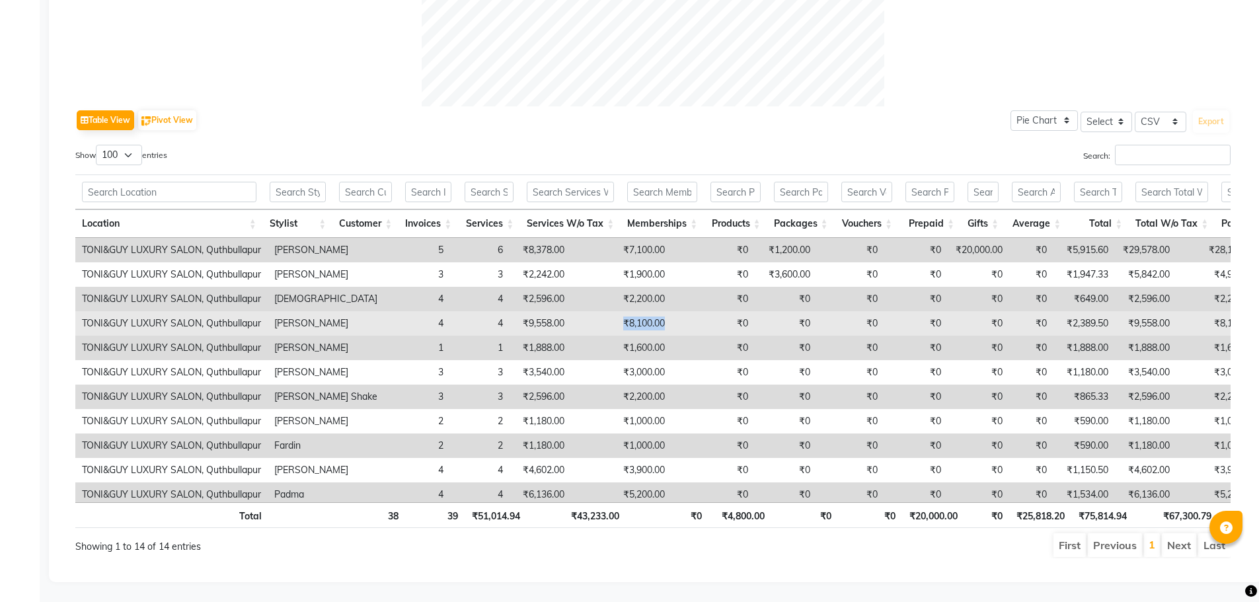
drag, startPoint x: 620, startPoint y: 323, endPoint x: 563, endPoint y: 332, distance: 57.5
click at [571, 332] on td "₹8,100.00" at bounding box center [621, 323] width 100 height 24
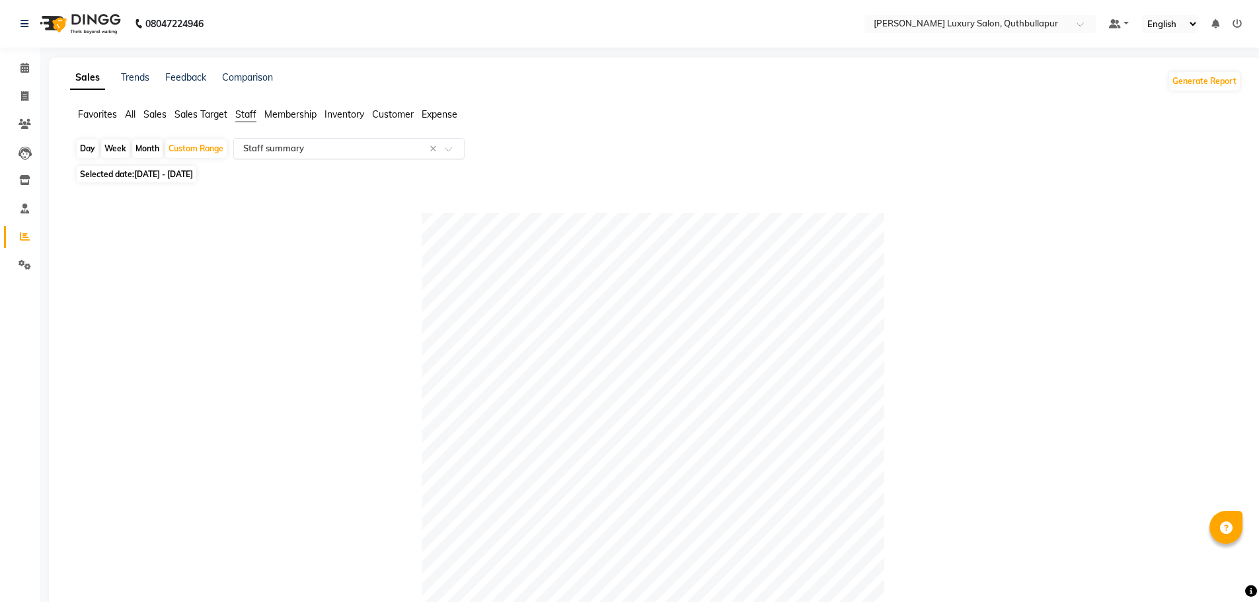
click at [344, 157] on div "Select Report Type × Staff summary ×" at bounding box center [348, 148] width 231 height 21
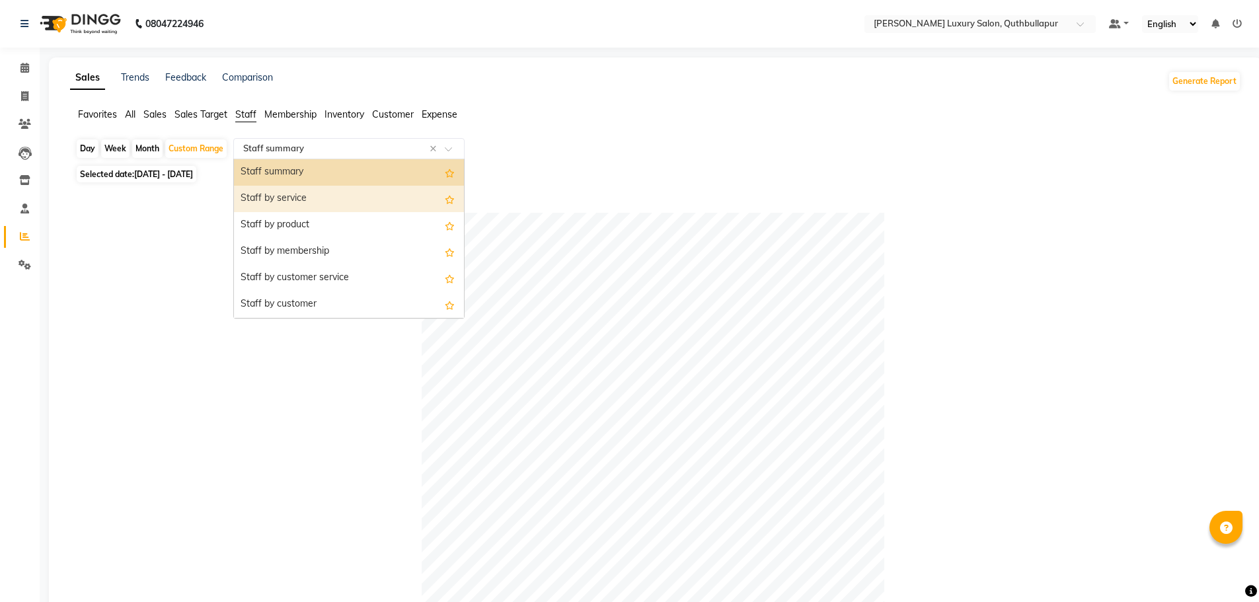
click at [335, 204] on div "Staff by service" at bounding box center [349, 199] width 230 height 26
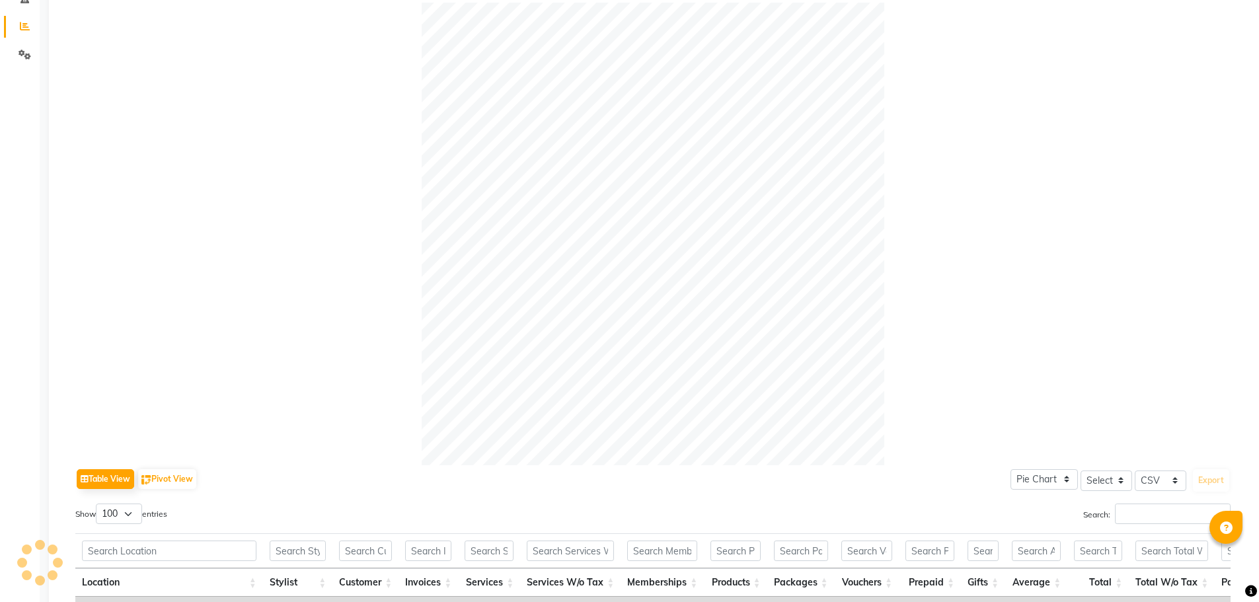
scroll to position [1, 0]
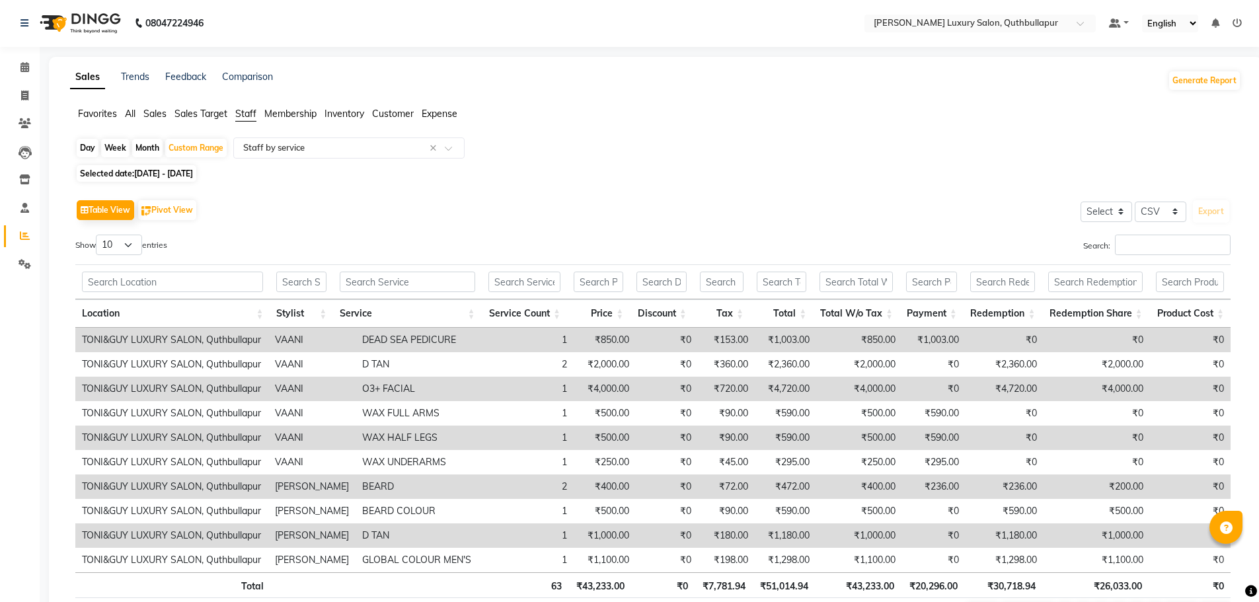
click at [1142, 259] on div "Search:" at bounding box center [947, 248] width 568 height 26
click at [1142, 252] on input "Search:" at bounding box center [1173, 245] width 116 height 20
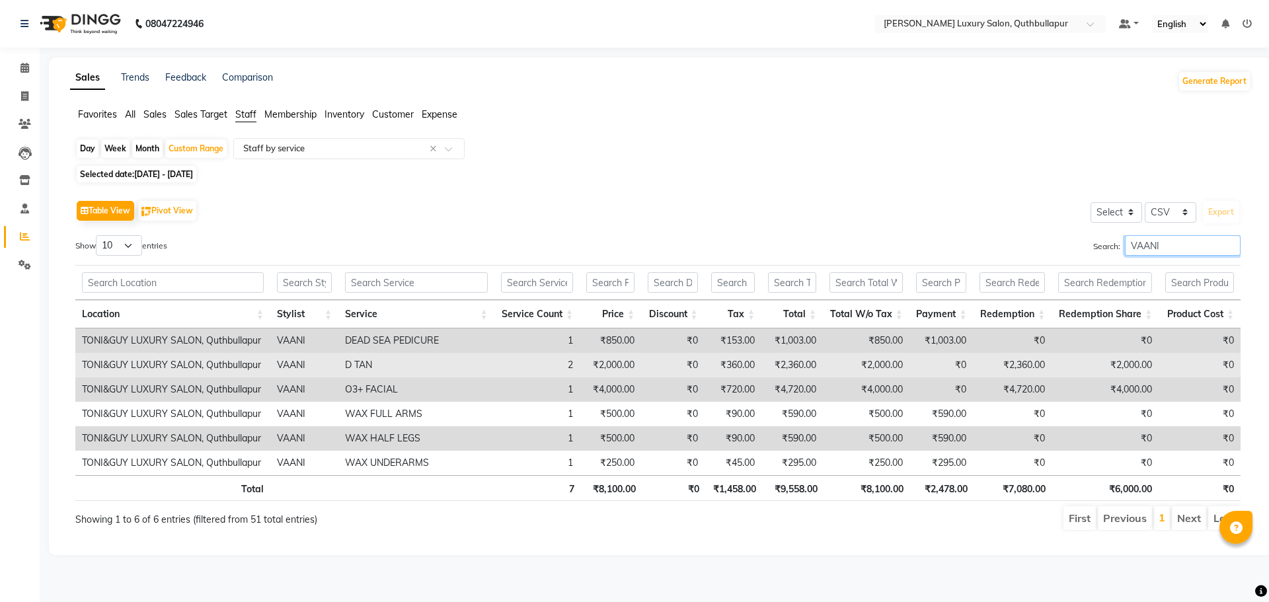
type input "VAANI"
drag, startPoint x: 399, startPoint y: 372, endPoint x: 326, endPoint y: 370, distance: 72.7
click at [326, 370] on tr "TONI&GUY LUXURY SALON, Quthbullapur VAANI D TAN 2 ₹2,000.00 ₹0 ₹360.00 ₹2,360.0…" at bounding box center [658, 365] width 1166 height 24
drag, startPoint x: 586, startPoint y: 365, endPoint x: 568, endPoint y: 366, distance: 18.5
click at [568, 366] on tr "TONI&GUY LUXURY SALON, Quthbullapur VAANI D TAN 2 ₹2,000.00 ₹0 ₹360.00 ₹2,360.0…" at bounding box center [658, 365] width 1166 height 24
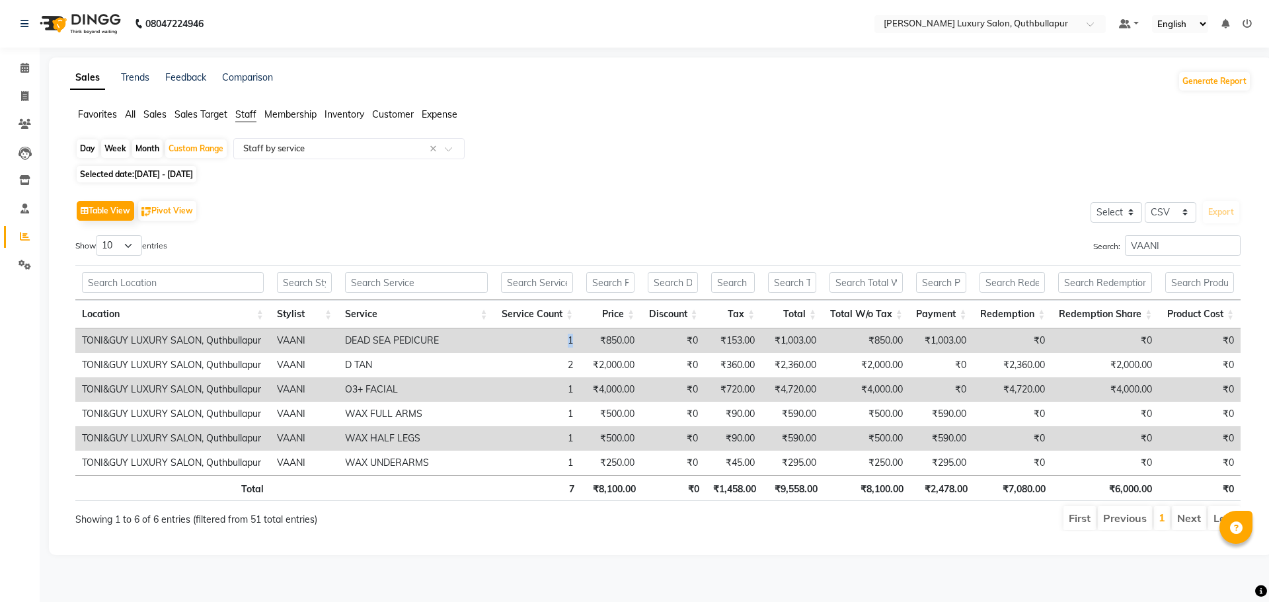
drag, startPoint x: 582, startPoint y: 343, endPoint x: 556, endPoint y: 343, distance: 25.8
click at [556, 343] on tr "TONI&GUY LUXURY SALON, Quthbullapur VAANI DEAD SEA PEDICURE 1 ₹850.00 ₹0 ₹153.0…" at bounding box center [658, 341] width 1166 height 24
click at [28, 94] on icon at bounding box center [24, 96] width 7 height 10
select select "service"
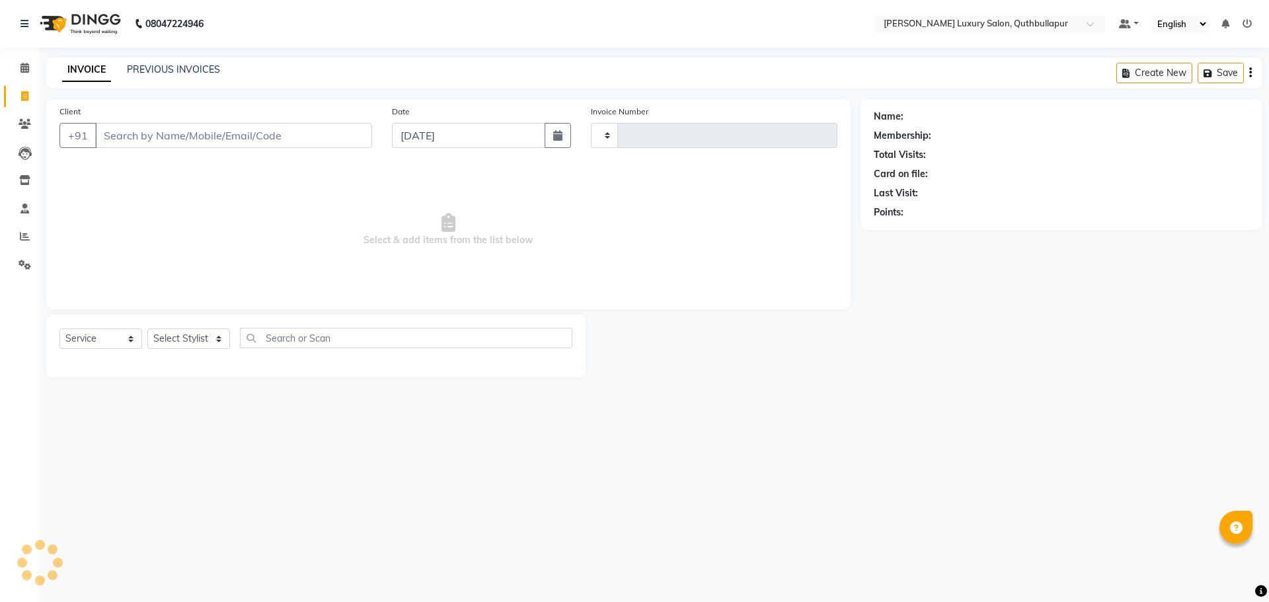
type input "3151"
select select "5816"
drag, startPoint x: 196, startPoint y: 57, endPoint x: 194, endPoint y: 79, distance: 22.6
click at [196, 57] on div "08047224946 Select Location × Toni&guy Luxury Salon, Quthbullapur Default Panel…" at bounding box center [634, 301] width 1269 height 602
click at [204, 65] on link "PREVIOUS INVOICES" at bounding box center [173, 69] width 93 height 12
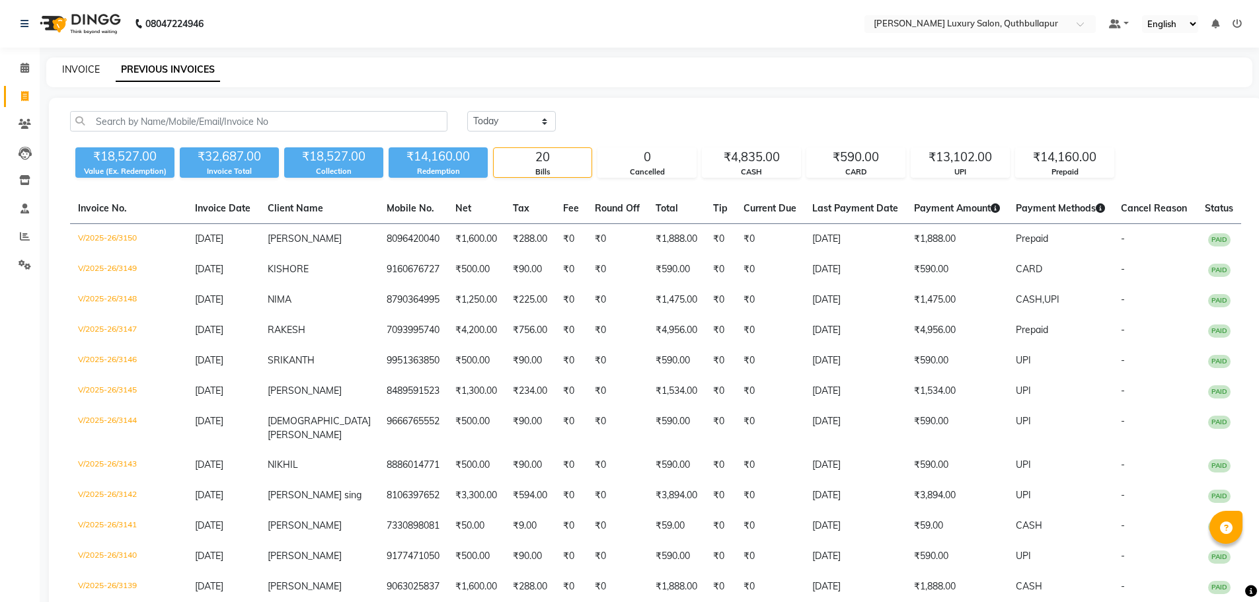
click at [71, 67] on link "INVOICE" at bounding box center [81, 69] width 38 height 12
select select "service"
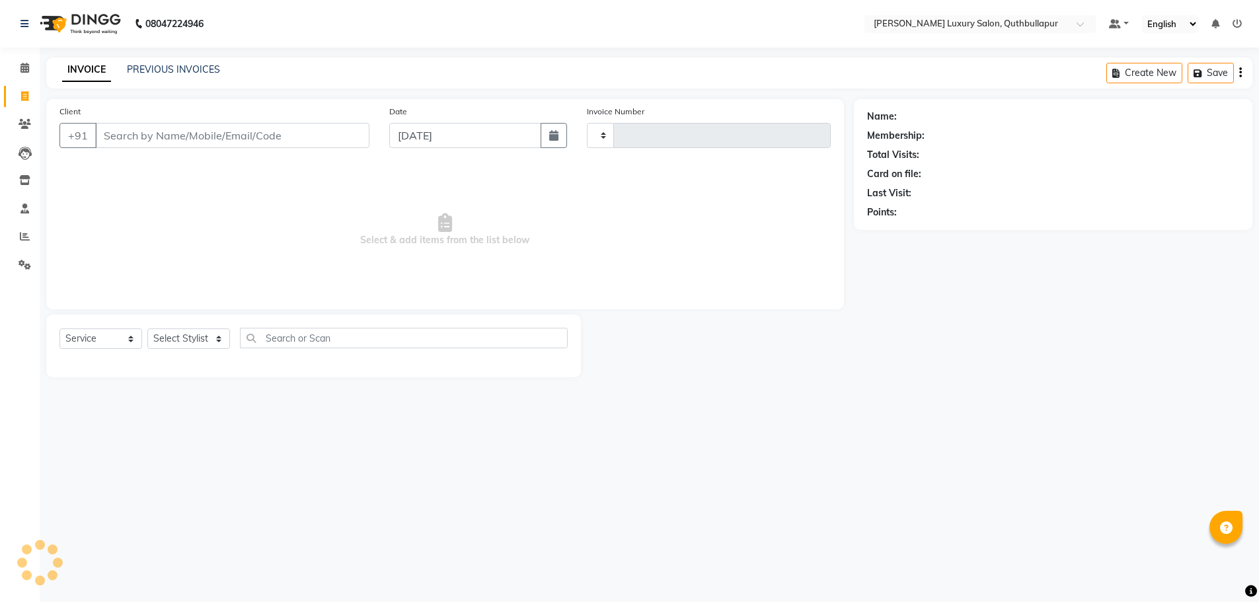
type input "3151"
select select "5816"
click at [155, 64] on link "PREVIOUS INVOICES" at bounding box center [173, 69] width 93 height 12
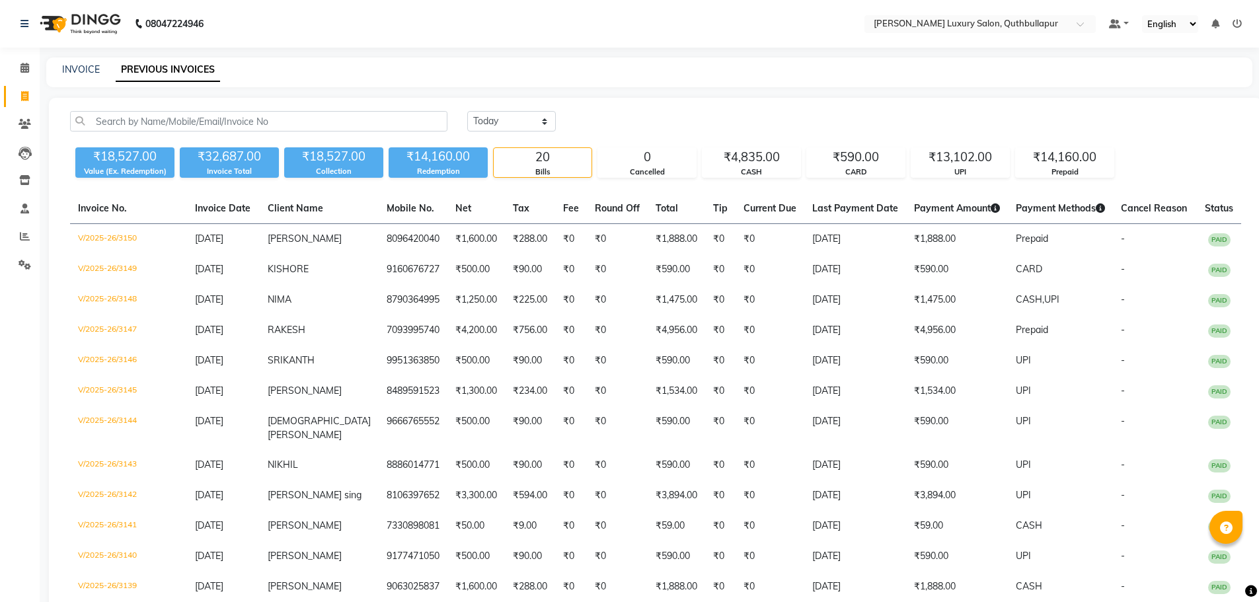
click at [79, 75] on div "INVOICE" at bounding box center [81, 70] width 38 height 14
click at [89, 73] on link "INVOICE" at bounding box center [81, 69] width 38 height 12
select select "5816"
select select "service"
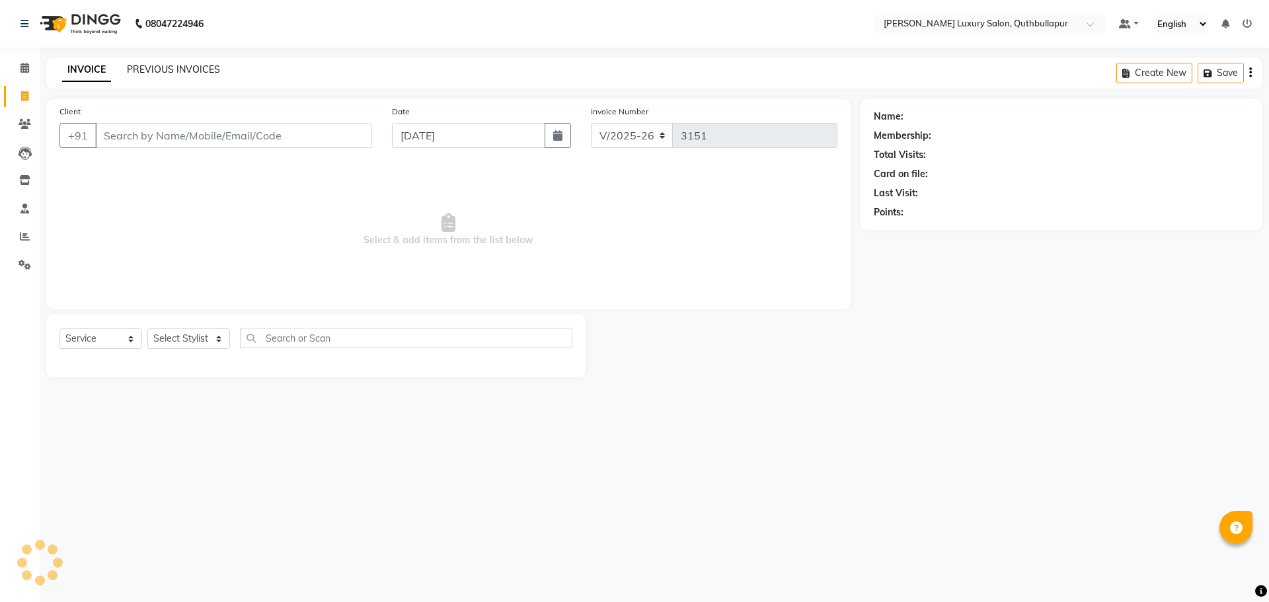
click at [147, 67] on link "PREVIOUS INVOICES" at bounding box center [173, 69] width 93 height 12
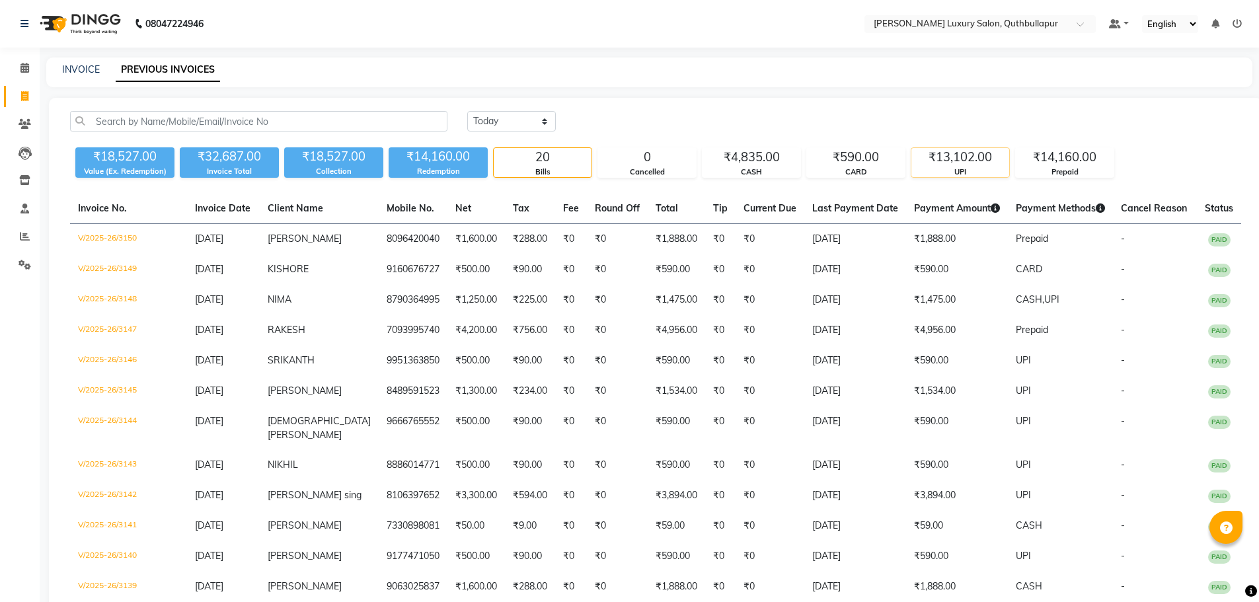
click at [941, 167] on div "UPI" at bounding box center [961, 172] width 98 height 11
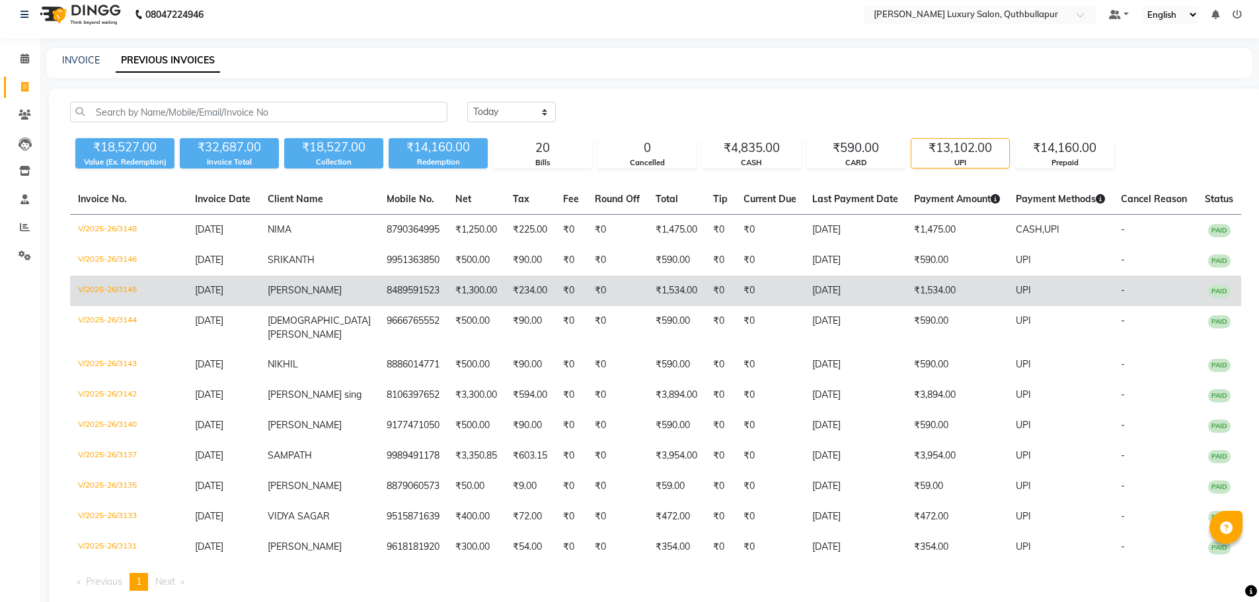
scroll to position [95, 0]
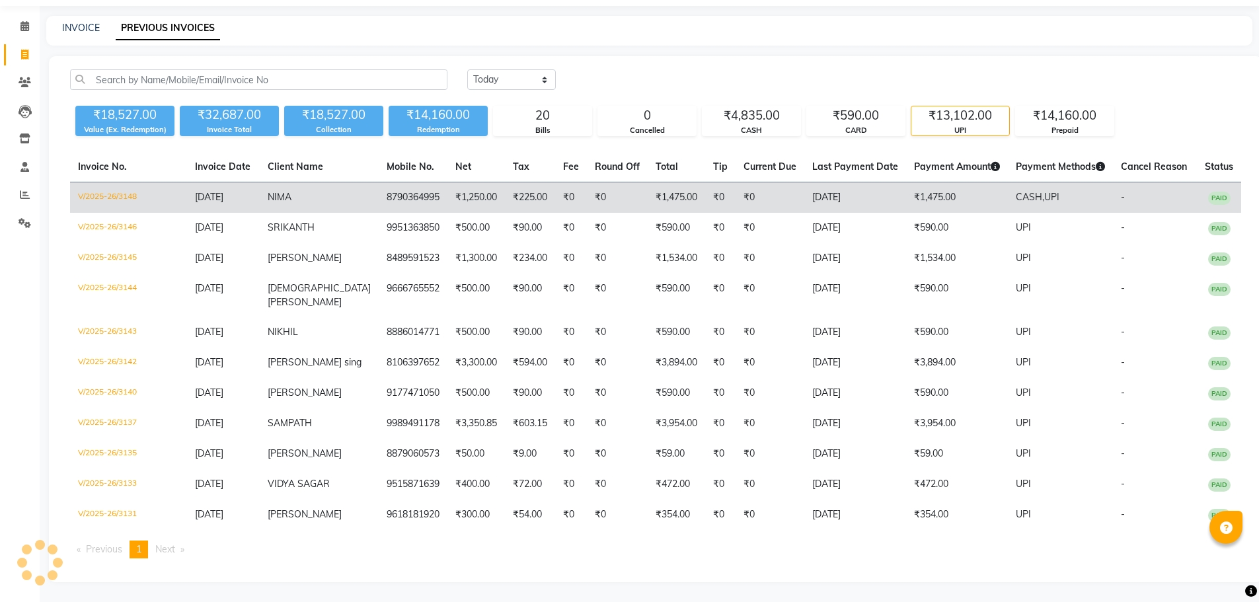
click at [924, 182] on td "₹1,475.00" at bounding box center [957, 197] width 102 height 31
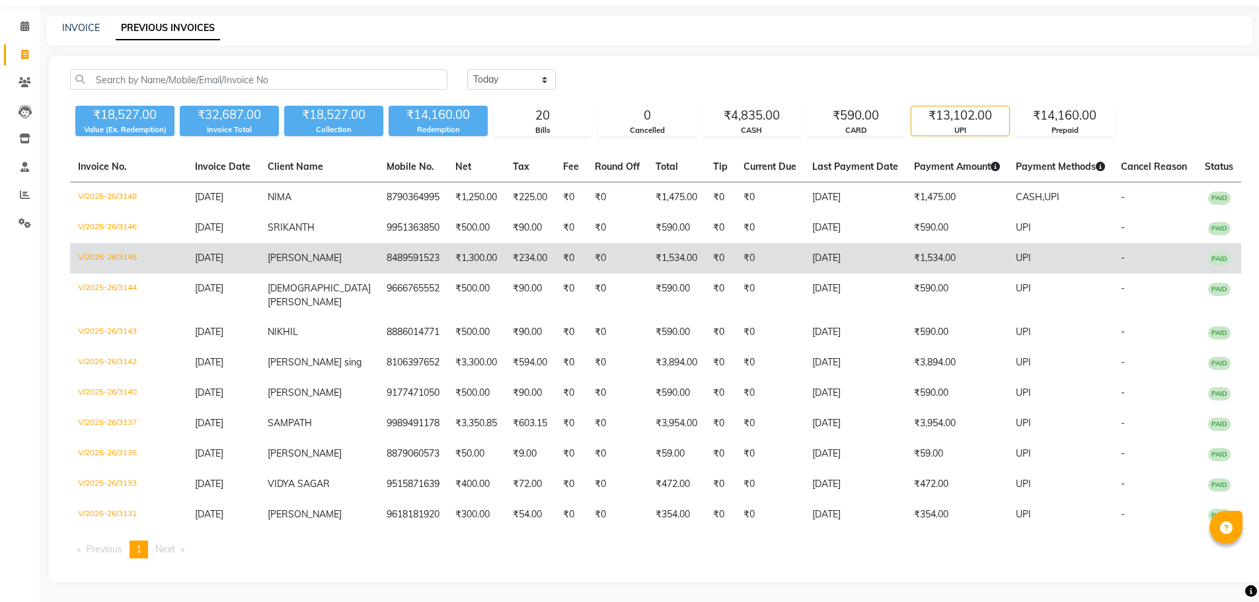
scroll to position [0, 0]
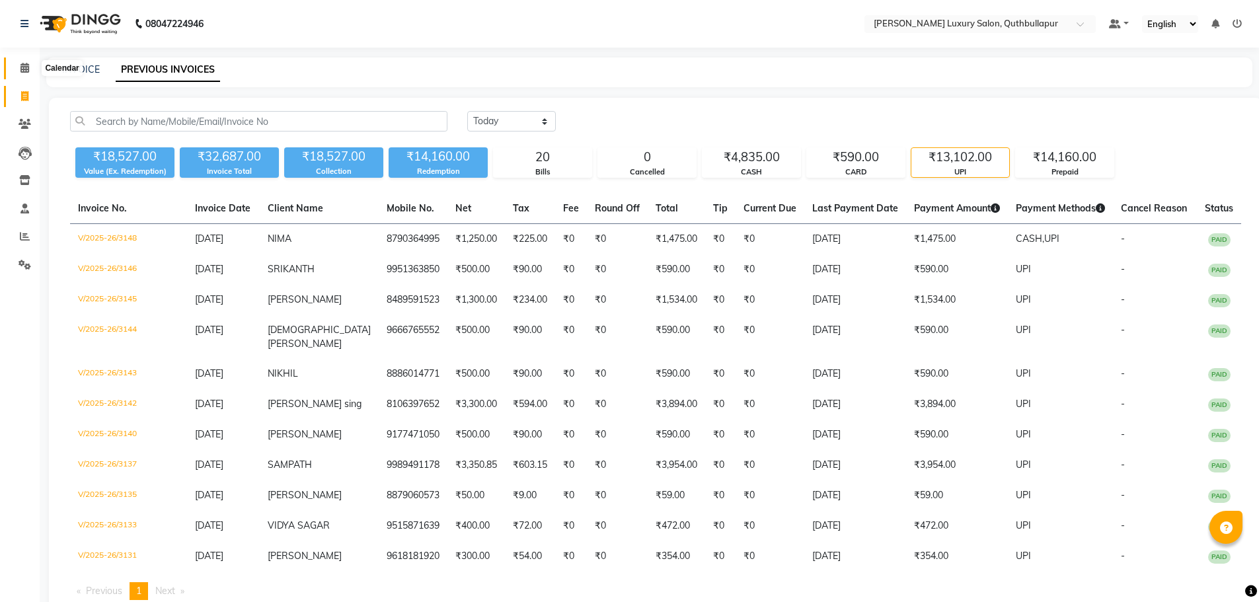
click at [24, 71] on icon at bounding box center [24, 68] width 9 height 10
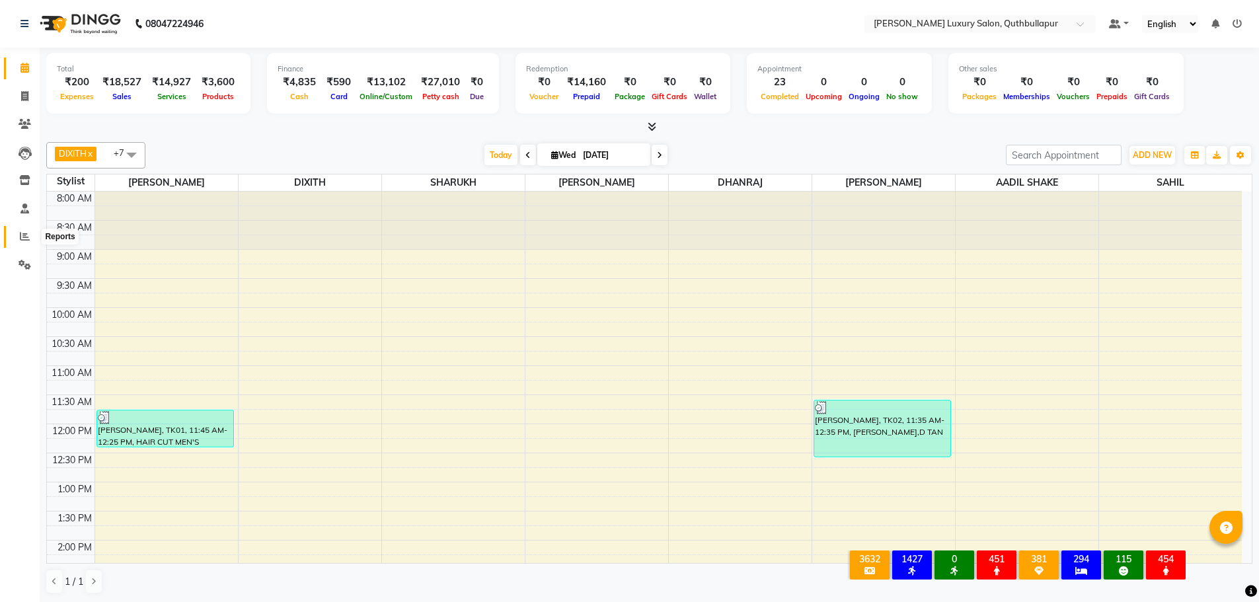
click at [28, 239] on icon at bounding box center [25, 236] width 10 height 10
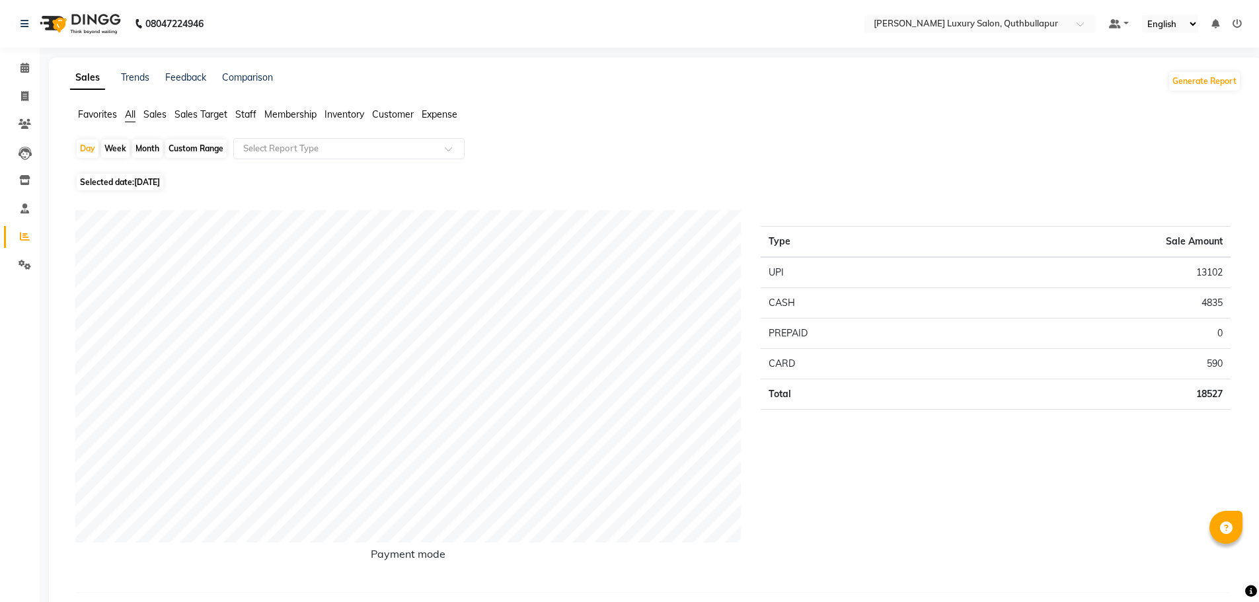
click at [238, 112] on span "Staff" at bounding box center [245, 114] width 21 height 12
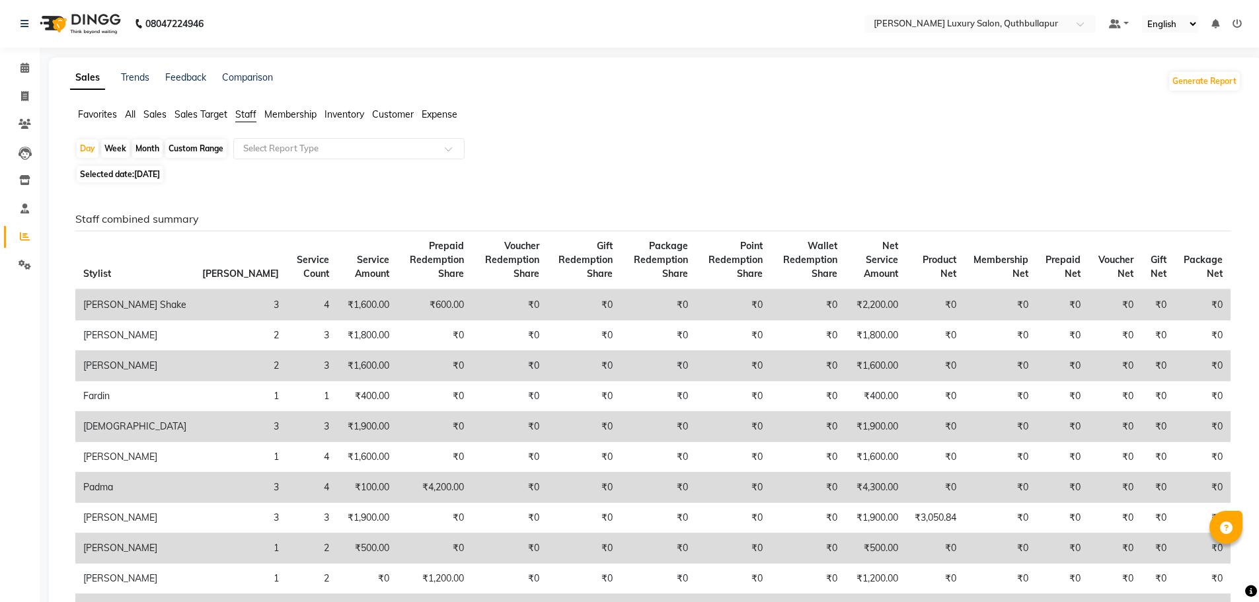
click at [202, 152] on div "Custom Range" at bounding box center [195, 148] width 61 height 19
select select "9"
select select "2025"
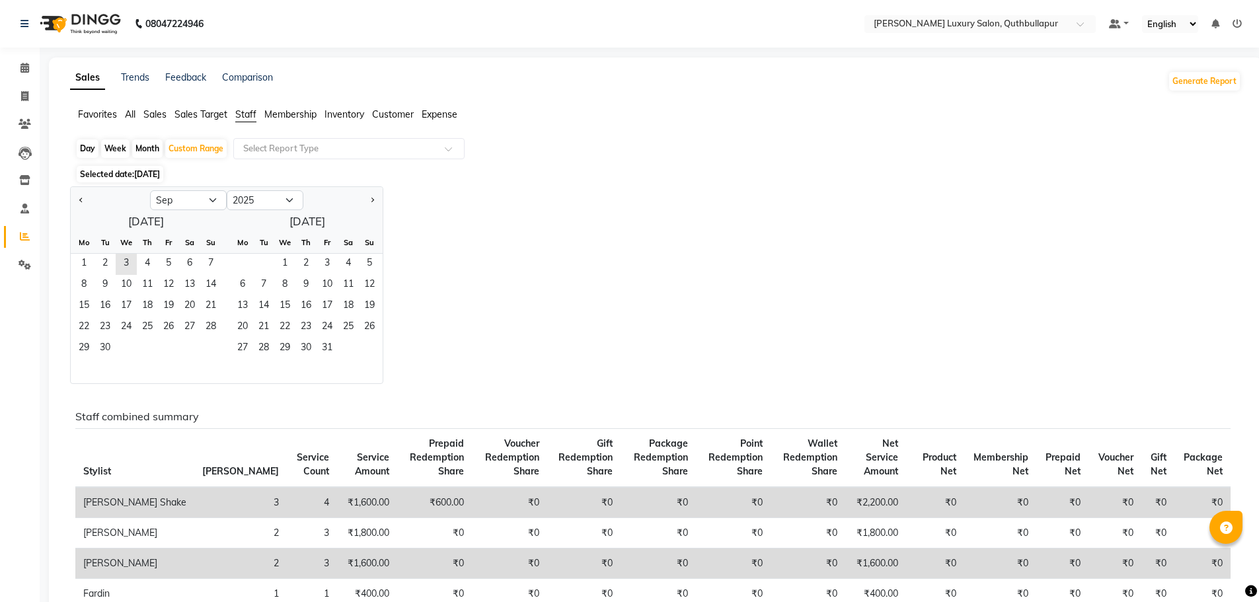
click at [251, 78] on link "Comparison" at bounding box center [247, 77] width 51 height 12
select select "single_date"
select select "single_date_dash"
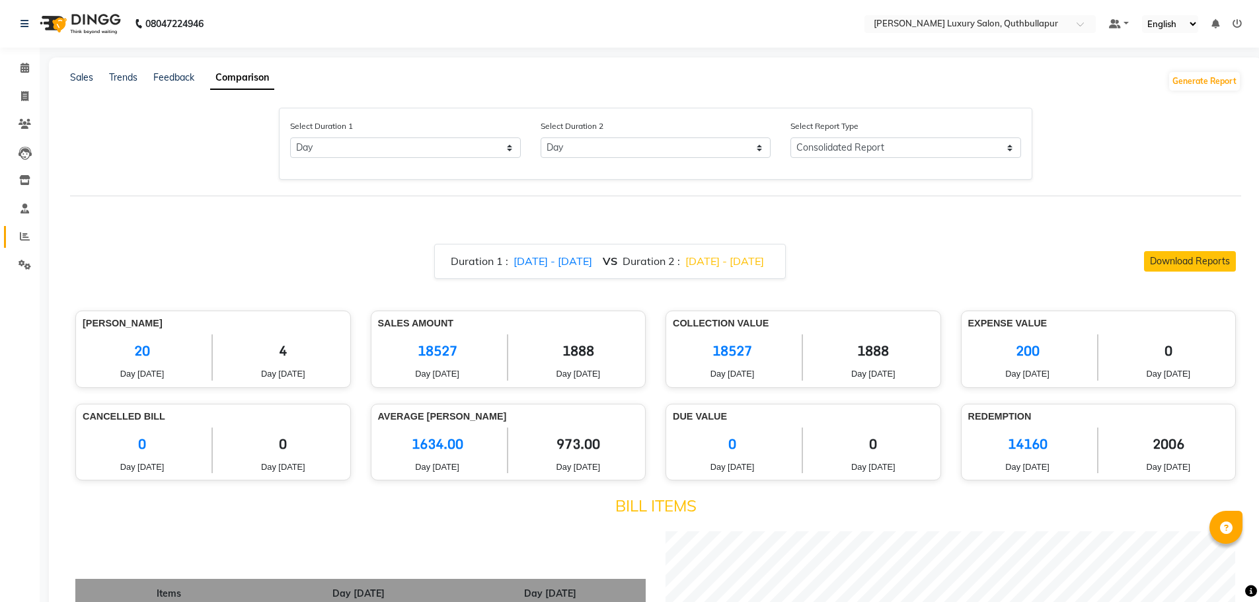
click at [29, 238] on icon at bounding box center [25, 236] width 10 height 10
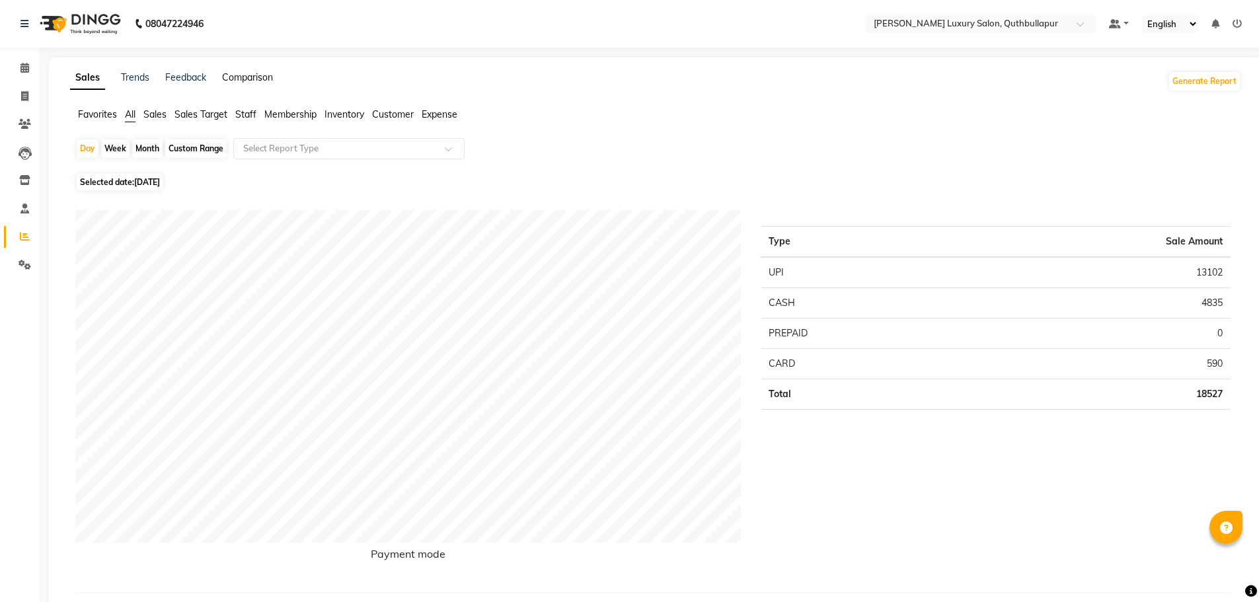
click at [249, 75] on link "Comparison" at bounding box center [247, 77] width 51 height 12
select select "single_date"
select select "single_date_dash"
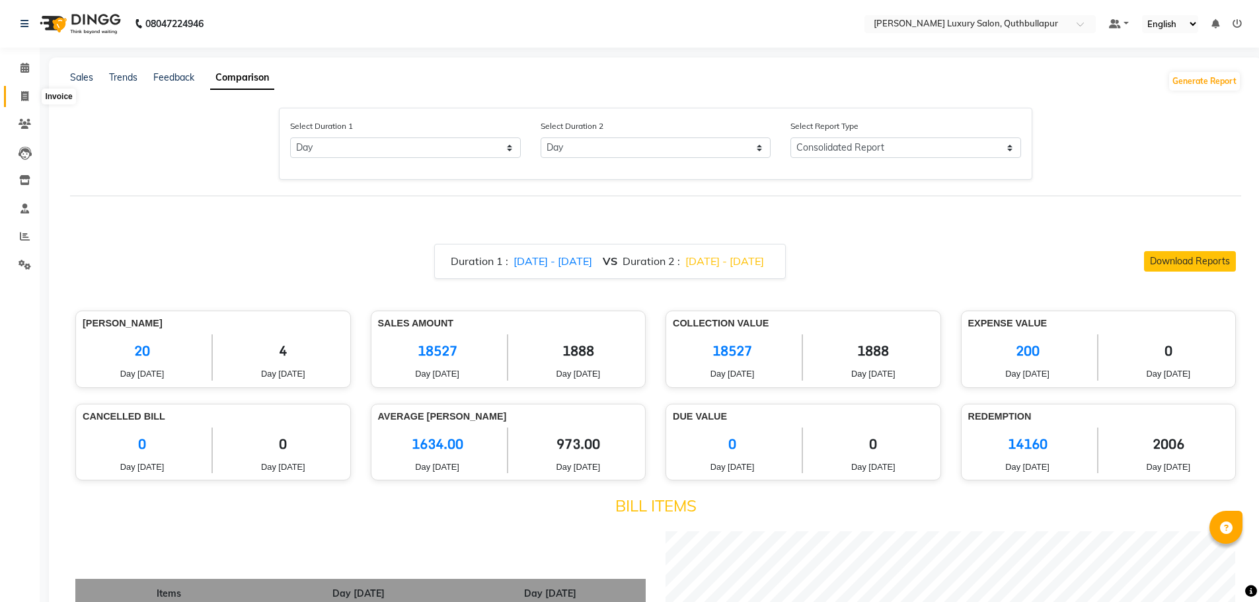
click at [17, 100] on span at bounding box center [24, 96] width 23 height 15
select select "5816"
select select "service"
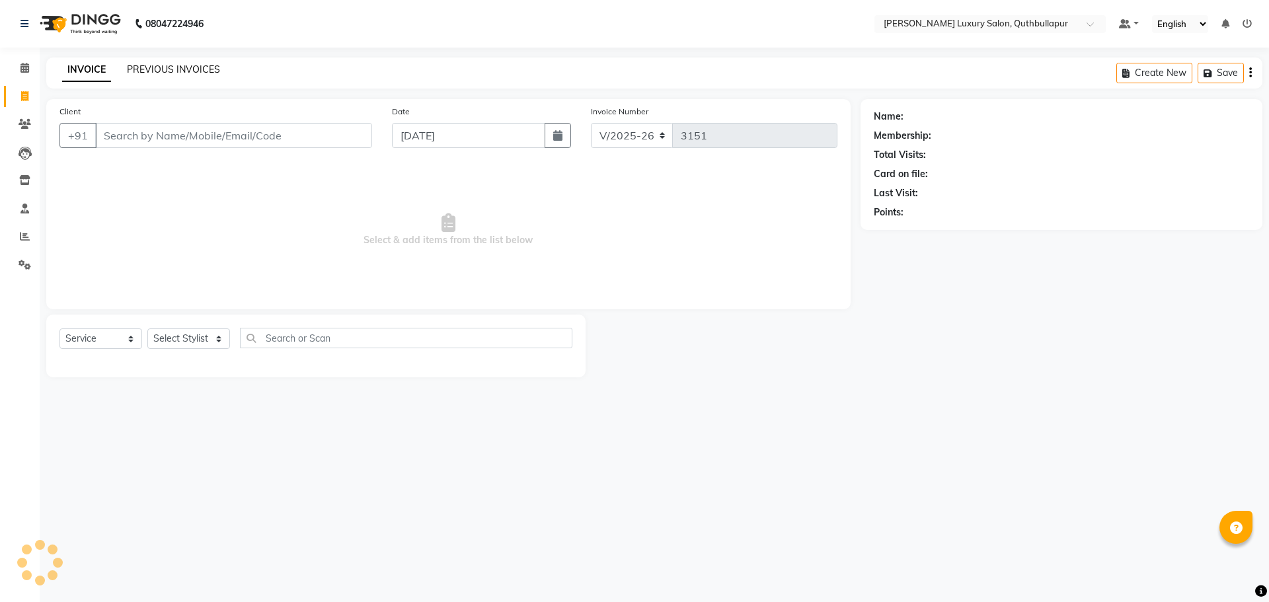
click at [174, 65] on link "PREVIOUS INVOICES" at bounding box center [173, 69] width 93 height 12
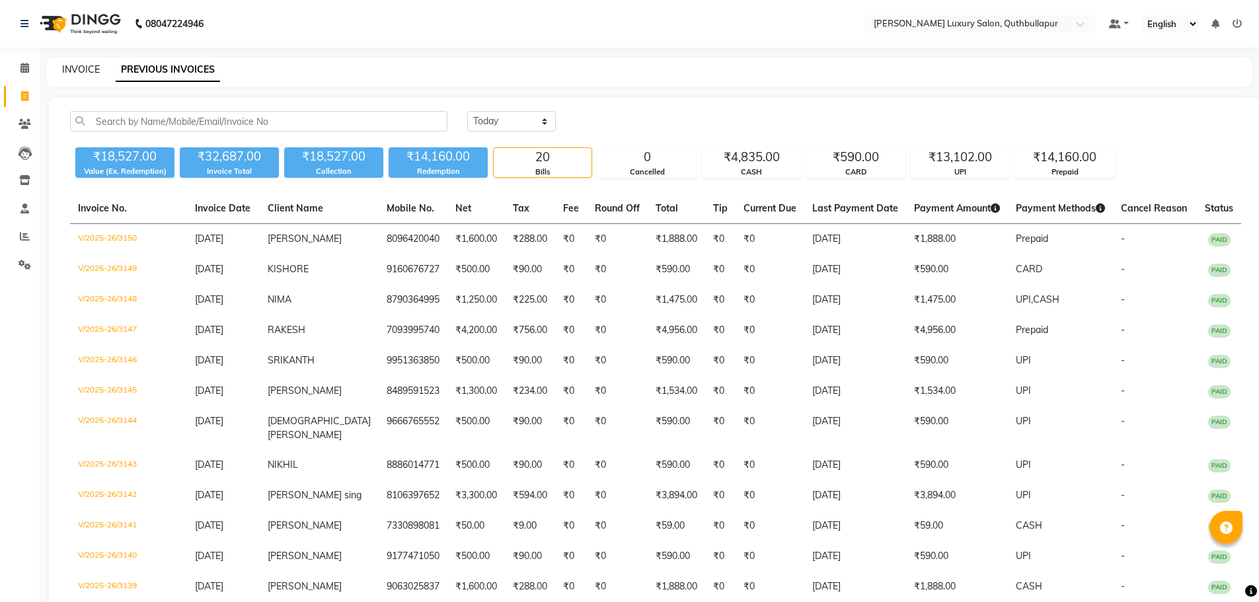
click at [85, 69] on link "INVOICE" at bounding box center [81, 69] width 38 height 12
select select "5816"
select select "service"
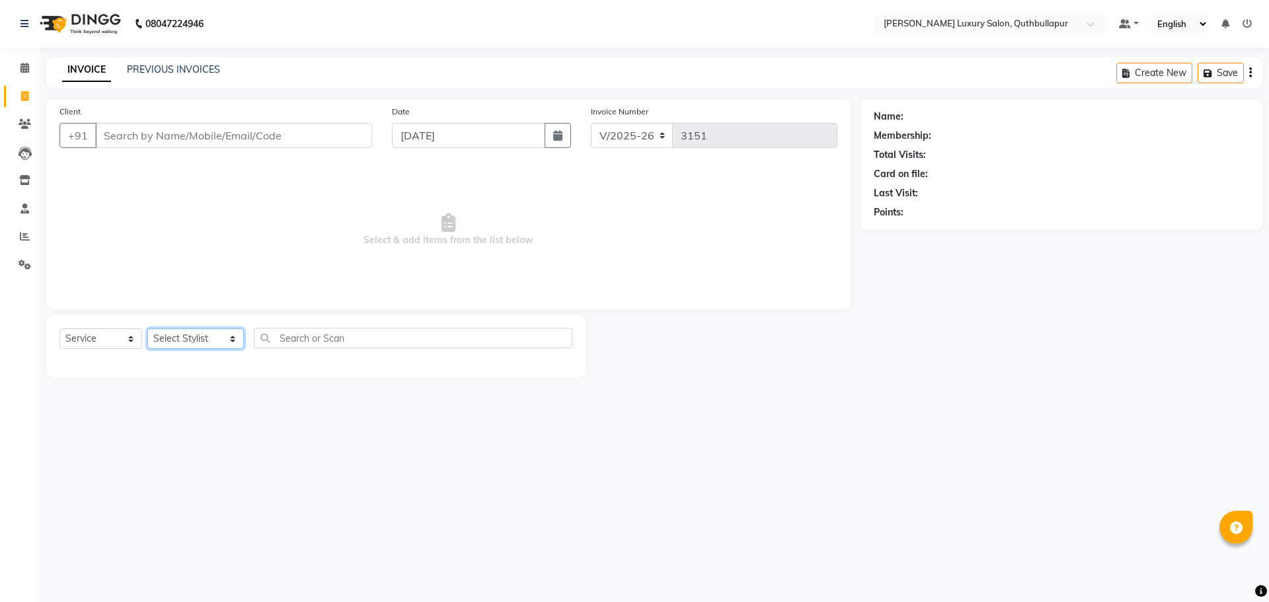
drag, startPoint x: 181, startPoint y: 349, endPoint x: 190, endPoint y: 335, distance: 17.2
click at [184, 342] on select "Select Stylist AADIL SHAKE AHON ALI ARAVIND ARHAN ARHAN ARIF ARIF KPHB ARMAAN a…" at bounding box center [195, 339] width 97 height 20
select select "67055"
click at [147, 329] on select "Select Stylist AADIL SHAKE AHON ALI ARAVIND ARHAN ARHAN ARIF ARIF KPHB ARMAAN a…" at bounding box center [195, 339] width 97 height 20
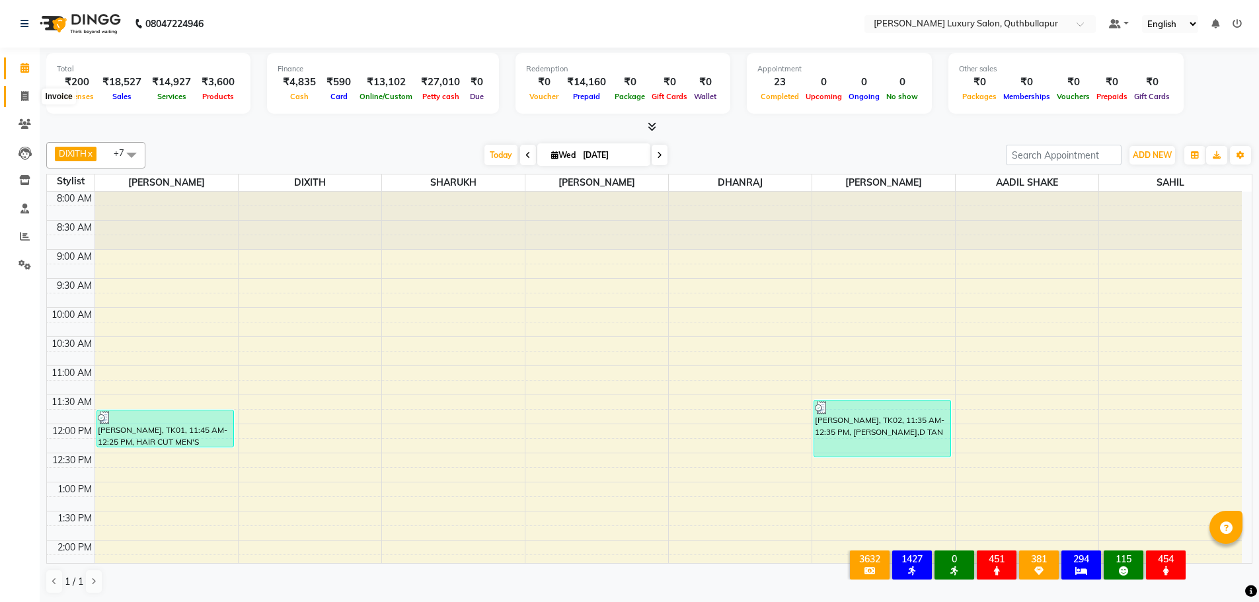
click at [27, 99] on icon at bounding box center [24, 96] width 7 height 10
select select "service"
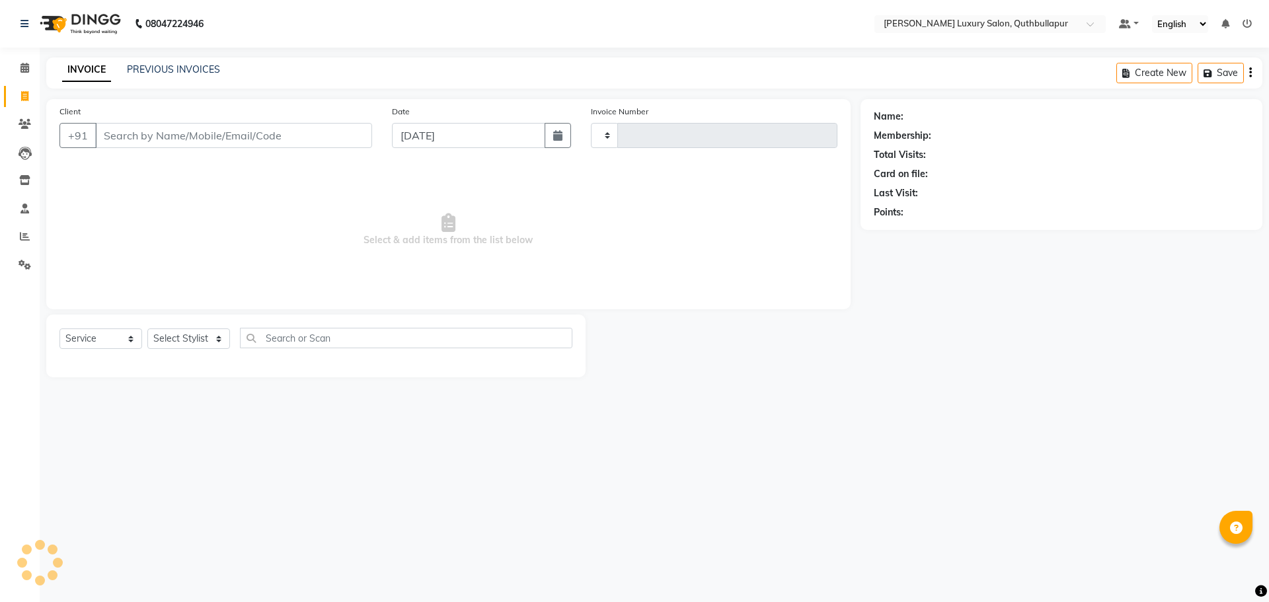
type input "3151"
select select "5816"
click at [207, 333] on select "Select Stylist" at bounding box center [188, 339] width 83 height 20
select select "68526"
click at [147, 329] on select "Select Stylist AADIL SHAKE AHON ALI ARAVIND ARHAN ARHAN ARIF ARIF KPHB ARMAAN a…" at bounding box center [195, 339] width 97 height 20
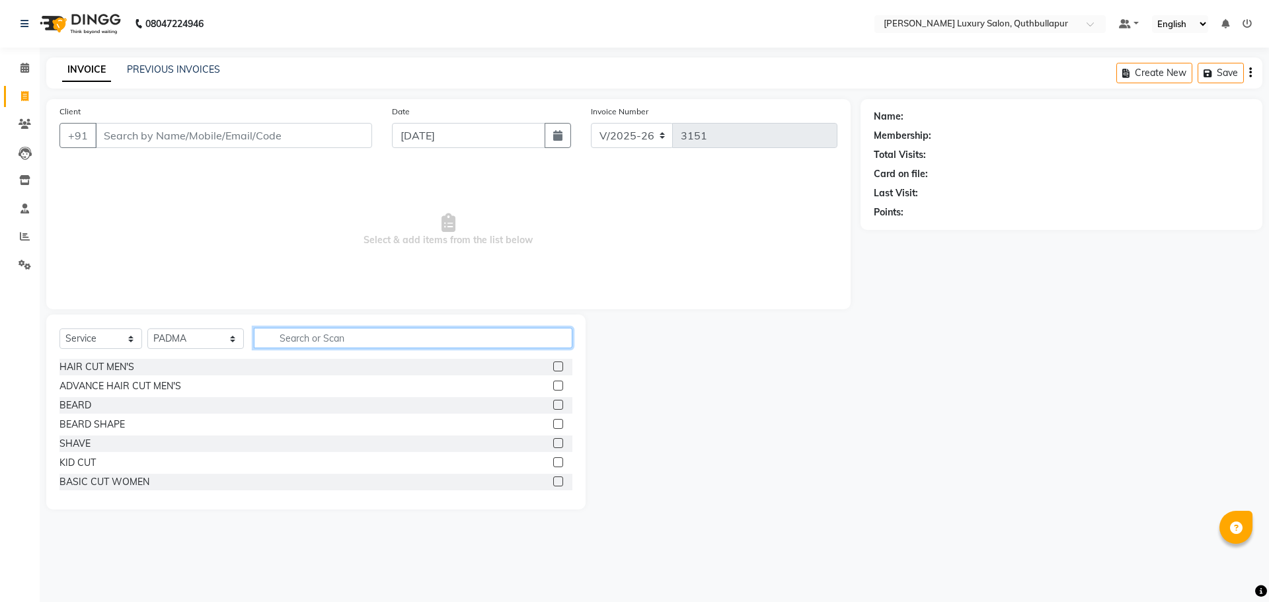
click at [256, 338] on input "text" at bounding box center [413, 338] width 319 height 20
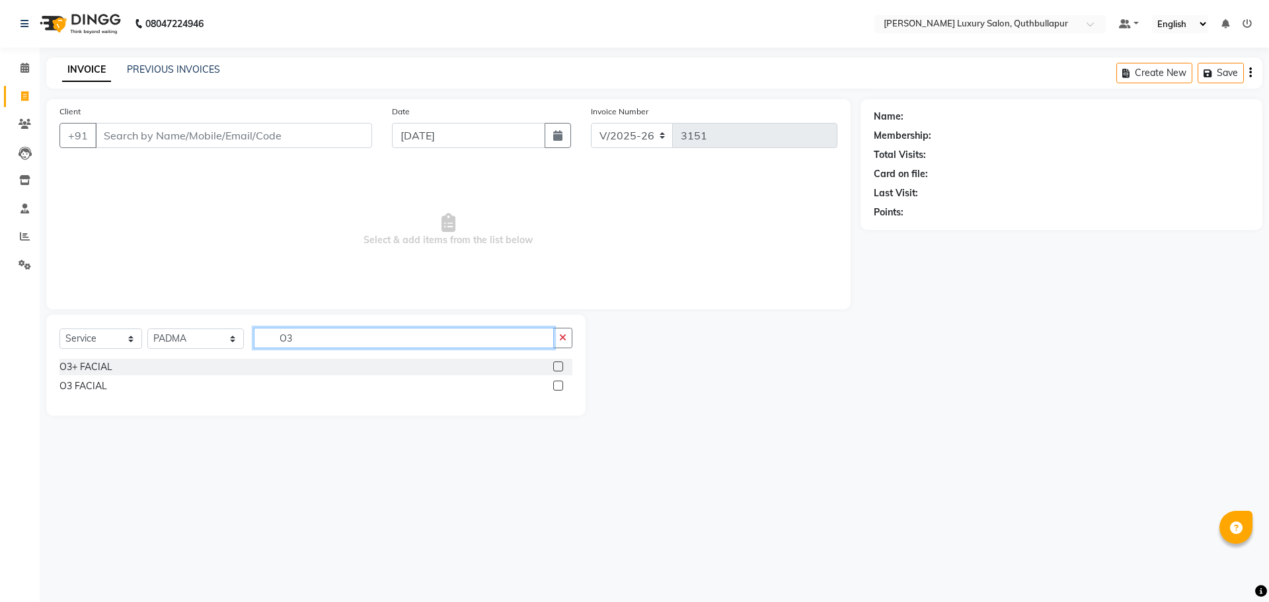
type input "O3"
click at [560, 389] on label at bounding box center [558, 386] width 10 height 10
click at [560, 389] on input "checkbox" at bounding box center [557, 386] width 9 height 9
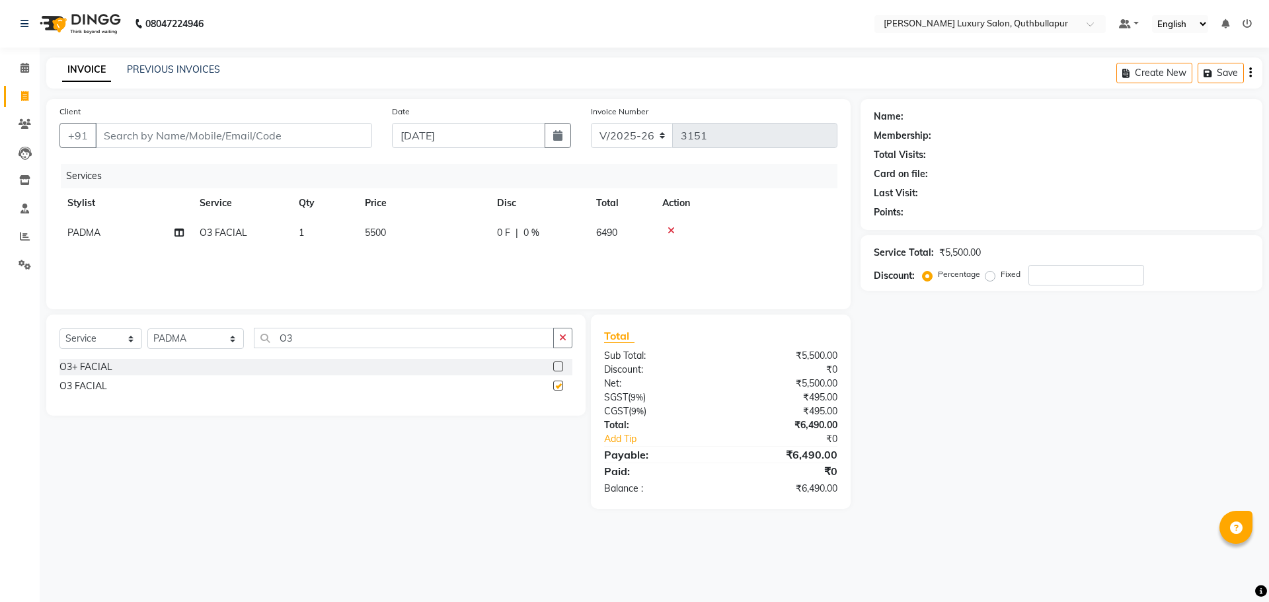
checkbox input "false"
click at [404, 230] on td "5500" at bounding box center [423, 233] width 132 height 30
select select "68526"
click at [465, 239] on input "5500" at bounding box center [485, 236] width 116 height 20
type input "5"
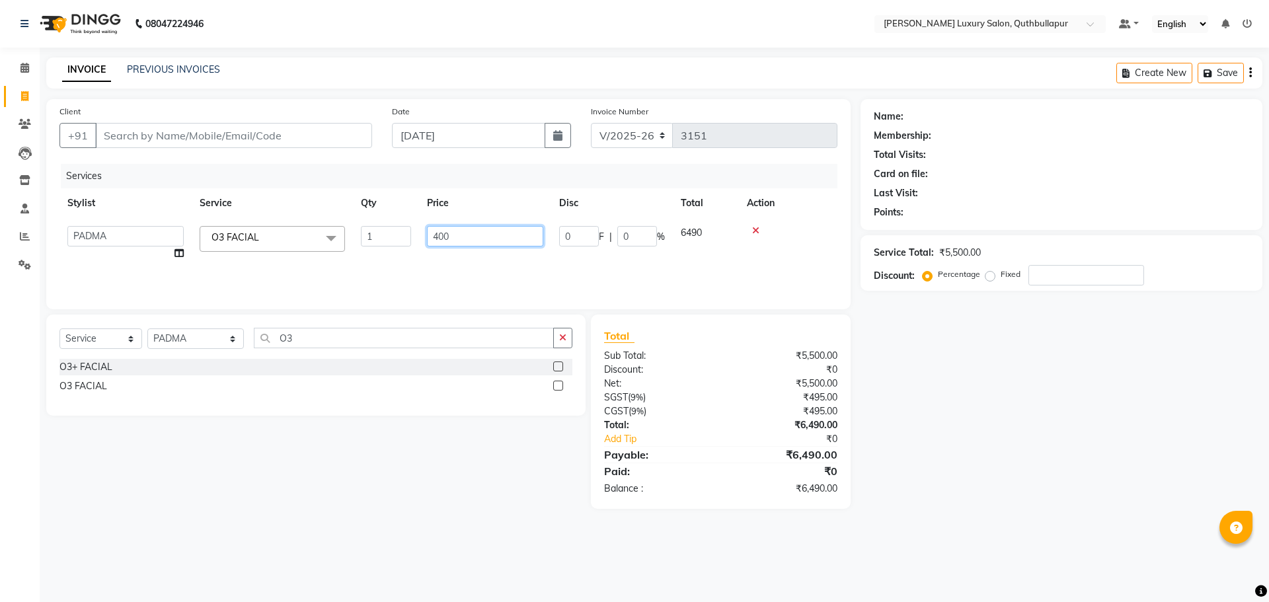
type input "4000"
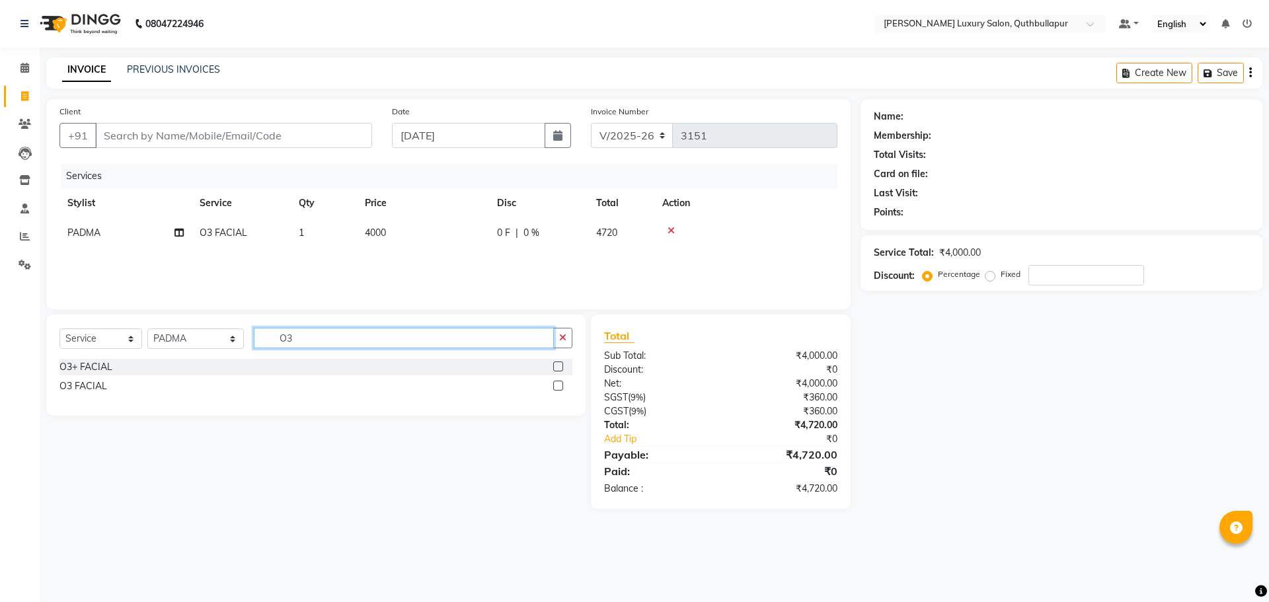
click at [376, 332] on input "O3" at bounding box center [404, 338] width 300 height 20
type input "O"
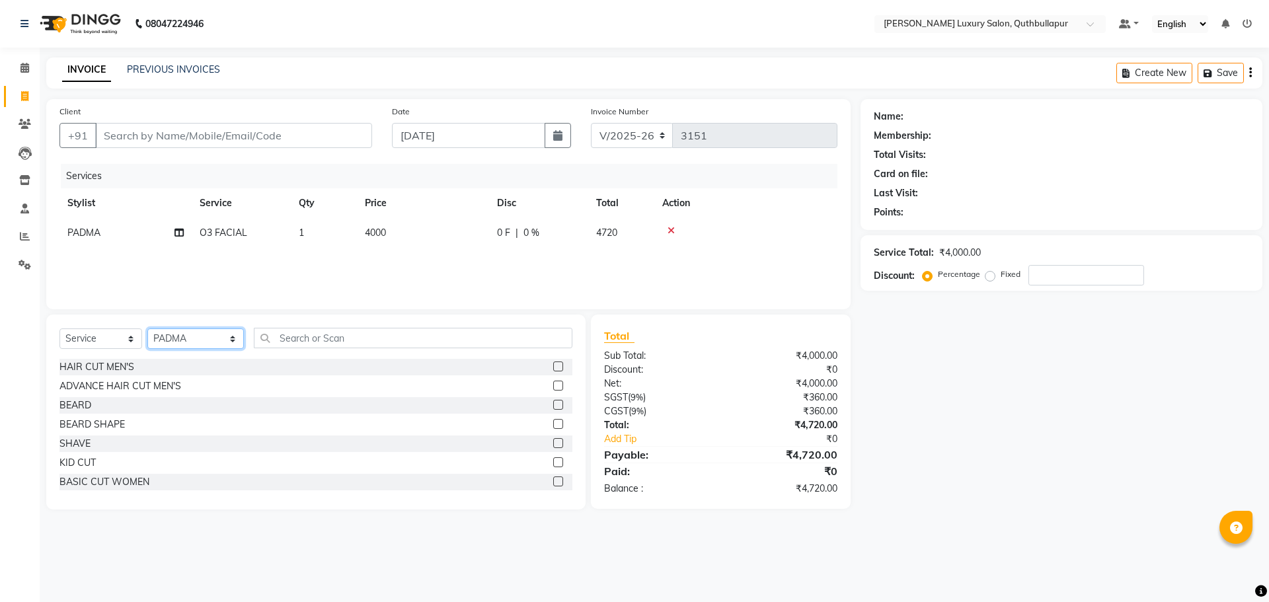
click at [222, 344] on select "Select Stylist AADIL SHAKE AHON ALI ARAVIND ARHAN ARHAN ARIF ARIF KPHB ARMAAN a…" at bounding box center [195, 339] width 97 height 20
select select "67055"
click at [147, 329] on select "Select Stylist AADIL SHAKE AHON ALI ARAVIND ARHAN ARHAN ARIF ARIF KPHB ARMAAN a…" at bounding box center [195, 339] width 97 height 20
click at [272, 337] on input "text" at bounding box center [413, 338] width 319 height 20
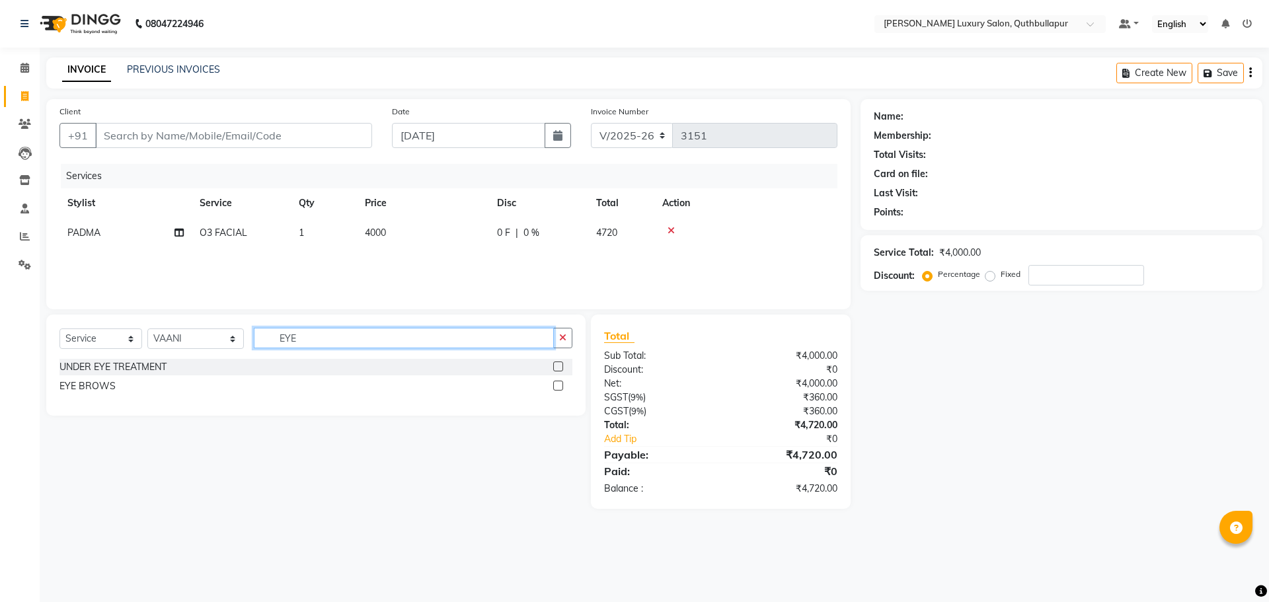
type input "EYE"
click at [553, 387] on div "EYE BROWS" at bounding box center [315, 386] width 513 height 17
click at [559, 385] on label at bounding box center [558, 386] width 10 height 10
click at [559, 385] on input "checkbox" at bounding box center [557, 386] width 9 height 9
checkbox input "false"
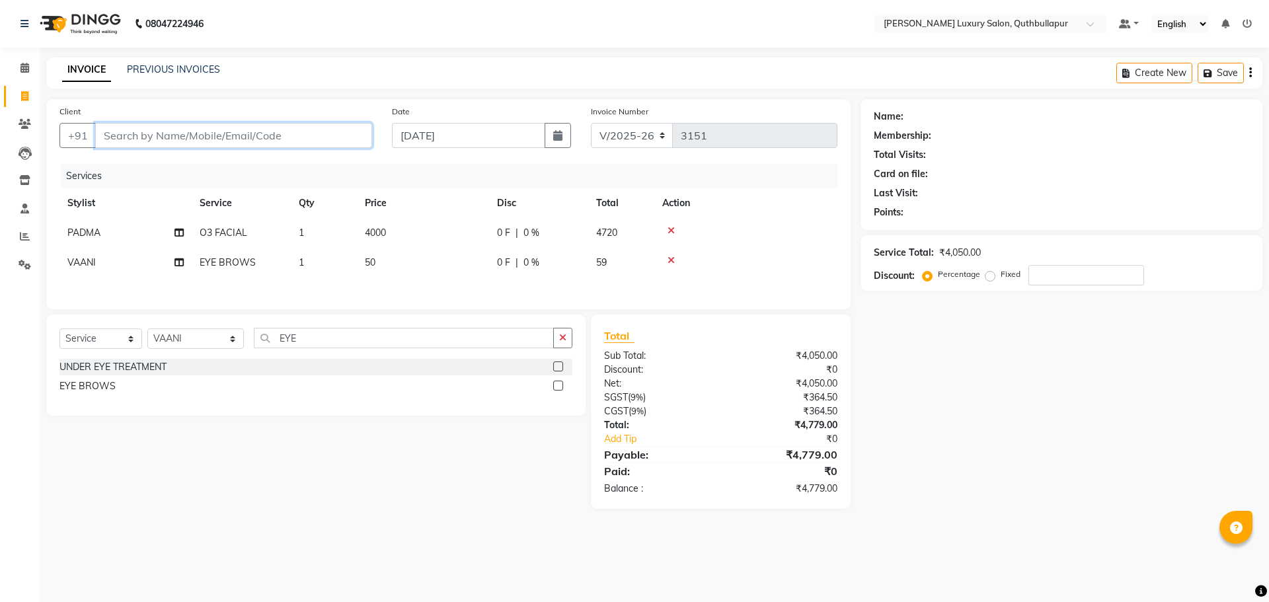
click at [297, 139] on input "Client" at bounding box center [233, 135] width 277 height 25
type input "P"
type input "0"
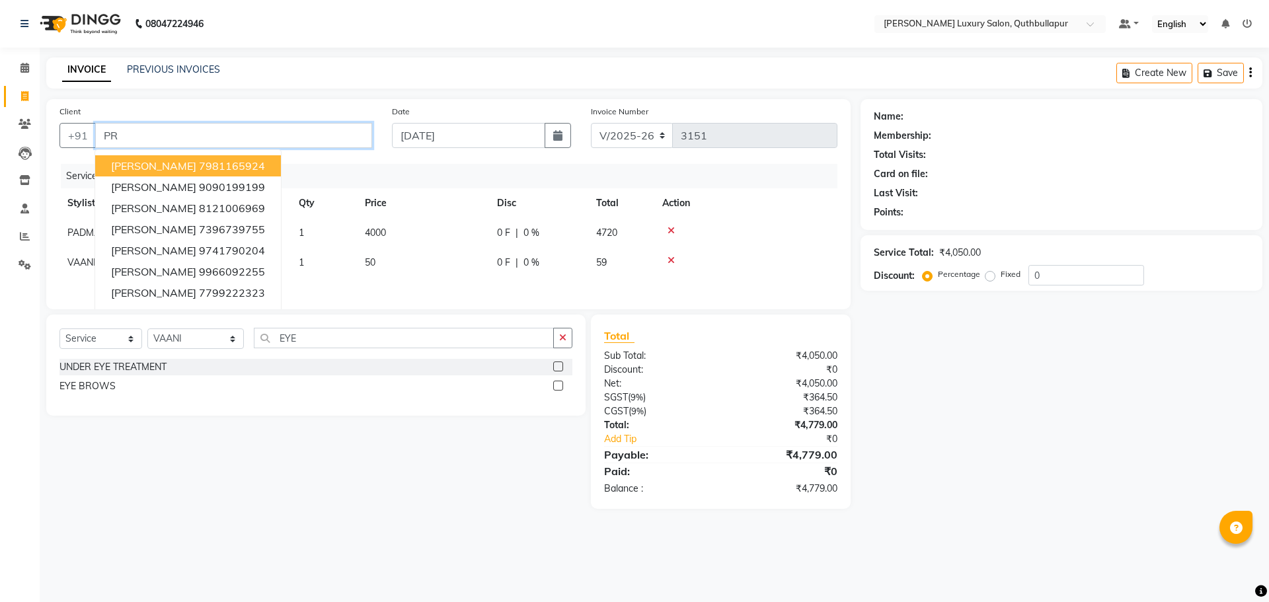
type input "P"
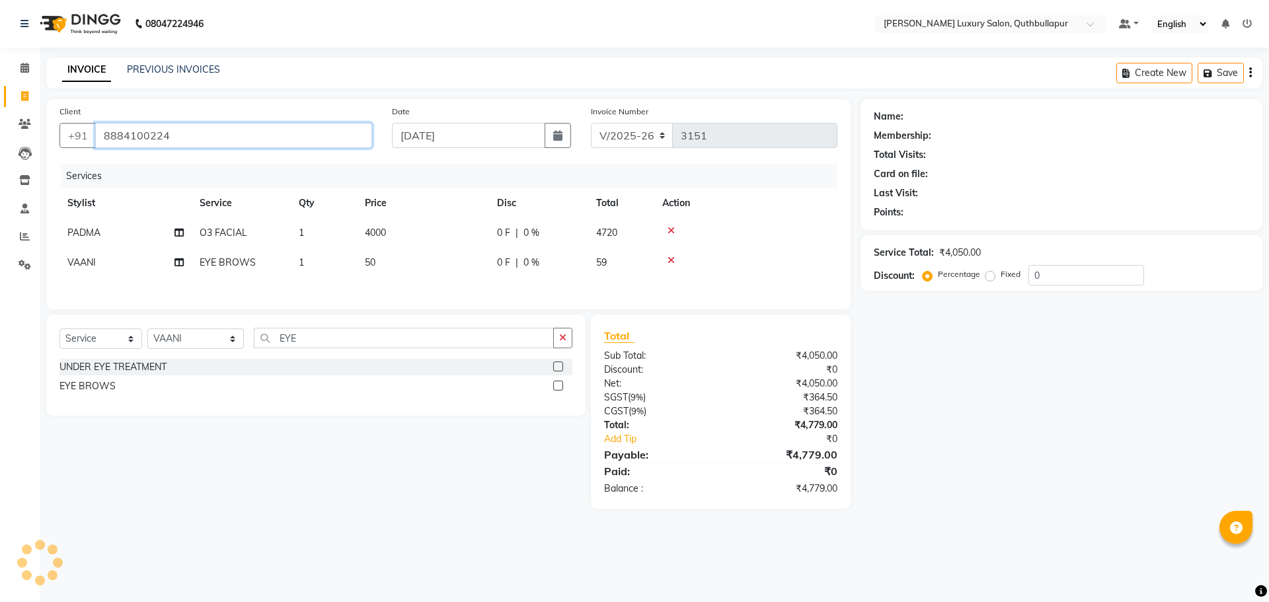
type input "8884100224"
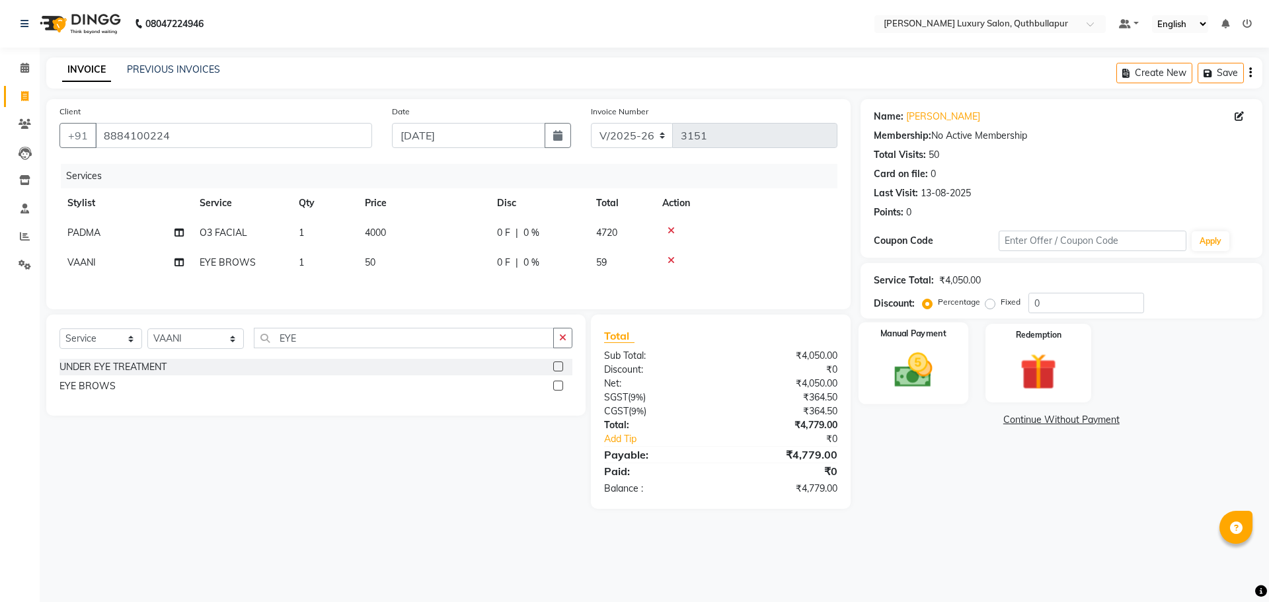
click at [921, 389] on img at bounding box center [913, 370] width 61 height 44
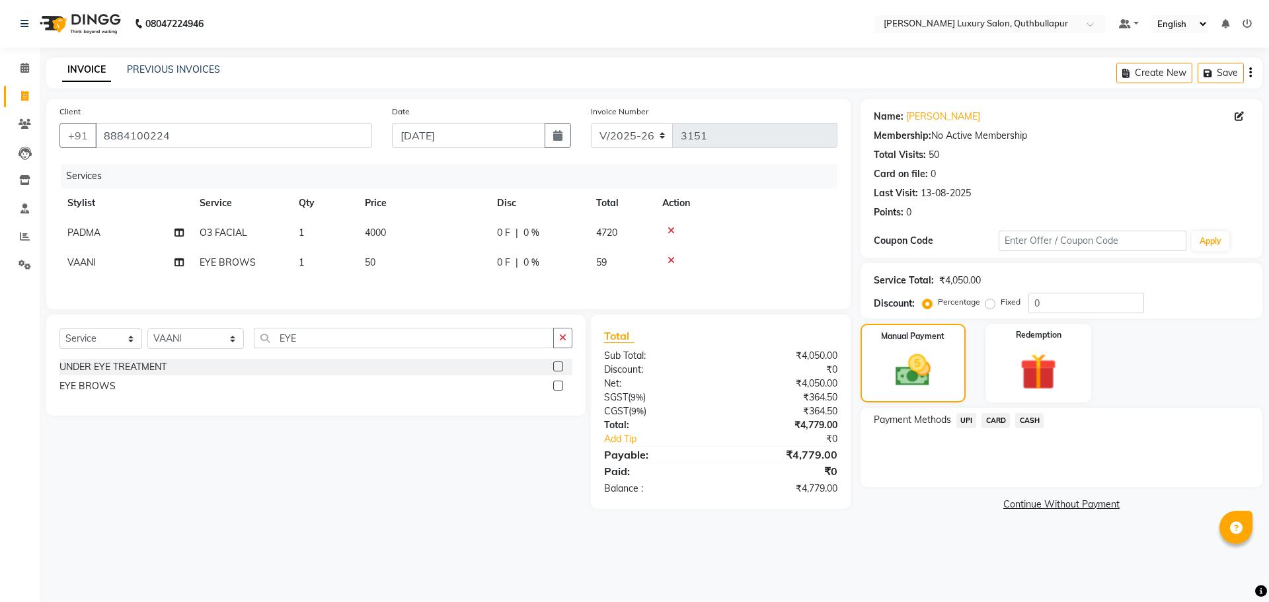
click at [1017, 419] on div "CASH" at bounding box center [1027, 422] width 34 height 18
click at [1032, 418] on span "CASH" at bounding box center [1029, 420] width 28 height 15
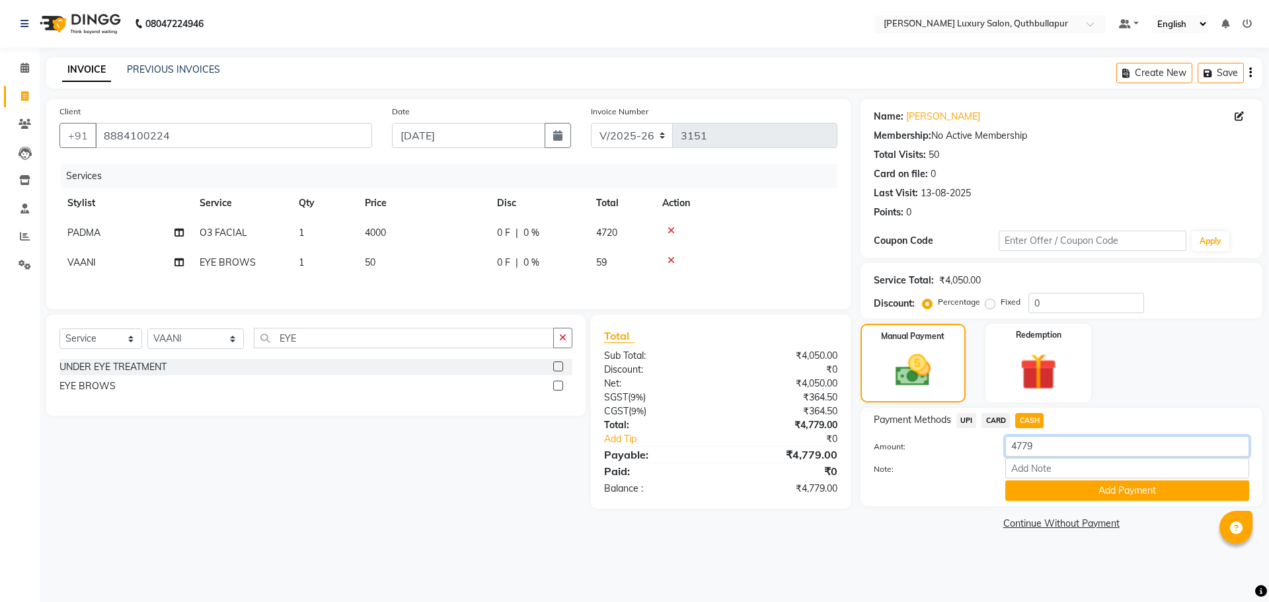
drag, startPoint x: 1082, startPoint y: 450, endPoint x: 953, endPoint y: 433, distance: 130.0
click at [953, 434] on div "Payment Methods UPI CARD CASH Amount: 4779 Note: Add Payment" at bounding box center [1062, 457] width 376 height 88
type input "2000"
click at [1067, 488] on button "Add Payment" at bounding box center [1128, 491] width 244 height 20
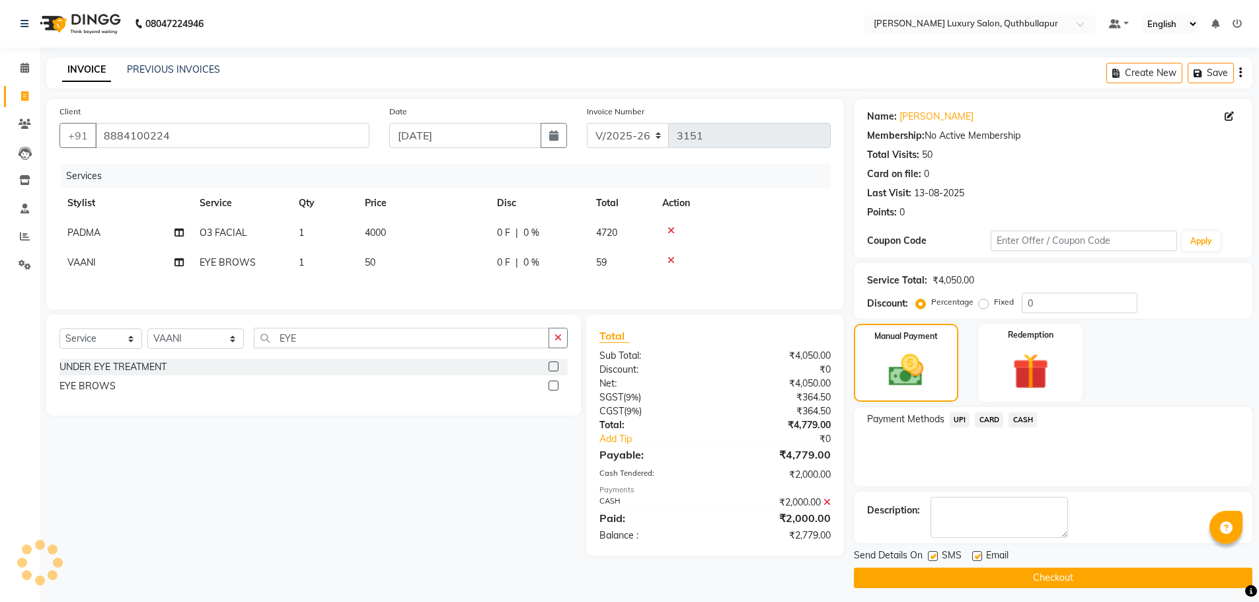
click at [956, 415] on span "UPI" at bounding box center [960, 420] width 20 height 15
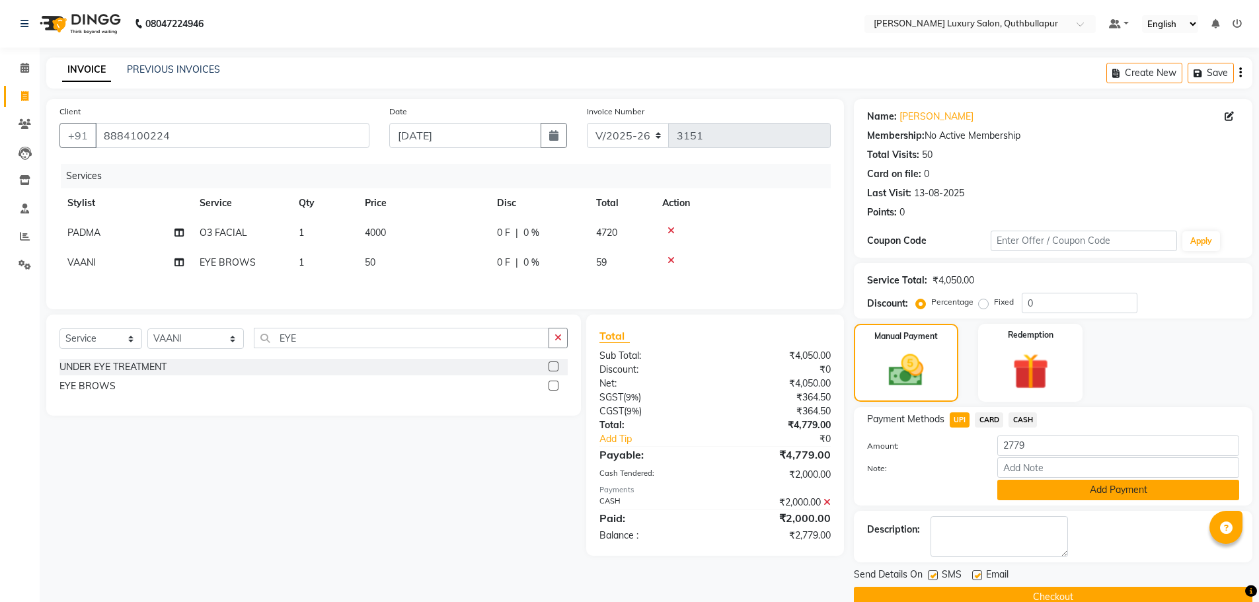
click at [1075, 487] on button "Add Payment" at bounding box center [1119, 490] width 242 height 20
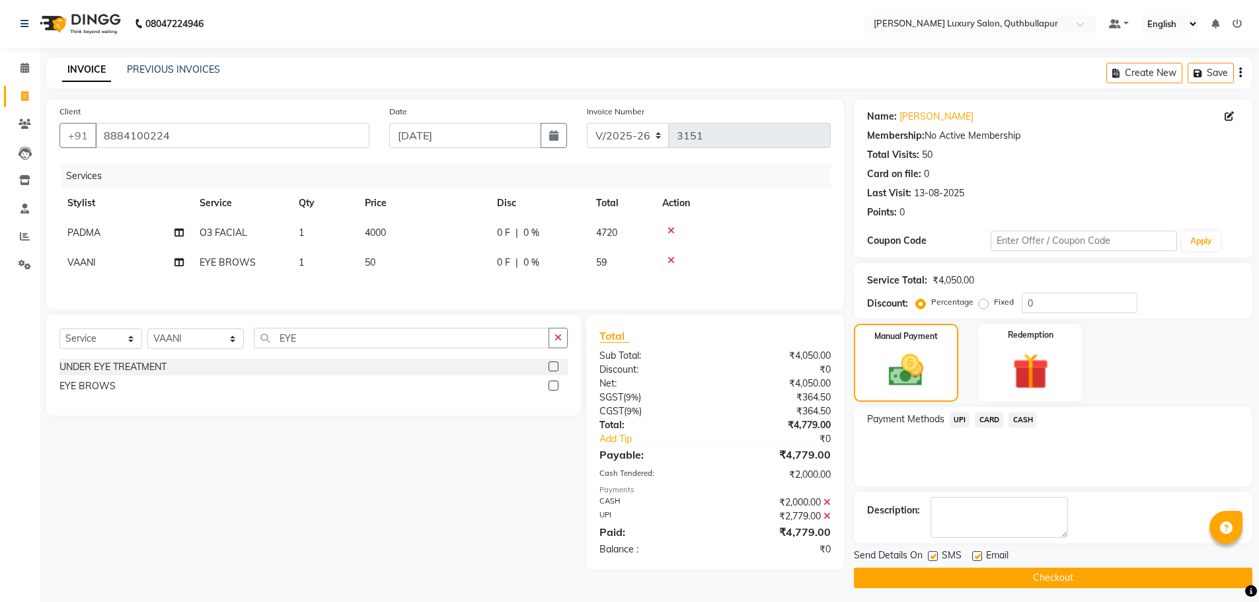
scroll to position [6, 0]
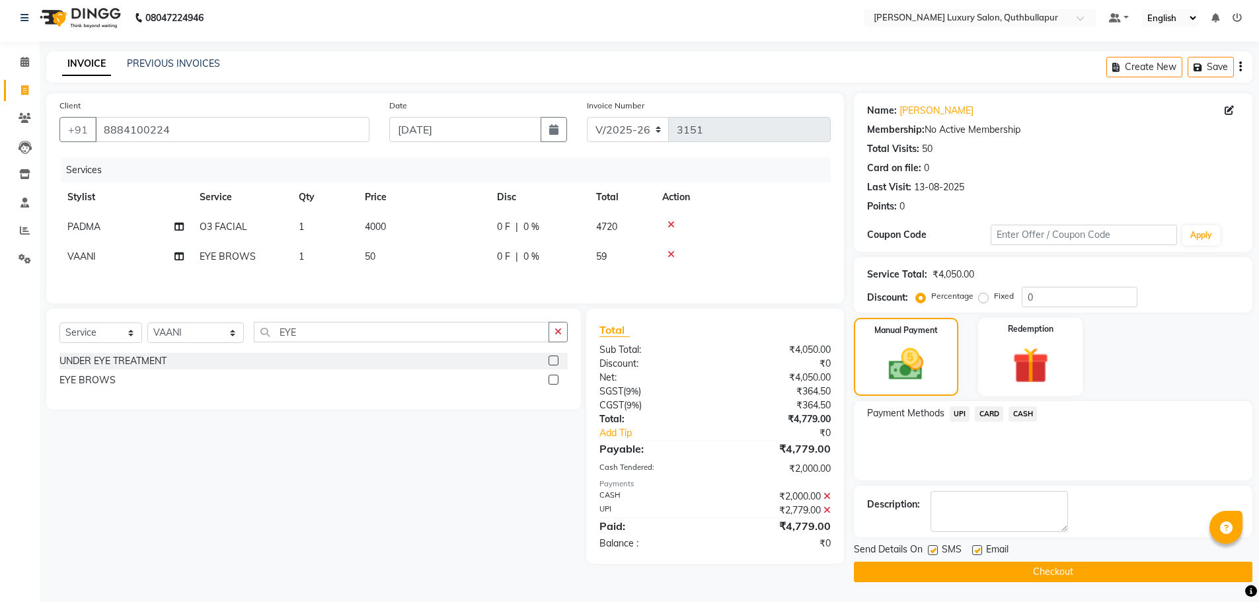
click at [1093, 572] on button "Checkout" at bounding box center [1053, 572] width 399 height 20
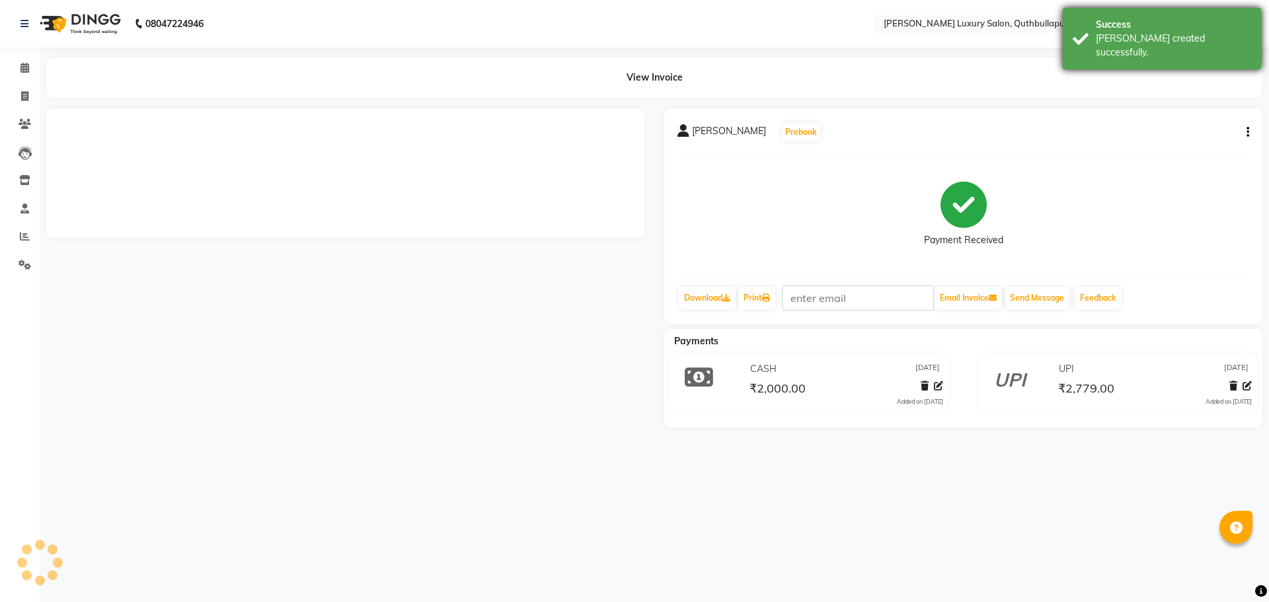
click at [1118, 40] on div "Bill created successfully." at bounding box center [1173, 46] width 155 height 28
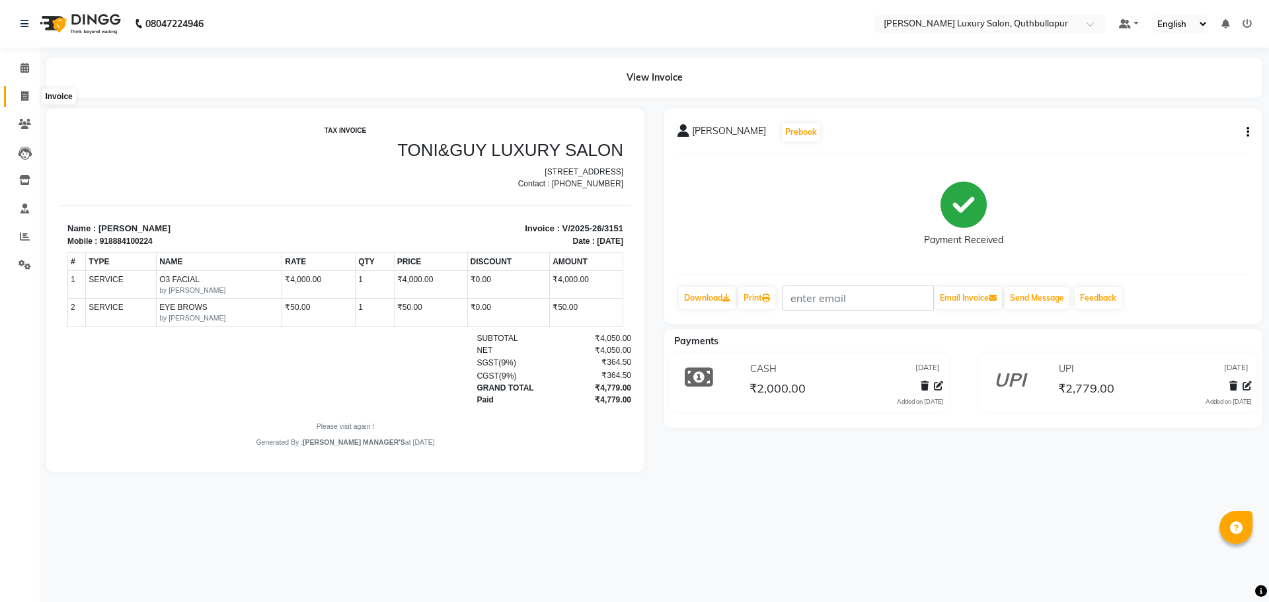
click at [21, 92] on icon at bounding box center [24, 96] width 7 height 10
select select "5816"
select select "service"
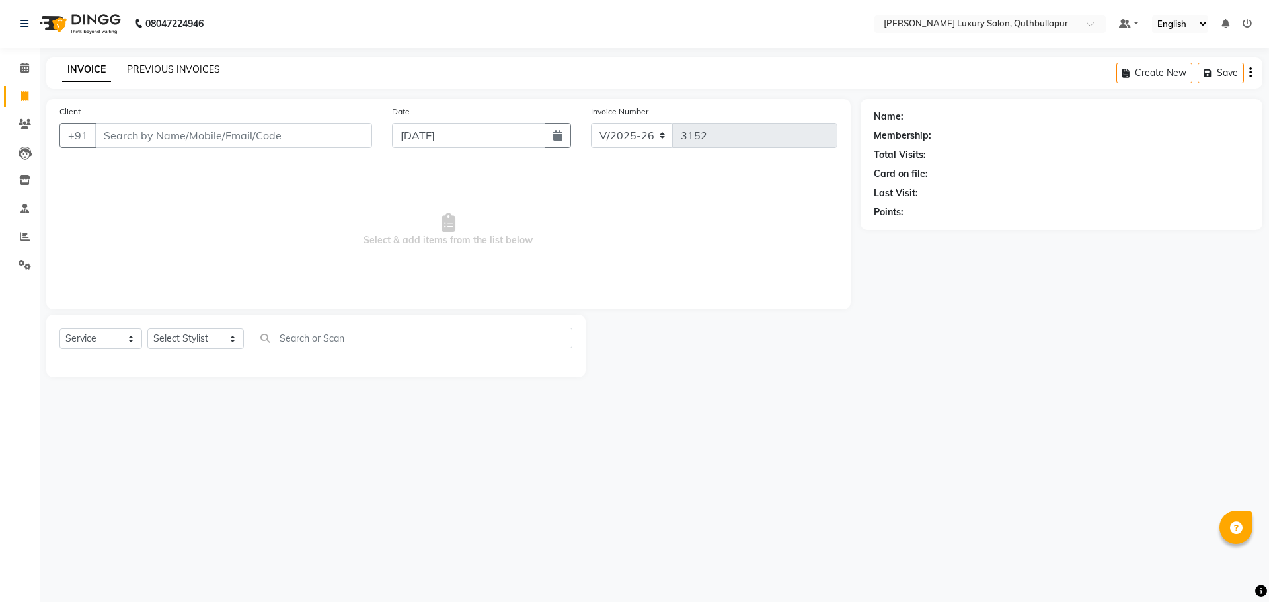
click at [192, 67] on link "PREVIOUS INVOICES" at bounding box center [173, 69] width 93 height 12
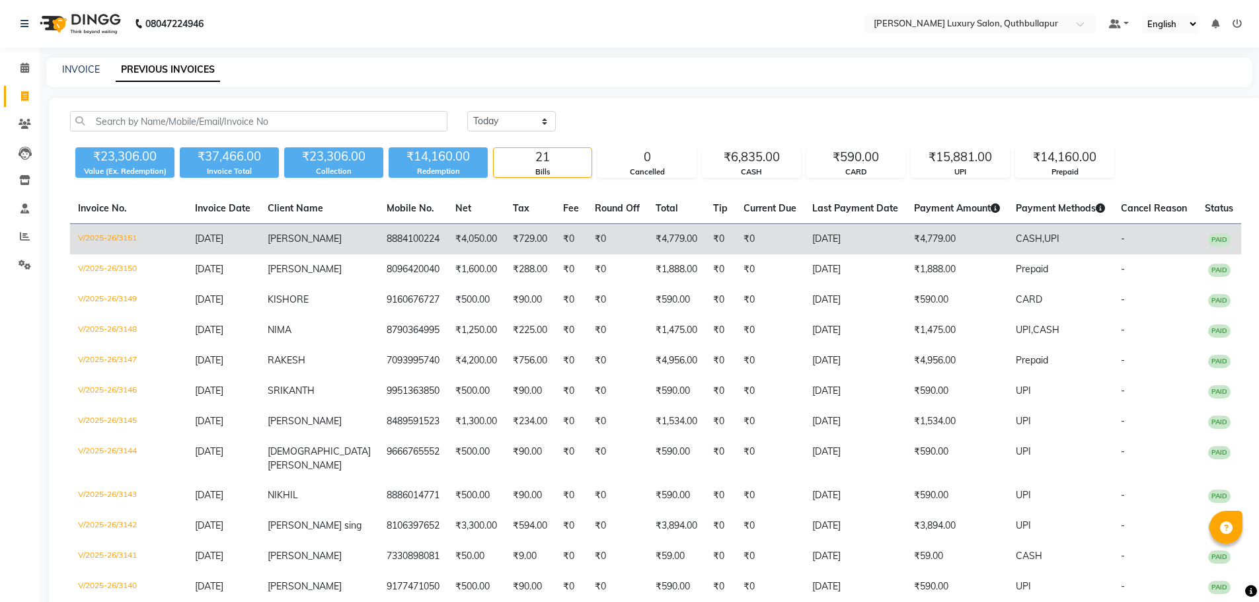
click at [1016, 239] on span "CASH," at bounding box center [1030, 239] width 28 height 12
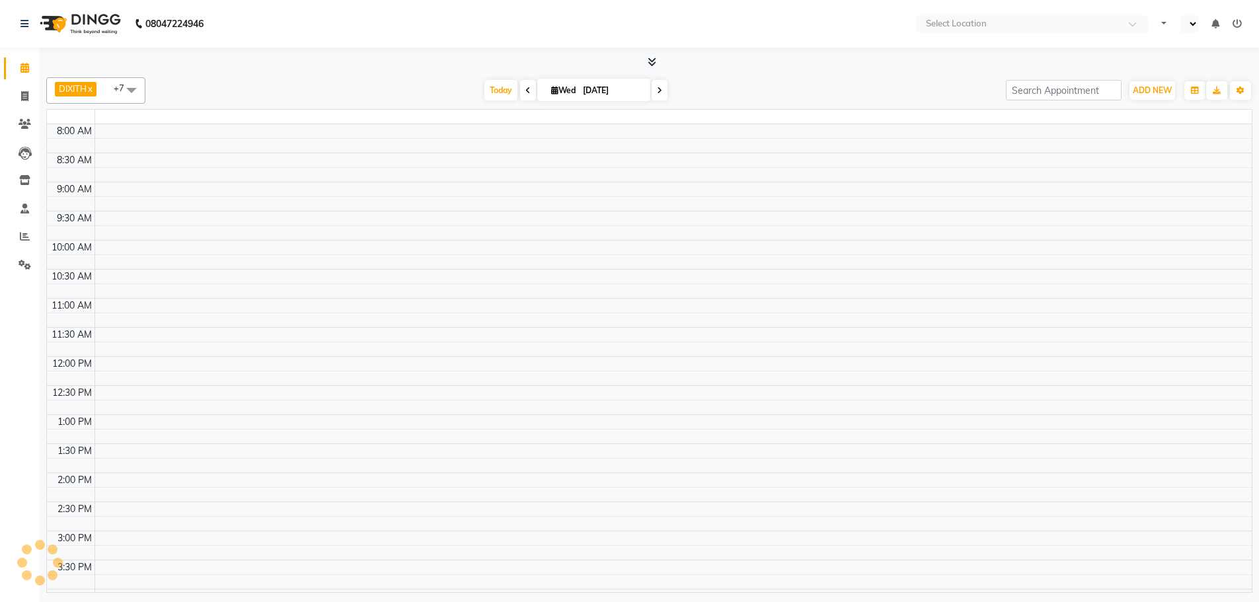
select select "en"
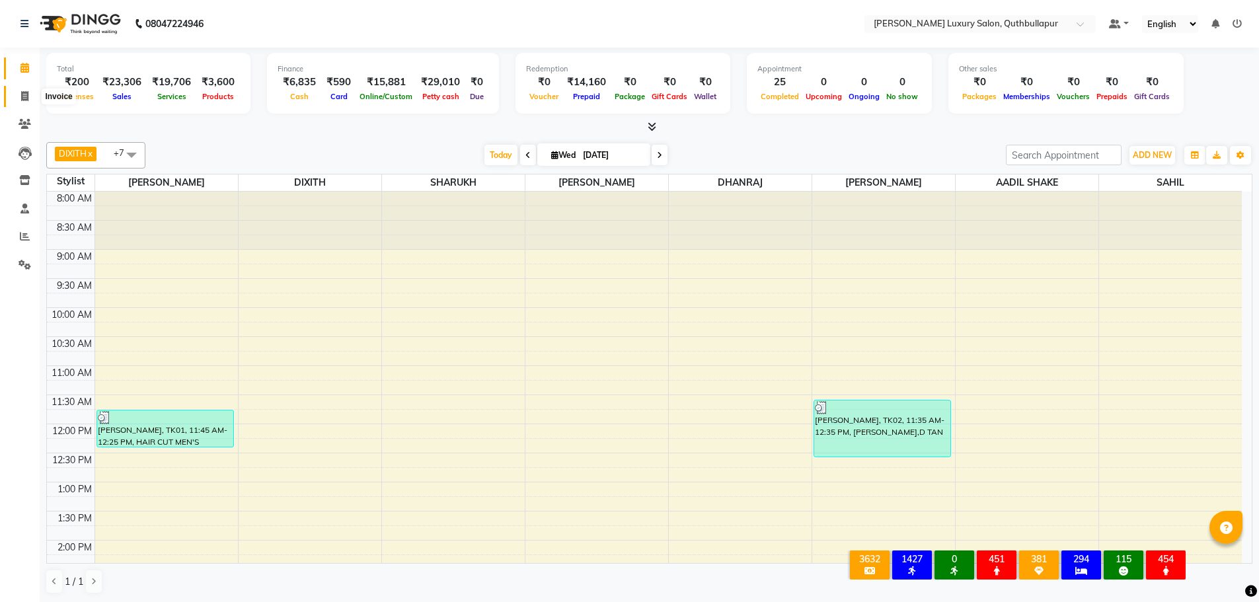
click at [30, 97] on span at bounding box center [24, 96] width 23 height 15
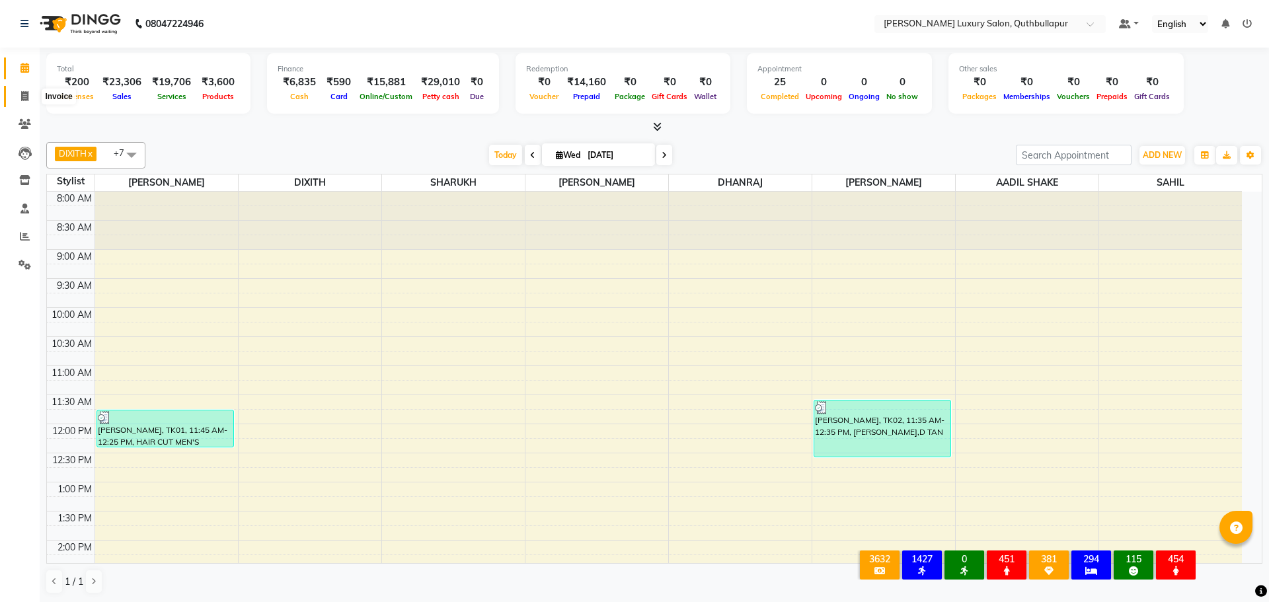
select select "5816"
select select "service"
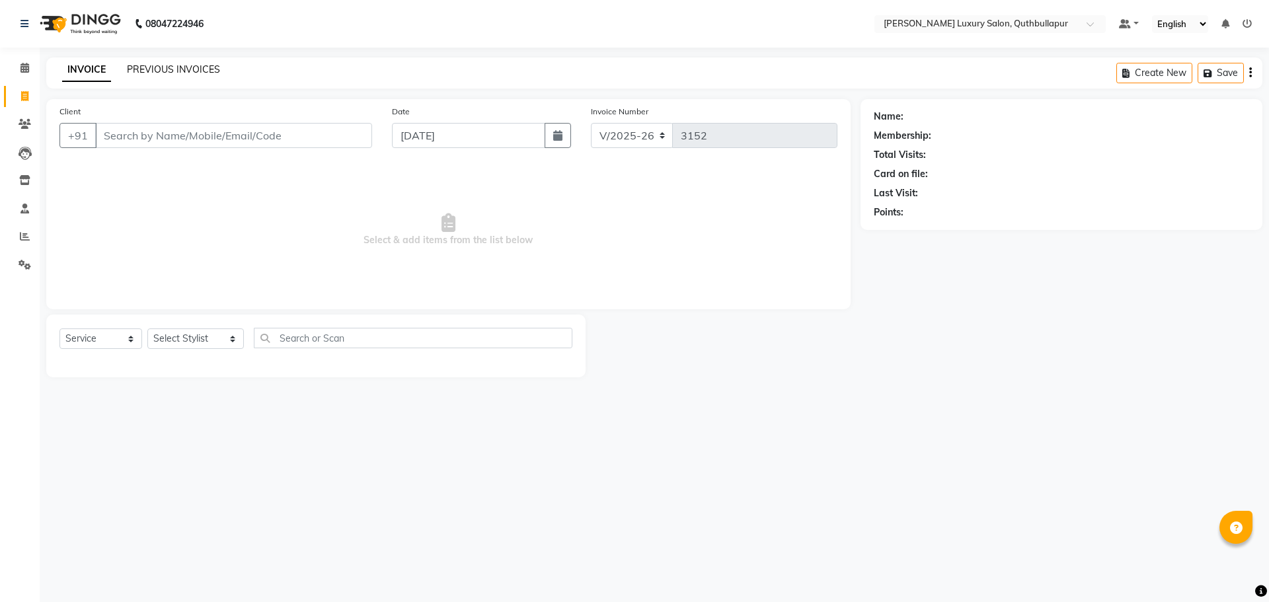
click at [180, 68] on link "PREVIOUS INVOICES" at bounding box center [173, 69] width 93 height 12
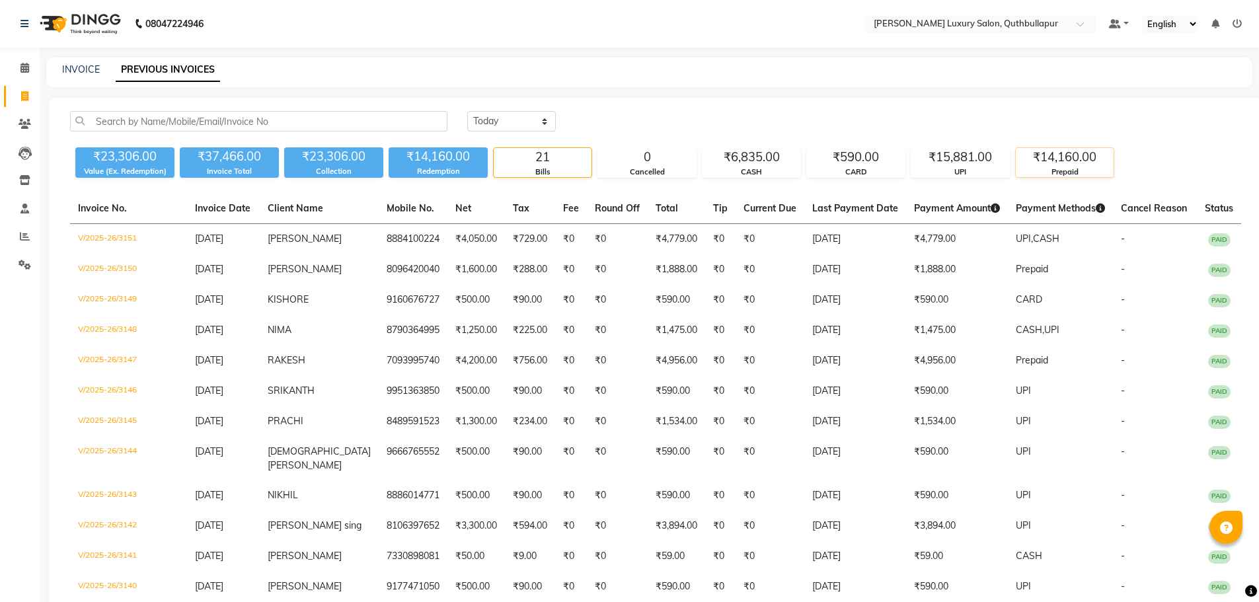
click at [1069, 164] on div "₹14,160.00" at bounding box center [1065, 157] width 98 height 19
